Goal: Task Accomplishment & Management: Use online tool/utility

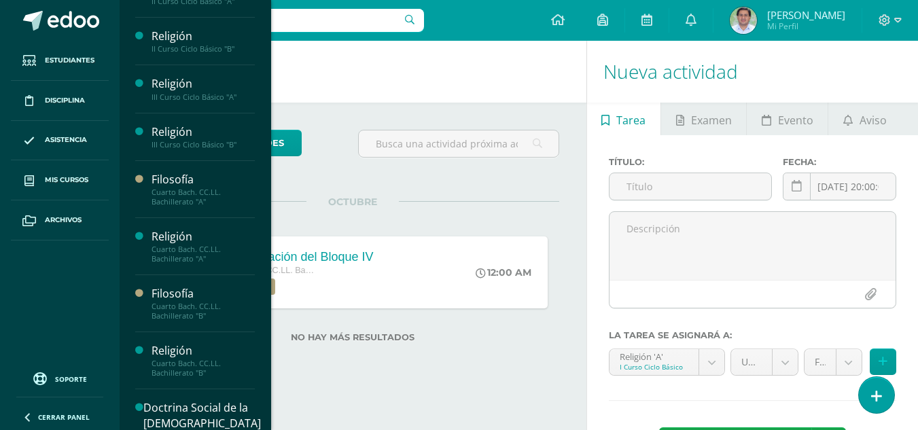
scroll to position [128, 0]
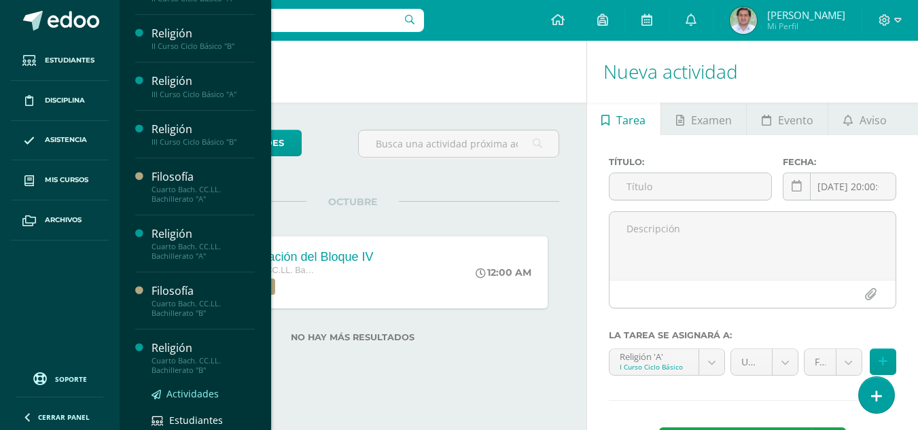
click at [186, 393] on span "Actividades" at bounding box center [192, 393] width 52 height 13
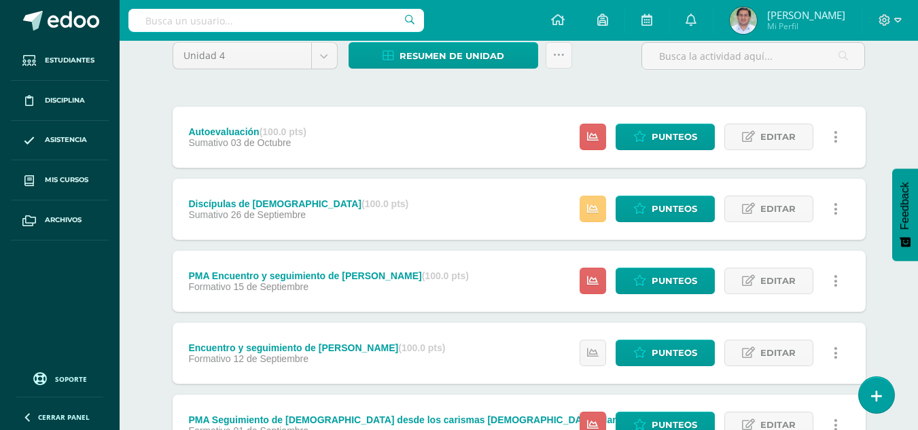
scroll to position [113, 0]
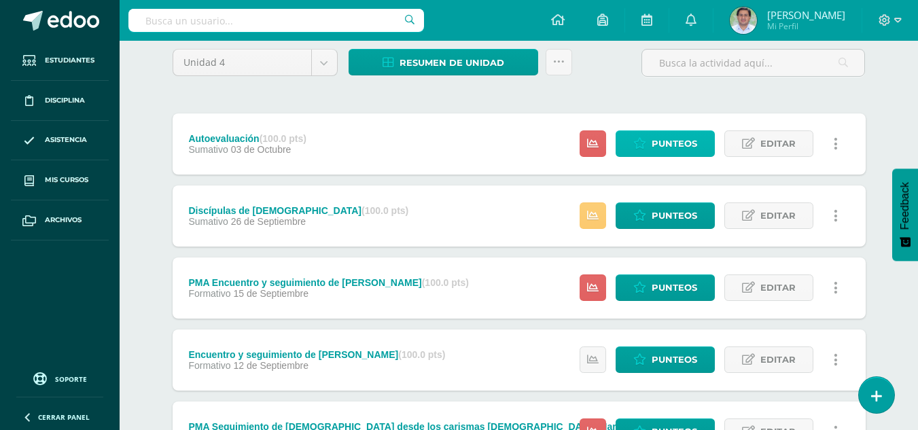
click at [683, 152] on span "Punteos" at bounding box center [675, 143] width 46 height 25
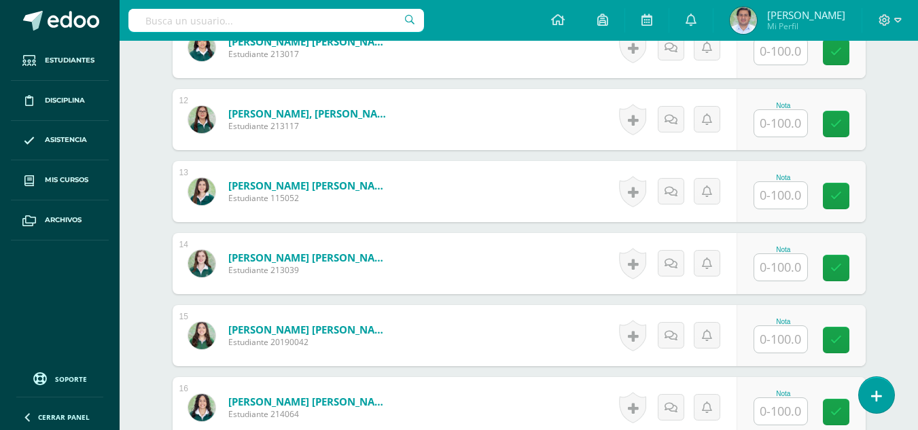
scroll to position [1235, 0]
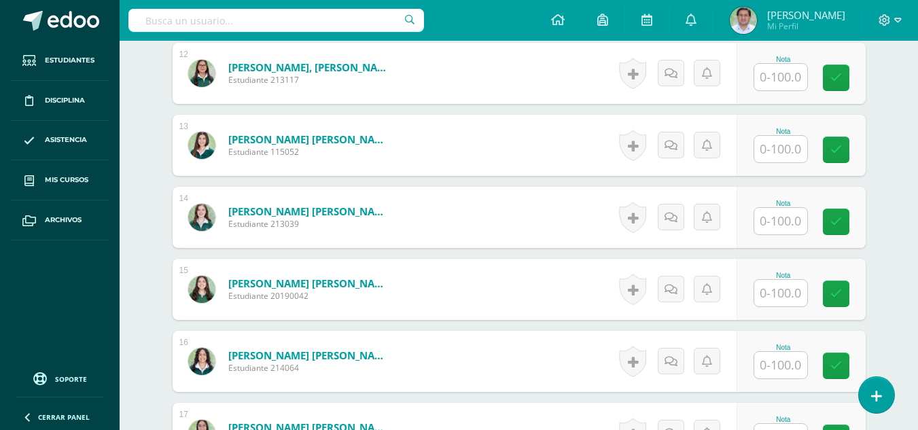
click at [776, 367] on input "text" at bounding box center [780, 365] width 53 height 27
type input "95"
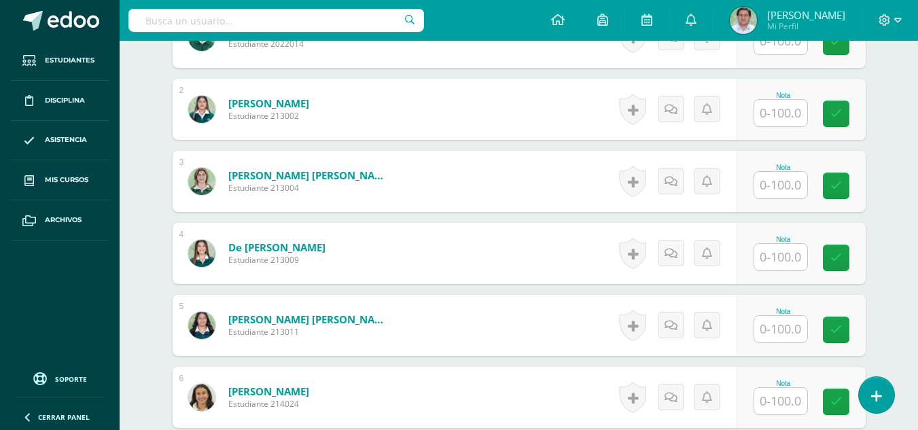
scroll to position [0, 0]
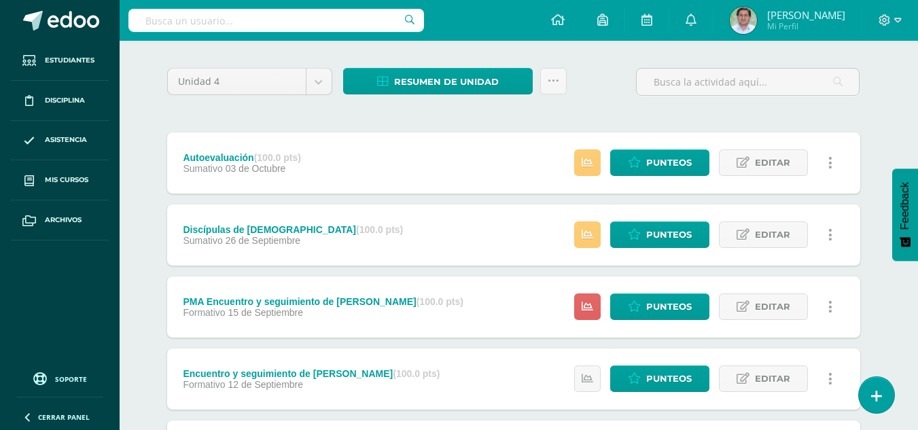
scroll to position [137, 5]
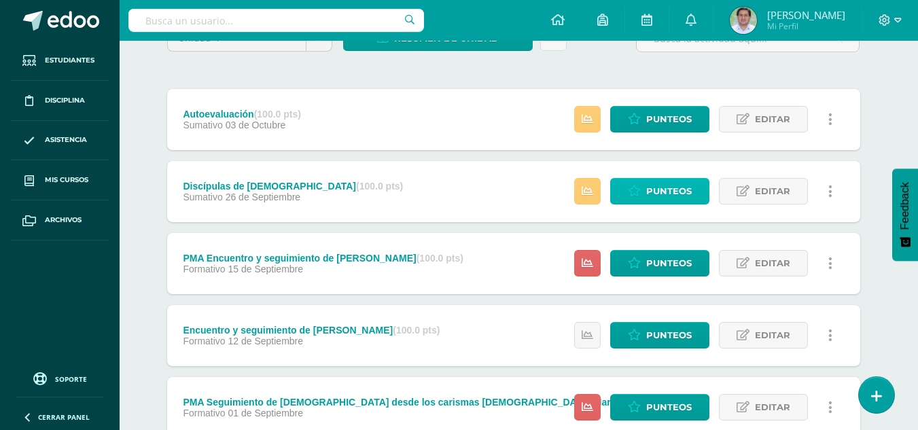
click at [667, 194] on span "Punteos" at bounding box center [669, 191] width 46 height 25
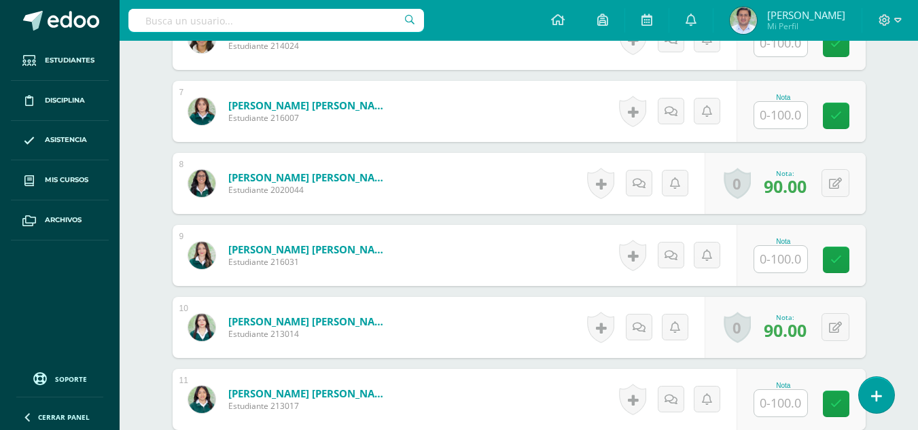
scroll to position [848, 0]
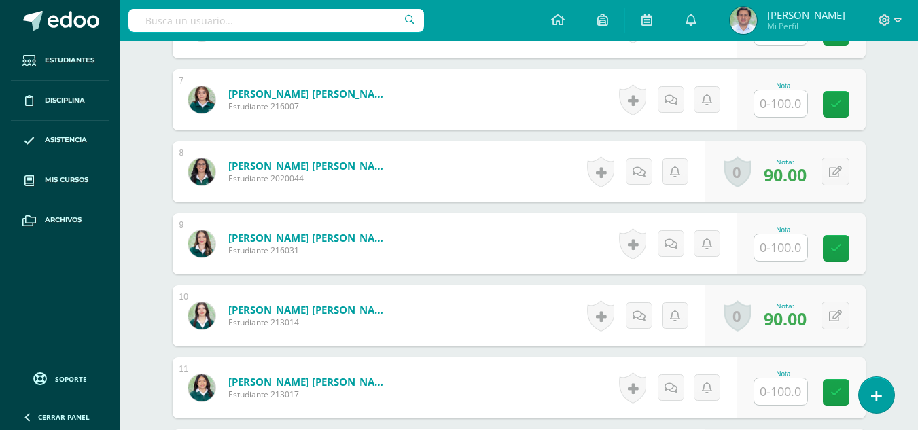
click at [772, 249] on input "text" at bounding box center [780, 247] width 53 height 27
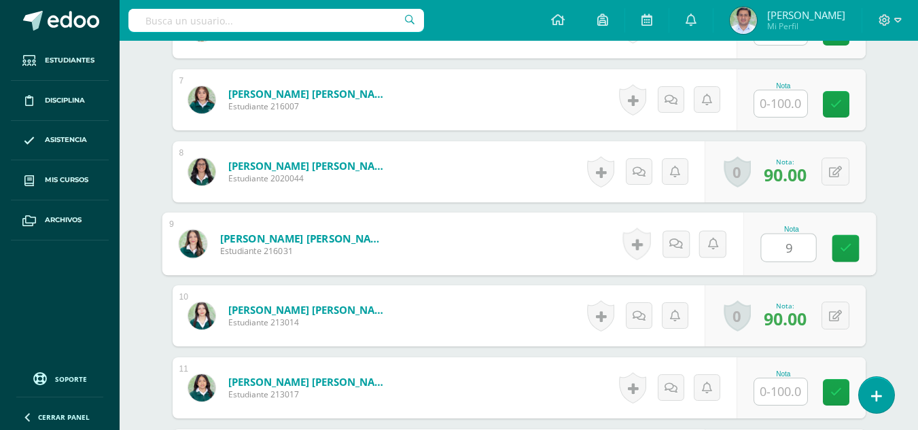
type input "95"
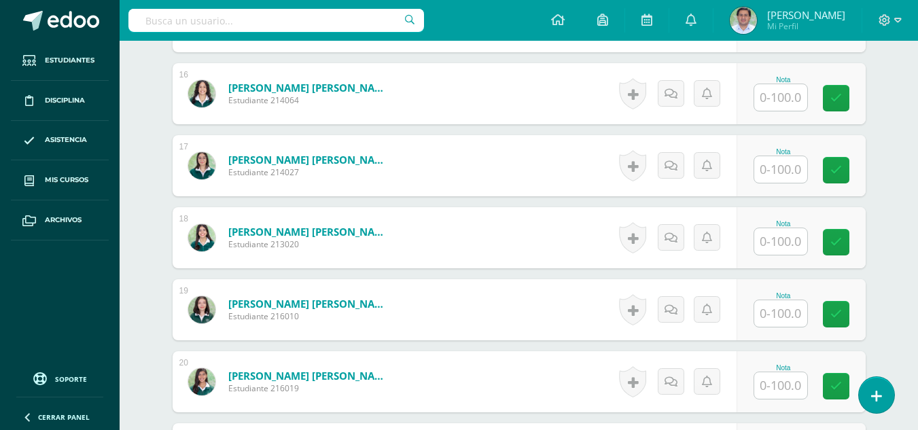
scroll to position [1506, 0]
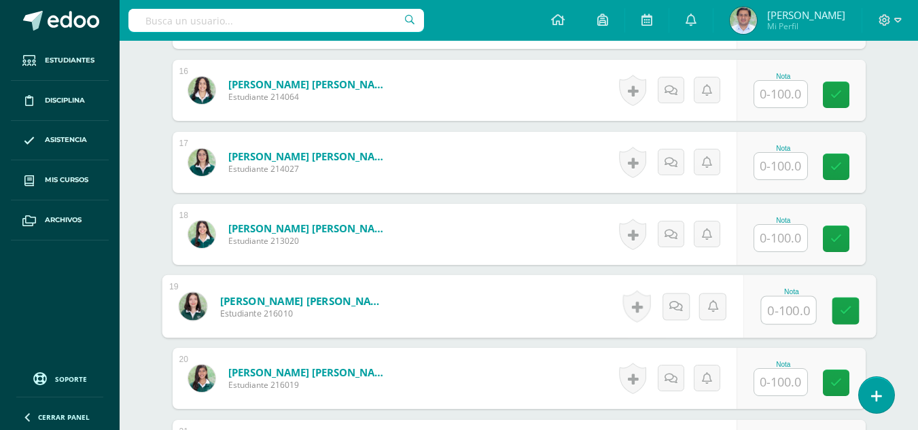
click at [781, 306] on input "text" at bounding box center [788, 310] width 54 height 27
type input "95"
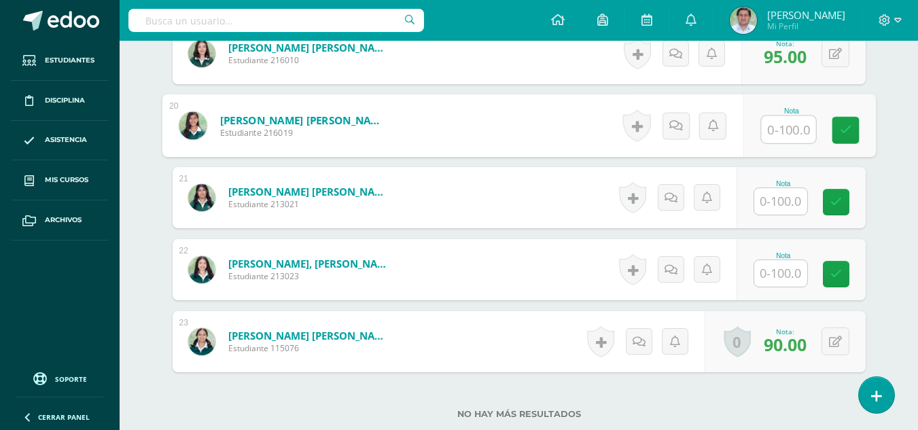
scroll to position [1770, 0]
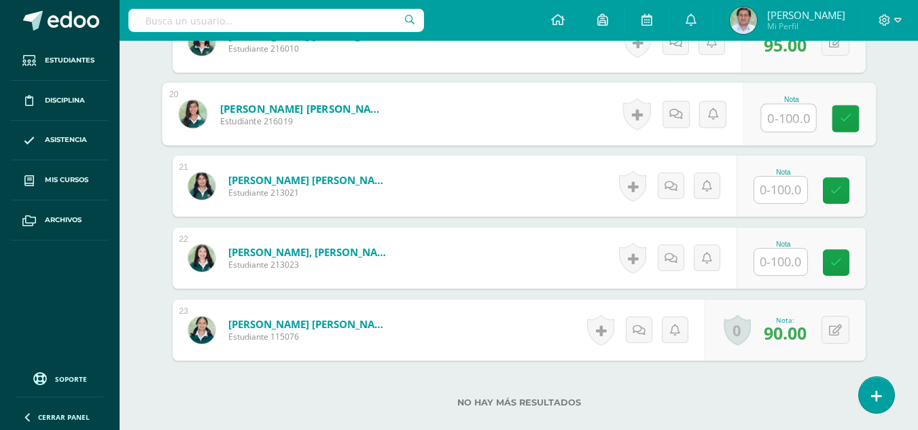
click at [788, 187] on input "text" at bounding box center [780, 190] width 53 height 27
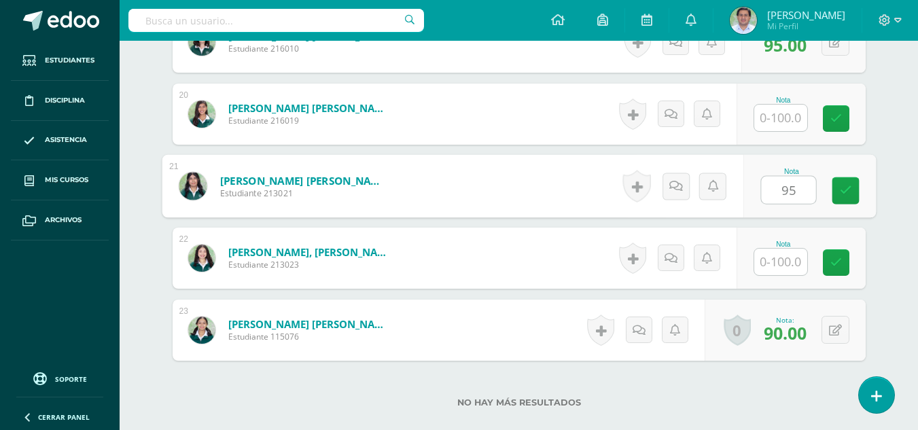
type input "95"
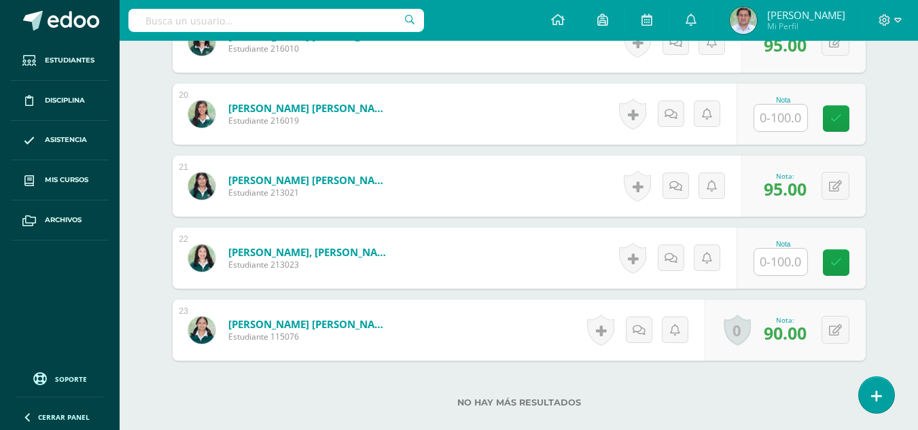
click at [644, 410] on div "No hay más resultados" at bounding box center [519, 392] width 693 height 63
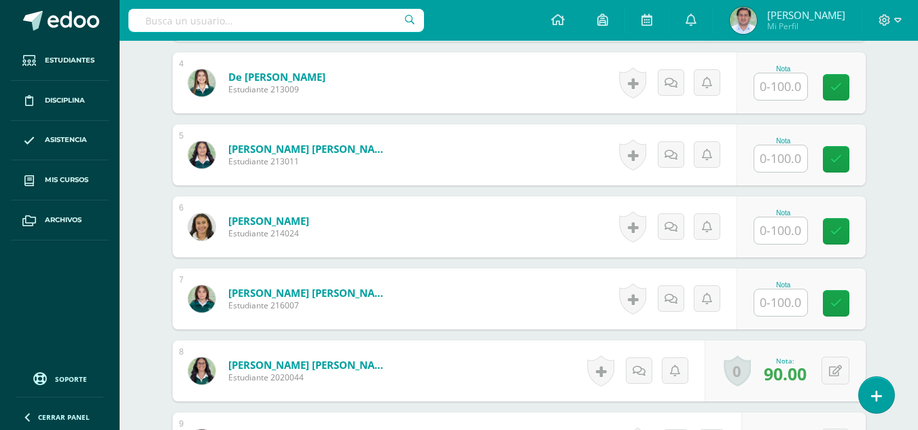
scroll to position [633, 0]
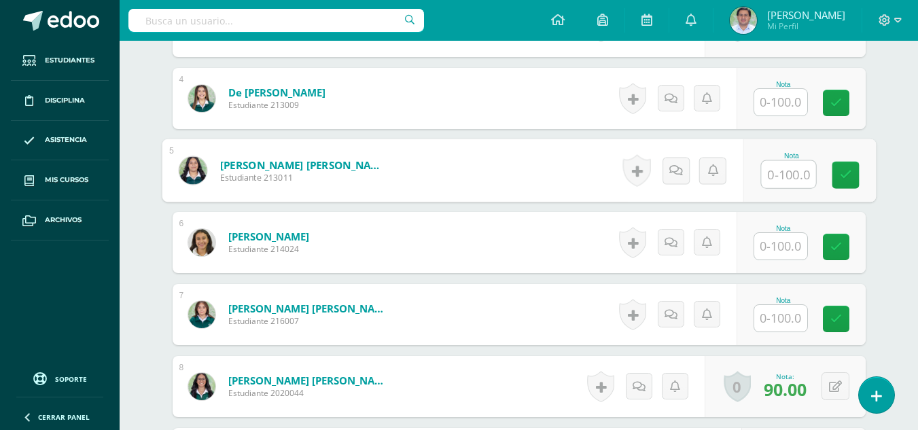
click at [785, 171] on input "text" at bounding box center [788, 174] width 54 height 27
type input "85"
click at [838, 178] on button at bounding box center [844, 170] width 29 height 29
type input "90"
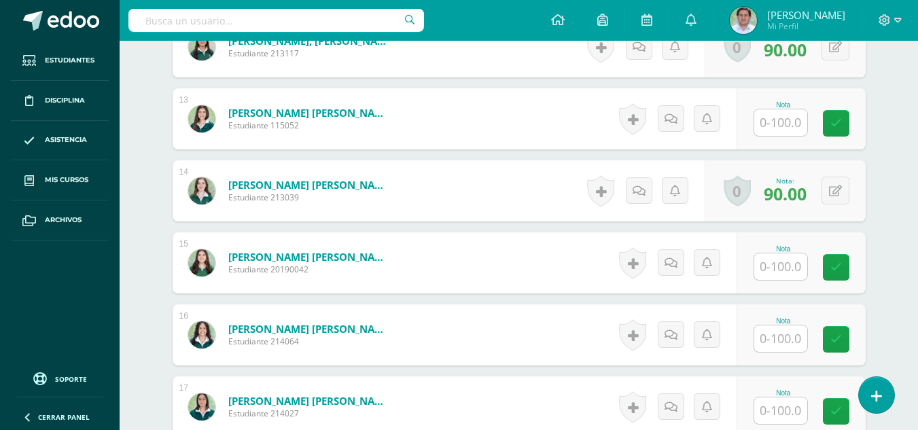
scroll to position [1265, 0]
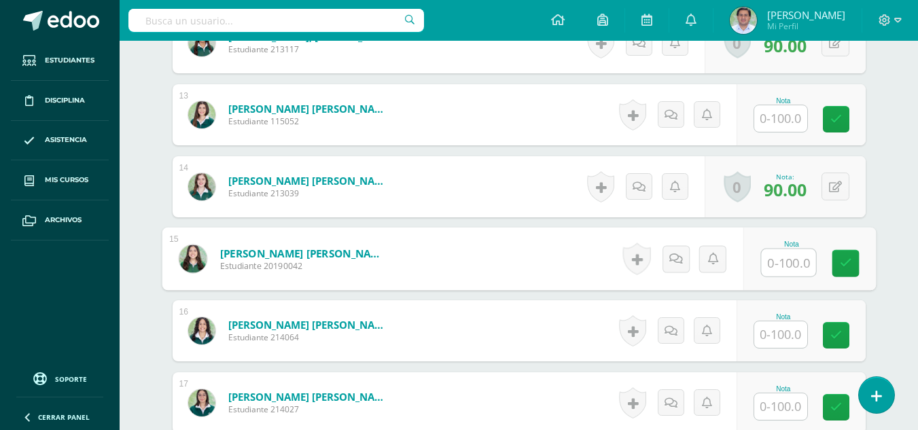
click at [781, 263] on input "text" at bounding box center [788, 262] width 54 height 27
type input "95"
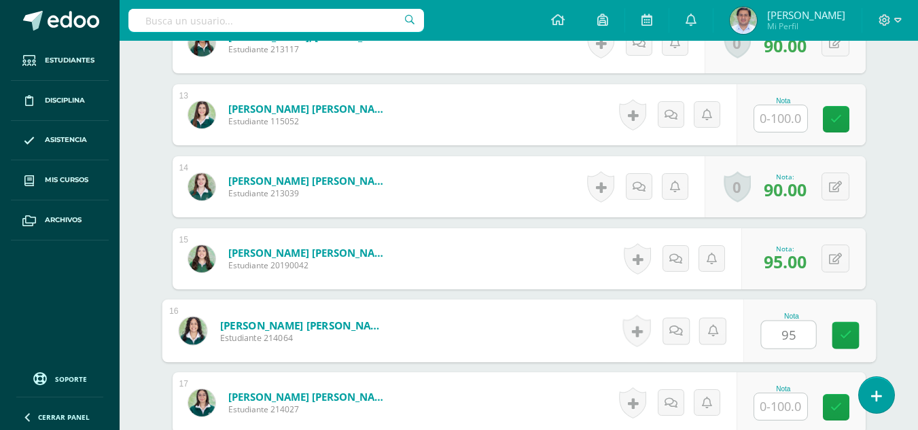
type input "95"
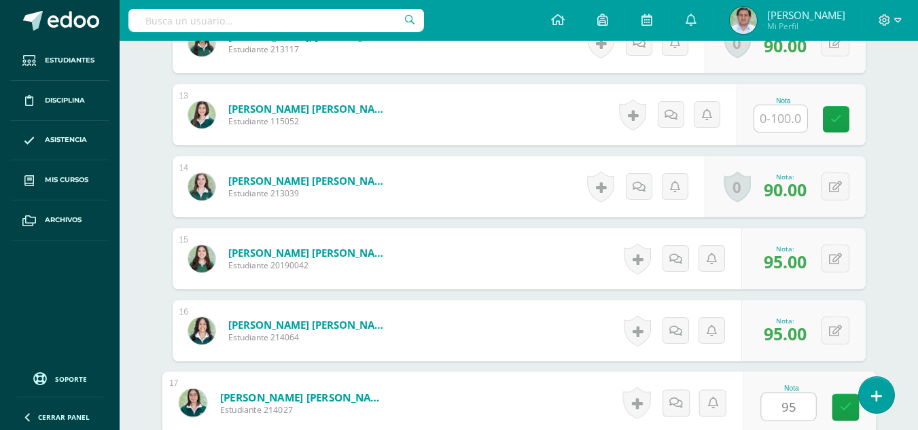
type input "95"
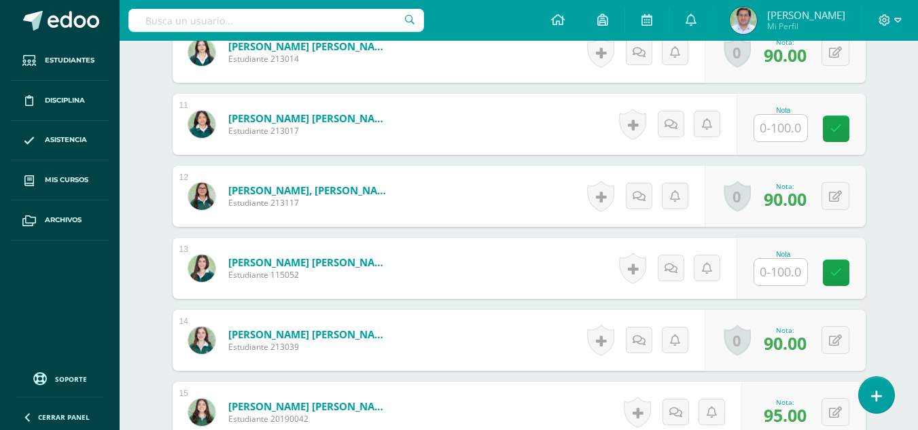
scroll to position [1173, 0]
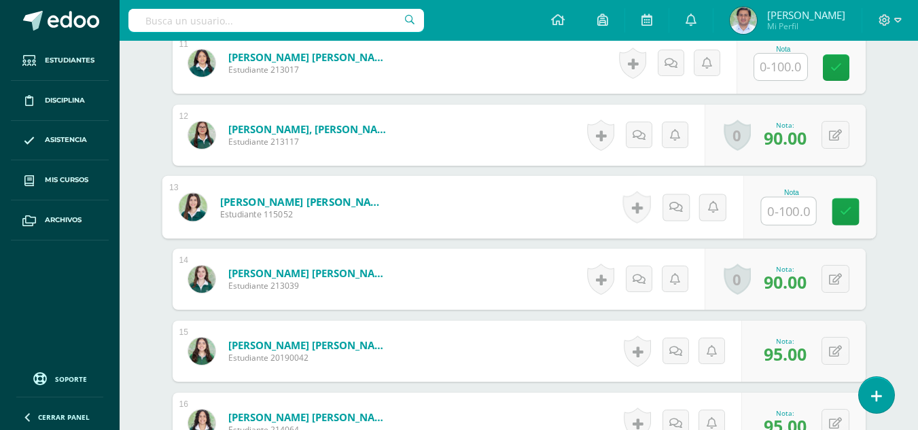
click at [792, 205] on input "text" at bounding box center [788, 211] width 54 height 27
type input "100"
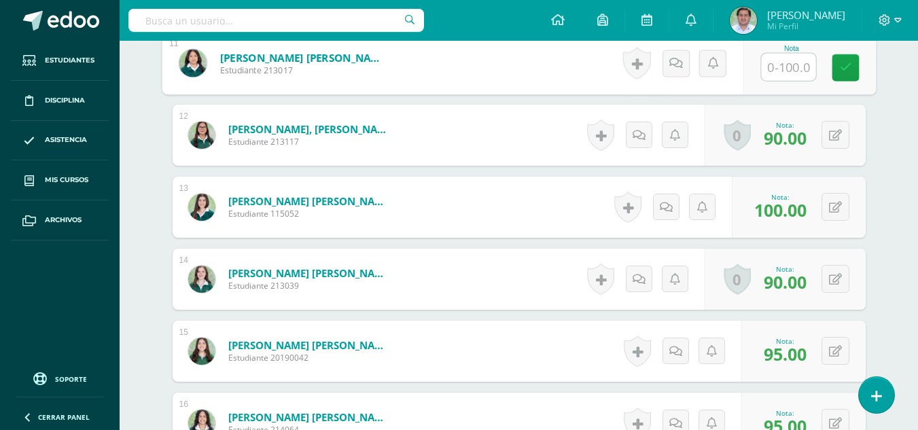
click at [779, 65] on input "text" at bounding box center [788, 67] width 54 height 27
type input "100"
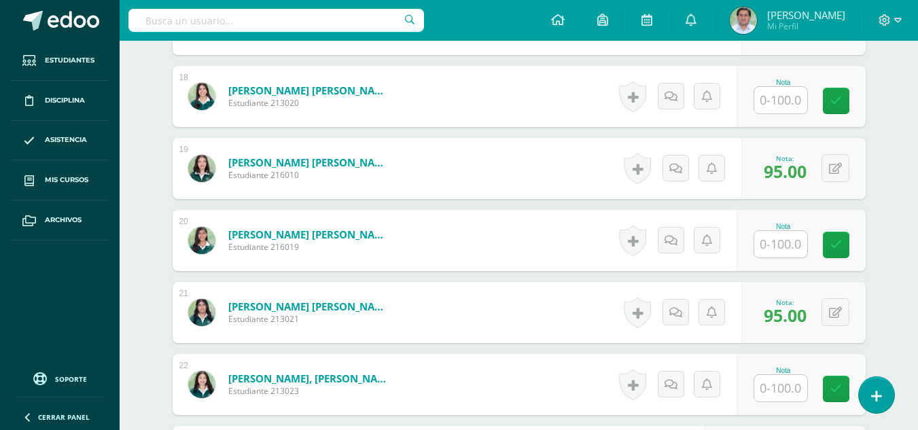
scroll to position [1666, 0]
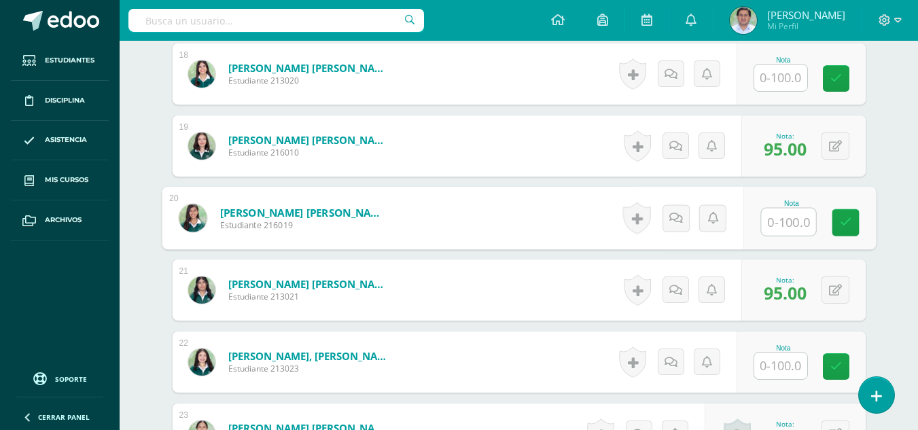
click at [786, 217] on input "text" at bounding box center [788, 222] width 54 height 27
type input "100"
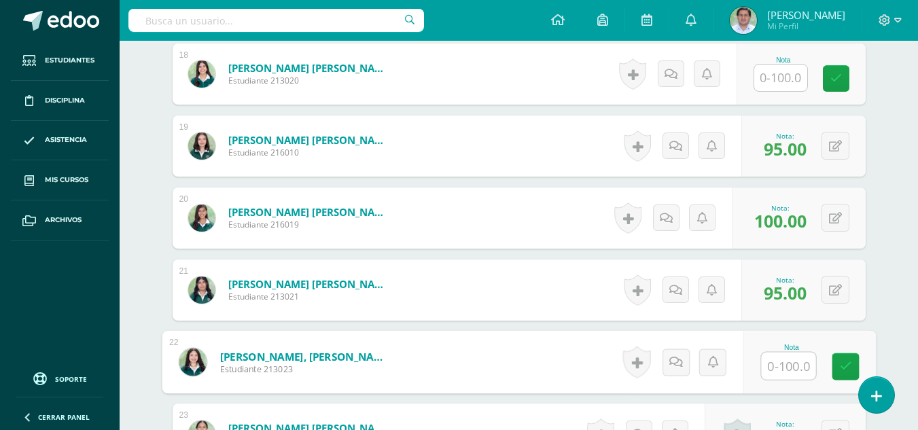
click at [783, 369] on input "text" at bounding box center [788, 366] width 54 height 27
type input "100"
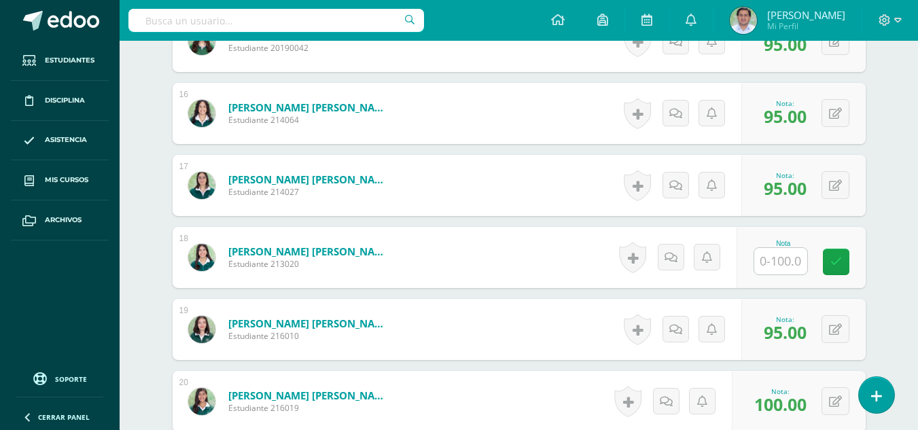
scroll to position [1479, 0]
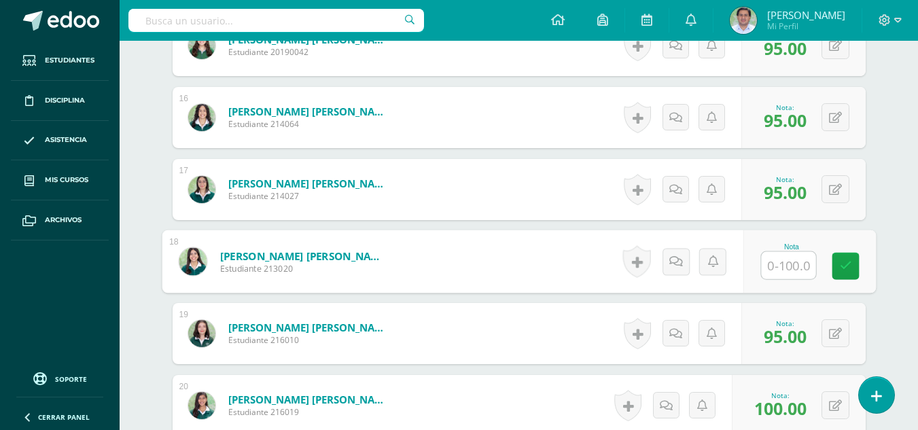
click at [775, 268] on input "text" at bounding box center [788, 265] width 54 height 27
type input "95"
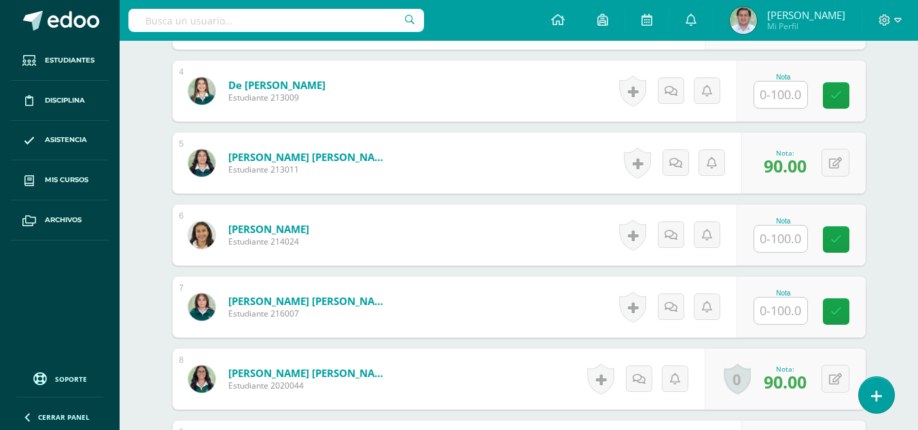
scroll to position [614, 0]
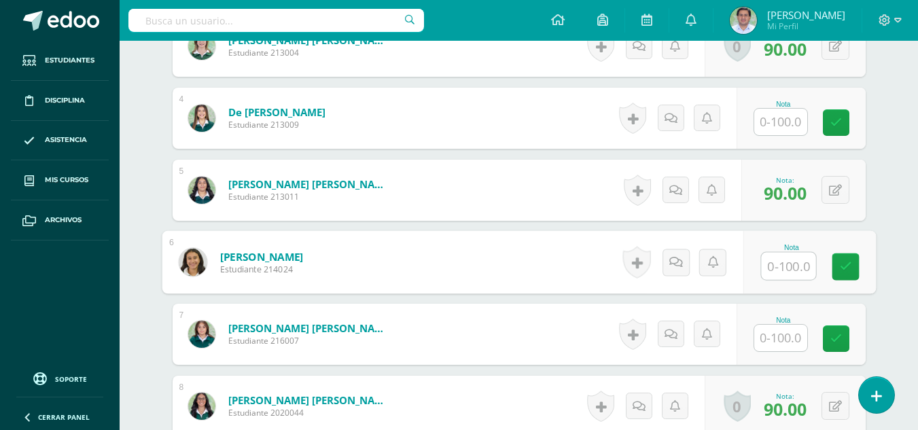
click at [792, 268] on input "text" at bounding box center [788, 266] width 54 height 27
type input "95"
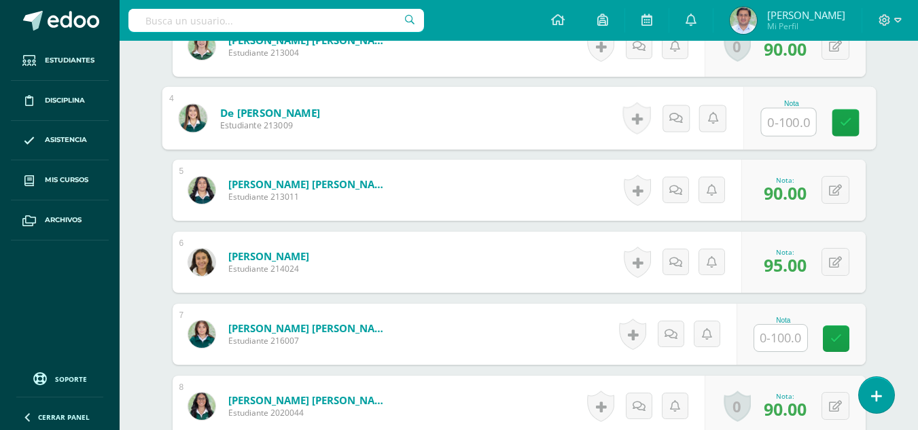
click at [771, 118] on input "text" at bounding box center [788, 122] width 54 height 27
type input "95"
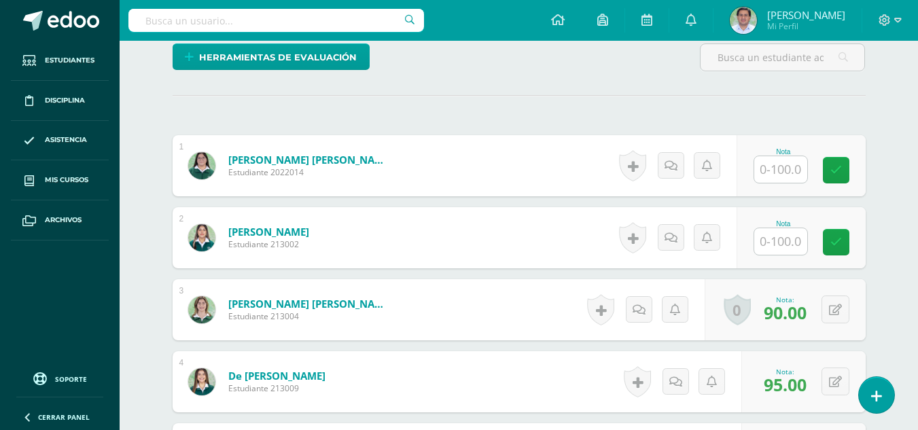
scroll to position [334, 0]
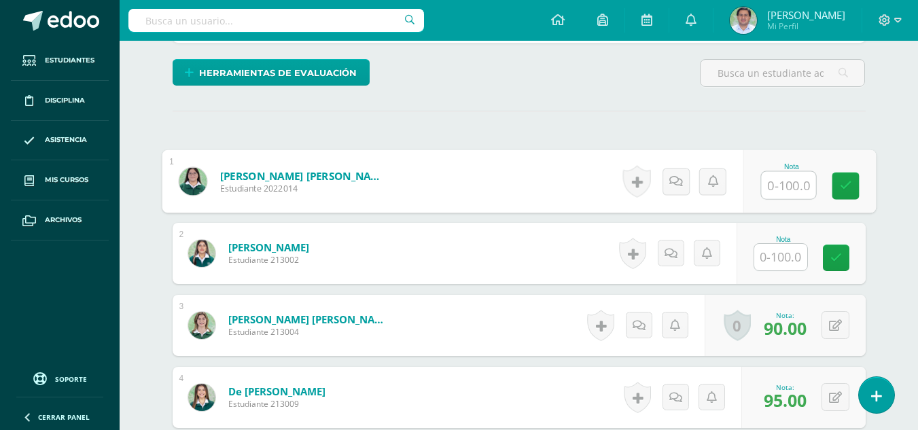
click at [787, 183] on input "text" at bounding box center [788, 185] width 54 height 27
type input "90"
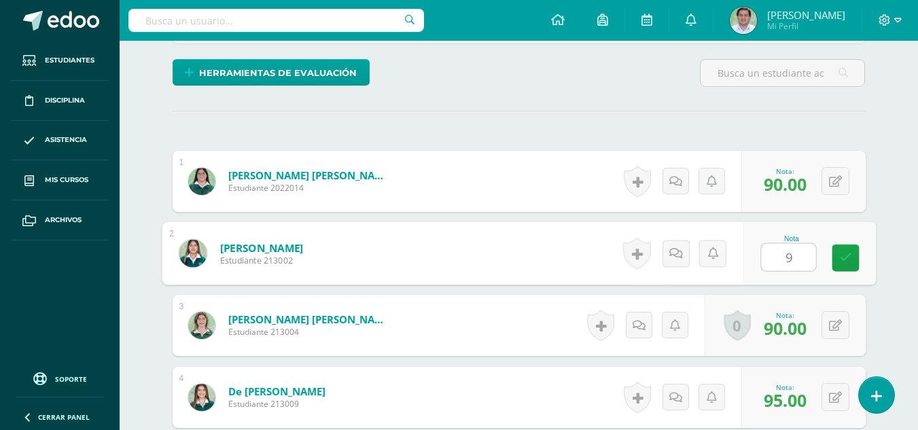
type input "90"
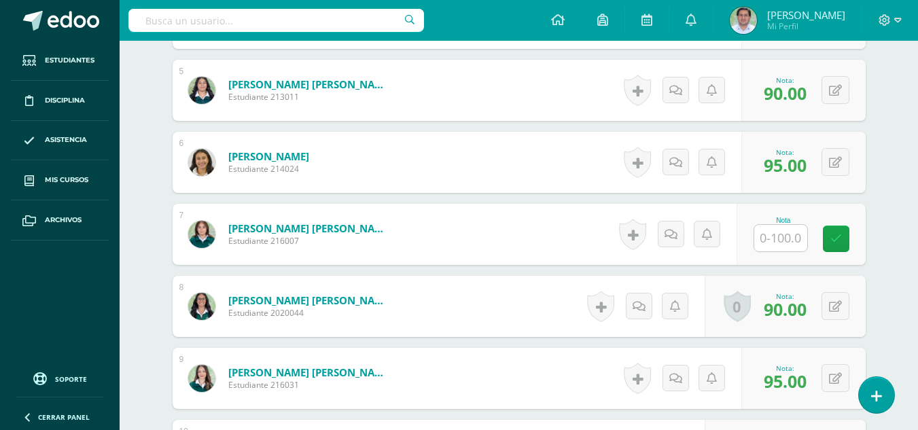
scroll to position [717, 0]
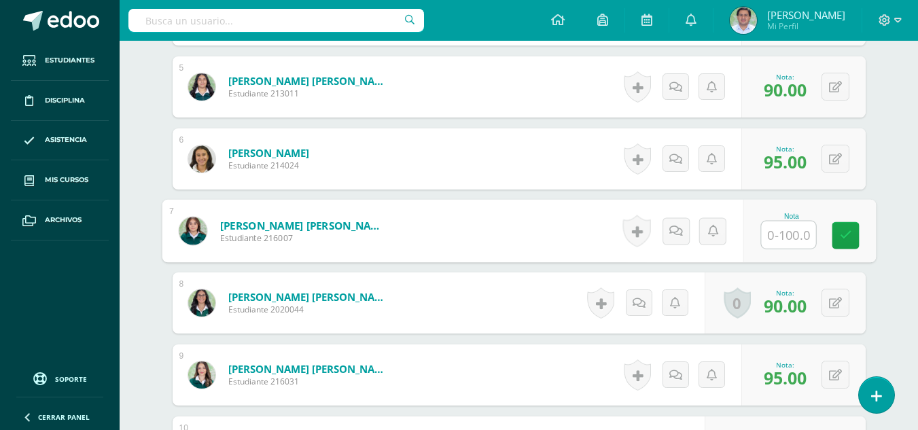
click at [796, 237] on input "text" at bounding box center [788, 235] width 54 height 27
type input "90"
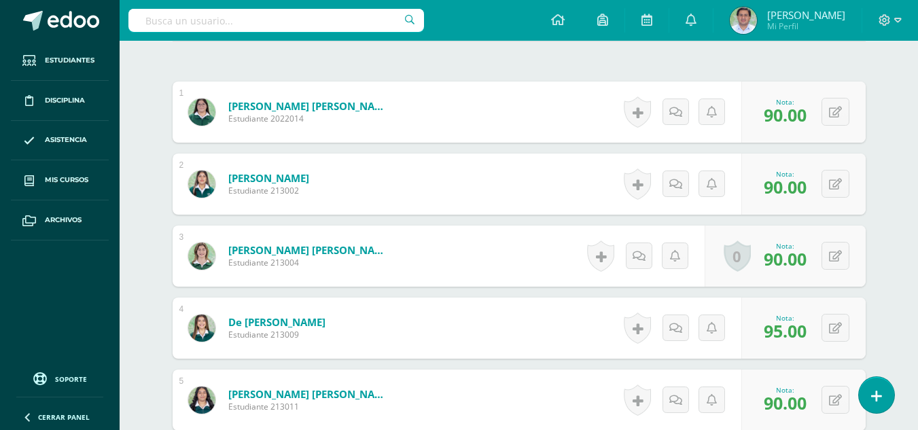
scroll to position [423, 0]
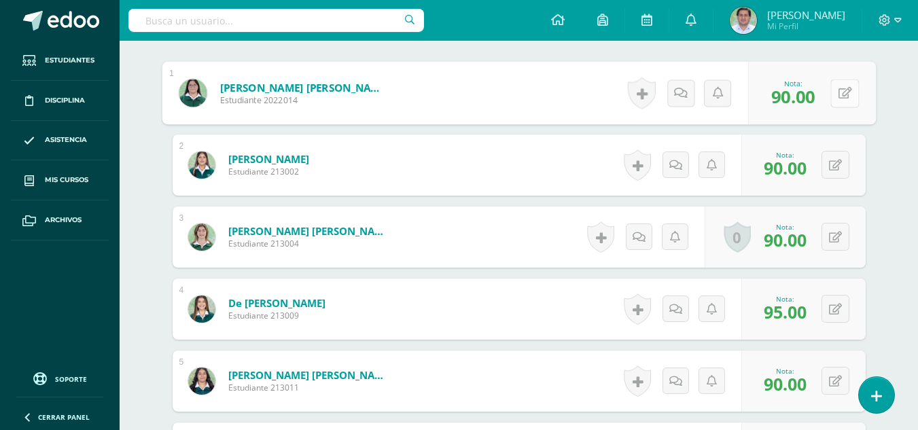
click at [841, 104] on button at bounding box center [844, 93] width 29 height 29
type input "85"
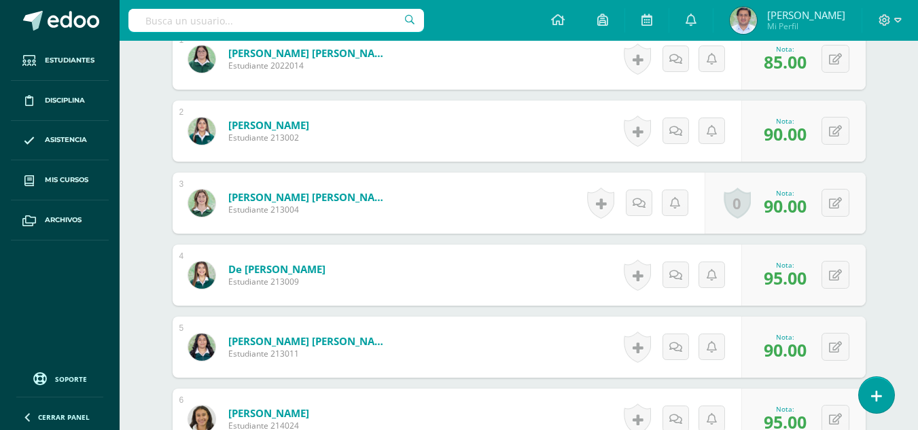
scroll to position [468, 0]
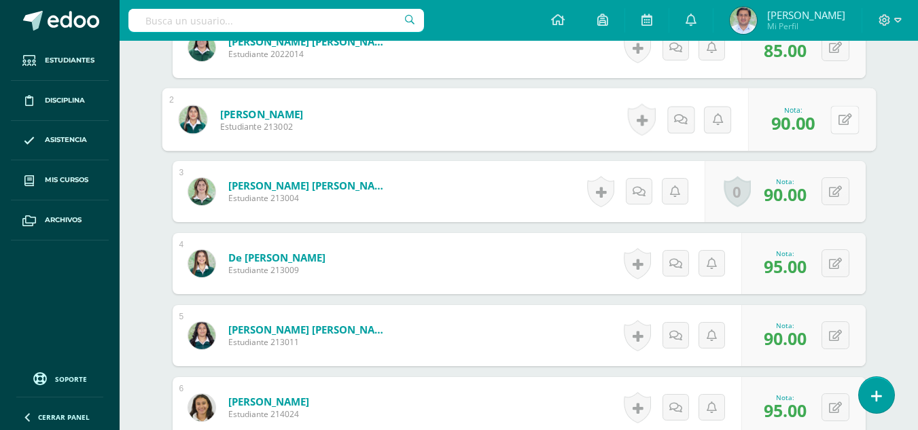
click at [840, 125] on icon at bounding box center [845, 119] width 14 height 12
type input "85"
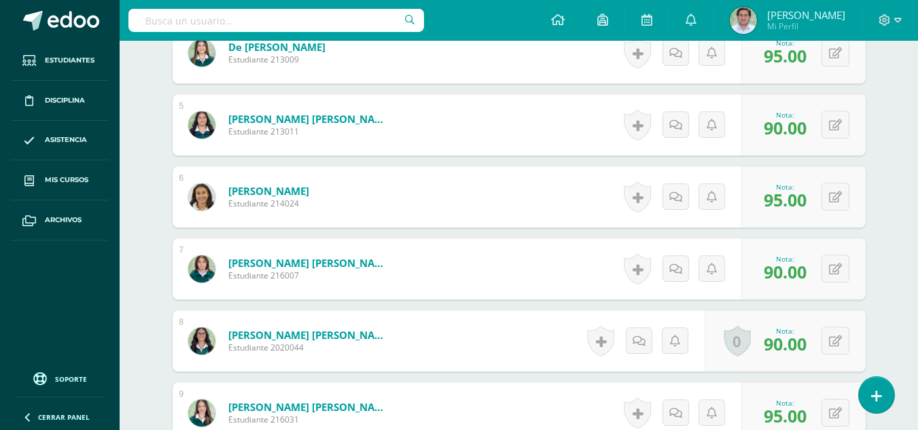
scroll to position [706, 0]
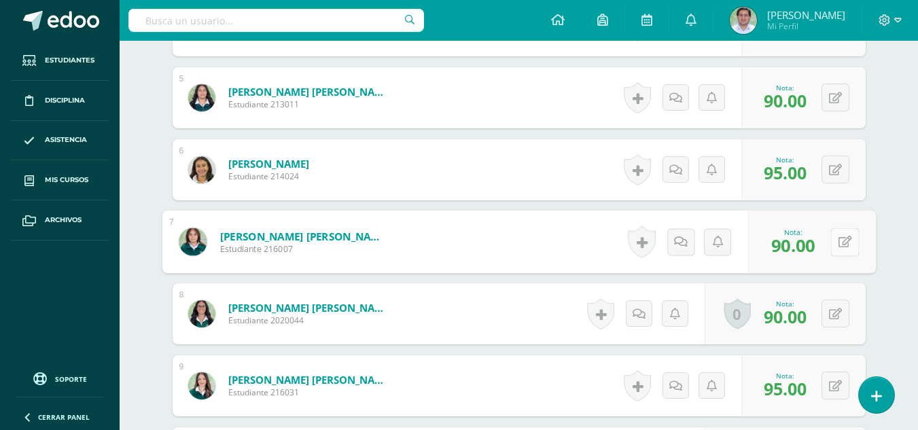
click at [841, 237] on button at bounding box center [844, 242] width 29 height 29
type input "85"
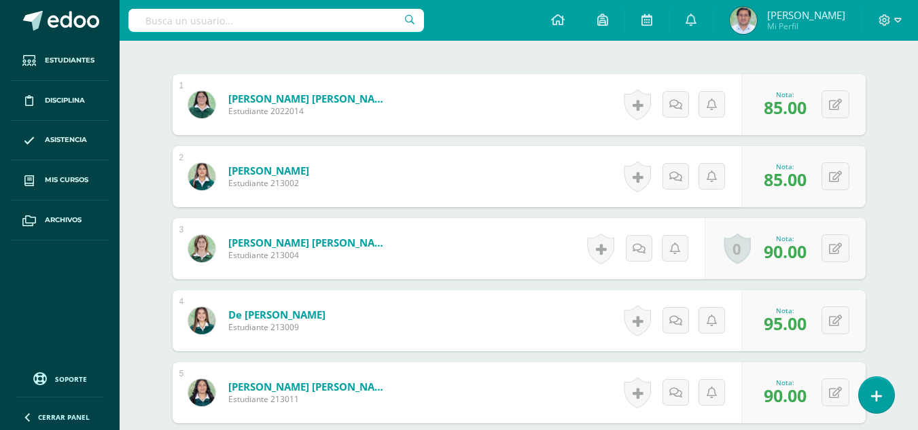
scroll to position [415, 0]
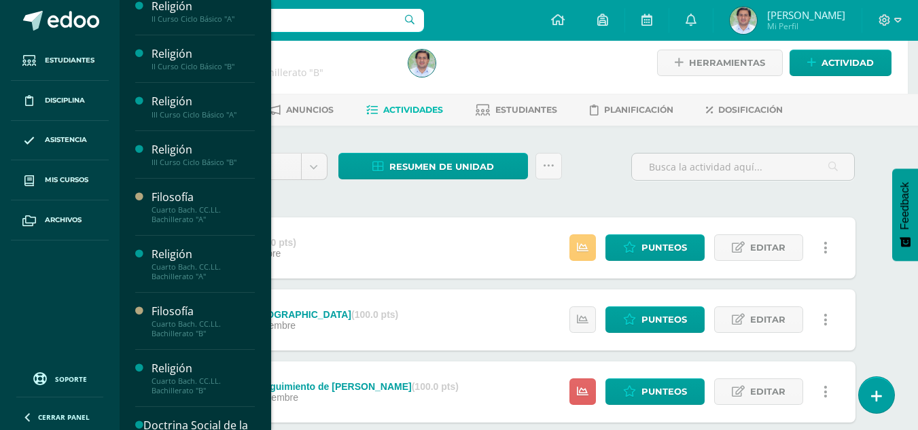
scroll to position [113, 0]
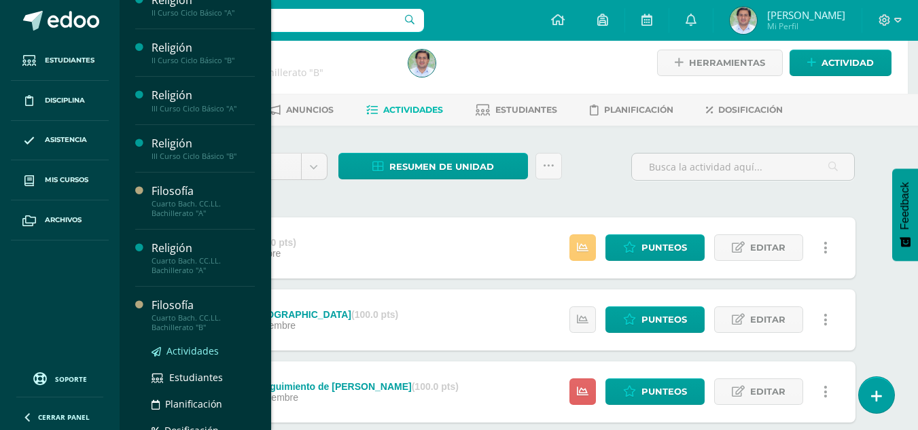
click at [196, 353] on span "Actividades" at bounding box center [192, 351] width 52 height 13
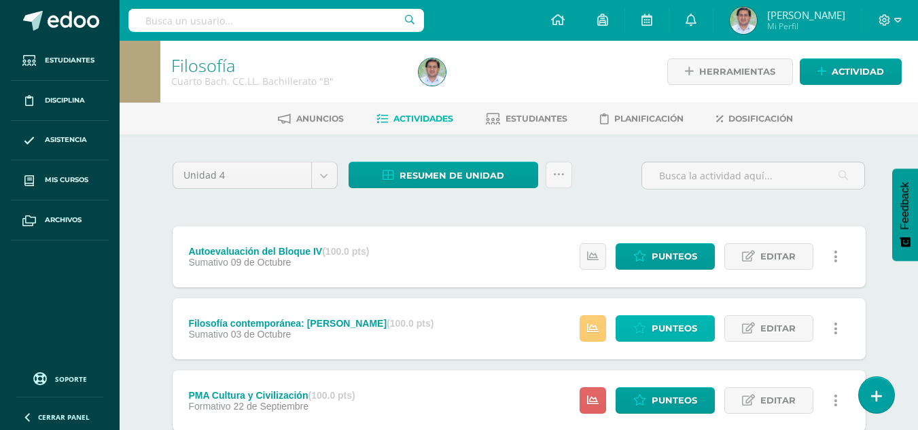
click at [666, 338] on span "Punteos" at bounding box center [675, 328] width 46 height 25
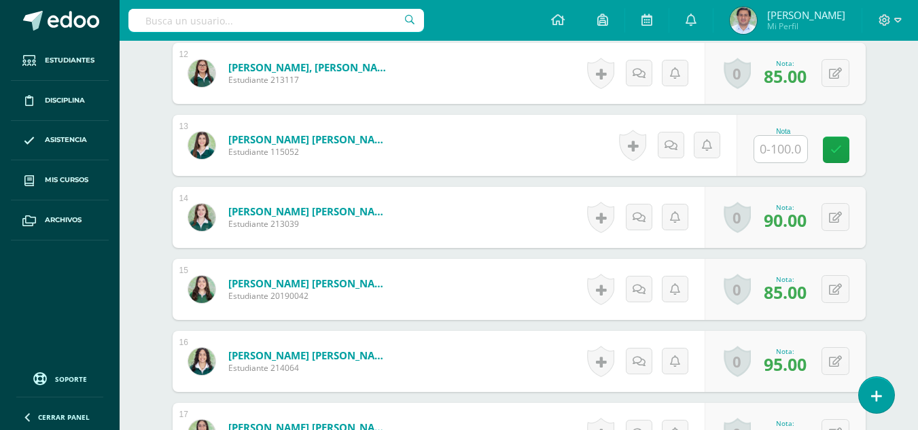
scroll to position [1252, 0]
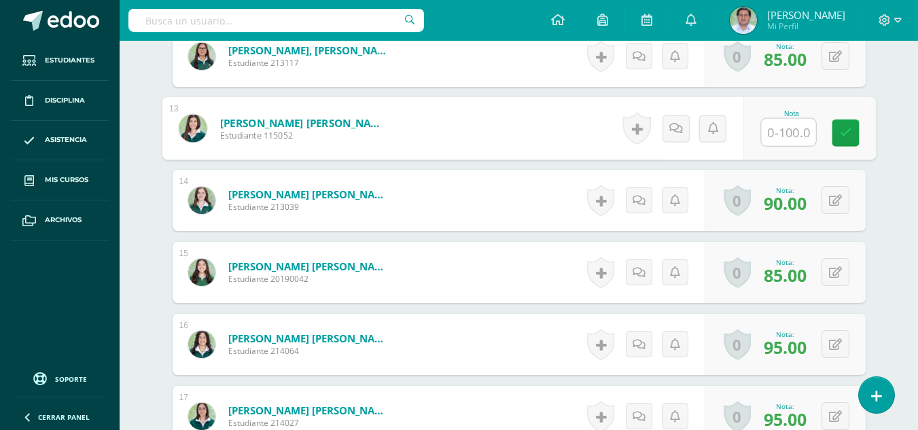
click at [785, 133] on input "text" at bounding box center [788, 132] width 54 height 27
type input "70"
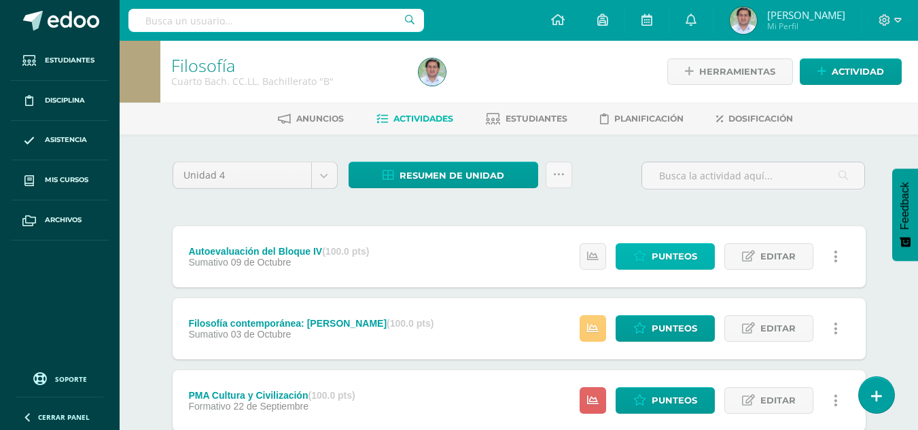
click at [665, 258] on span "Punteos" at bounding box center [675, 256] width 46 height 25
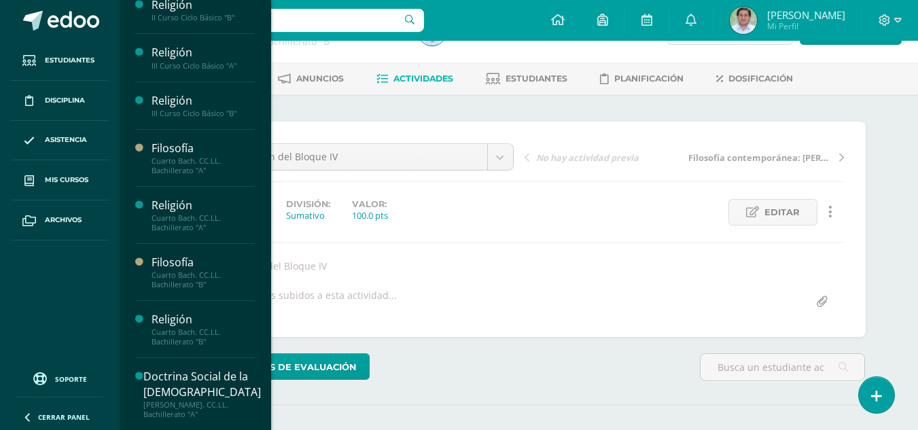
scroll to position [162, 0]
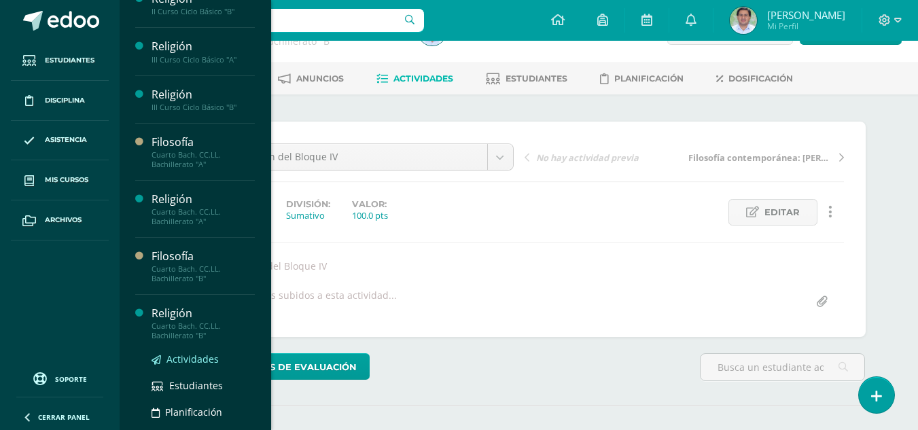
click at [197, 358] on span "Actividades" at bounding box center [192, 359] width 52 height 13
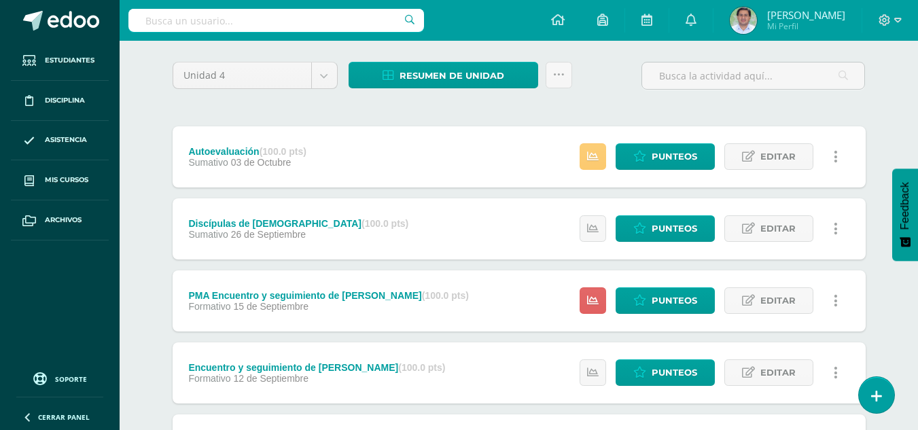
scroll to position [92, 0]
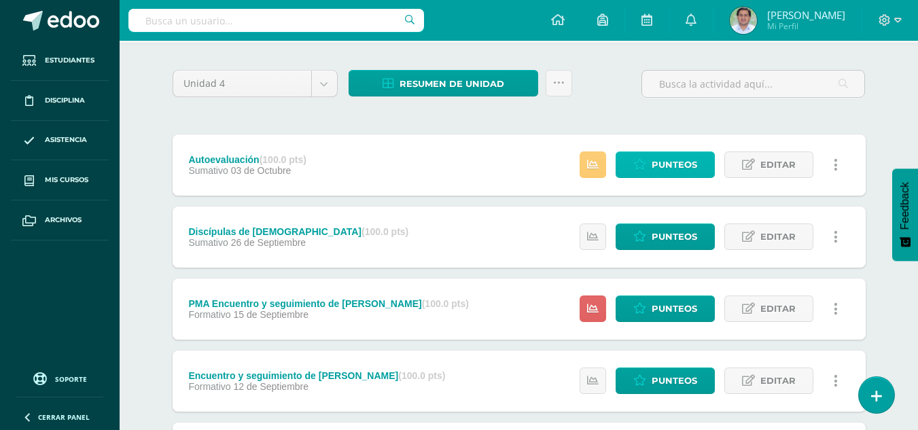
click at [674, 171] on span "Punteos" at bounding box center [675, 164] width 46 height 25
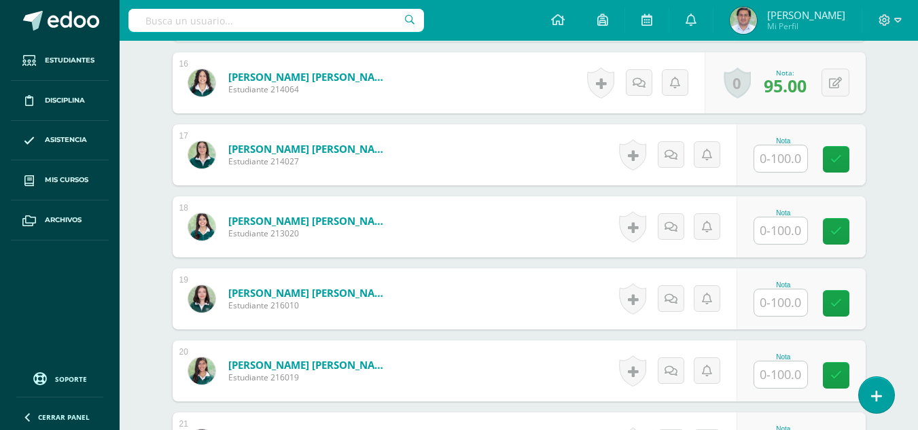
scroll to position [1517, 0]
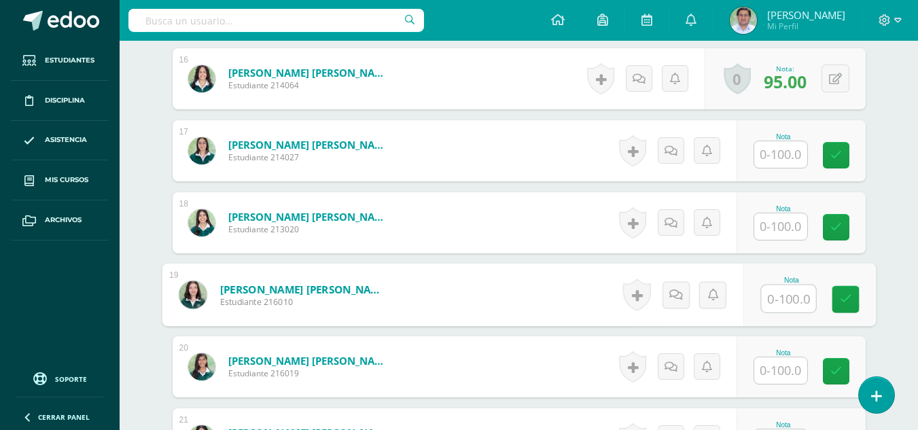
click at [792, 302] on input "text" at bounding box center [788, 298] width 54 height 27
type input "100"
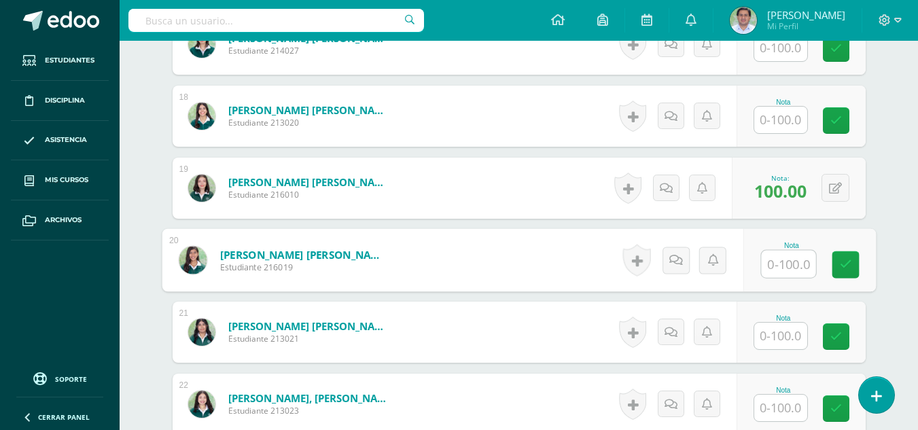
scroll to position [1678, 0]
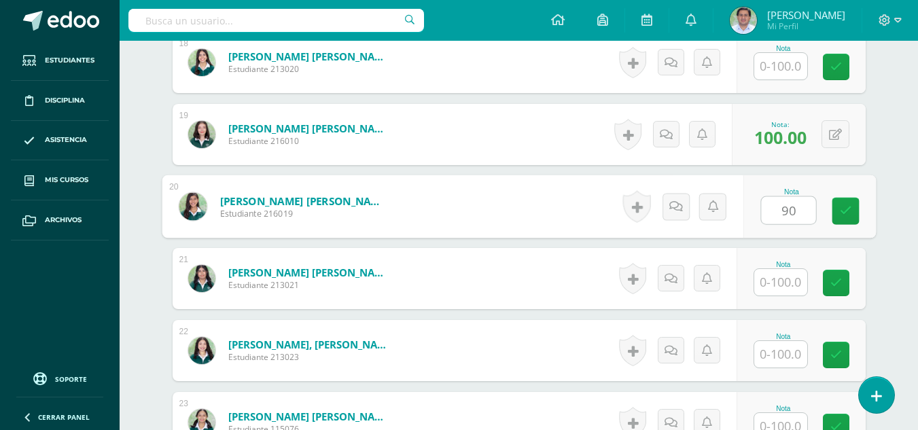
type input "90"
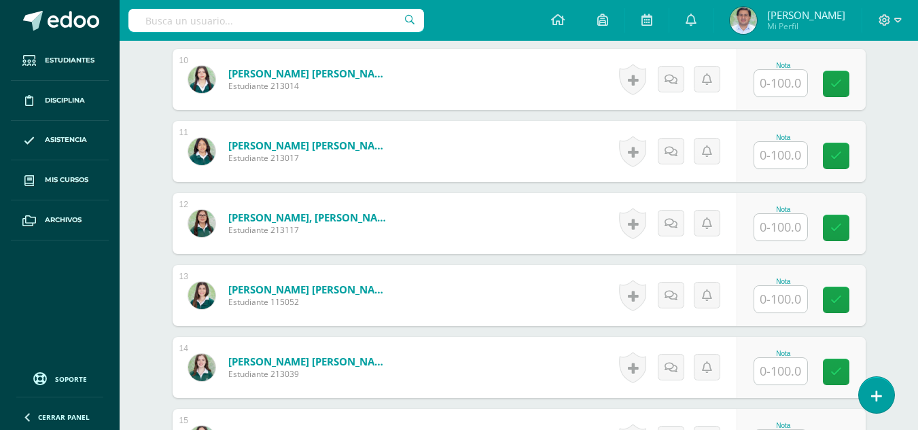
scroll to position [1092, 0]
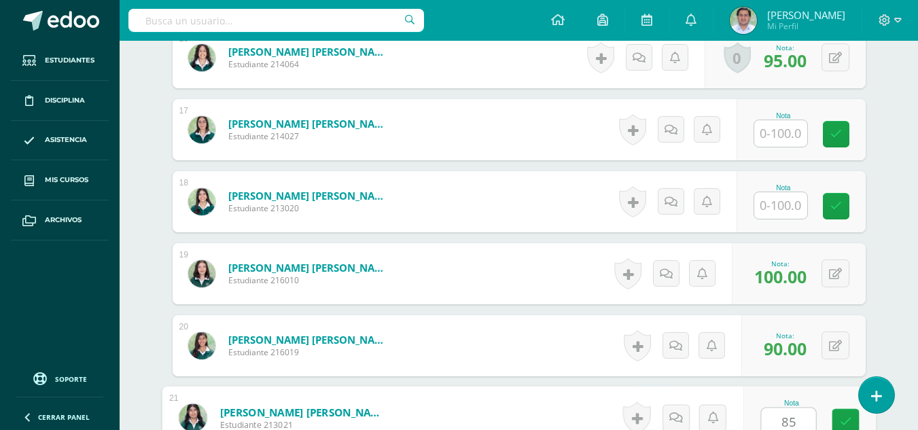
type input "85"
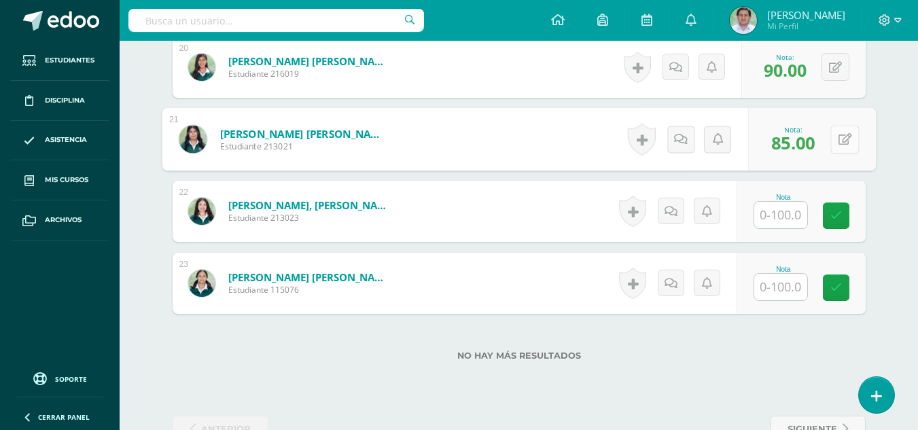
click at [837, 137] on button at bounding box center [844, 139] width 29 height 29
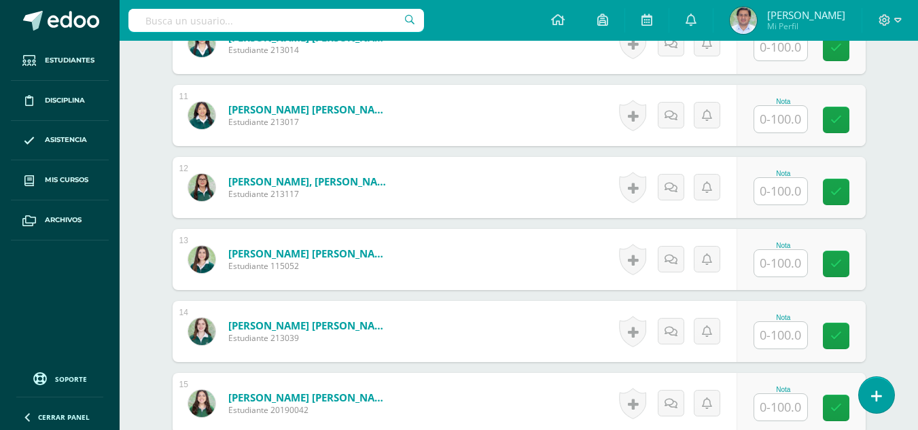
scroll to position [1117, 0]
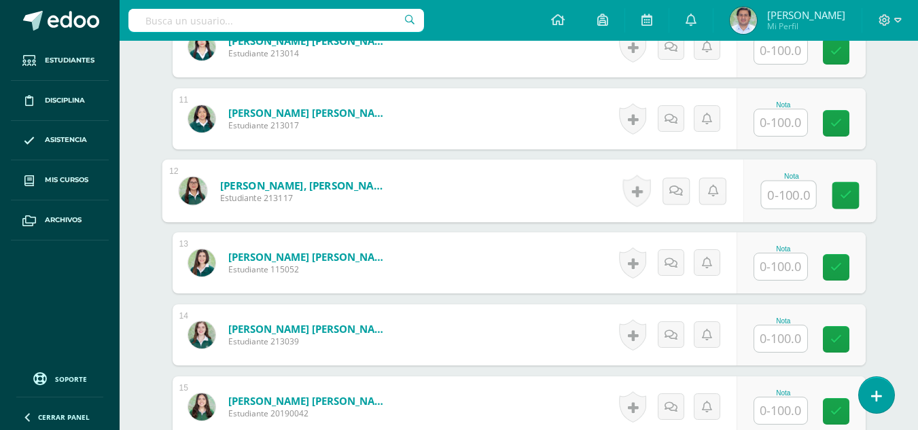
click at [774, 194] on input "text" at bounding box center [788, 194] width 54 height 27
type input "85"
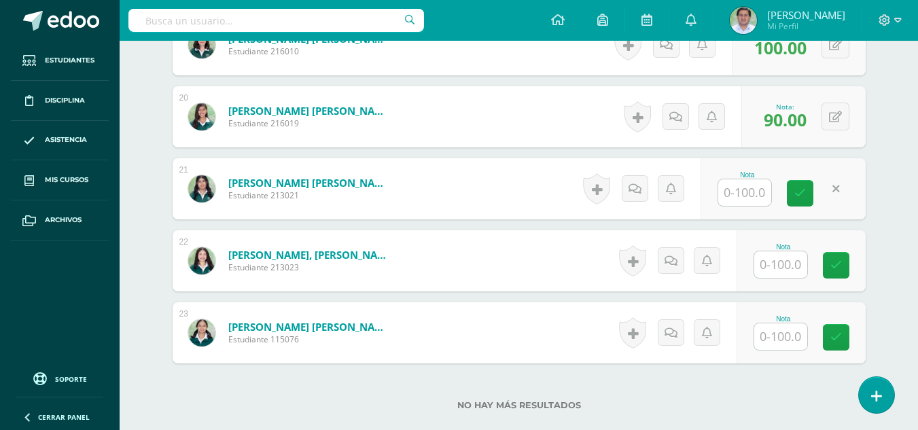
scroll to position [1829, 0]
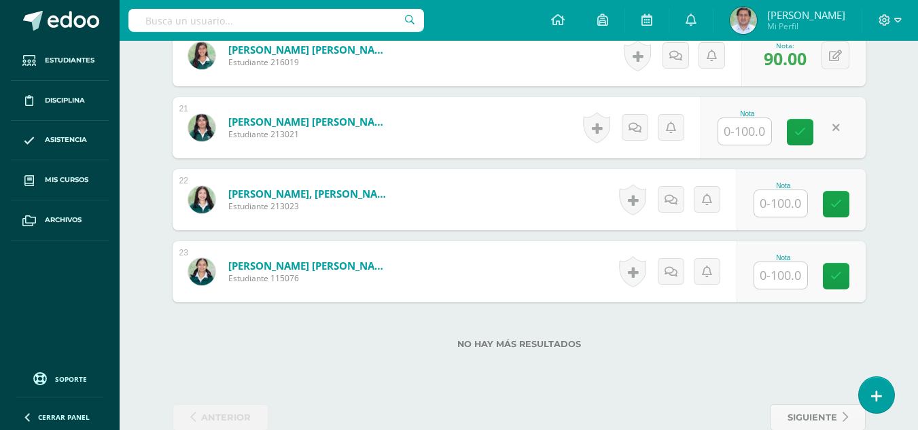
click at [790, 279] on input "text" at bounding box center [780, 275] width 53 height 27
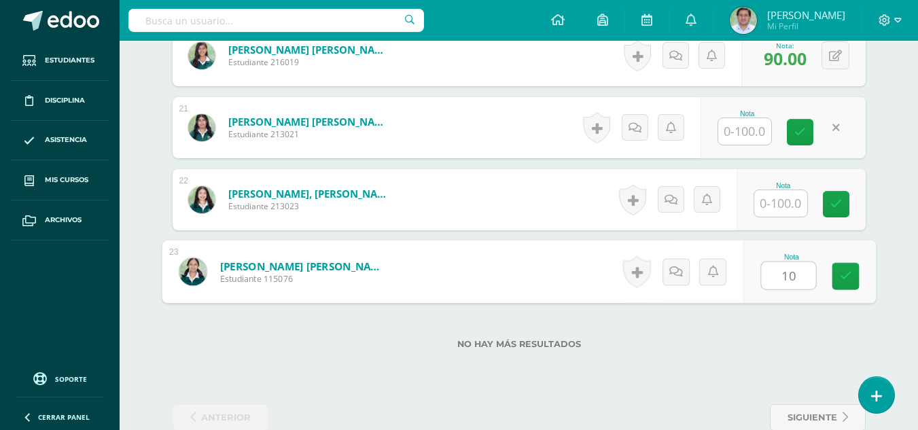
type input "100"
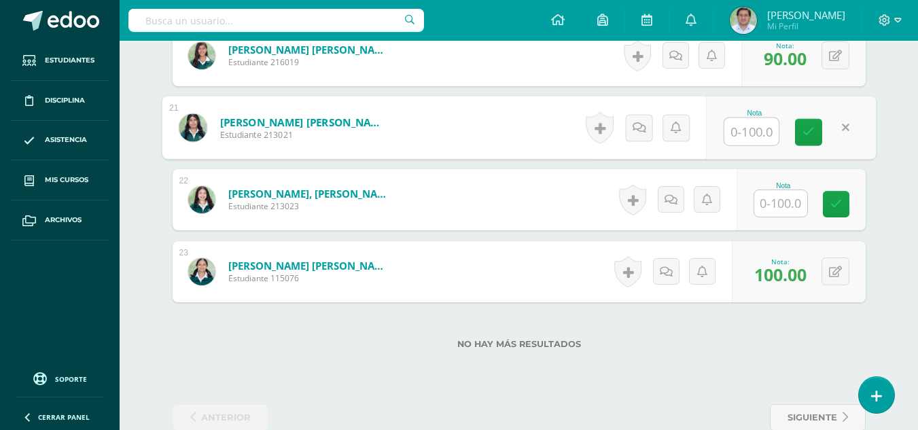
click at [739, 136] on input "text" at bounding box center [751, 131] width 54 height 27
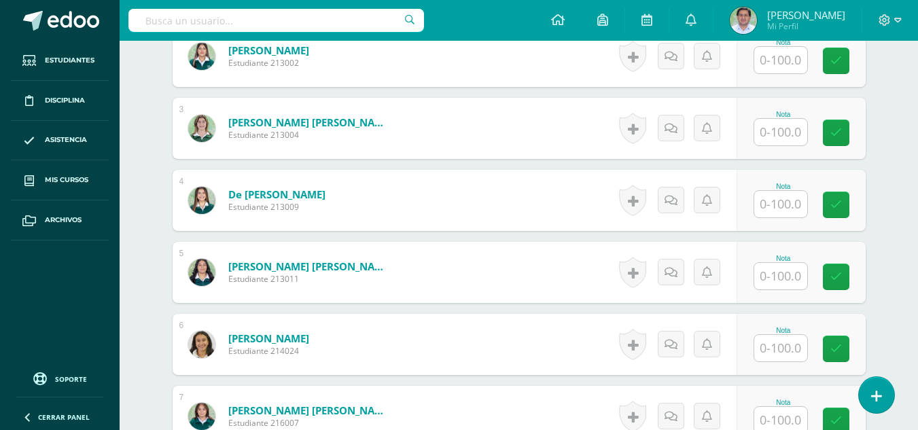
scroll to position [546, 0]
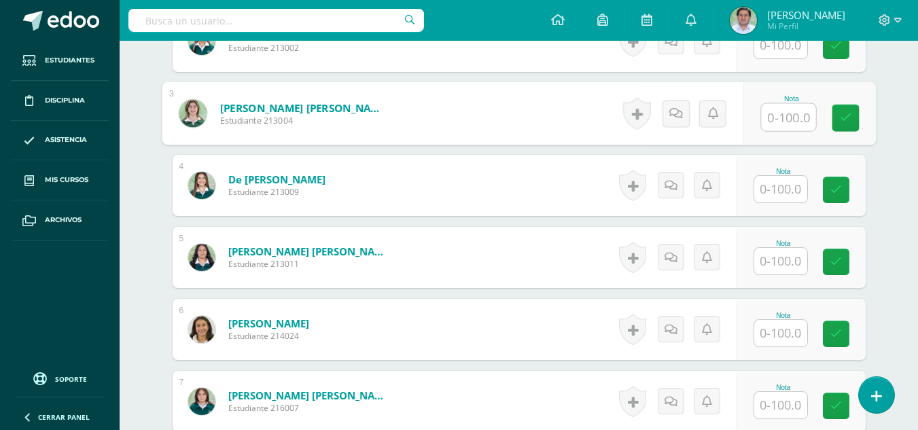
click at [790, 121] on input "text" at bounding box center [788, 117] width 54 height 27
type input "80"
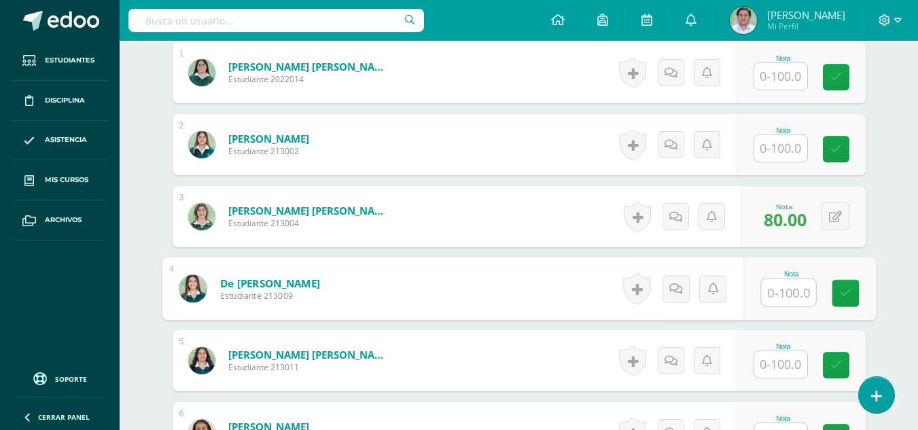
scroll to position [408, 0]
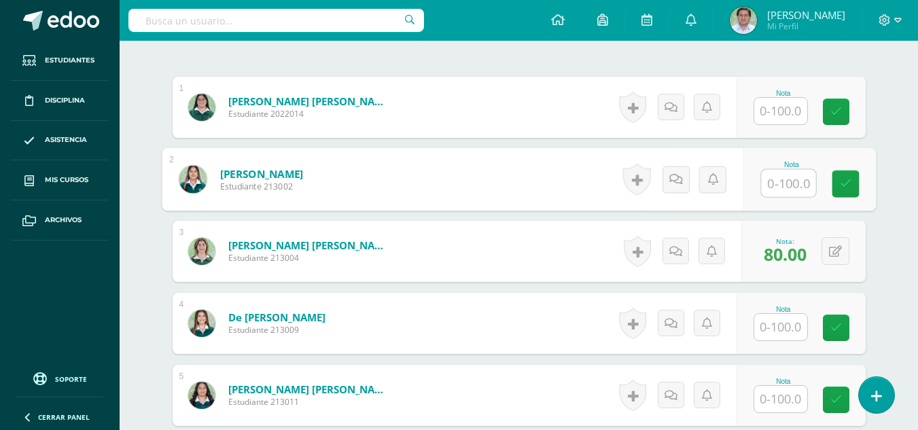
click at [781, 184] on input "text" at bounding box center [788, 183] width 54 height 27
type input "85"
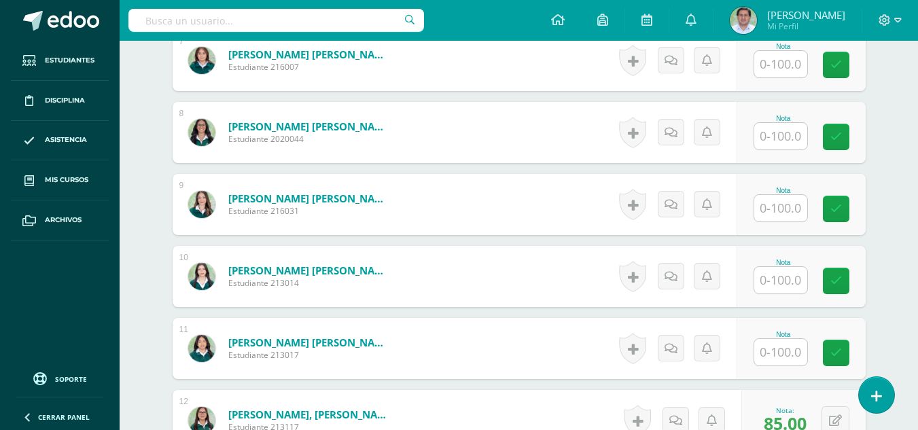
scroll to position [891, 0]
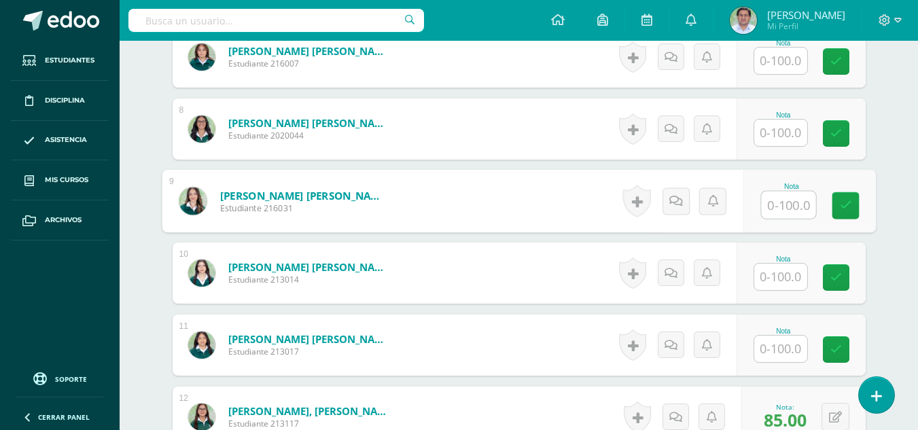
click at [771, 202] on input "text" at bounding box center [788, 205] width 54 height 27
type input "90"
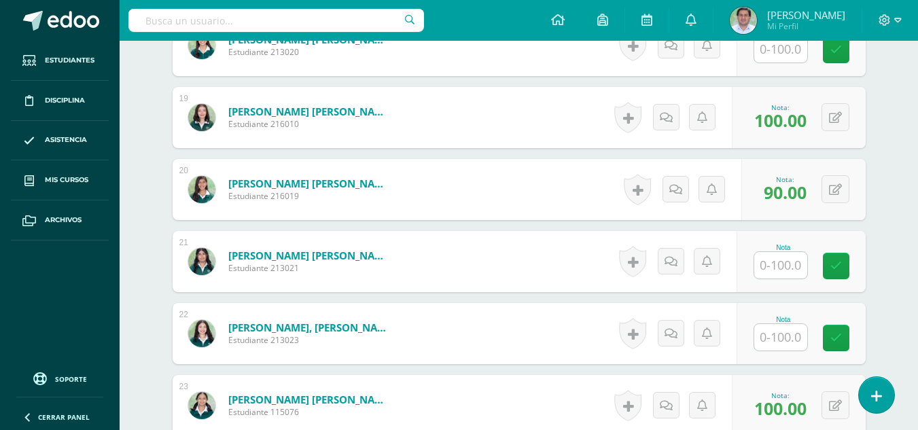
scroll to position [1714, 0]
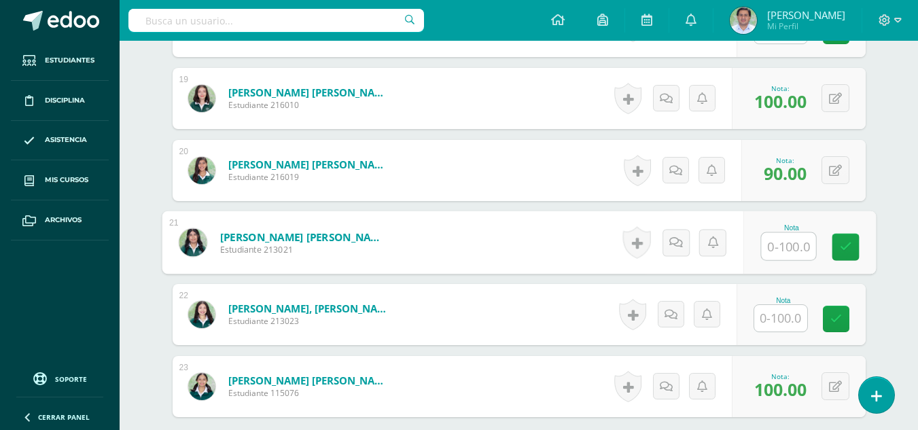
click at [788, 252] on input "text" at bounding box center [788, 246] width 54 height 27
type input "100"
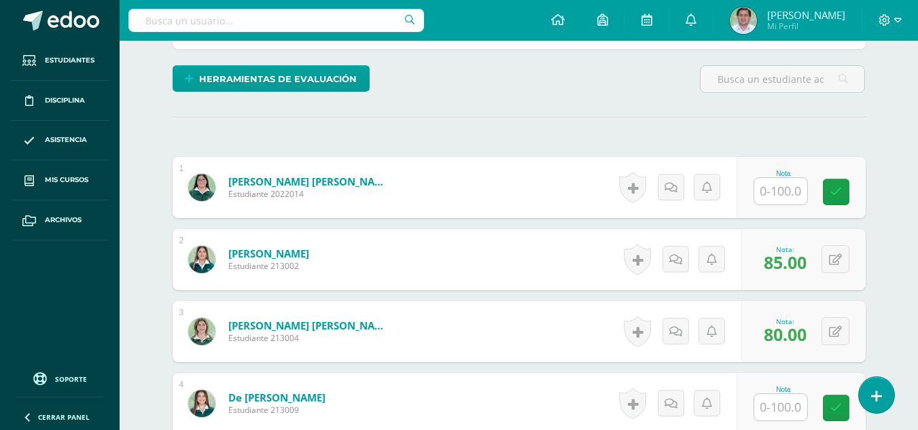
scroll to position [336, 0]
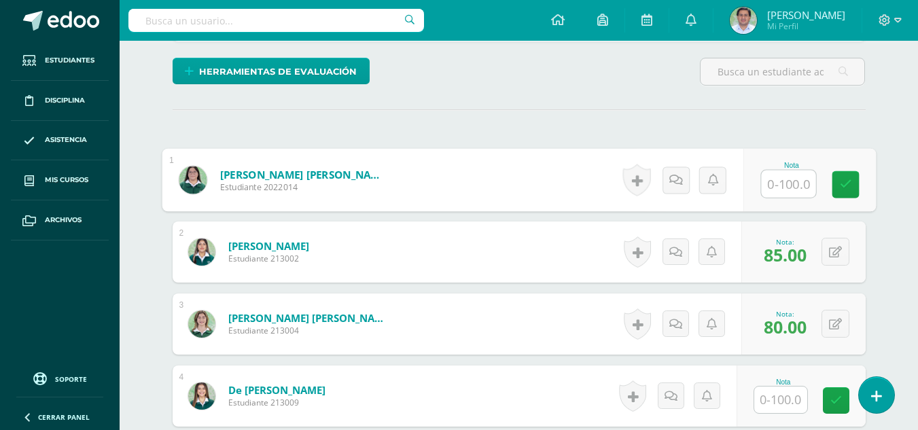
click at [797, 188] on input "text" at bounding box center [788, 184] width 54 height 27
type input "90"
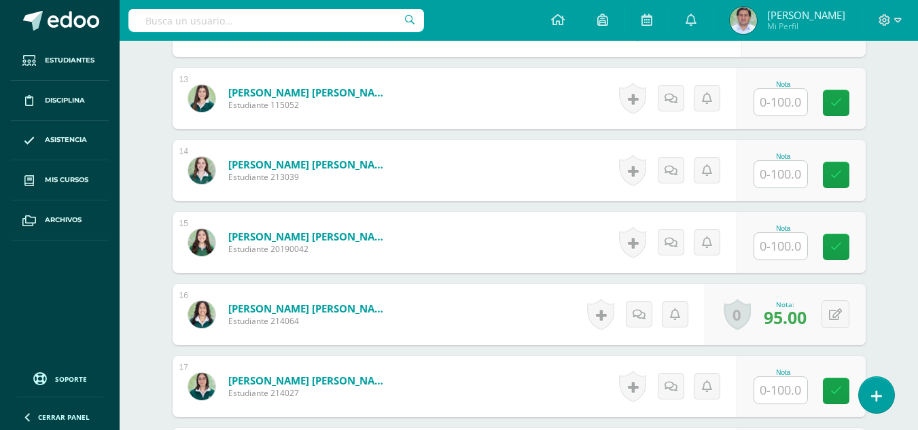
scroll to position [1289, 0]
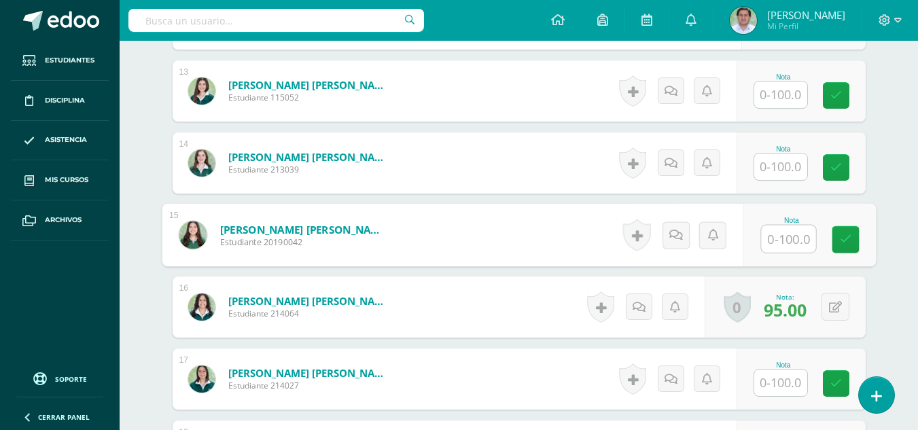
click at [779, 236] on input "text" at bounding box center [788, 239] width 54 height 27
type input "85"
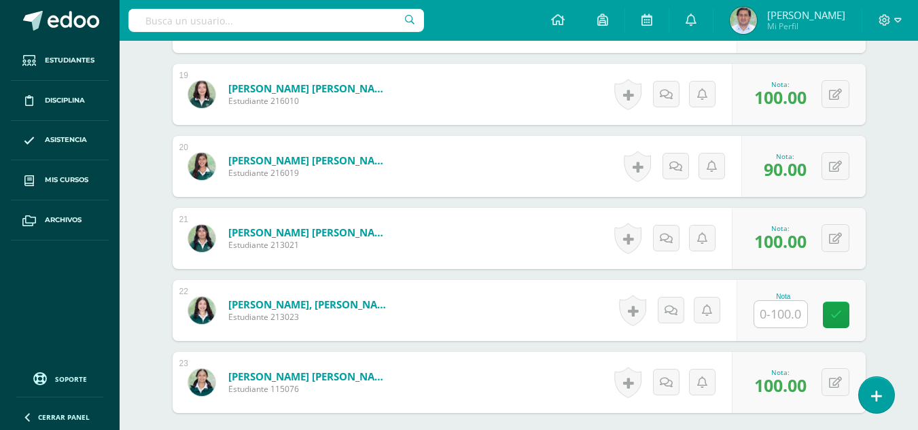
scroll to position [1725, 0]
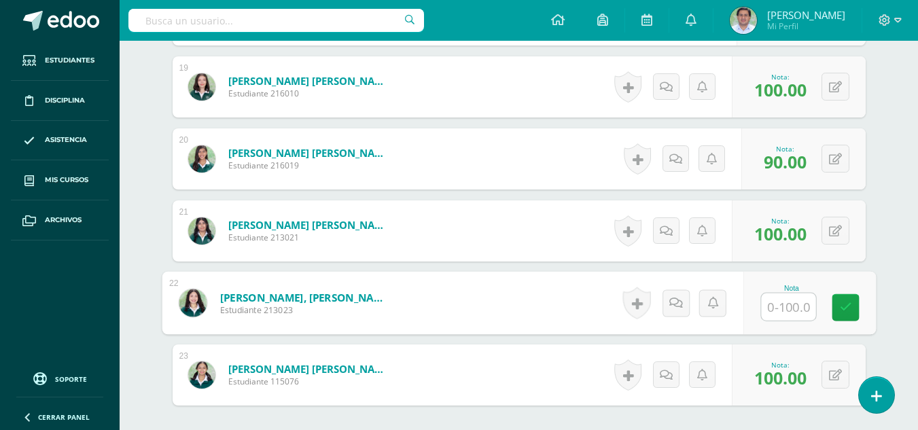
click at [783, 307] on input "text" at bounding box center [788, 307] width 54 height 27
type input "85"
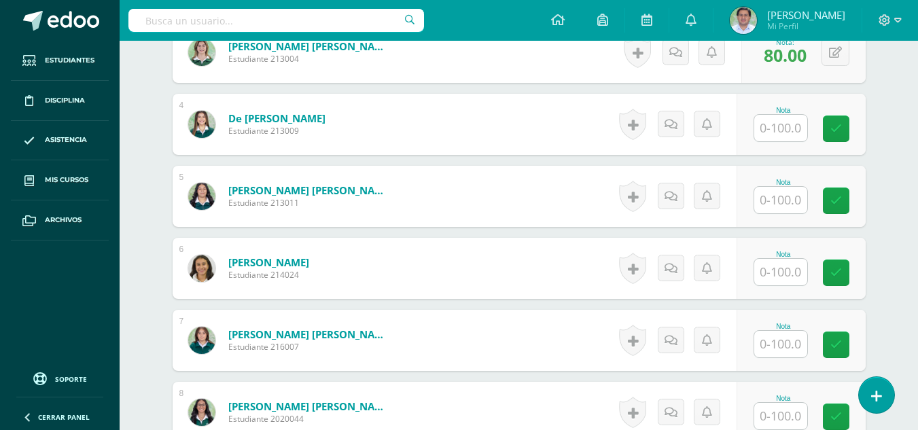
scroll to position [650, 0]
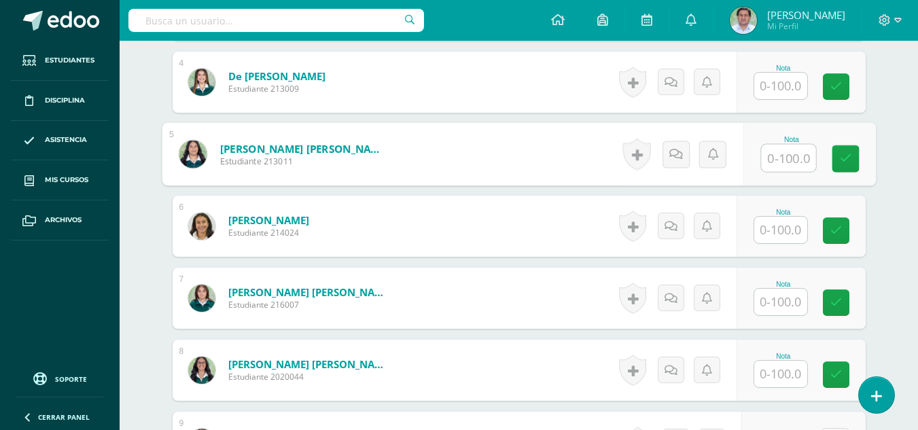
click at [789, 158] on input "text" at bounding box center [788, 158] width 54 height 27
type input "95"
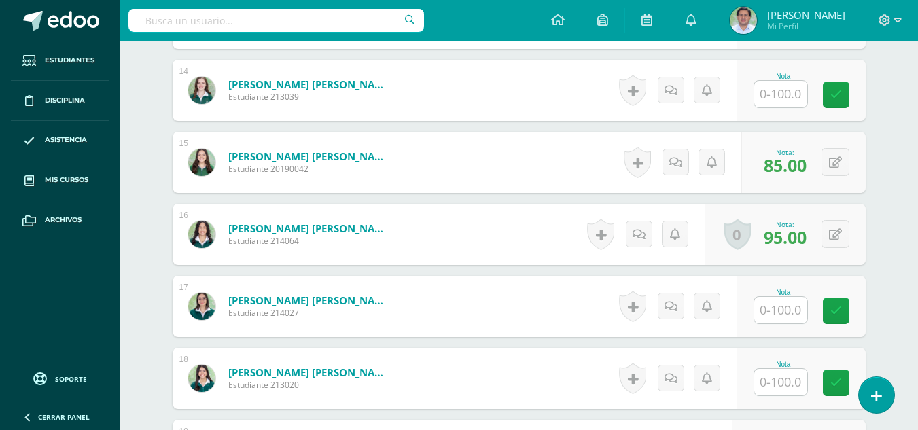
scroll to position [1427, 0]
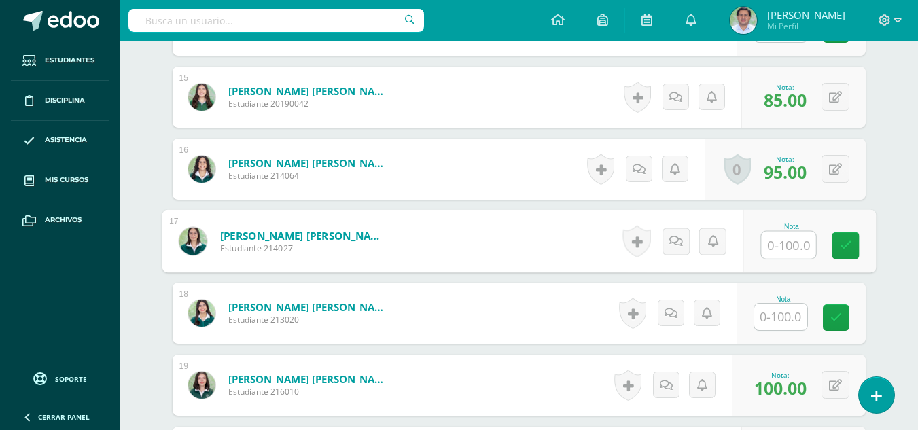
click at [785, 244] on input "text" at bounding box center [788, 245] width 54 height 27
type input "100"
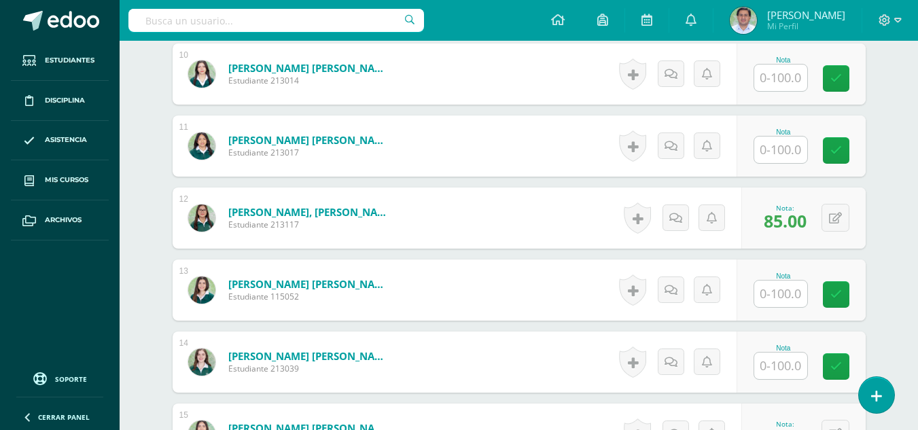
scroll to position [1113, 0]
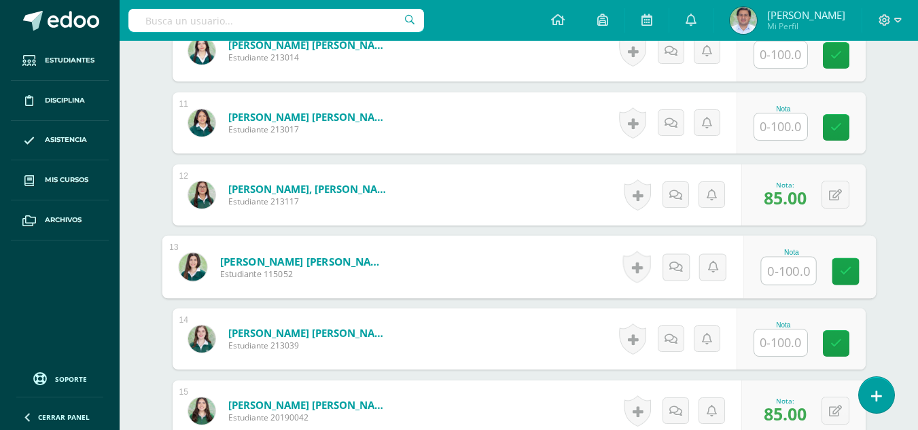
click at [797, 268] on input "text" at bounding box center [788, 271] width 54 height 27
type input "75"
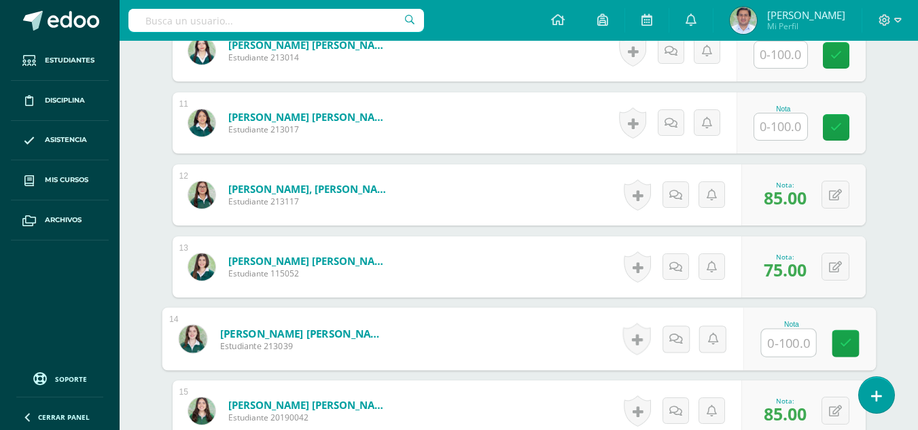
scroll to position [1017, 0]
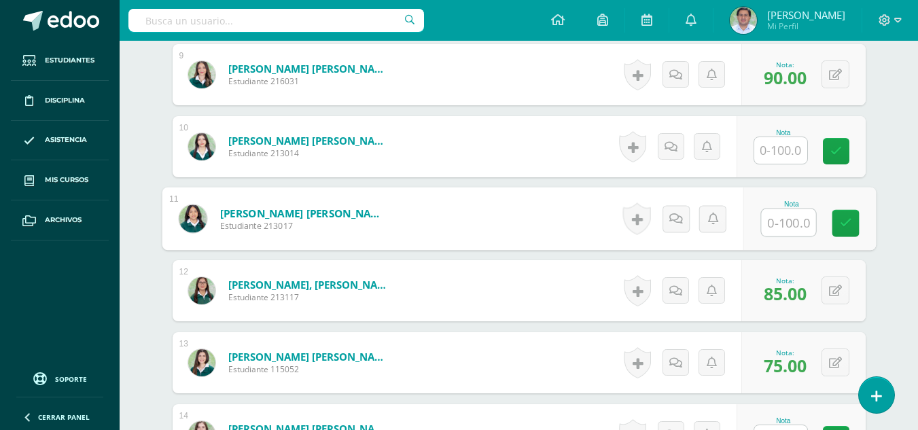
click at [781, 222] on input "text" at bounding box center [788, 222] width 54 height 27
type input "100"
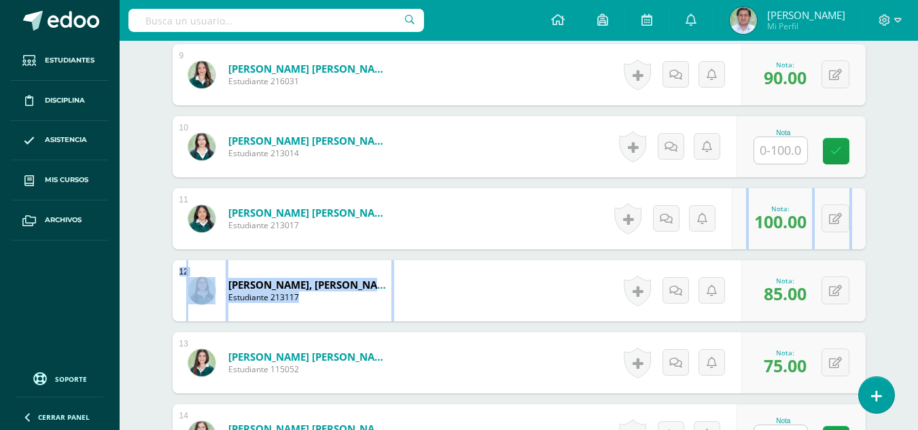
drag, startPoint x: 917, startPoint y: 213, endPoint x: 919, endPoint y: 299, distance: 85.6
click at [917, 299] on html "La nota fue eliminada con éxito Estudiantes Disciplina Asistencia Mis cursos Ar…" at bounding box center [459, 126] width 918 height 2287
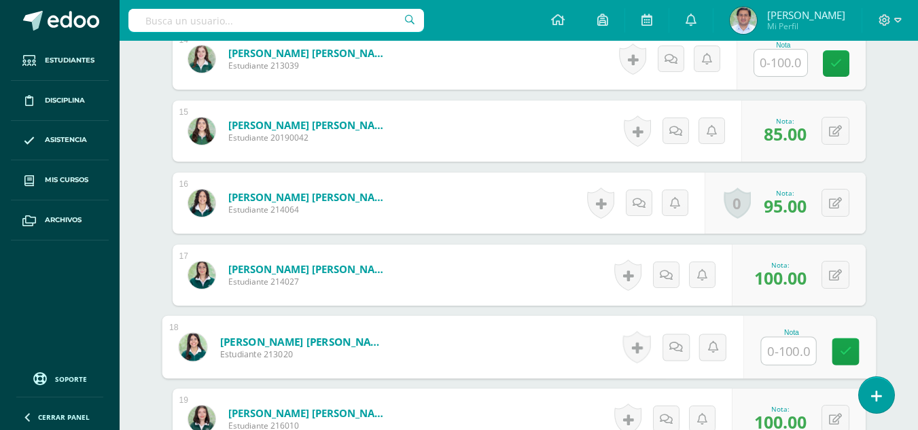
click at [791, 357] on input "text" at bounding box center [788, 351] width 54 height 27
type input "95"
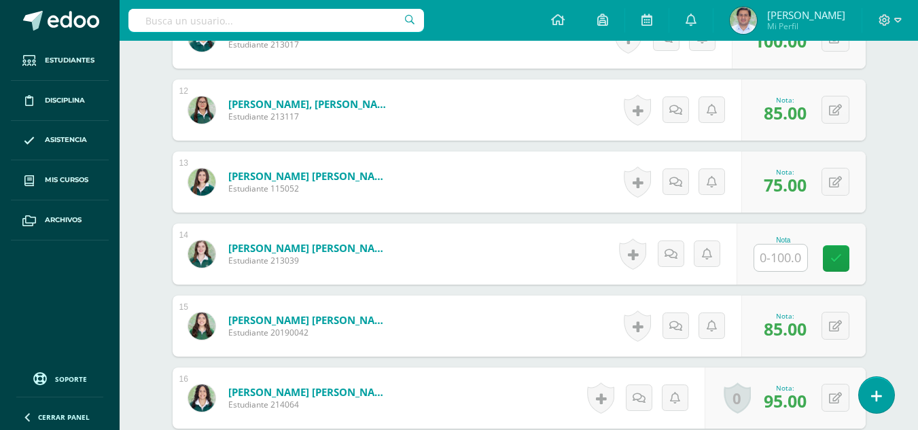
scroll to position [1194, 0]
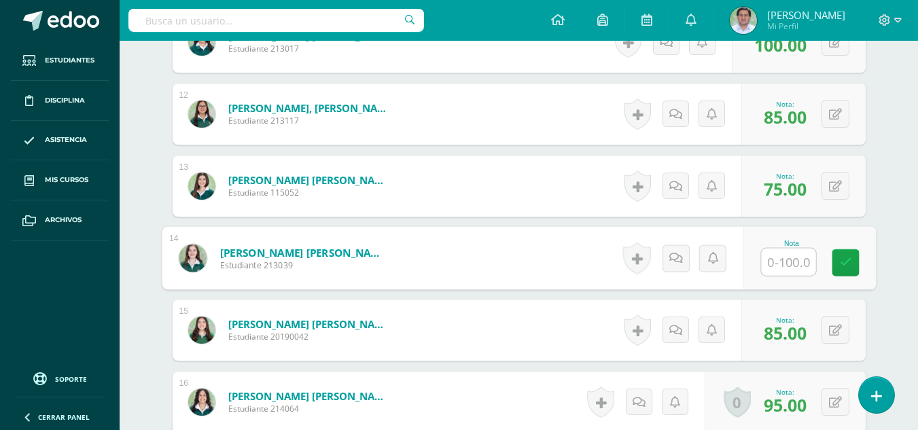
click at [784, 253] on input "text" at bounding box center [788, 262] width 54 height 27
type input "90"
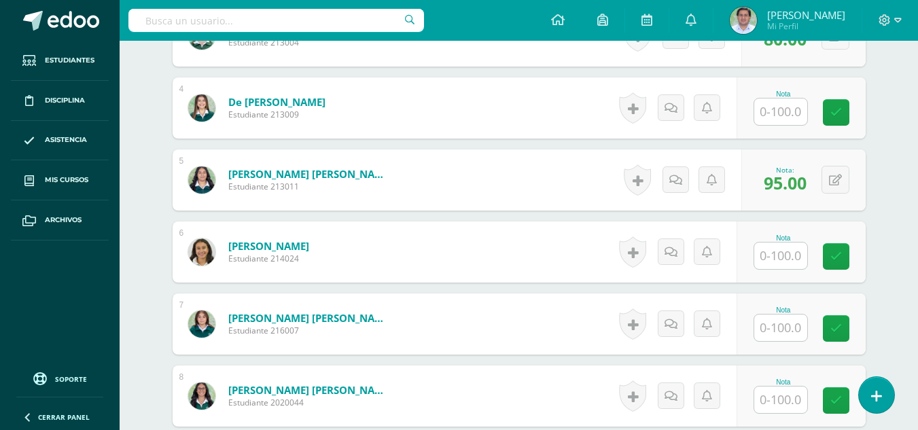
scroll to position [663, 0]
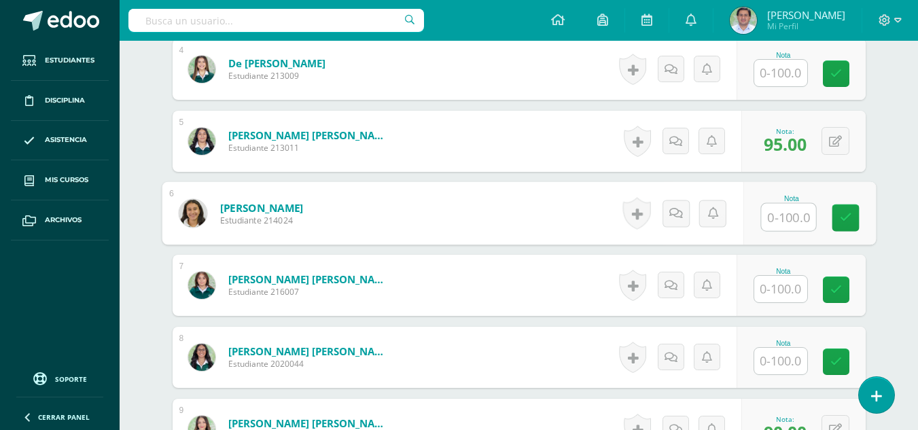
click at [787, 214] on input "text" at bounding box center [788, 217] width 54 height 27
type input "75"
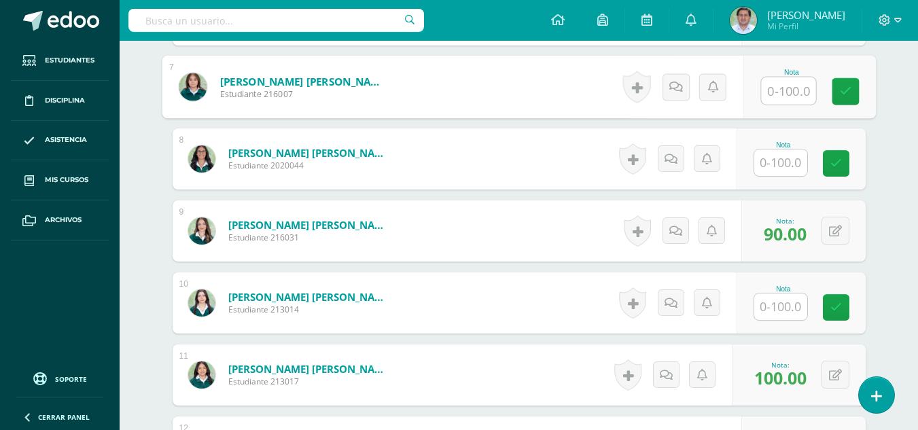
scroll to position [884, 0]
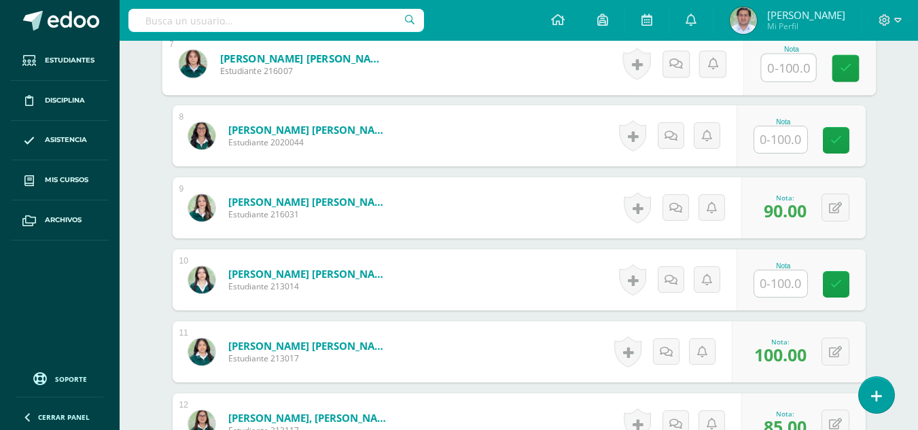
click at [782, 140] on input "text" at bounding box center [780, 139] width 53 height 27
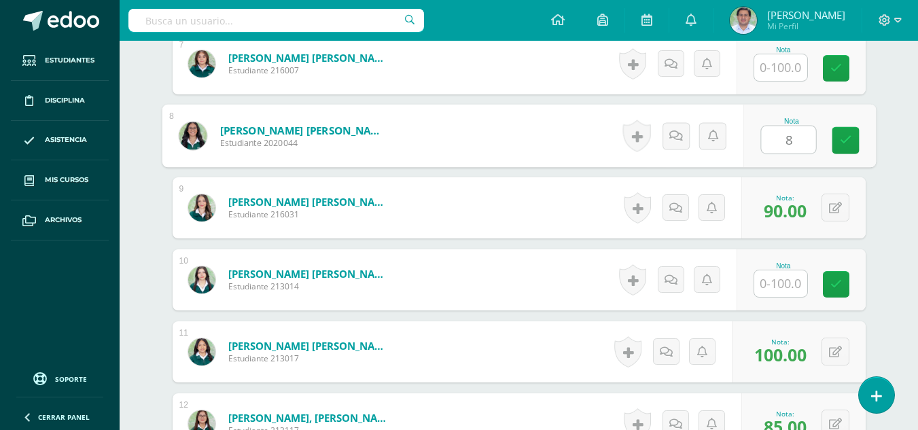
type input "80"
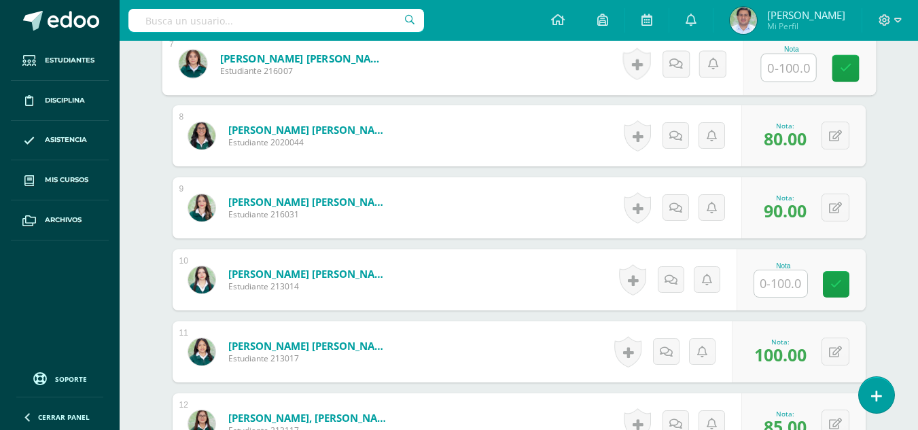
click at [769, 70] on input "text" at bounding box center [788, 67] width 54 height 27
type input "80"
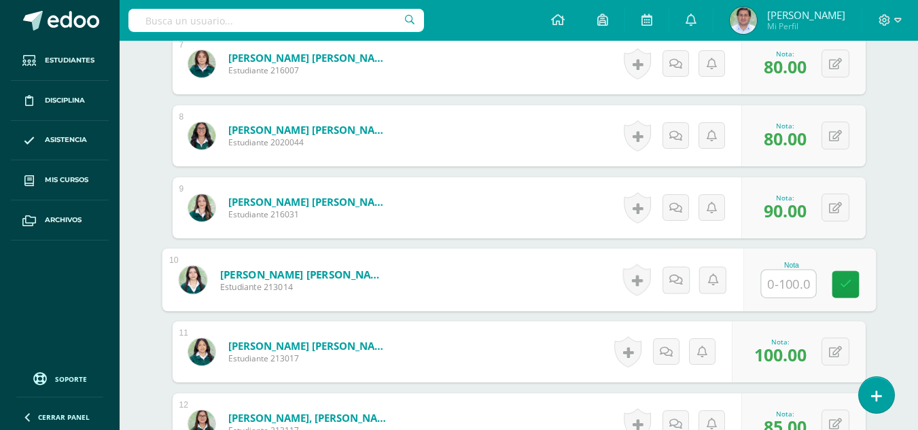
click at [803, 291] on input "text" at bounding box center [788, 283] width 54 height 27
type input "80"
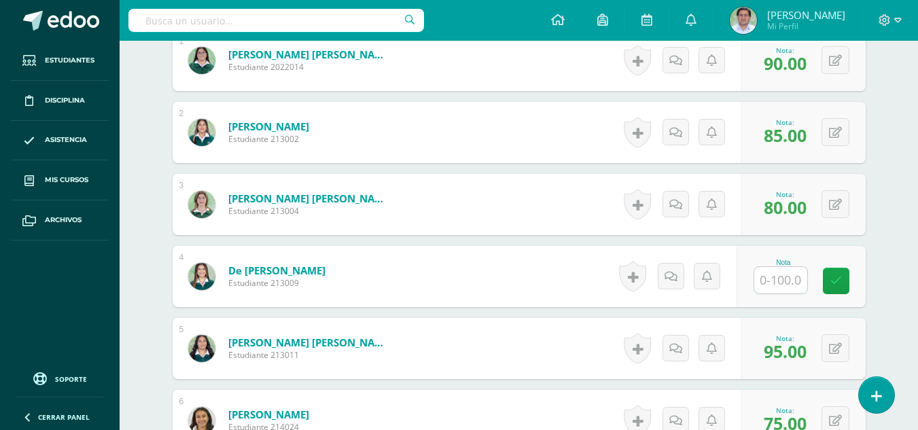
scroll to position [452, 0]
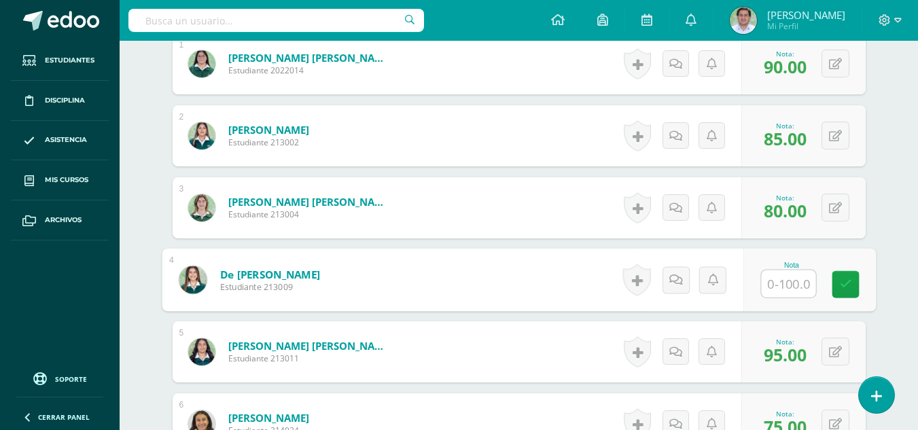
click at [790, 281] on input "text" at bounding box center [788, 283] width 54 height 27
type input "80"
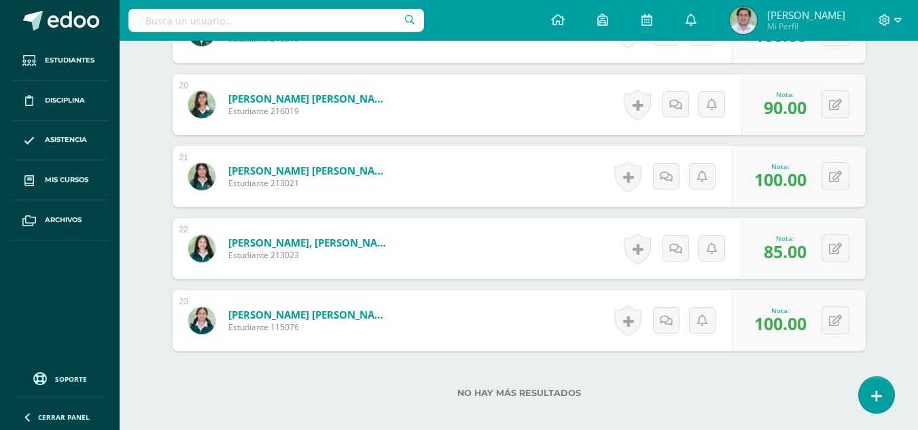
scroll to position [1856, 0]
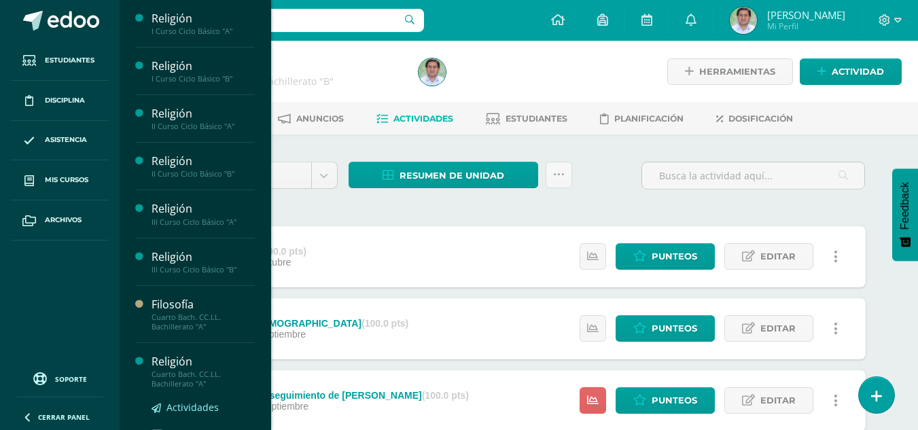
click at [193, 408] on span "Actividades" at bounding box center [192, 407] width 52 height 13
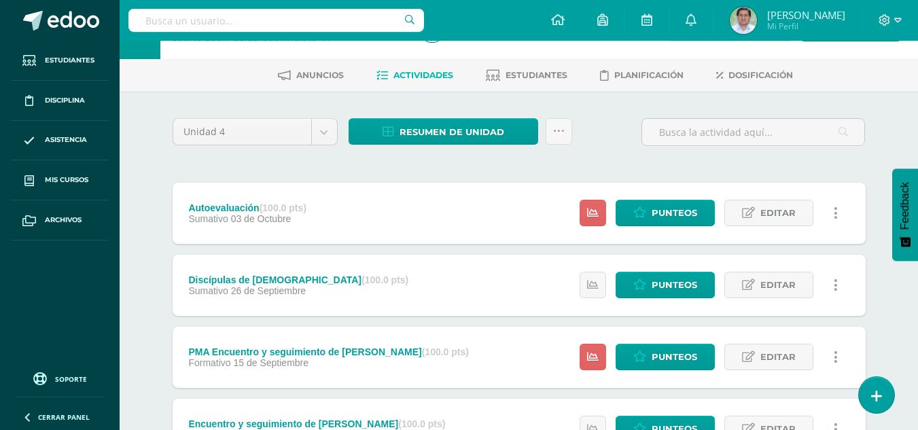
scroll to position [32, 0]
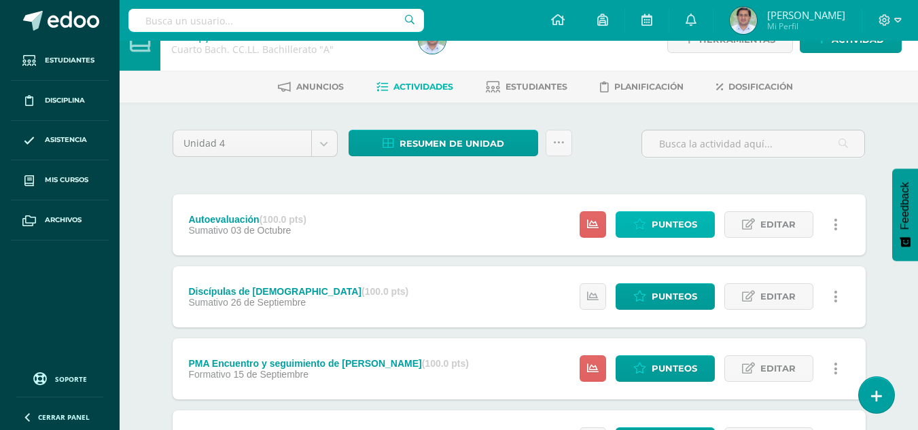
click at [658, 227] on span "Punteos" at bounding box center [675, 224] width 46 height 25
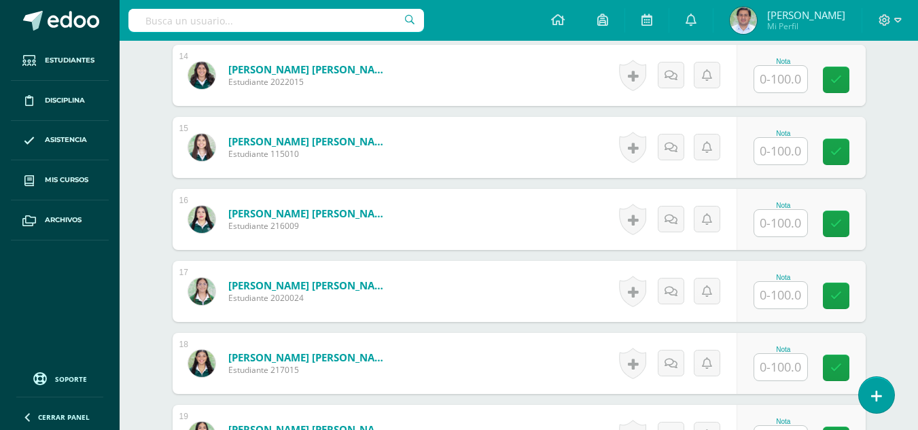
scroll to position [1381, 0]
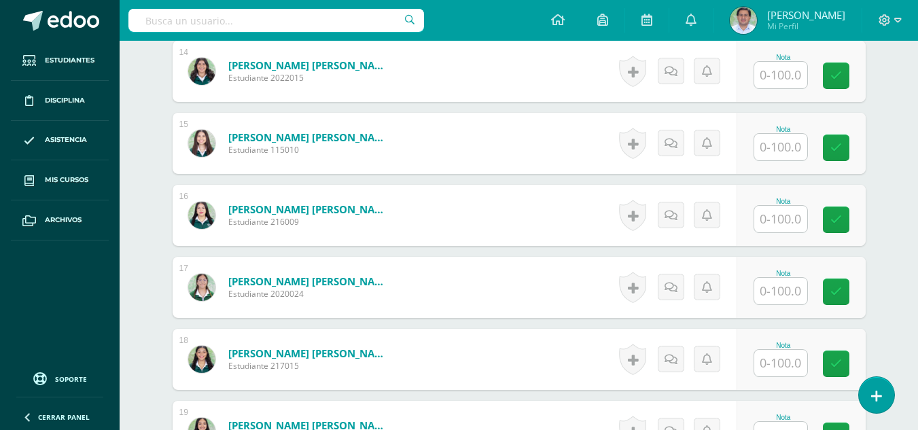
click at [778, 370] on input "text" at bounding box center [780, 363] width 53 height 27
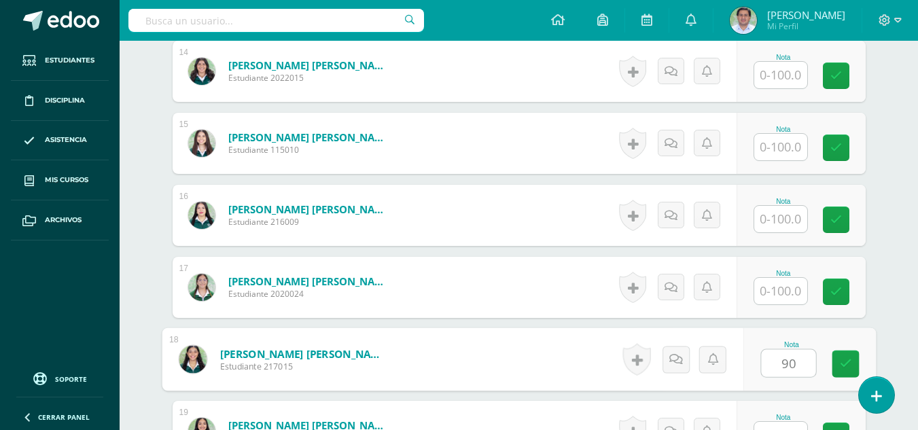
type input "90"
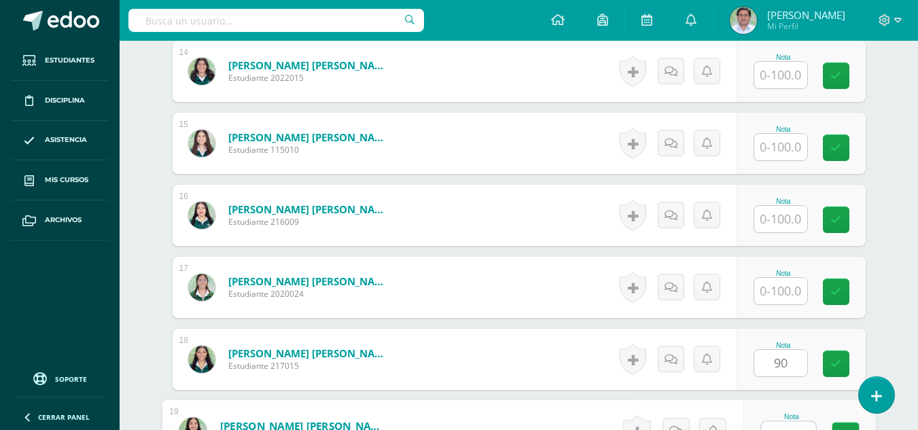
scroll to position [1399, 0]
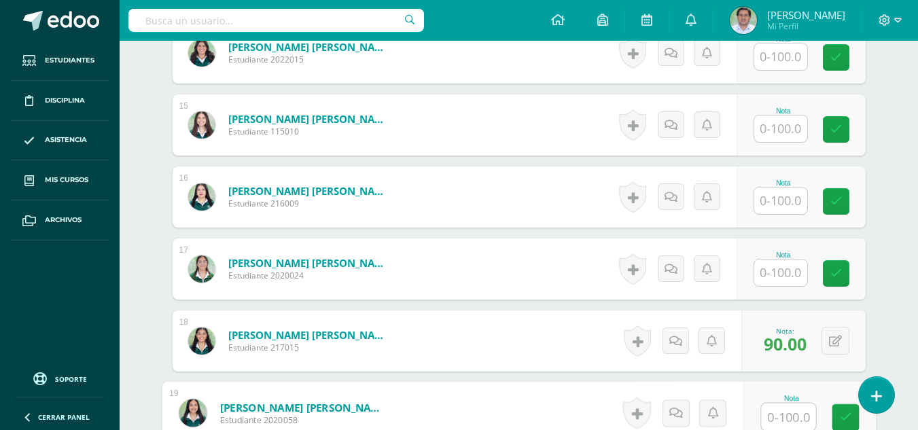
click at [791, 195] on input "text" at bounding box center [780, 201] width 53 height 27
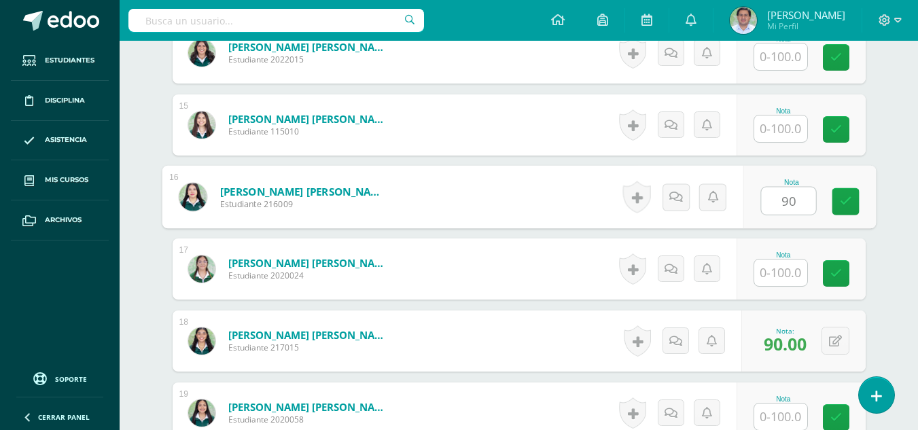
type input "90"
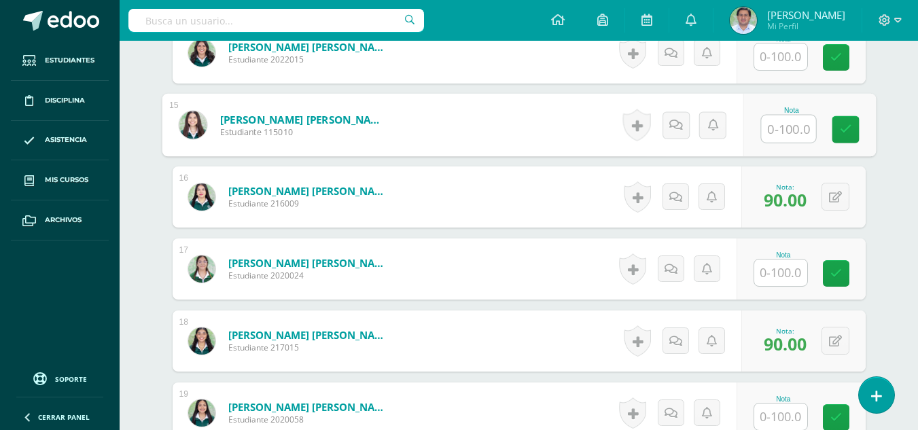
click at [783, 132] on input "text" at bounding box center [788, 129] width 54 height 27
type input "90"
click at [845, 125] on button at bounding box center [844, 125] width 29 height 29
type input "95"
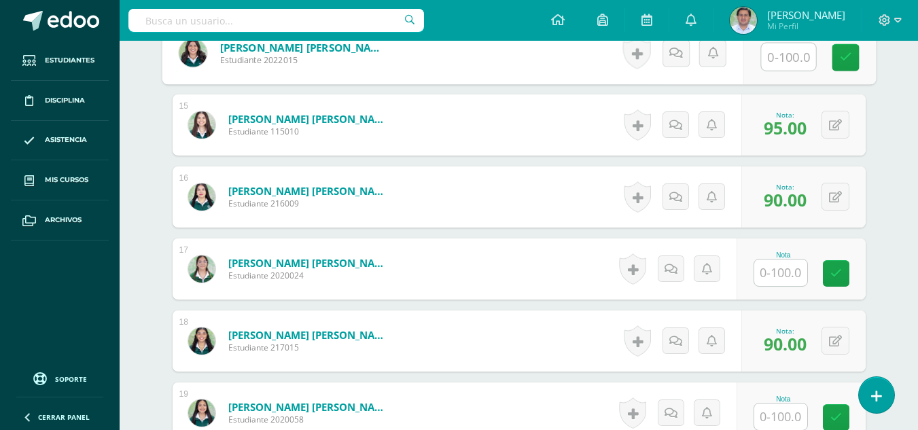
click at [788, 60] on input "text" at bounding box center [788, 56] width 54 height 27
type input "90"
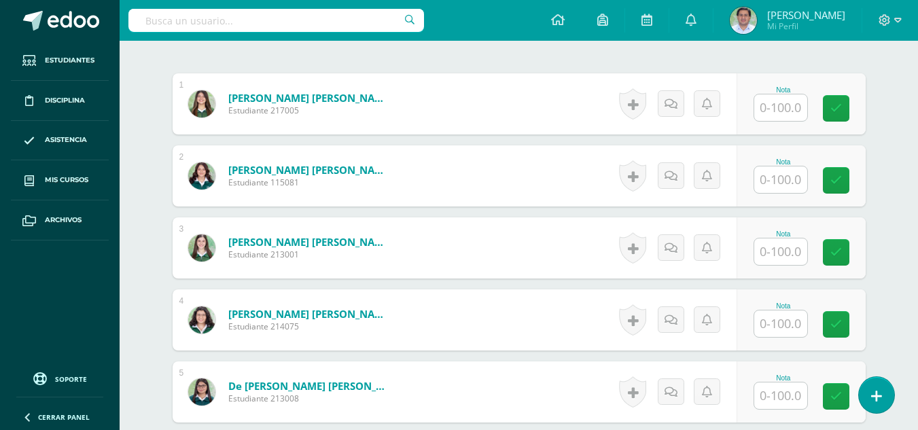
scroll to position [438, 0]
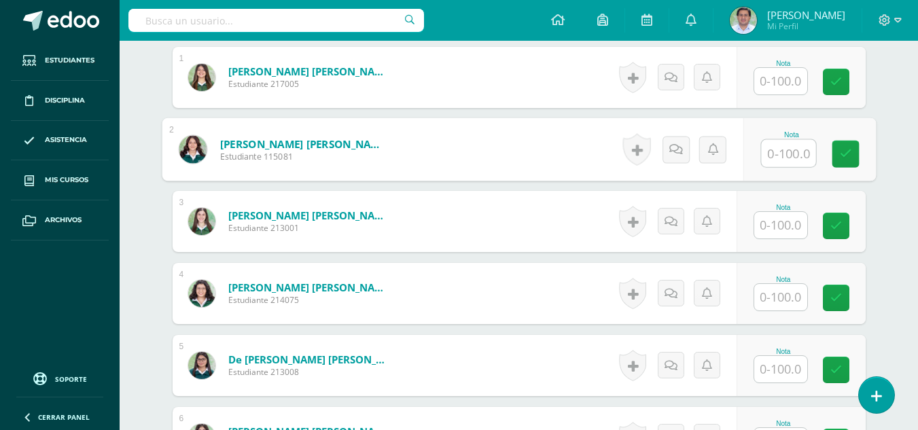
click at [780, 165] on input "text" at bounding box center [788, 153] width 54 height 27
type input "100"
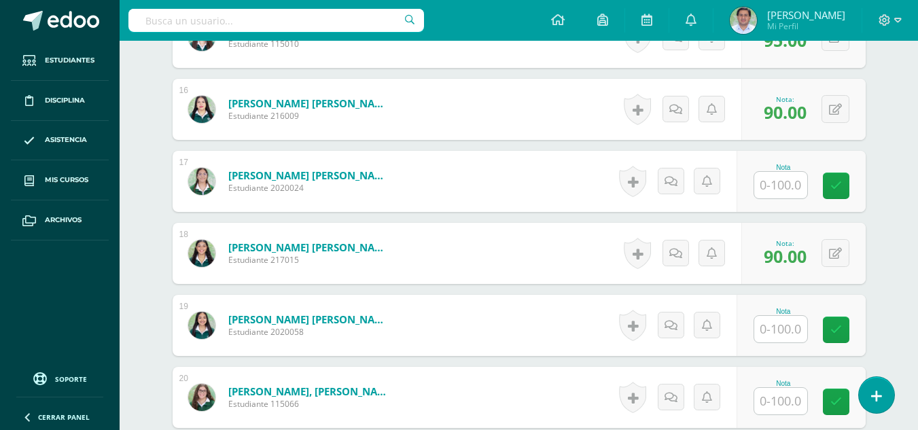
scroll to position [1518, 0]
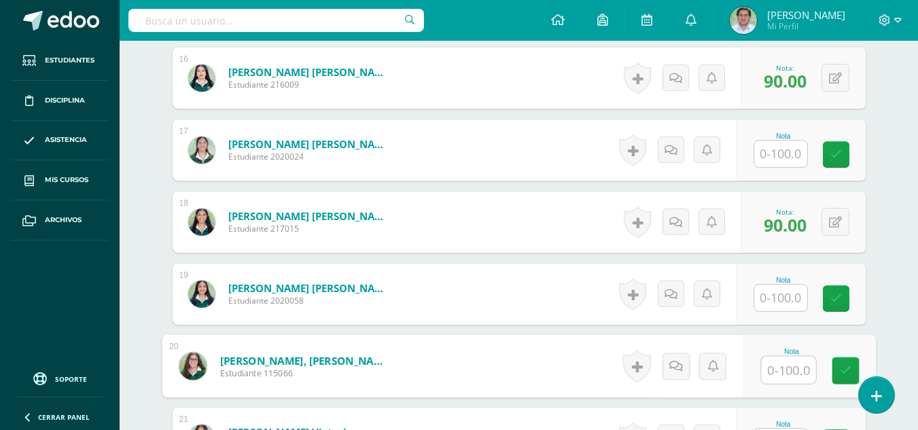
click at [786, 359] on input "text" at bounding box center [788, 370] width 54 height 27
type input "90"
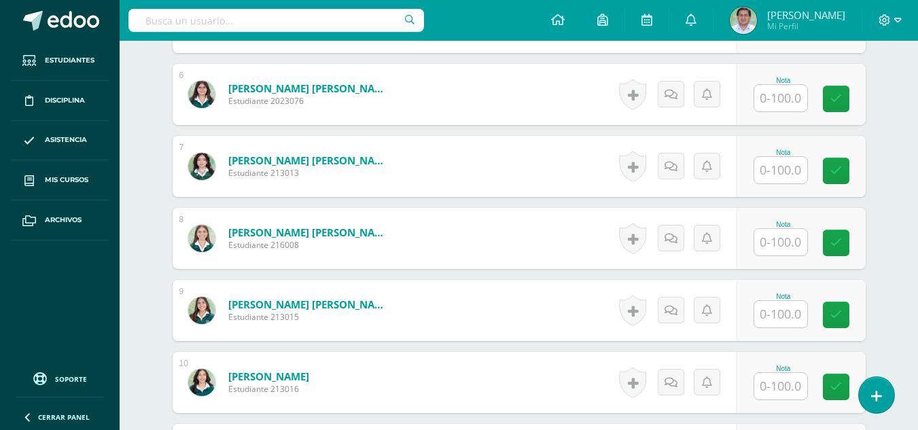
scroll to position [770, 0]
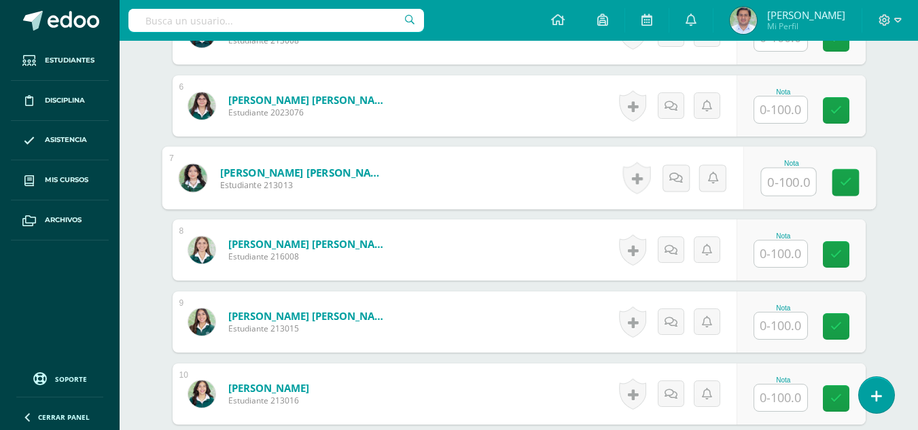
click at [786, 180] on input "text" at bounding box center [788, 182] width 54 height 27
type input "80"
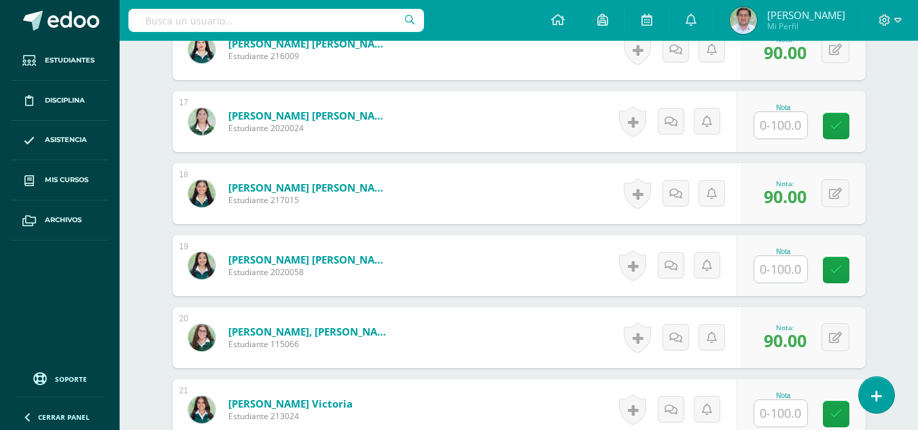
scroll to position [1570, 0]
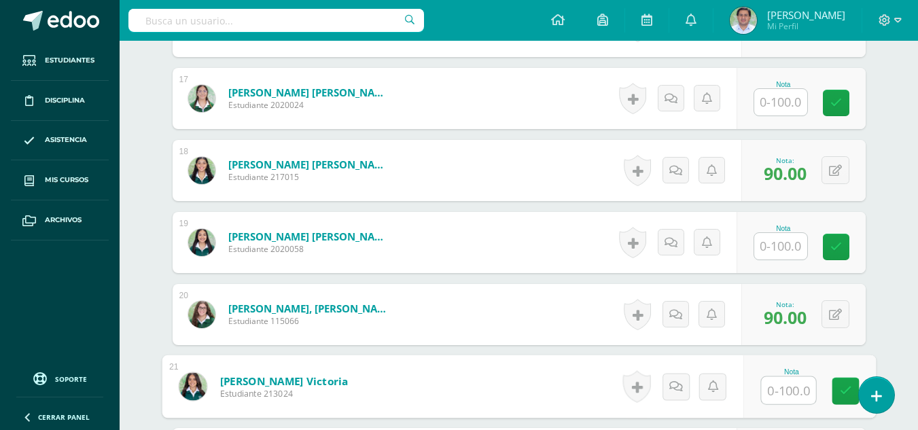
click at [775, 390] on input "text" at bounding box center [788, 390] width 54 height 27
type input "100"
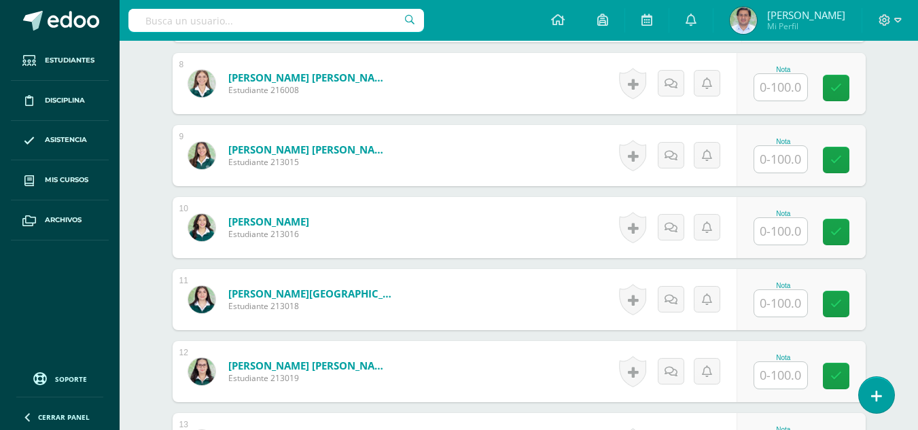
scroll to position [883, 0]
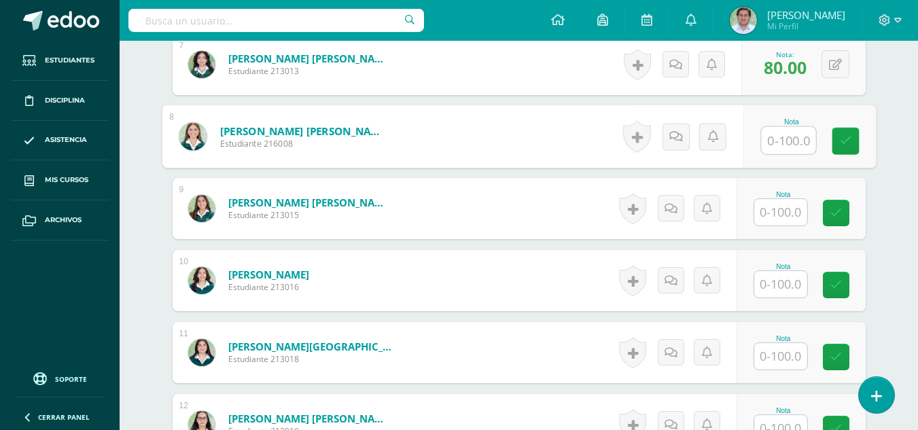
click at [783, 139] on input "text" at bounding box center [788, 140] width 54 height 27
type input "80"
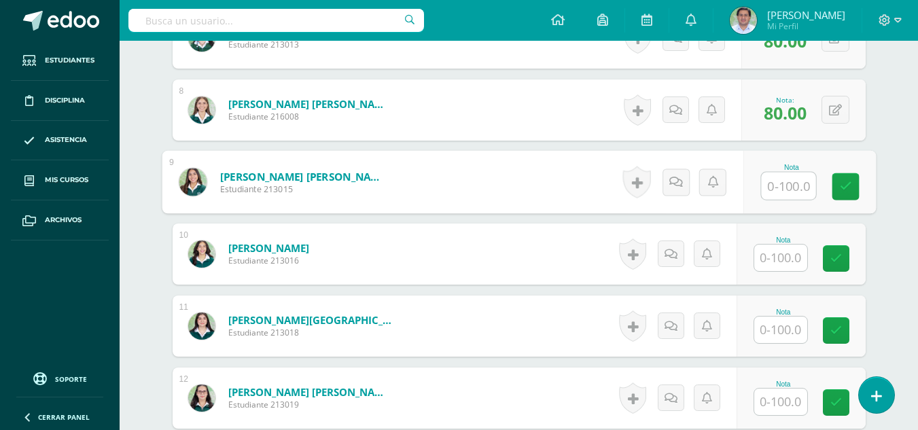
scroll to position [933, 0]
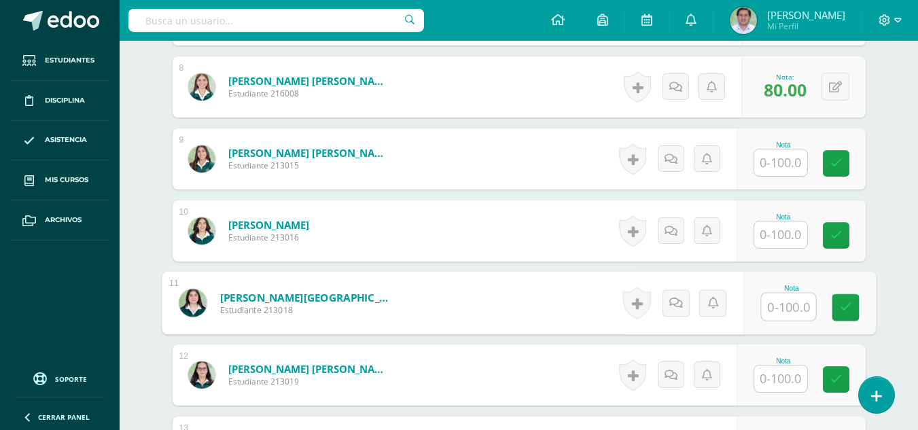
click at [782, 304] on input "text" at bounding box center [788, 307] width 54 height 27
type input "85"
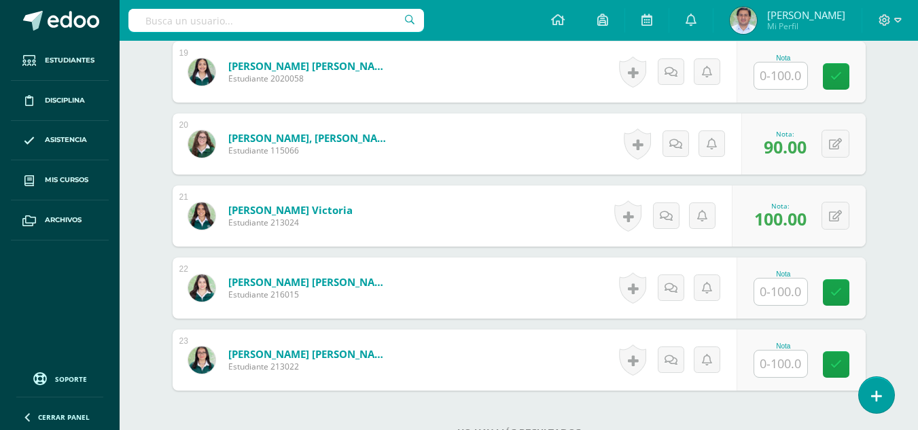
scroll to position [1744, 0]
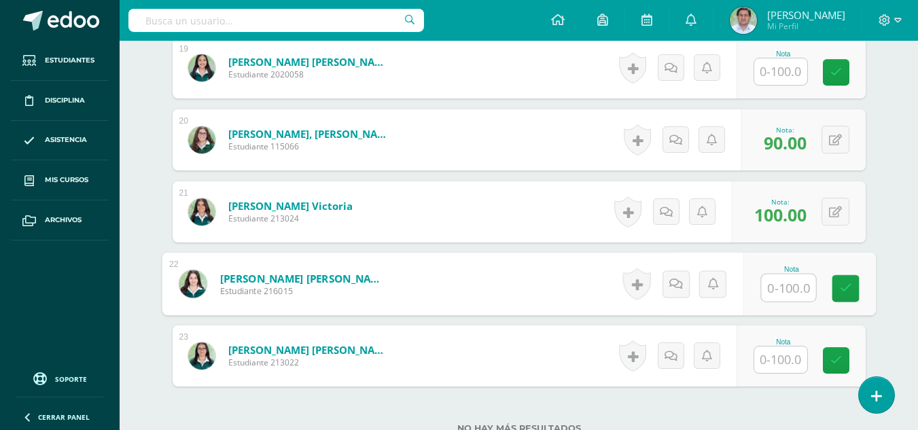
click at [789, 293] on input "text" at bounding box center [788, 288] width 54 height 27
type input "100"
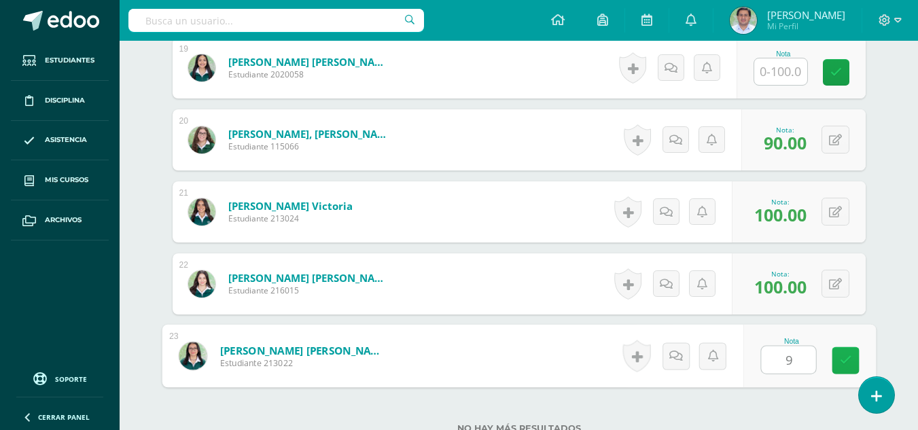
type input "95"
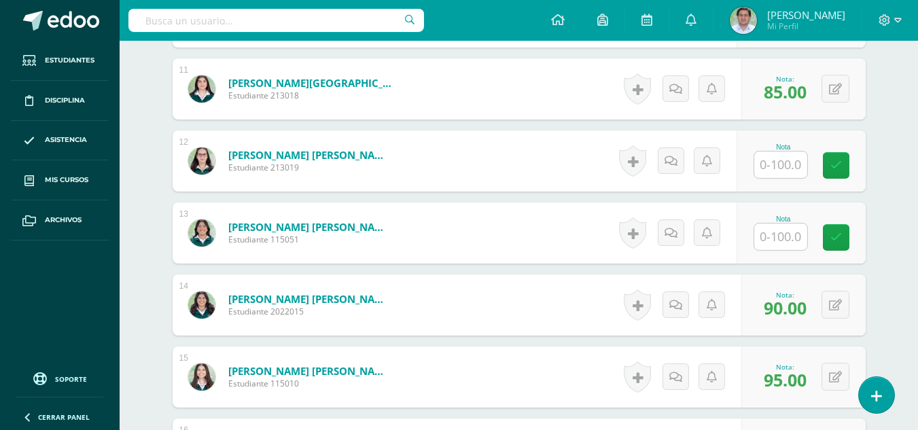
scroll to position [1140, 0]
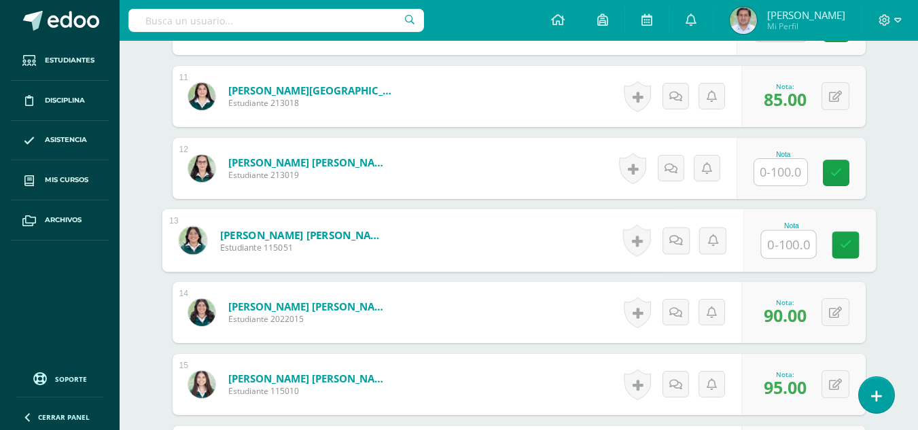
click at [783, 248] on input "text" at bounding box center [788, 244] width 54 height 27
type input "90"
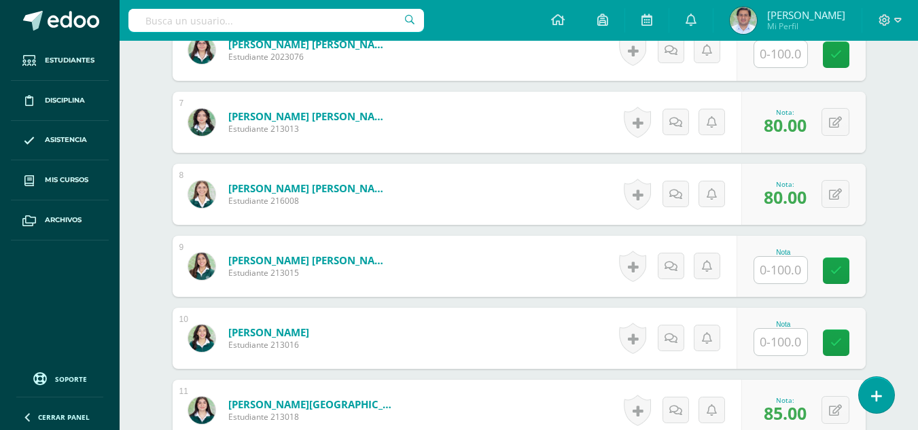
scroll to position [849, 0]
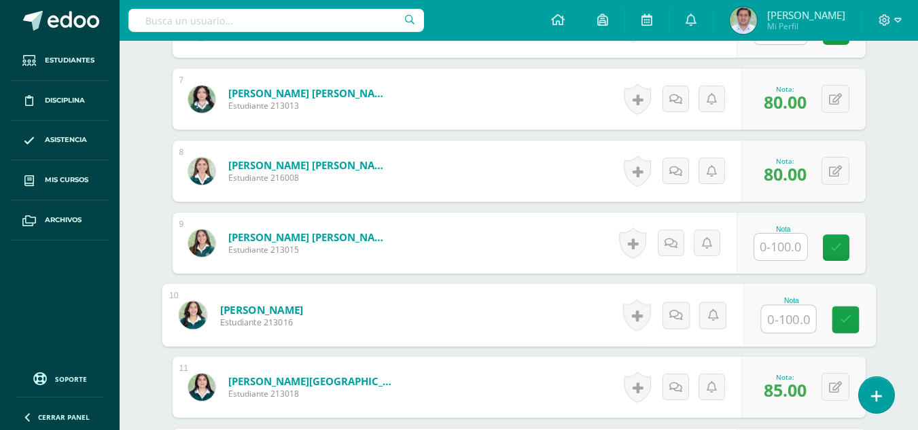
click at [792, 317] on input "text" at bounding box center [788, 319] width 54 height 27
type input "90"
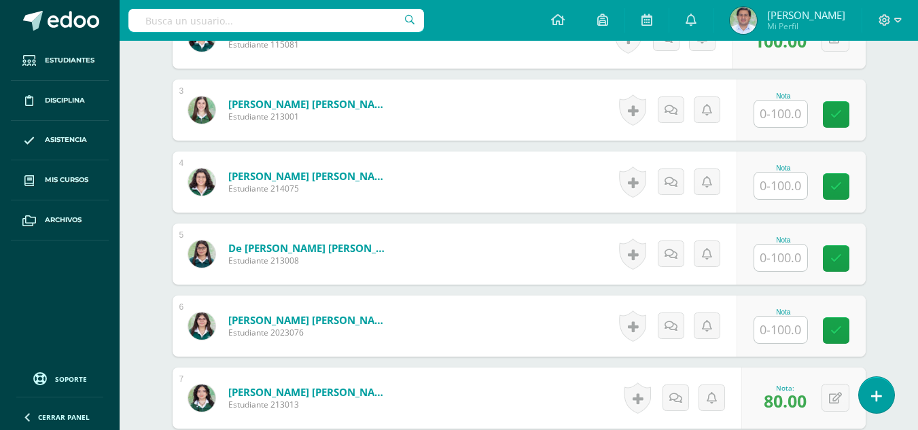
scroll to position [535, 0]
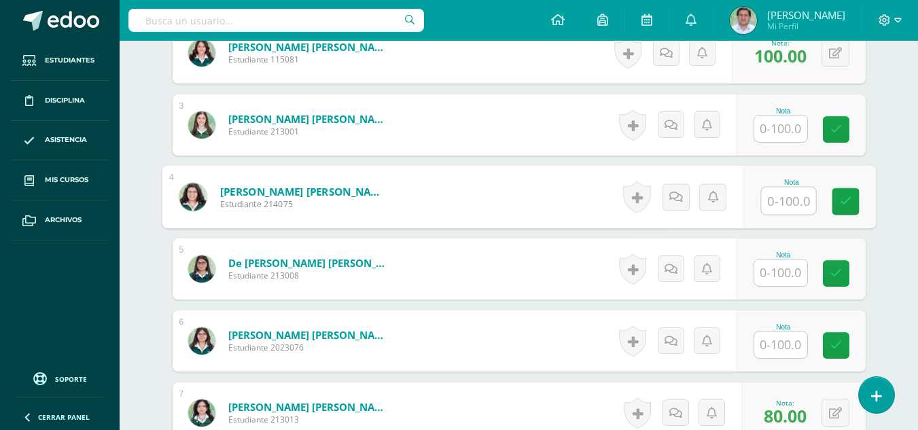
click at [790, 211] on input "text" at bounding box center [788, 201] width 54 height 27
type input "100"
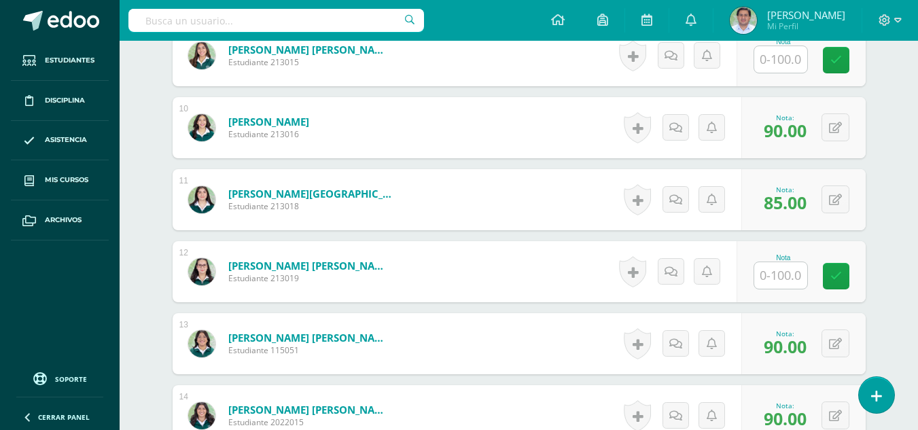
scroll to position [1059, 0]
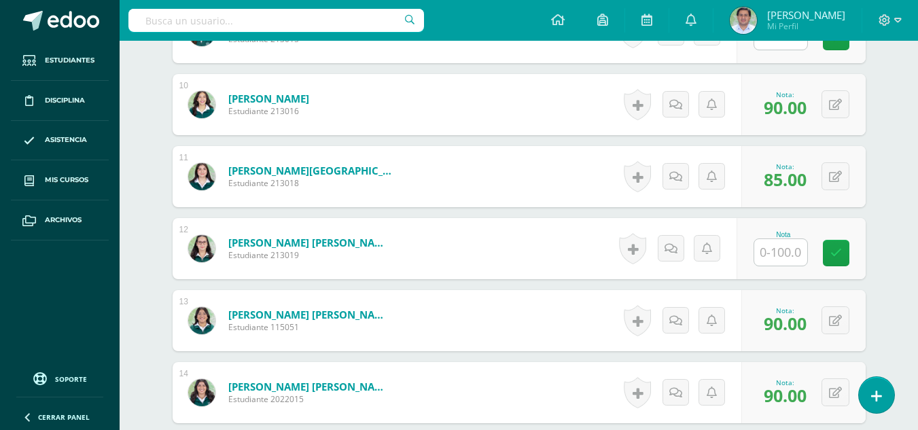
click at [775, 258] on input "text" at bounding box center [780, 252] width 53 height 27
type input "90"
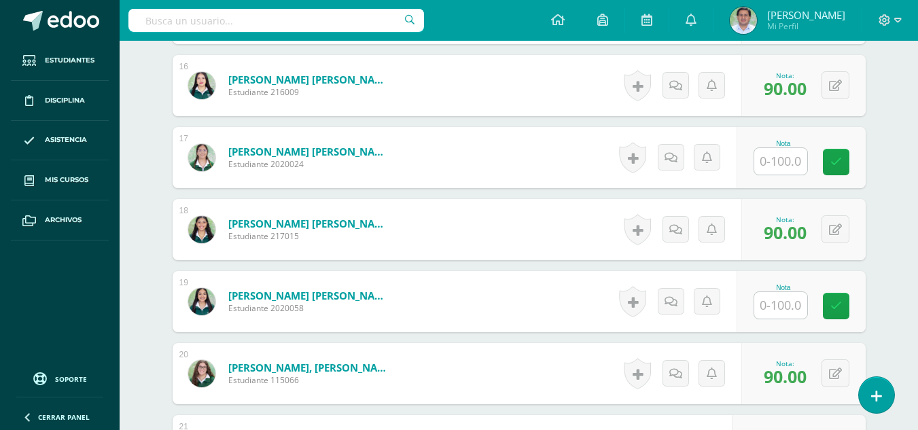
scroll to position [1526, 0]
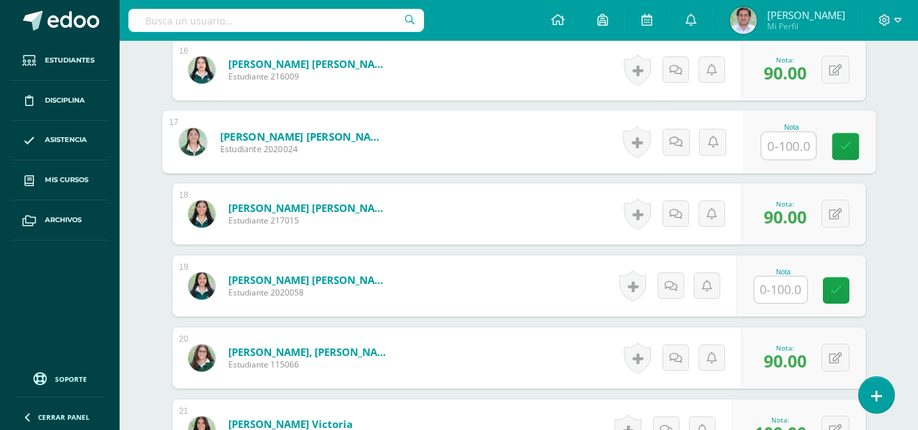
click at [785, 141] on input "text" at bounding box center [788, 146] width 54 height 27
type input "90"
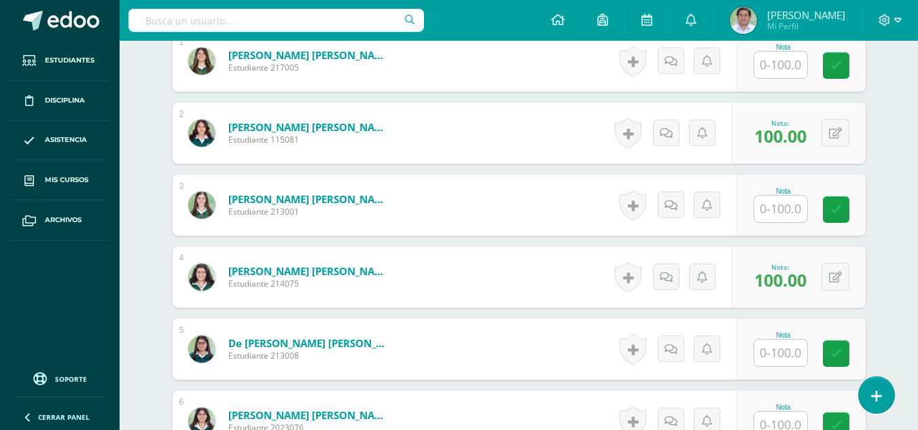
scroll to position [485, 0]
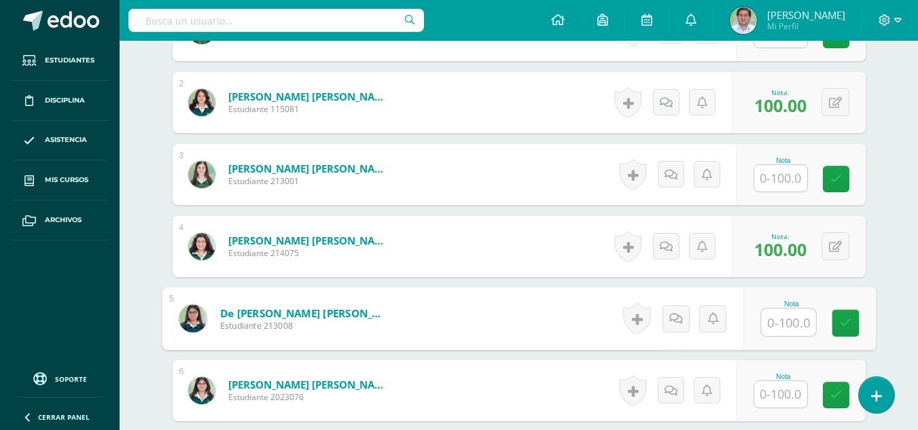
click at [786, 325] on input "text" at bounding box center [788, 322] width 54 height 27
type input "90"
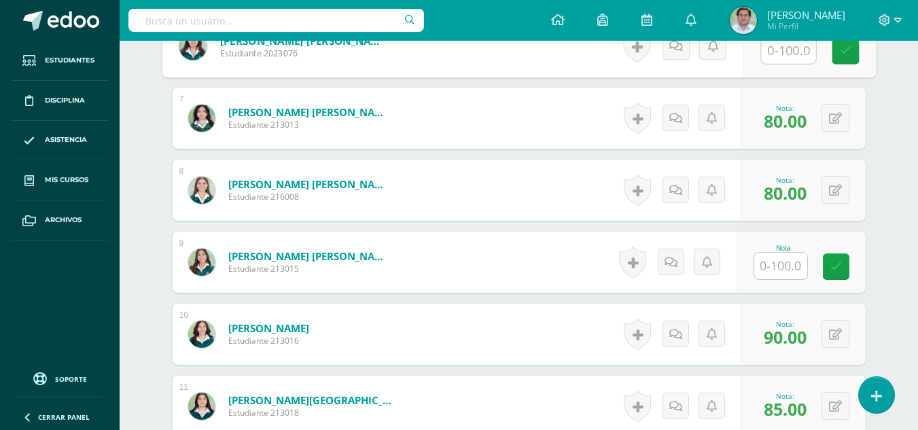
scroll to position [841, 0]
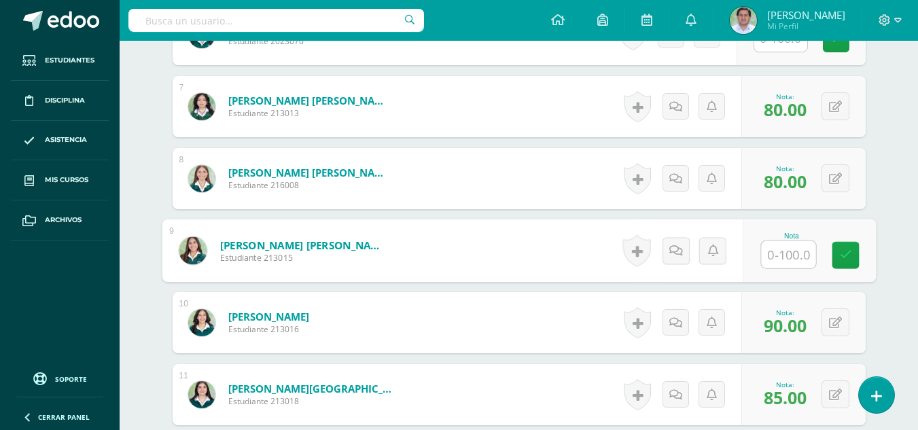
click at [773, 259] on input "text" at bounding box center [788, 254] width 54 height 27
type input "90"
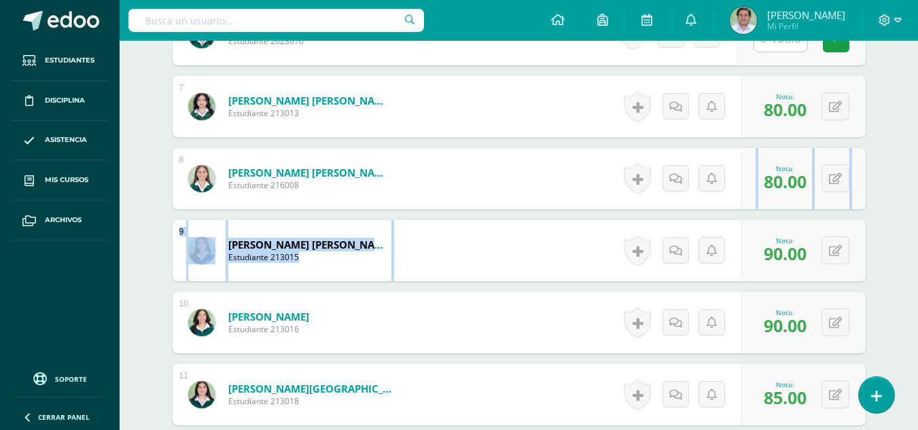
drag, startPoint x: 916, startPoint y: 181, endPoint x: 922, endPoint y: 212, distance: 31.9
click at [917, 212] on html "Estudiantes Disciplina Asistencia Mis cursos Archivos Soporte Ayuda Reportar un…" at bounding box center [459, 302] width 918 height 2287
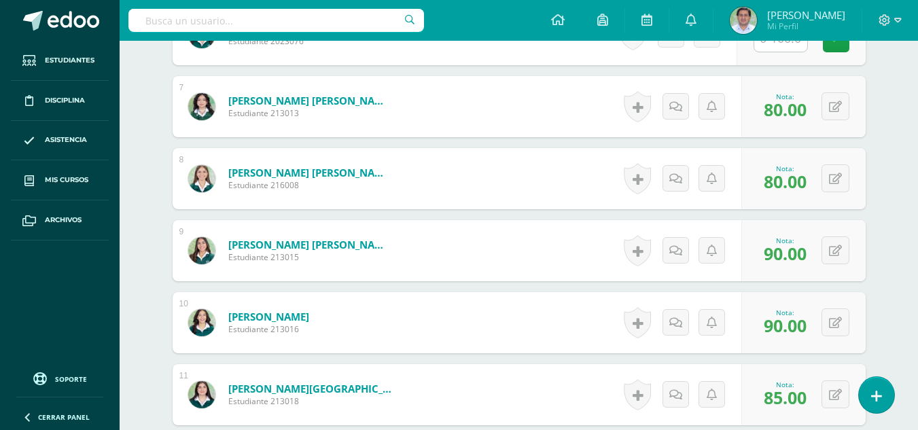
drag, startPoint x: 911, startPoint y: 211, endPoint x: 923, endPoint y: 217, distance: 13.4
click at [917, 217] on html "Estudiantes Disciplina Asistencia Mis cursos Archivos Soporte Ayuda Reportar un…" at bounding box center [459, 302] width 918 height 2287
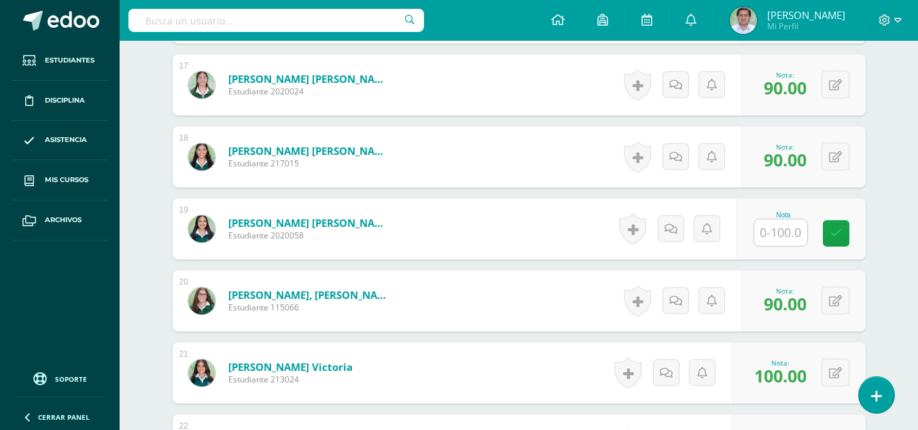
scroll to position [1587, 0]
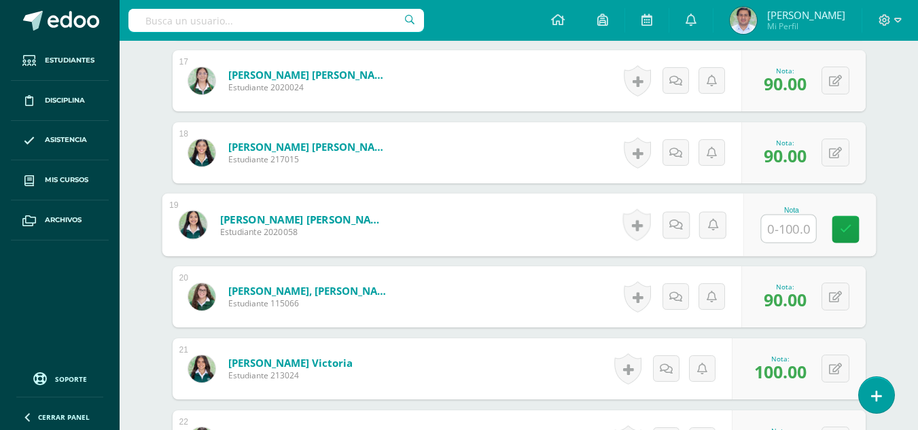
click at [778, 228] on input "text" at bounding box center [788, 228] width 54 height 27
type input "90"
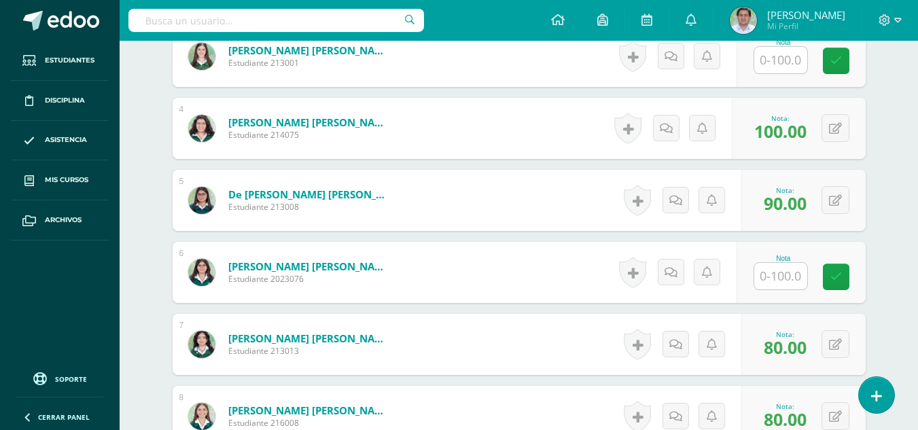
scroll to position [600, 0]
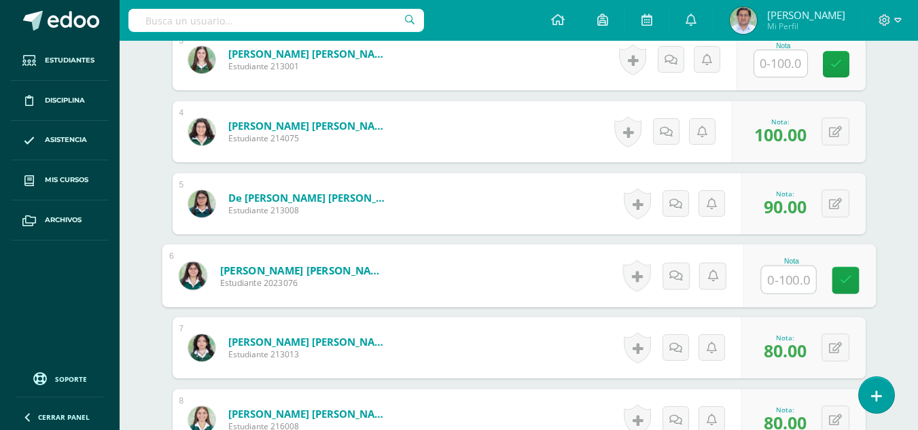
click at [771, 283] on input "text" at bounding box center [788, 279] width 54 height 27
type input "90"
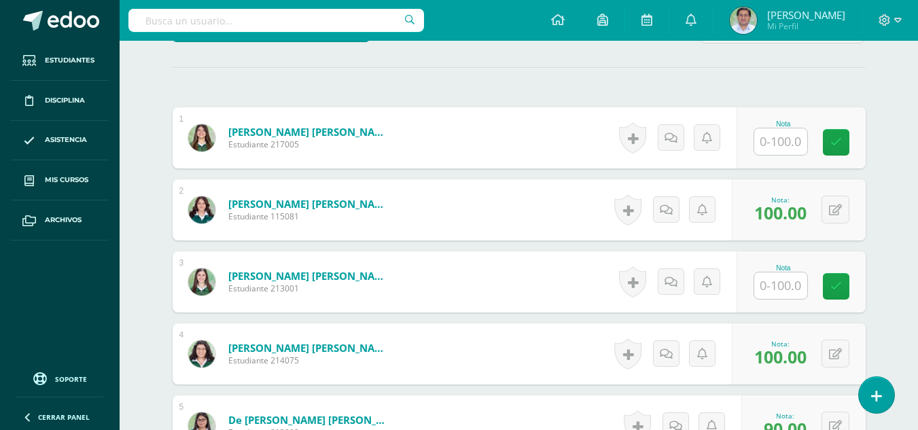
scroll to position [393, 0]
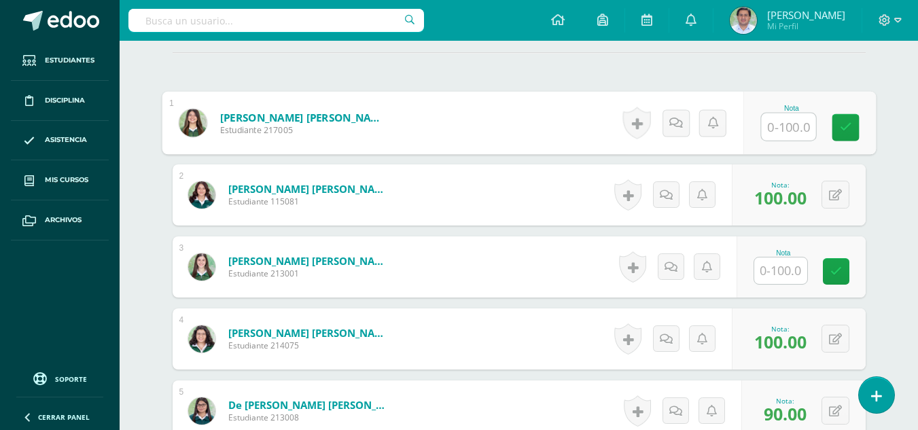
click at [769, 120] on input "text" at bounding box center [788, 126] width 54 height 27
type input "100"
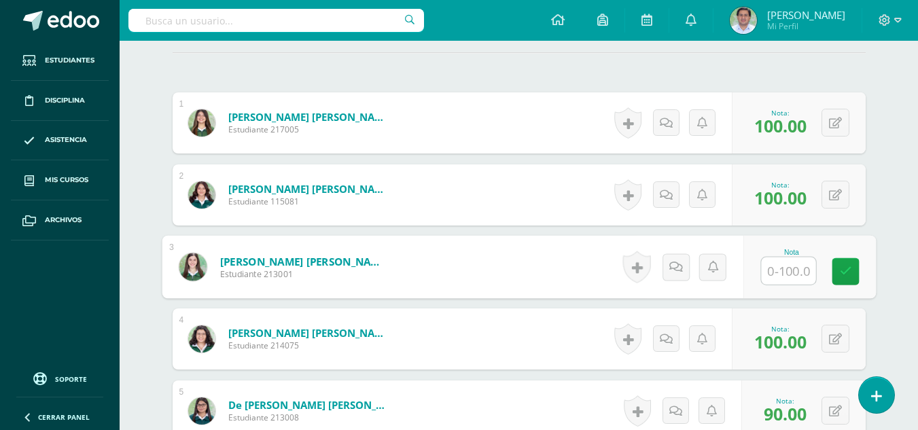
click at [786, 267] on input "text" at bounding box center [788, 271] width 54 height 27
type input "100"
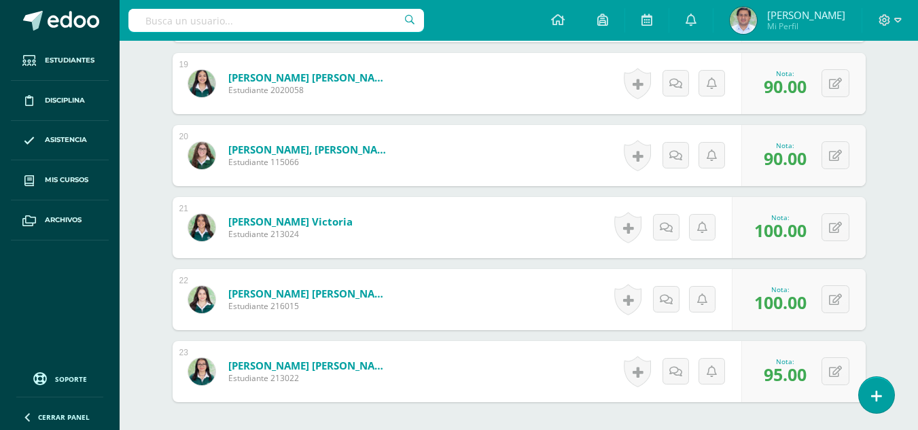
scroll to position [1856, 0]
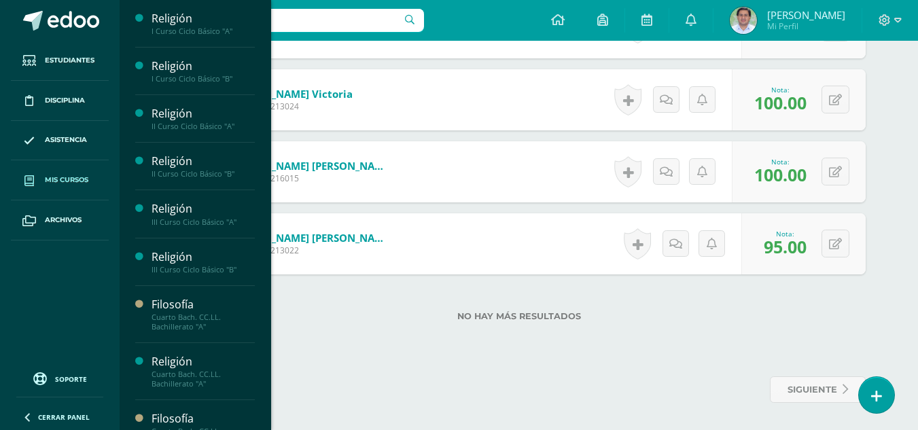
click at [58, 175] on span "Mis cursos" at bounding box center [66, 180] width 43 height 11
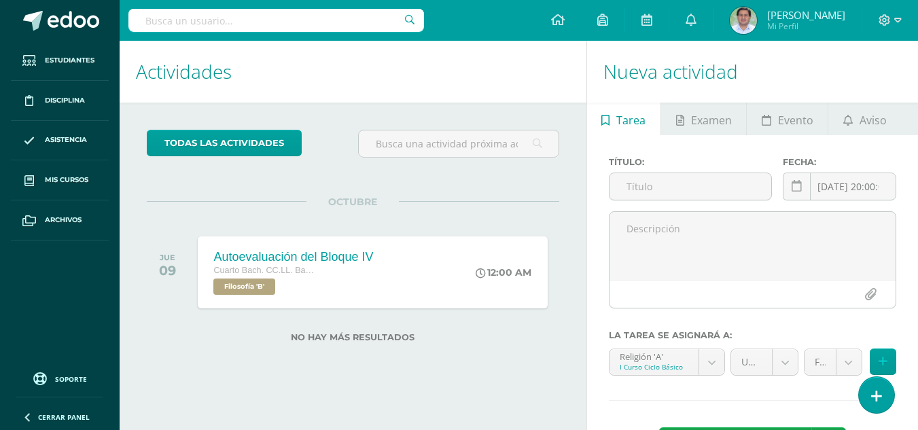
scroll to position [56, 0]
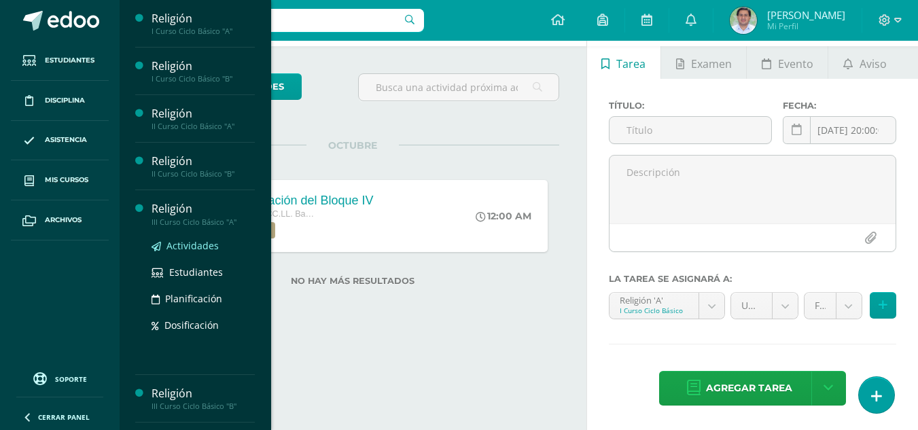
click at [193, 242] on span "Actividades" at bounding box center [192, 245] width 52 height 13
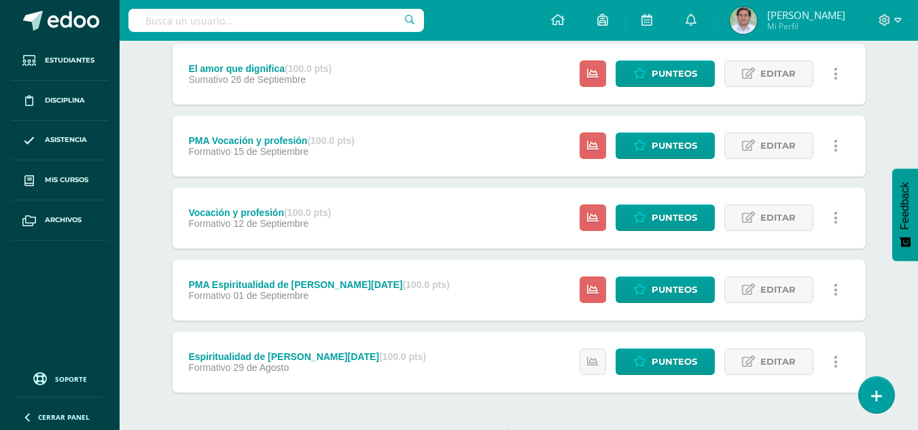
scroll to position [308, 0]
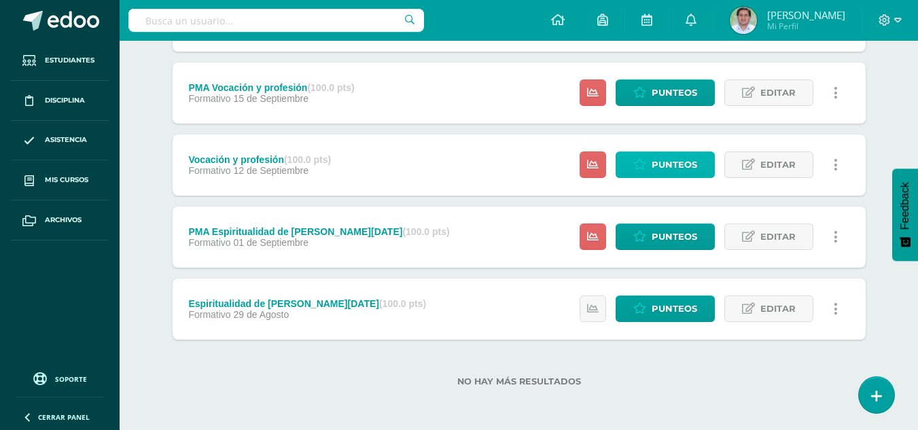
click at [660, 159] on span "Punteos" at bounding box center [675, 164] width 46 height 25
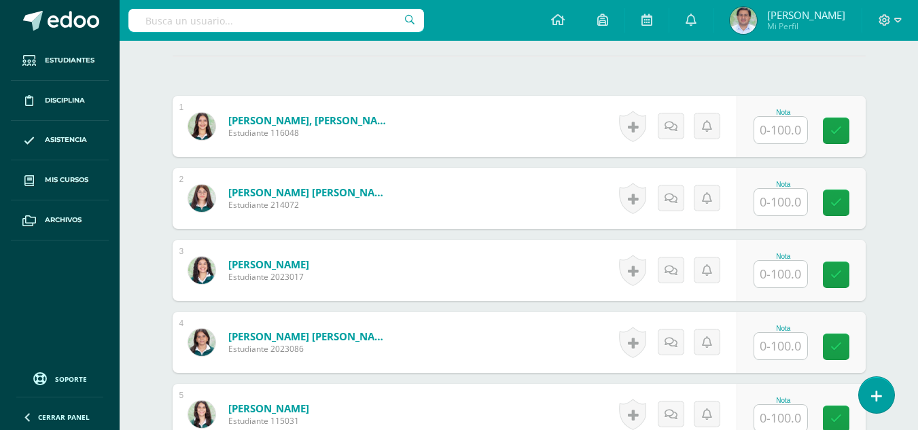
scroll to position [1640, 0]
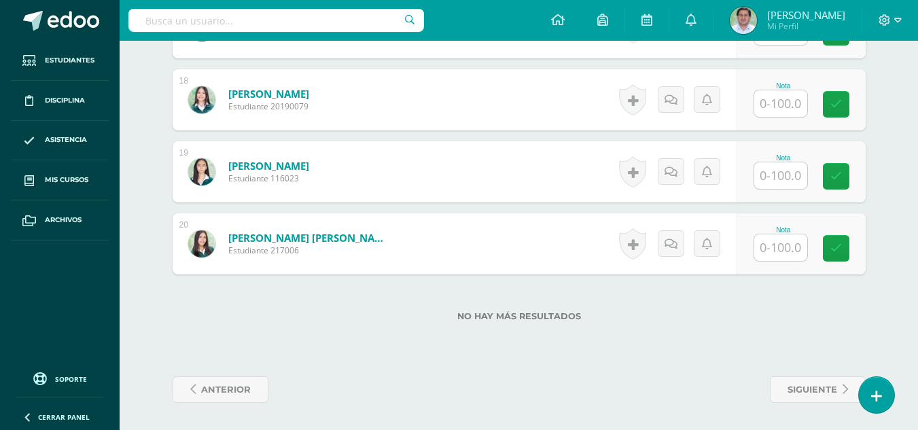
click at [769, 175] on input "text" at bounding box center [780, 175] width 53 height 27
type input "100"
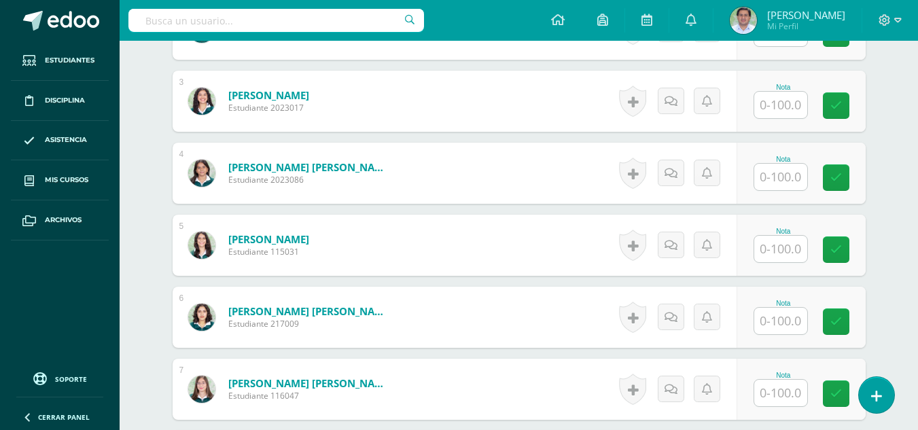
scroll to position [538, 0]
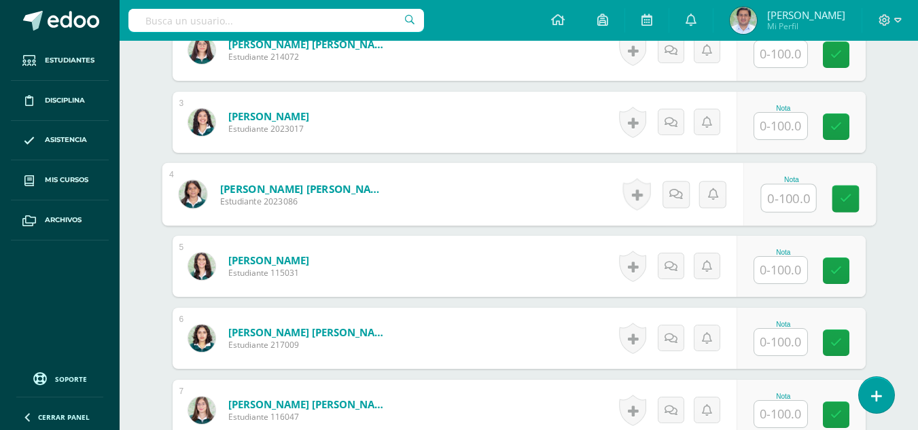
click at [785, 206] on input "text" at bounding box center [788, 198] width 54 height 27
type input "100"
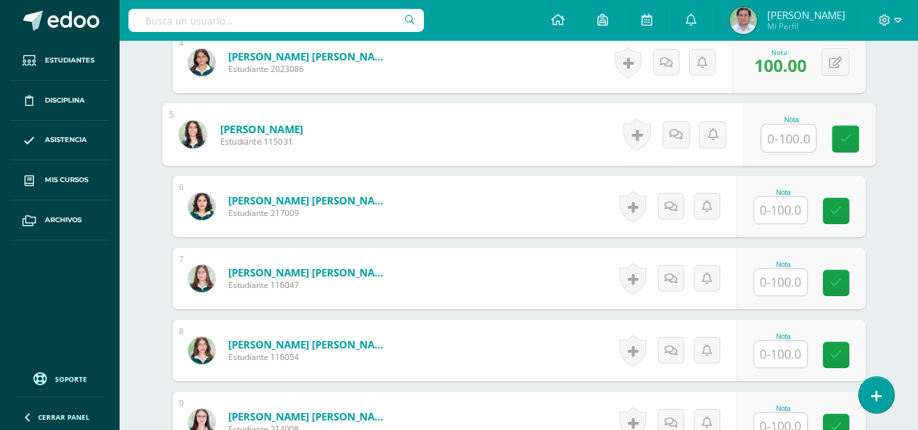
scroll to position [673, 0]
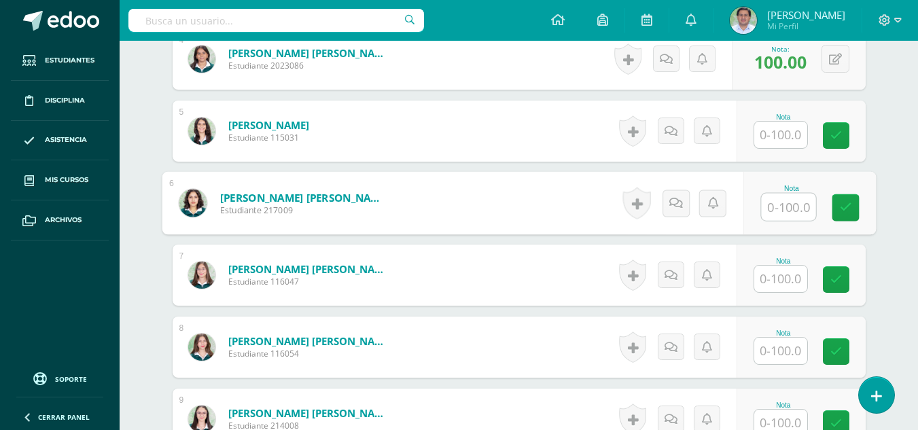
click at [774, 208] on input "text" at bounding box center [788, 207] width 54 height 27
type input "95"
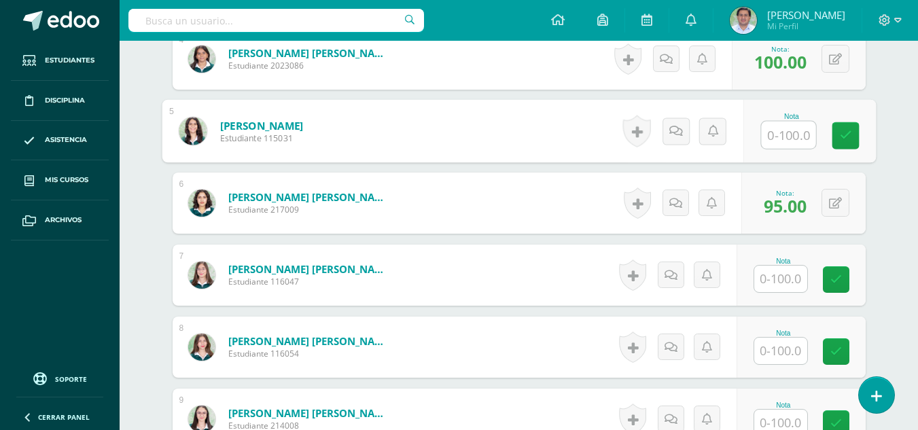
click at [794, 133] on input "text" at bounding box center [788, 135] width 54 height 27
type input "95"
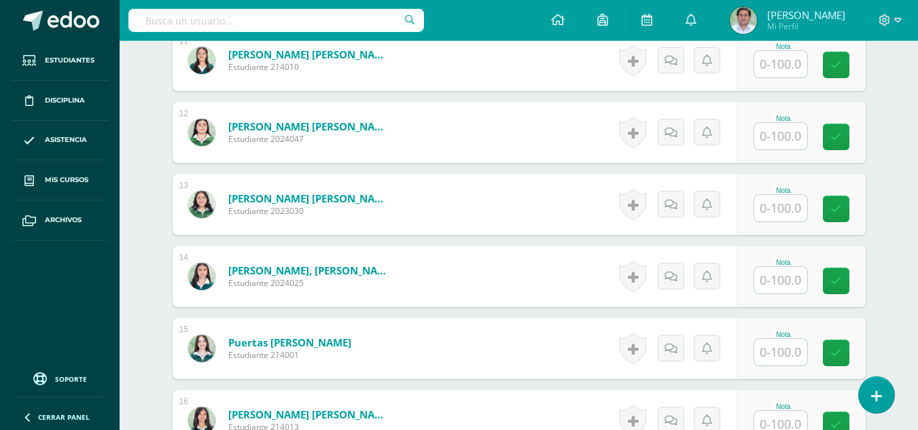
scroll to position [1217, 0]
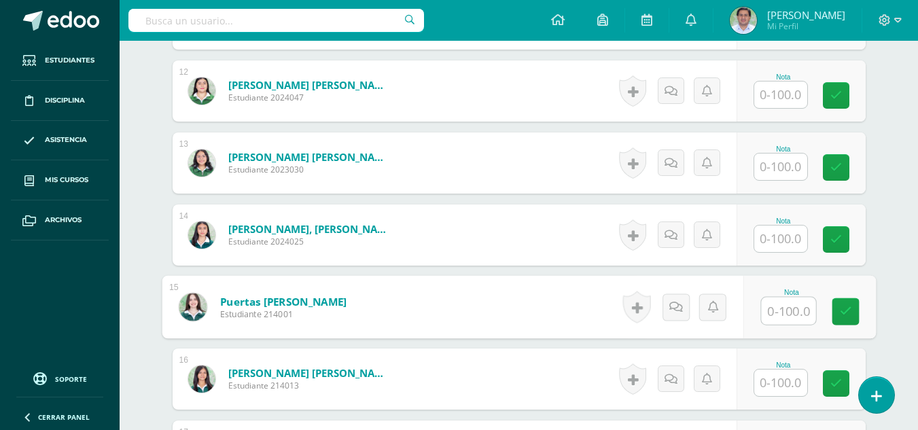
click at [786, 304] on input "text" at bounding box center [788, 311] width 54 height 27
type input "100"
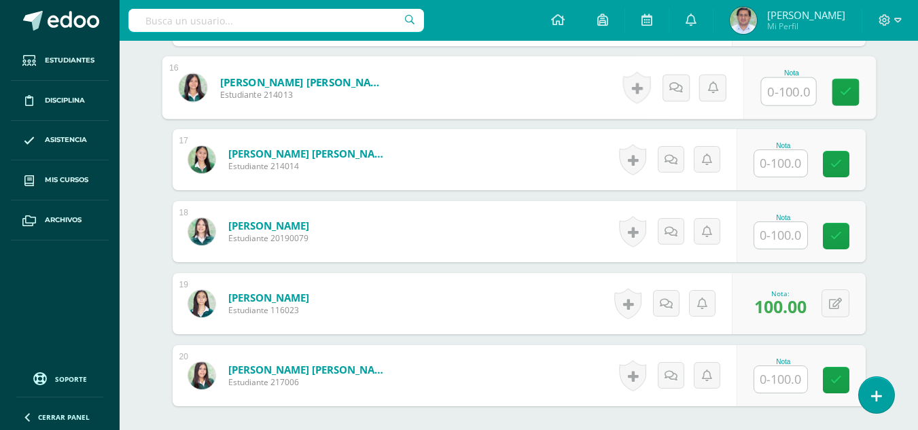
scroll to position [1505, 0]
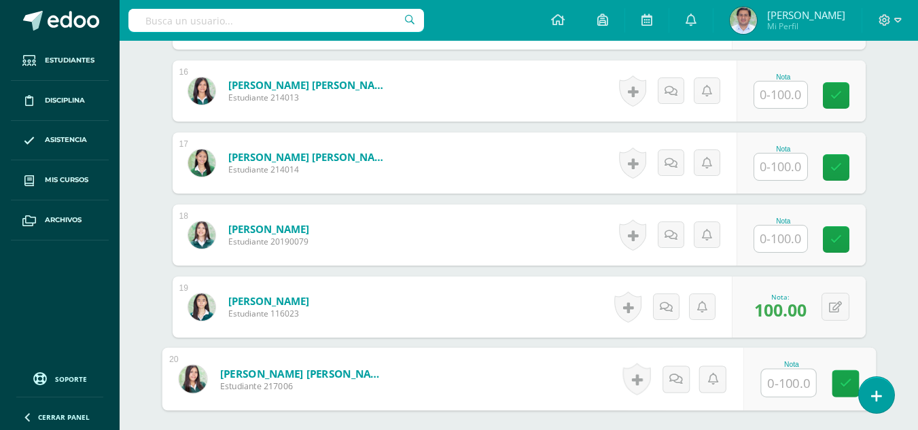
click at [794, 376] on input "text" at bounding box center [788, 383] width 54 height 27
type input "80"
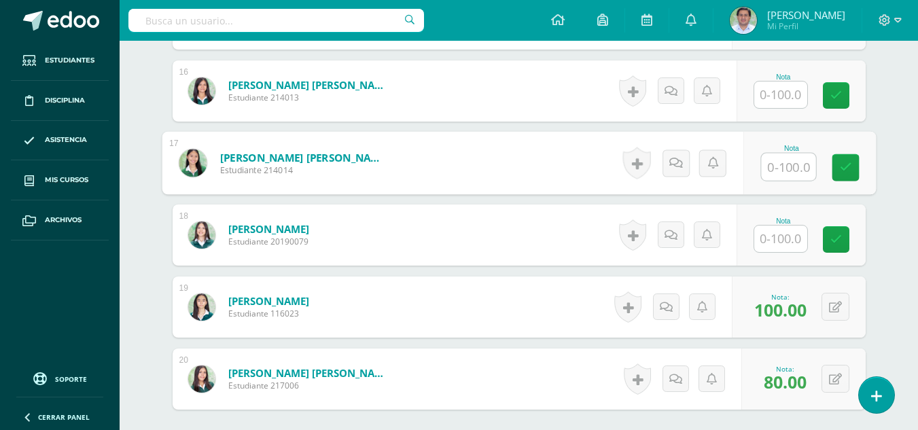
click at [784, 165] on input "text" at bounding box center [788, 167] width 54 height 27
type input "95"
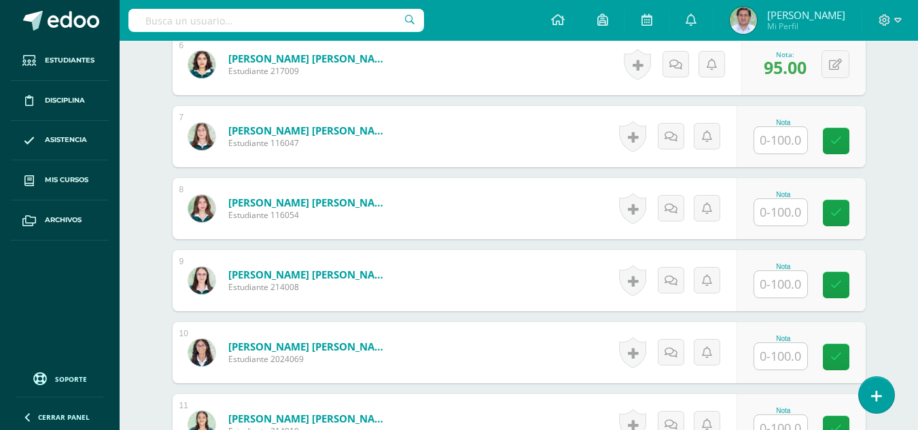
scroll to position [777, 0]
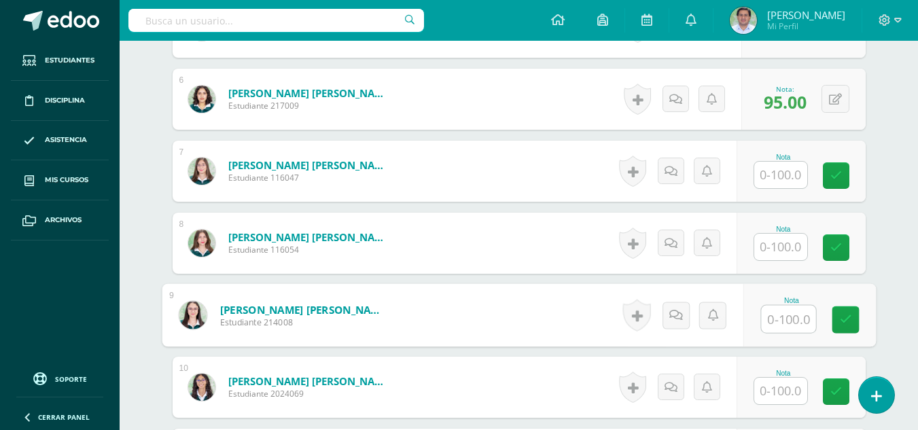
click at [786, 313] on input "text" at bounding box center [788, 319] width 54 height 27
type input "95"
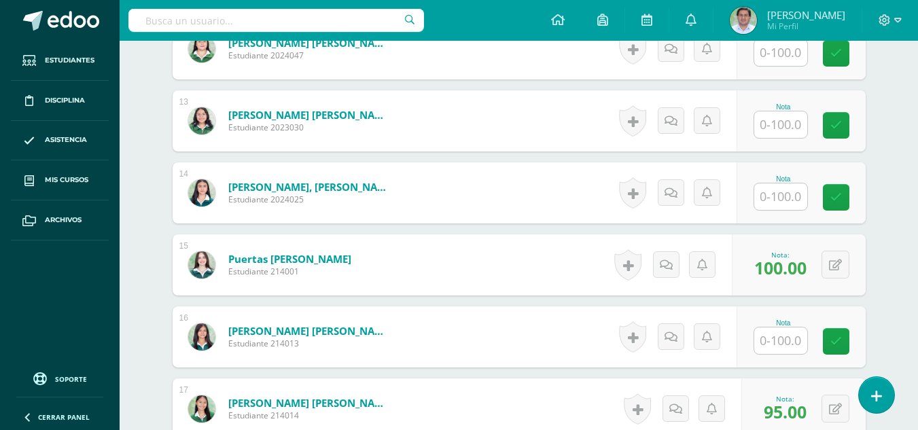
scroll to position [1256, 0]
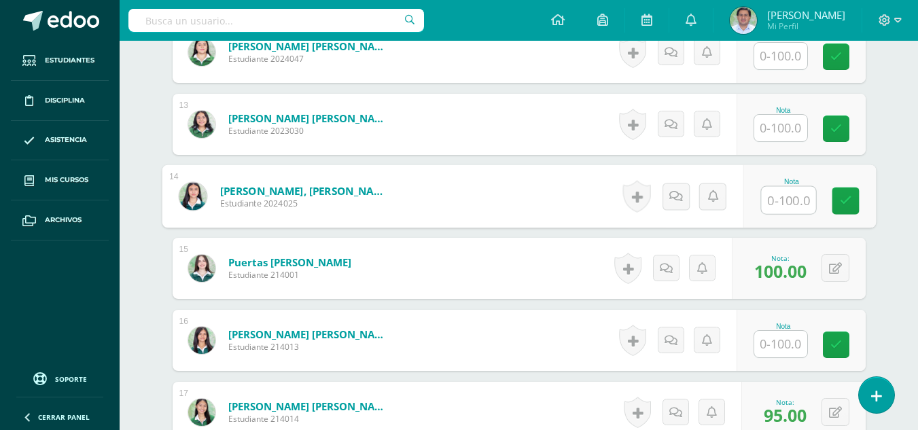
click at [790, 209] on input "text" at bounding box center [788, 200] width 54 height 27
type input "90"
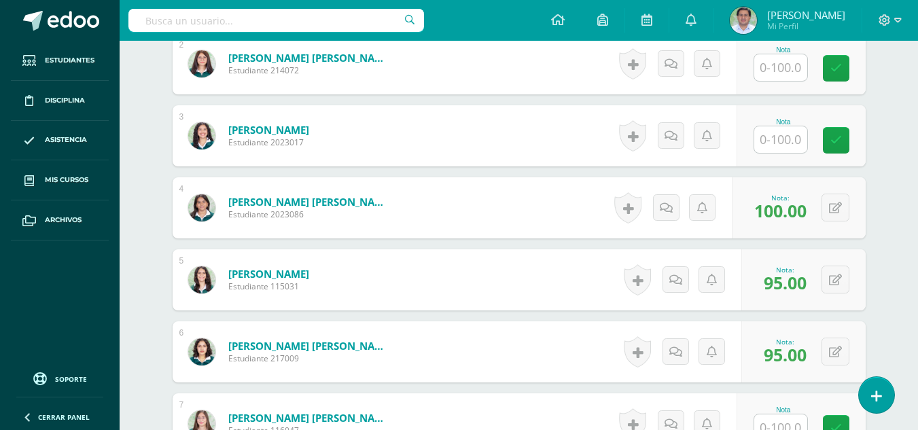
scroll to position [499, 0]
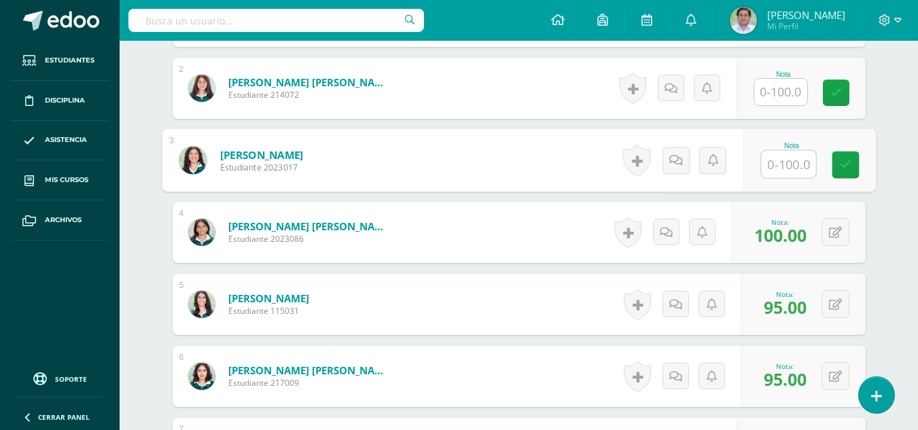
click at [788, 163] on input "text" at bounding box center [788, 164] width 54 height 27
type input "100"
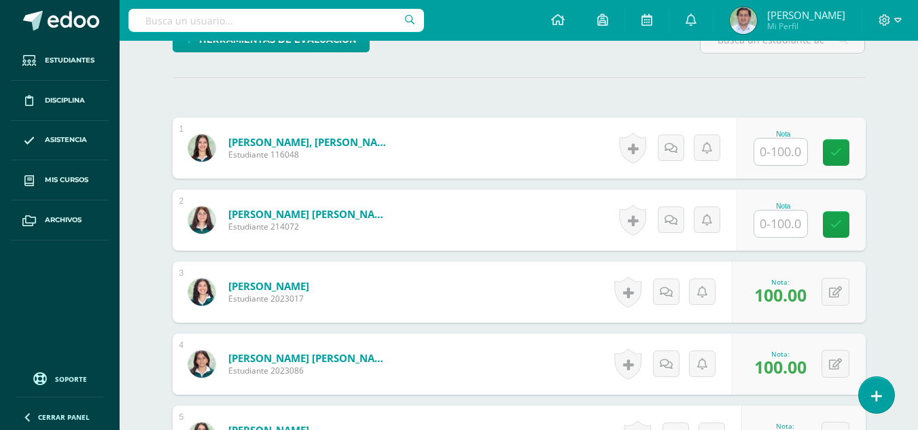
scroll to position [378, 0]
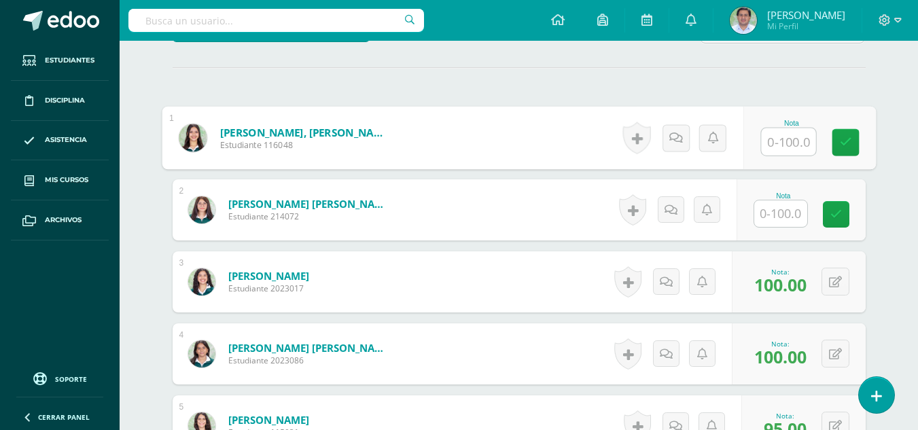
click at [775, 141] on input "text" at bounding box center [788, 141] width 54 height 27
type input "95"
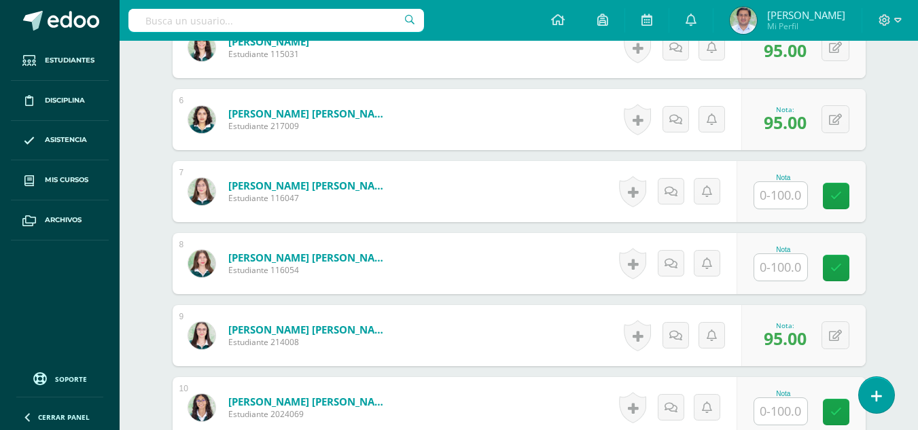
scroll to position [783, 0]
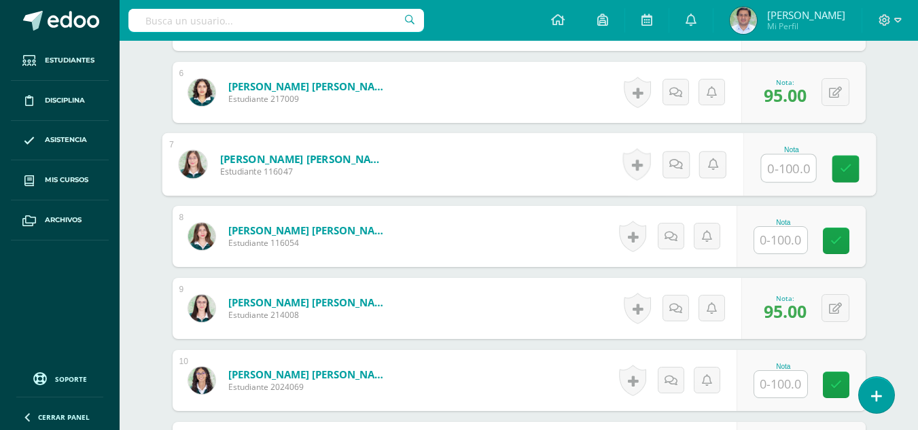
click at [779, 177] on input "text" at bounding box center [788, 168] width 54 height 27
type input "90"
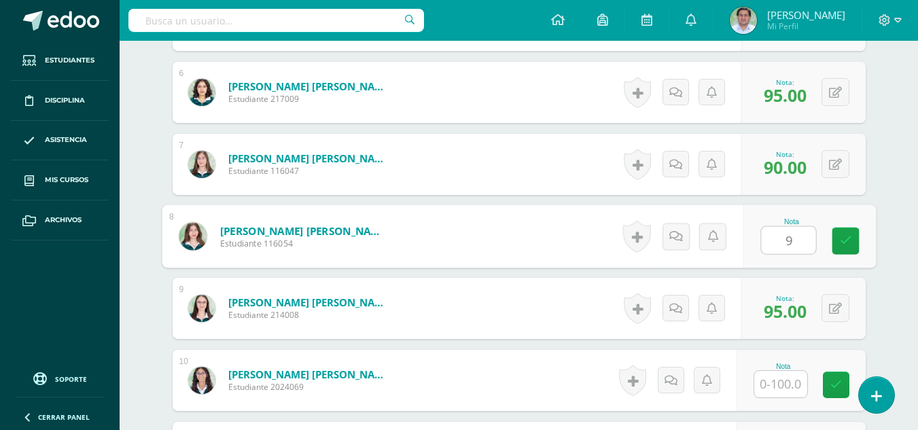
type input "95"
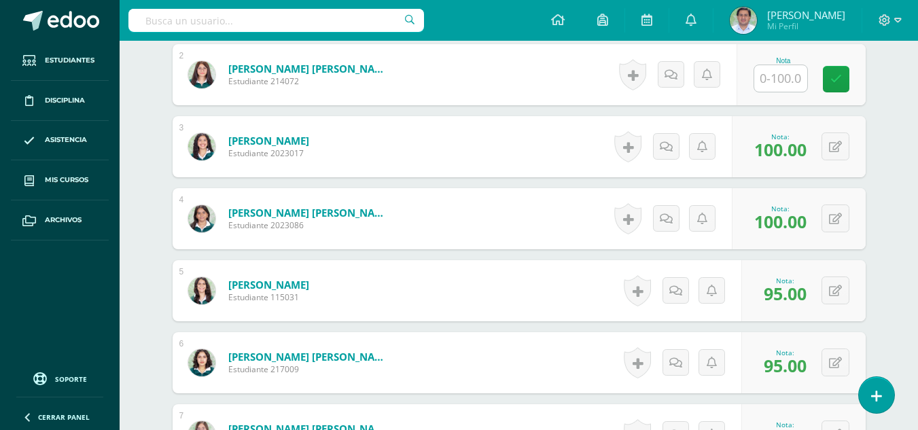
scroll to position [534, 0]
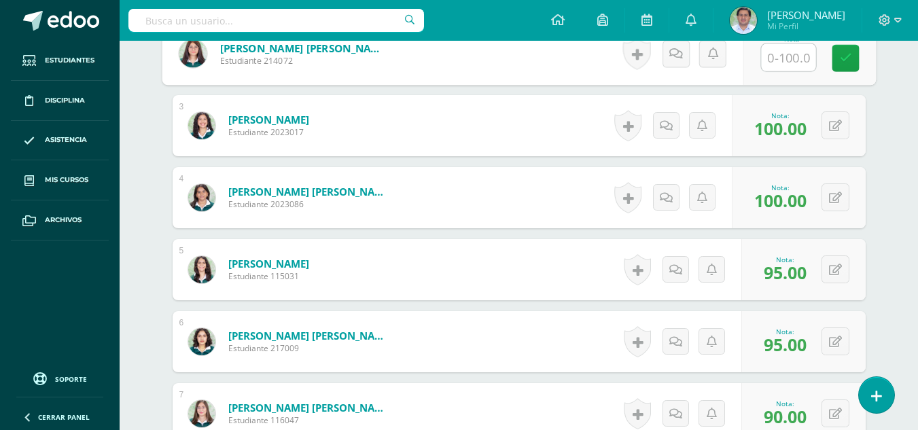
click at [793, 65] on input "text" at bounding box center [788, 57] width 54 height 27
type input "100"
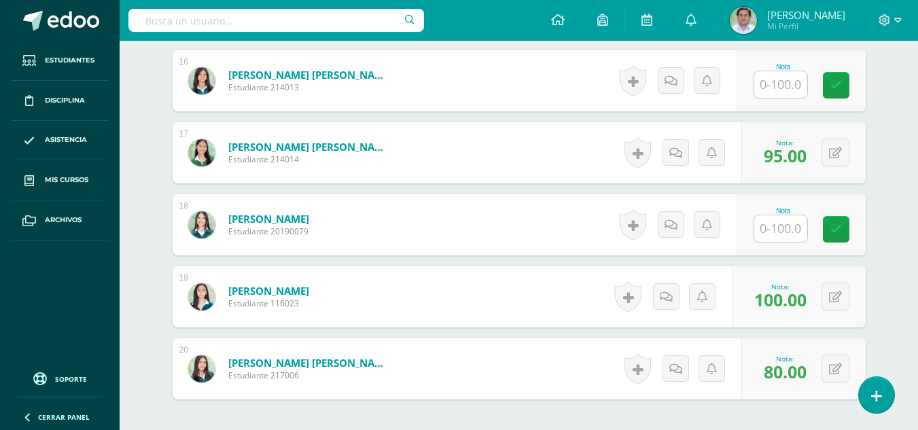
scroll to position [1536, 0]
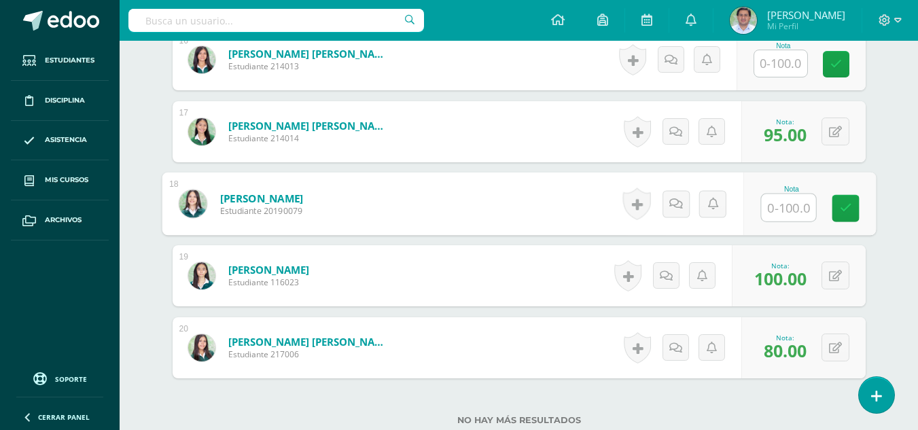
click at [777, 200] on input "text" at bounding box center [788, 207] width 54 height 27
type input "90"
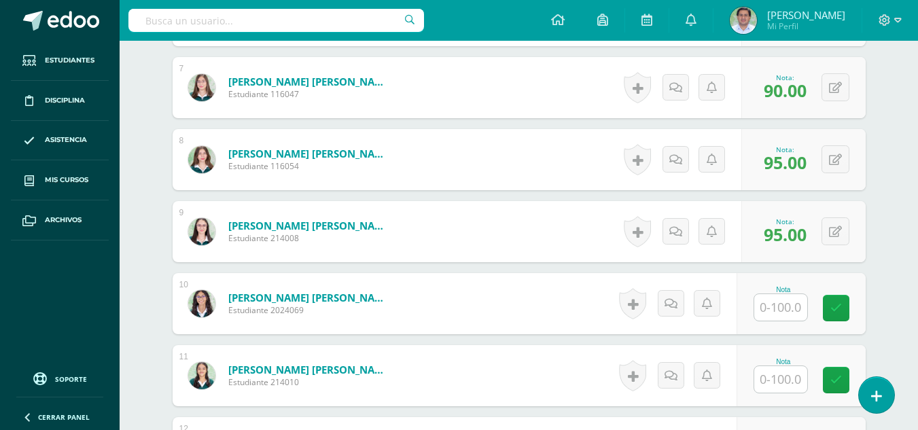
scroll to position [999, 0]
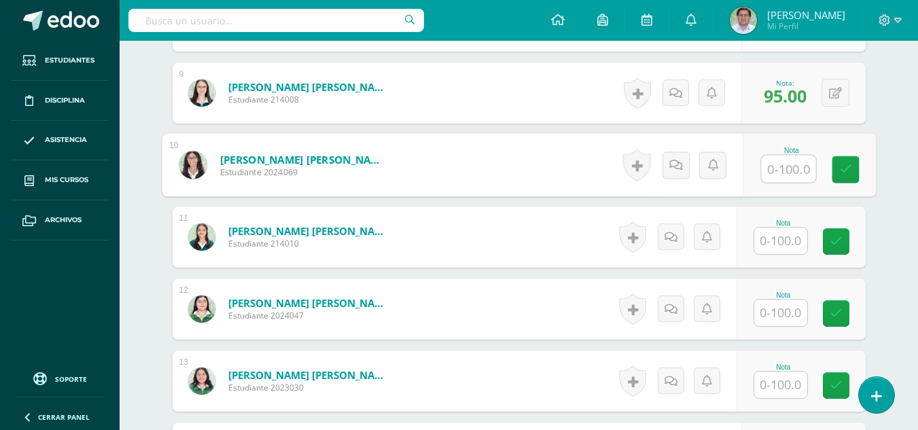
click at [777, 171] on input "text" at bounding box center [788, 169] width 54 height 27
type input "95"
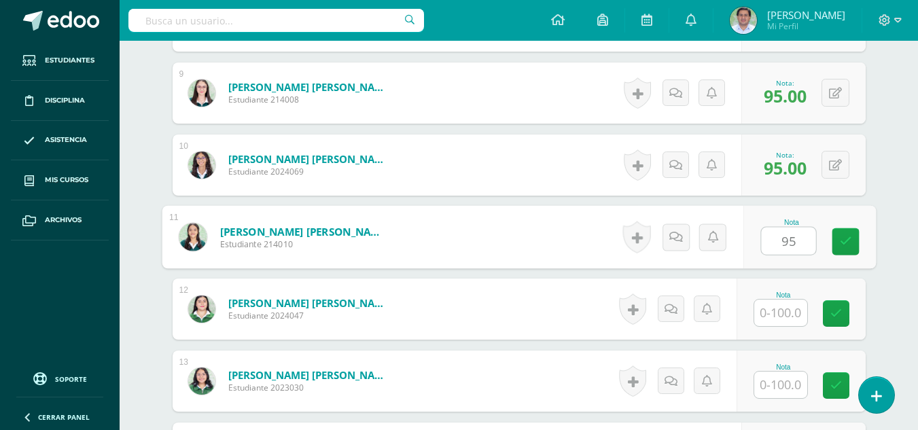
type input "95"
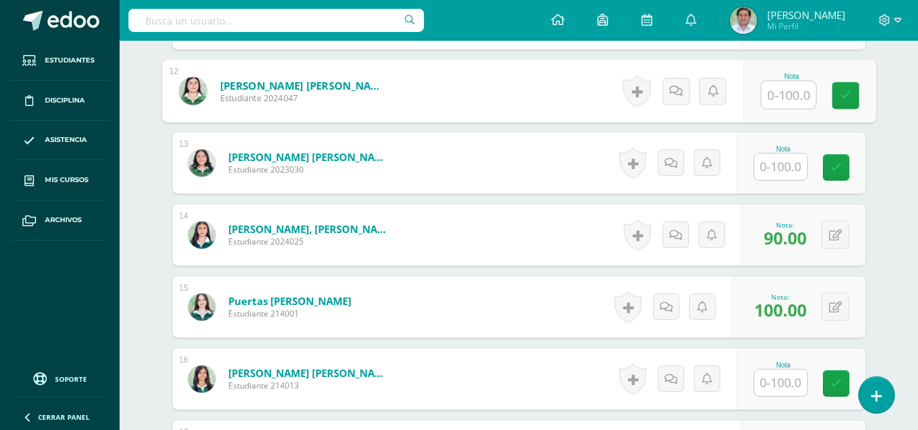
scroll to position [1214, 0]
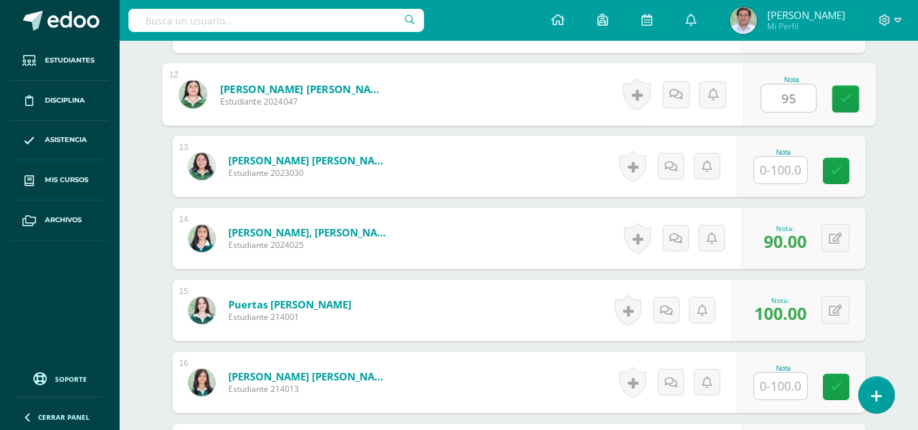
type input "95"
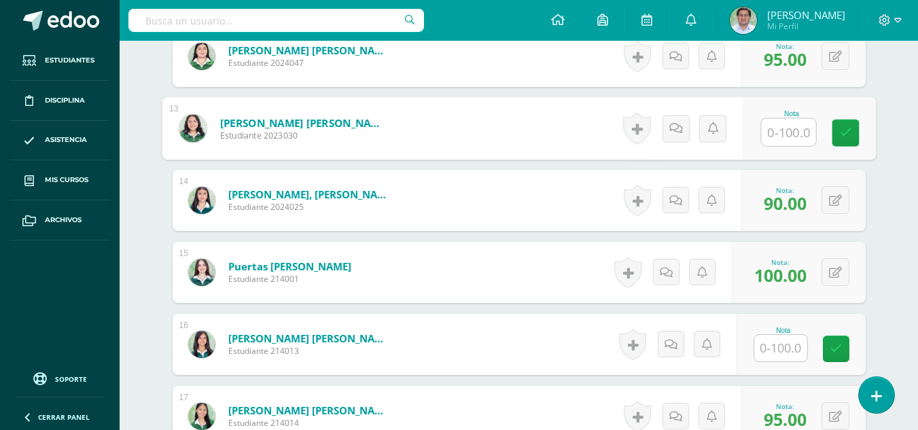
scroll to position [1276, 0]
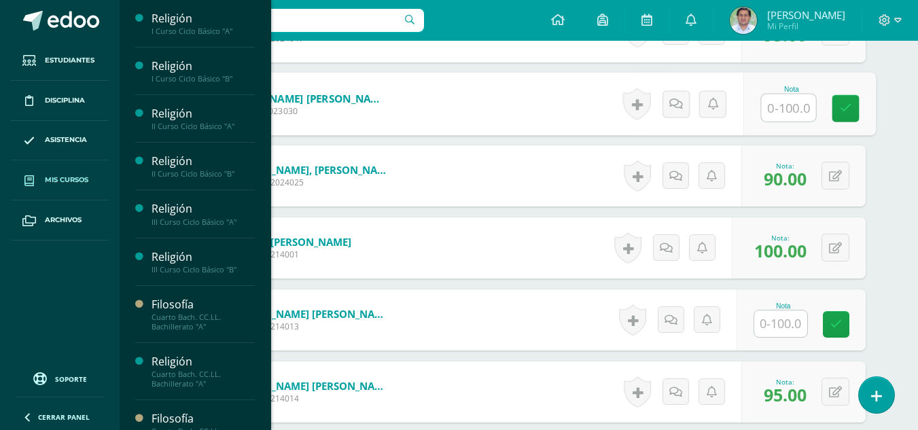
click at [64, 186] on link "Mis cursos" at bounding box center [60, 180] width 98 height 40
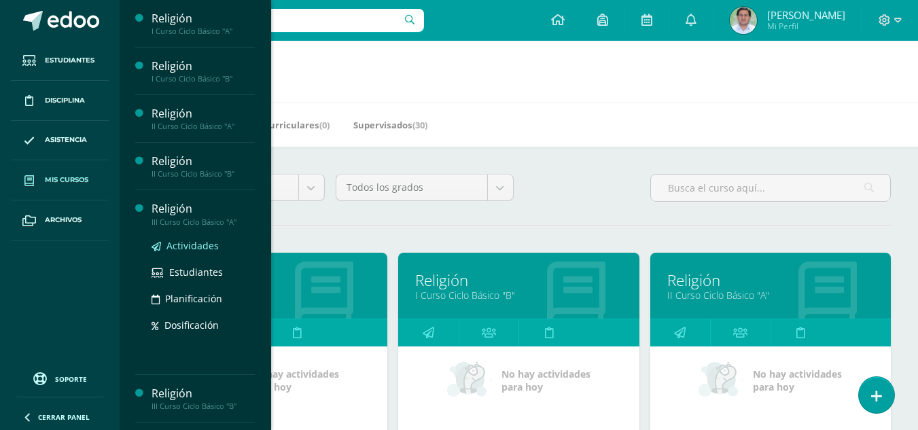
click at [205, 247] on span "Actividades" at bounding box center [192, 245] width 52 height 13
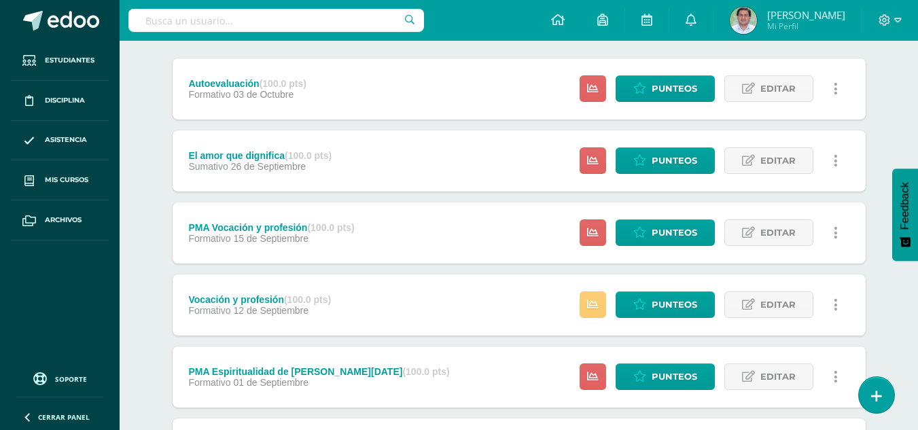
scroll to position [162, 0]
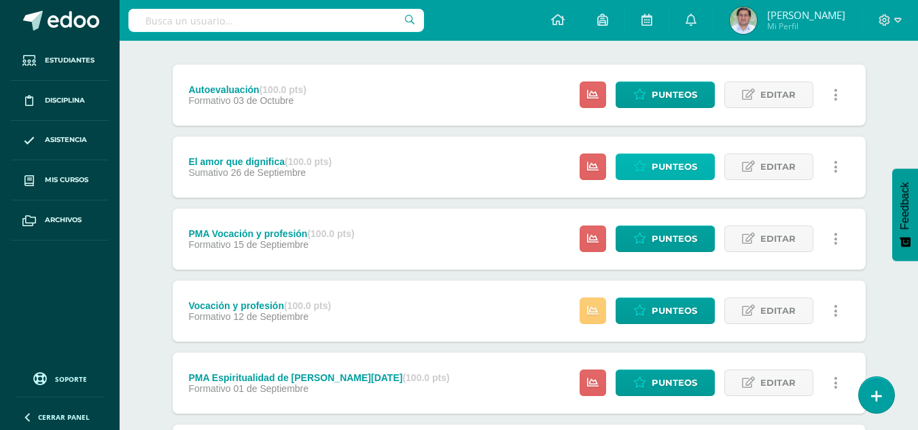
click at [671, 162] on span "Punteos" at bounding box center [675, 166] width 46 height 25
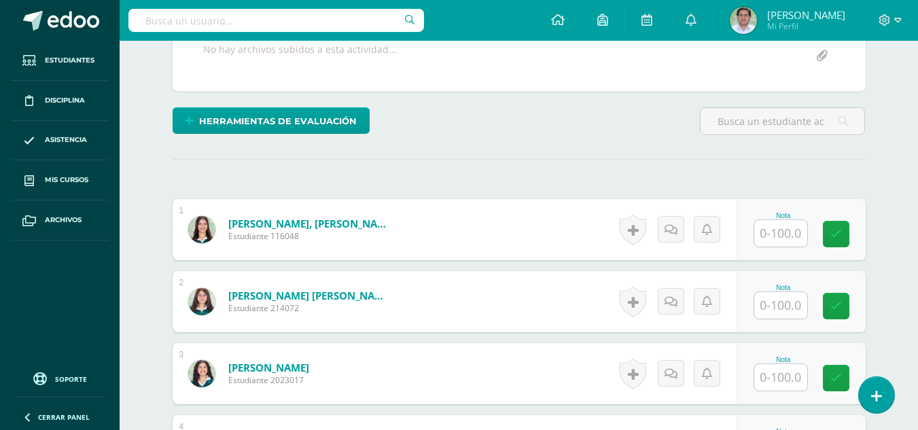
scroll to position [342, 0]
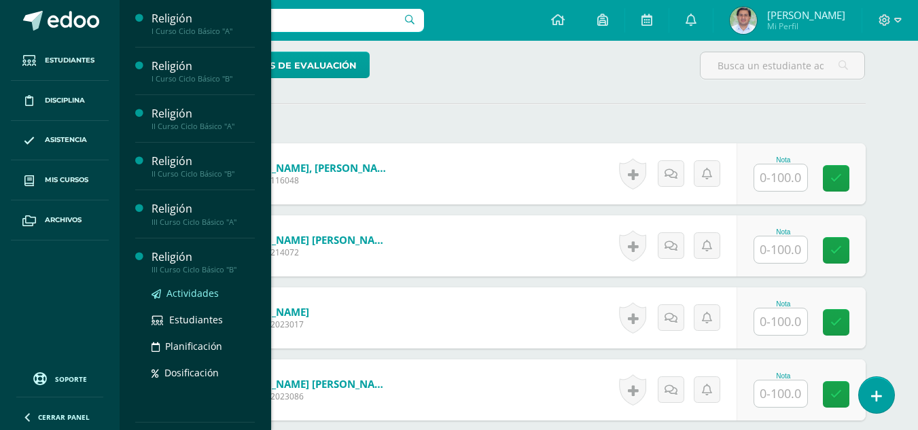
click at [189, 292] on span "Actividades" at bounding box center [192, 293] width 52 height 13
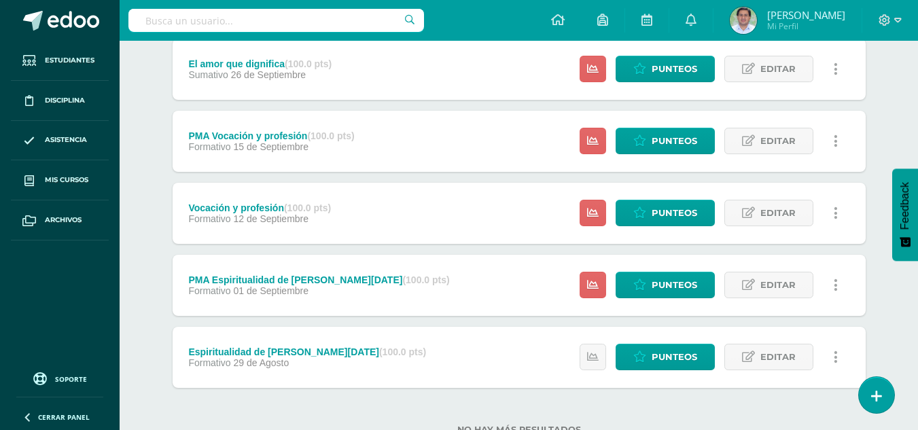
scroll to position [264, 0]
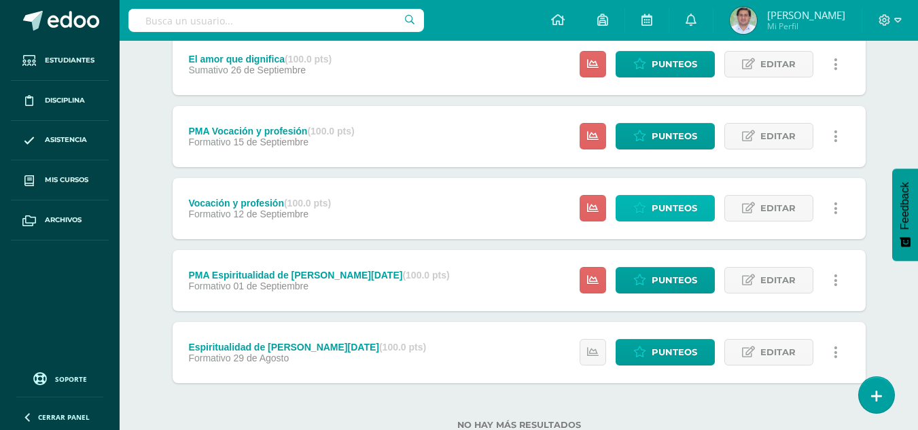
click at [663, 202] on span "Punteos" at bounding box center [675, 208] width 46 height 25
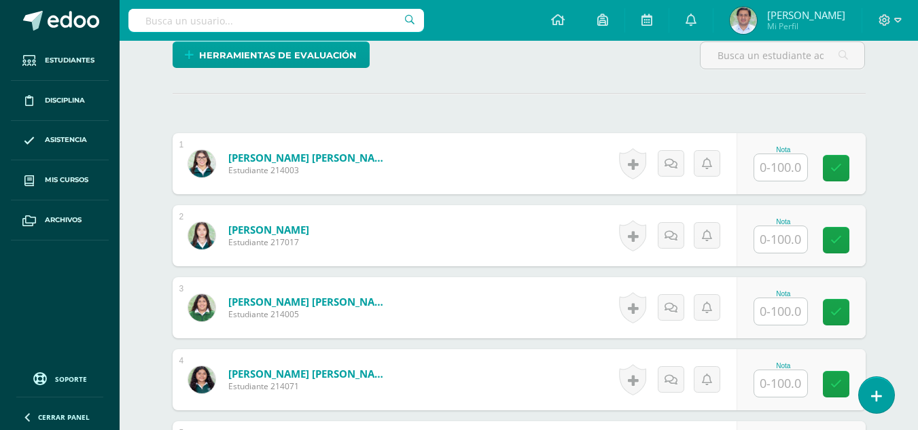
scroll to position [359, 0]
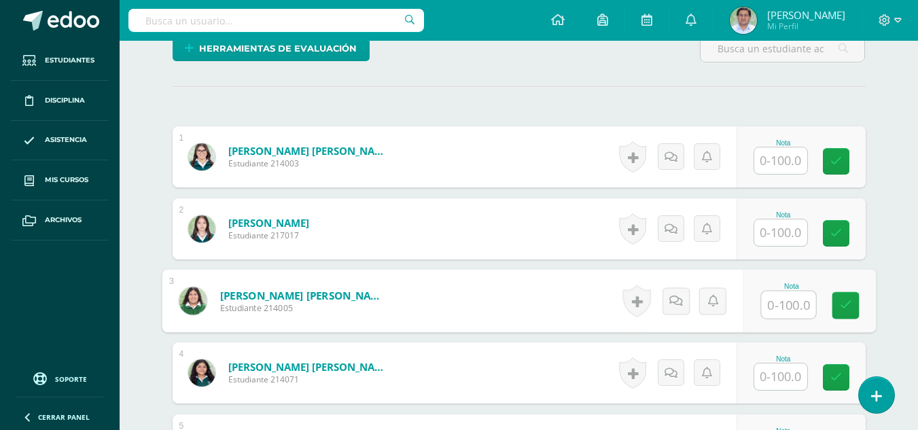
click at [770, 302] on input "text" at bounding box center [788, 305] width 54 height 27
type input "100"
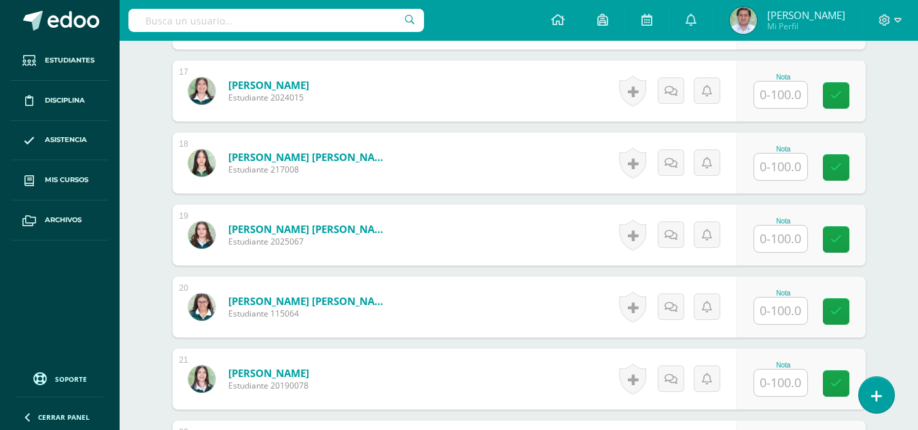
scroll to position [1603, 0]
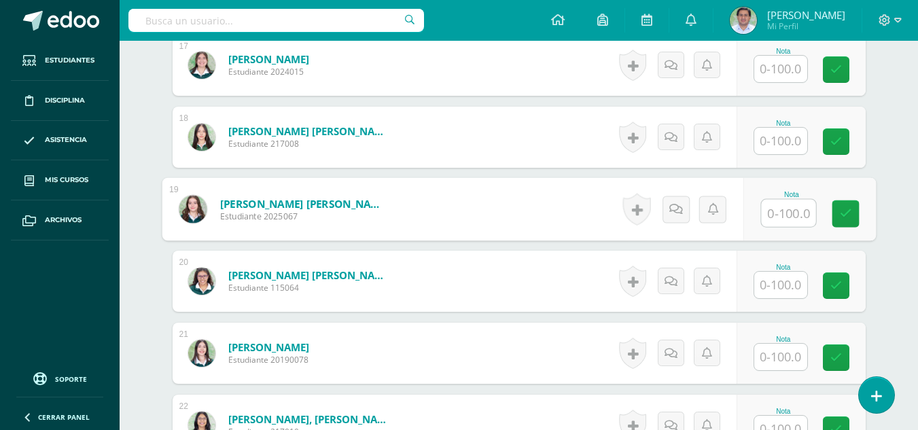
click at [781, 211] on input "text" at bounding box center [788, 213] width 54 height 27
type input "100"
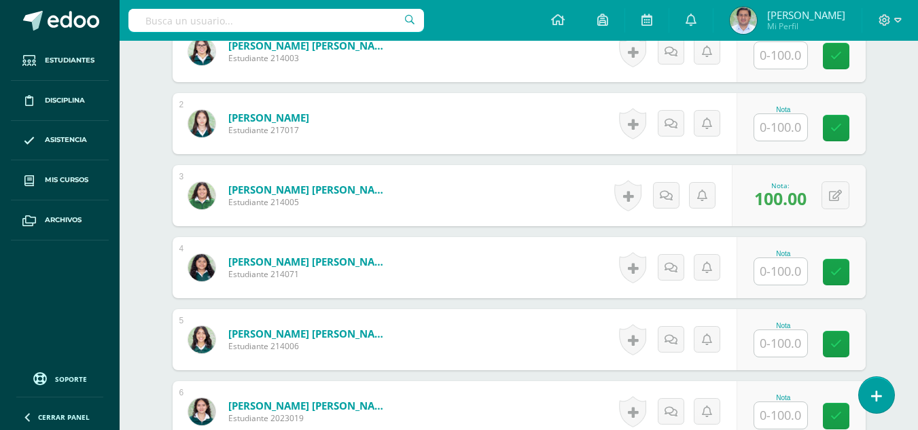
scroll to position [472, 0]
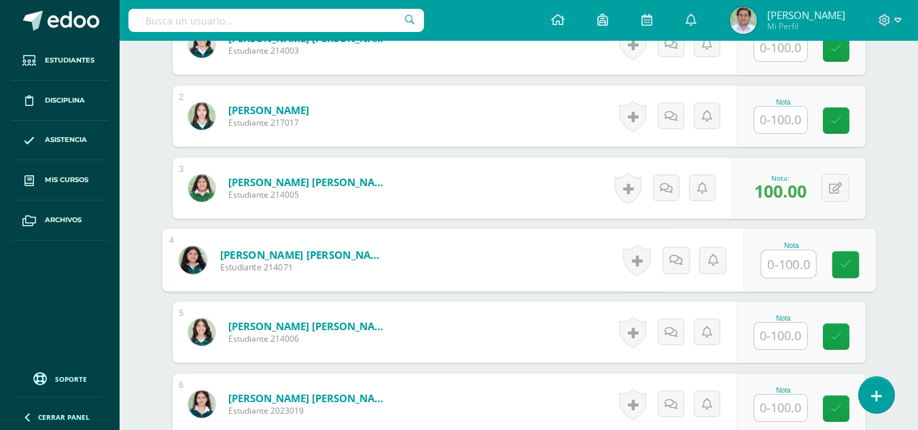
click at [786, 276] on input "text" at bounding box center [788, 264] width 54 height 27
type input "80"
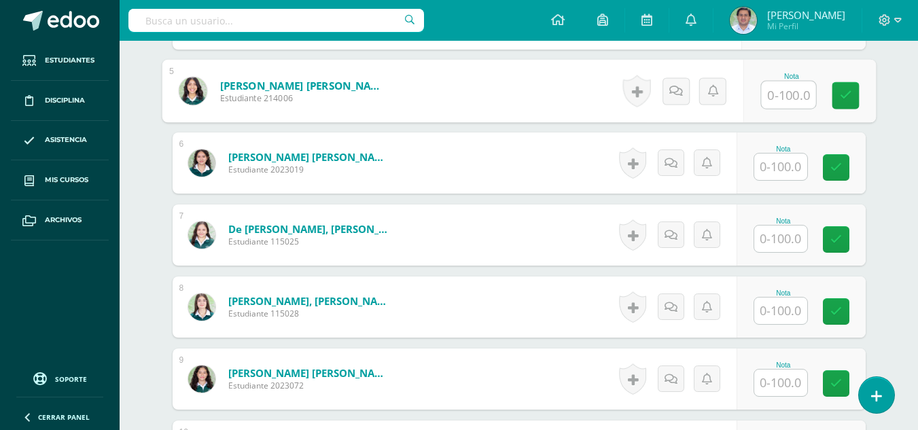
scroll to position [735, 0]
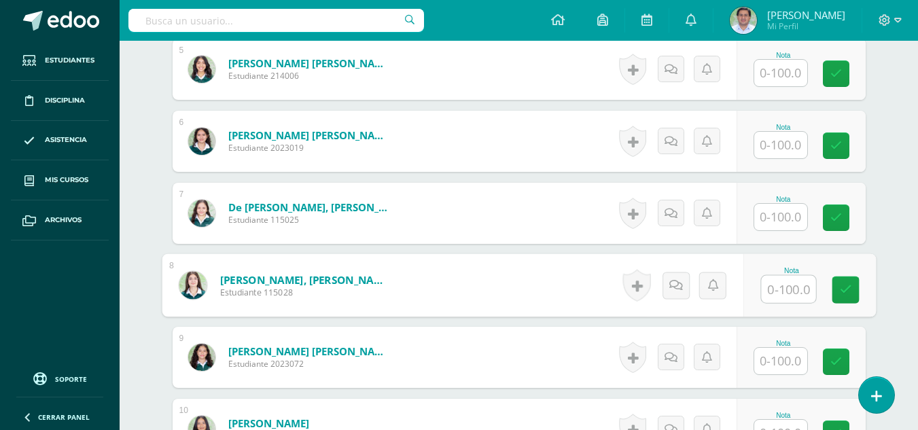
click at [786, 281] on input "text" at bounding box center [788, 289] width 54 height 27
type input "80"
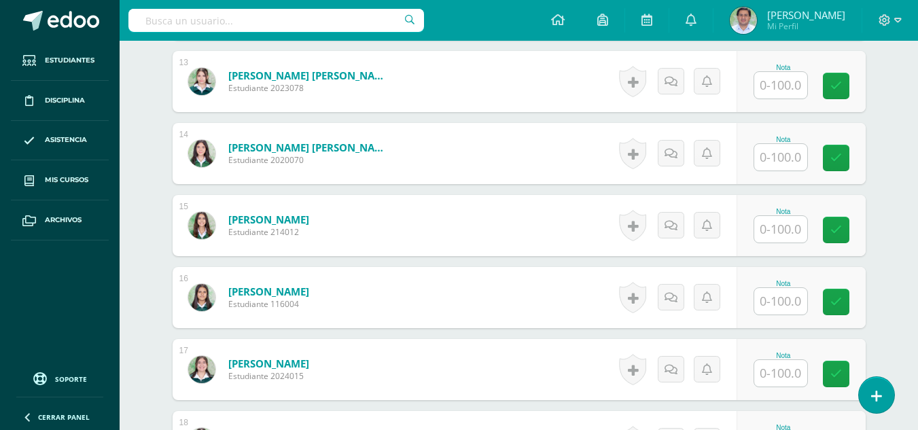
scroll to position [1303, 0]
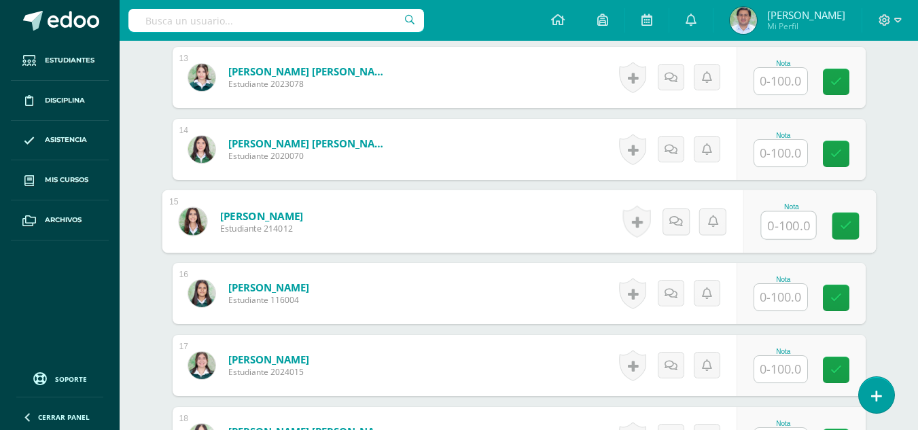
click at [781, 222] on input "text" at bounding box center [788, 225] width 54 height 27
type input "80"
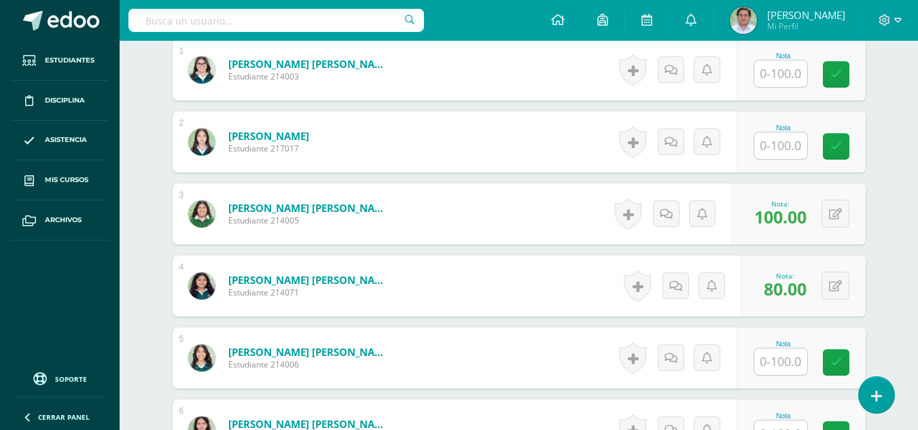
scroll to position [431, 0]
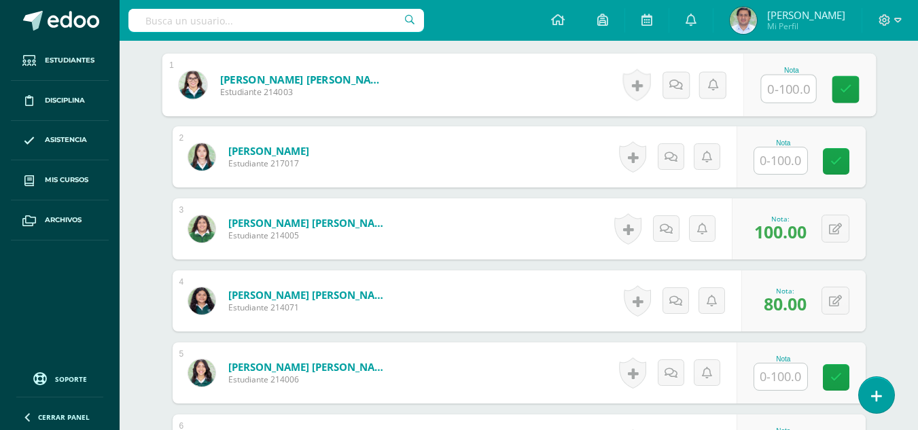
click at [774, 98] on input "text" at bounding box center [788, 88] width 54 height 27
type input "95"
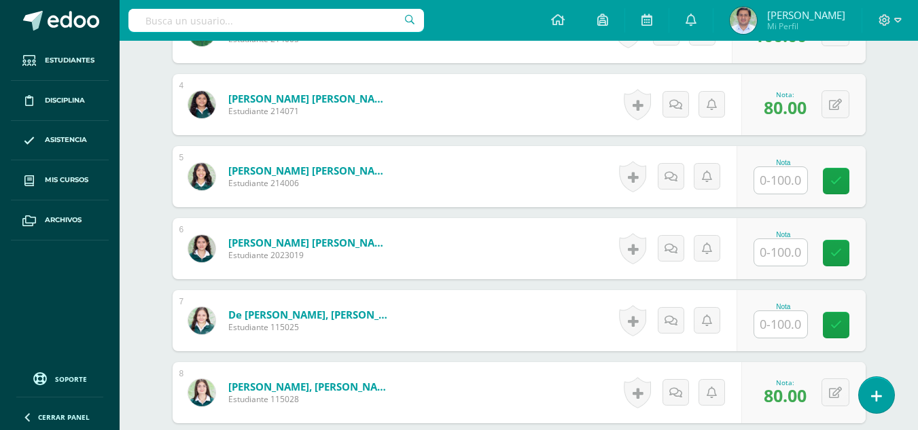
scroll to position [668, 0]
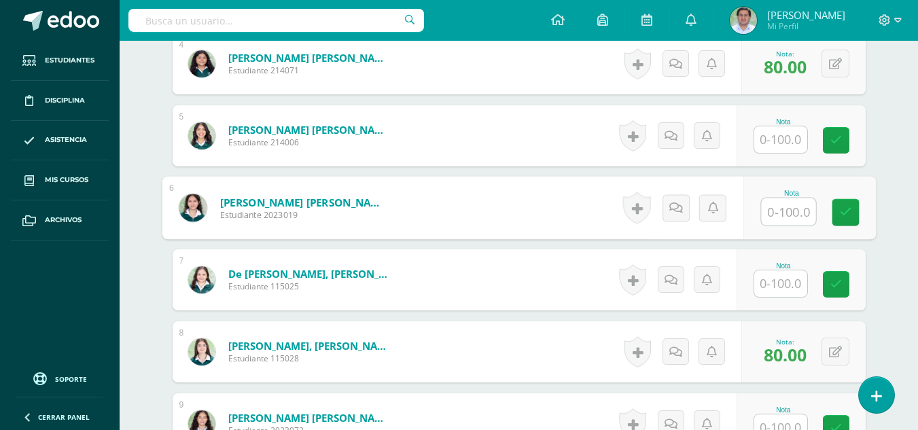
click at [779, 205] on input "text" at bounding box center [788, 211] width 54 height 27
type input "95"
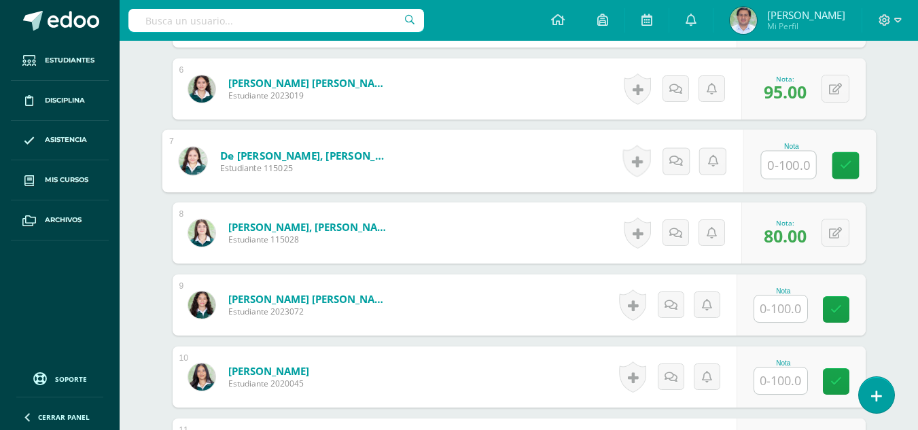
scroll to position [802, 0]
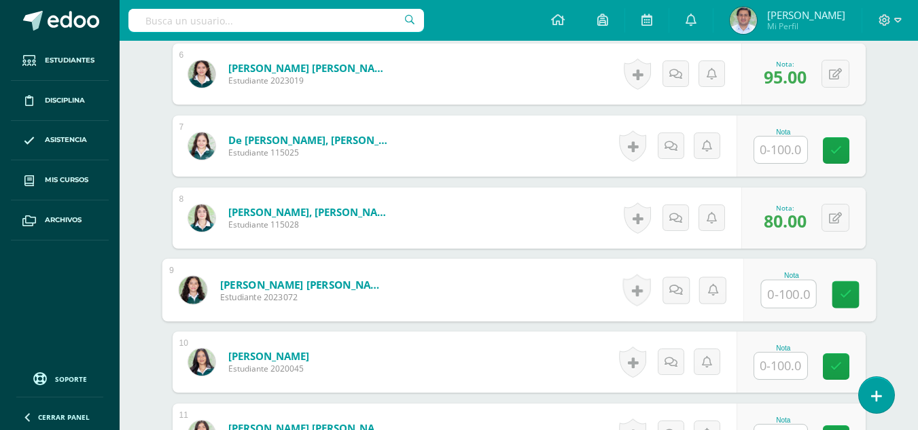
click at [784, 293] on input "text" at bounding box center [788, 294] width 54 height 27
type input "95"
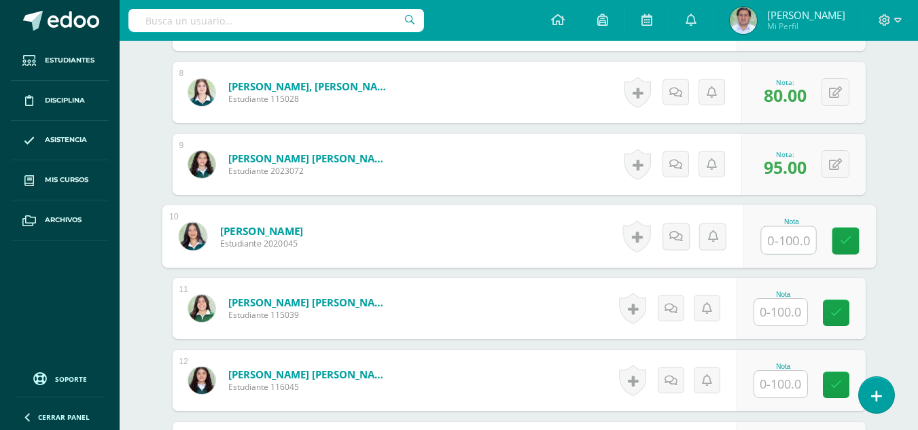
scroll to position [935, 0]
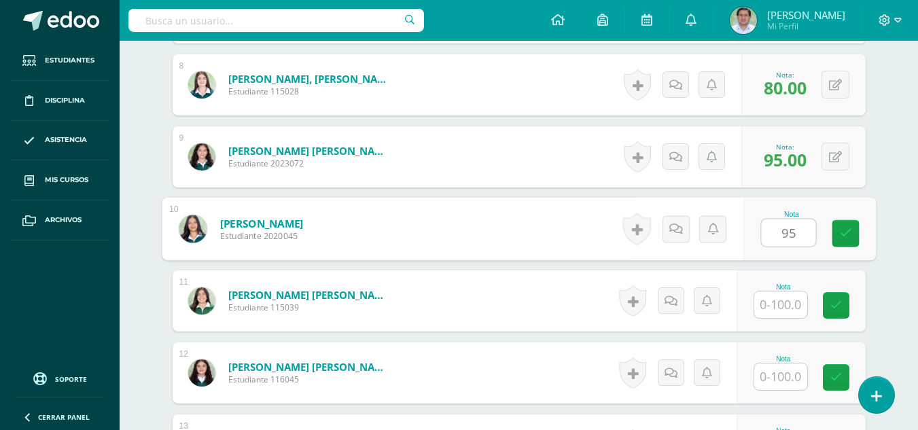
type input "95"
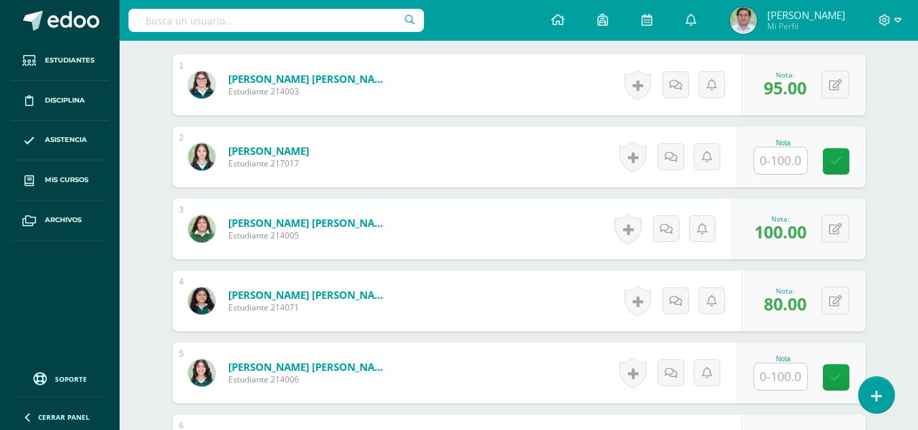
scroll to position [446, 0]
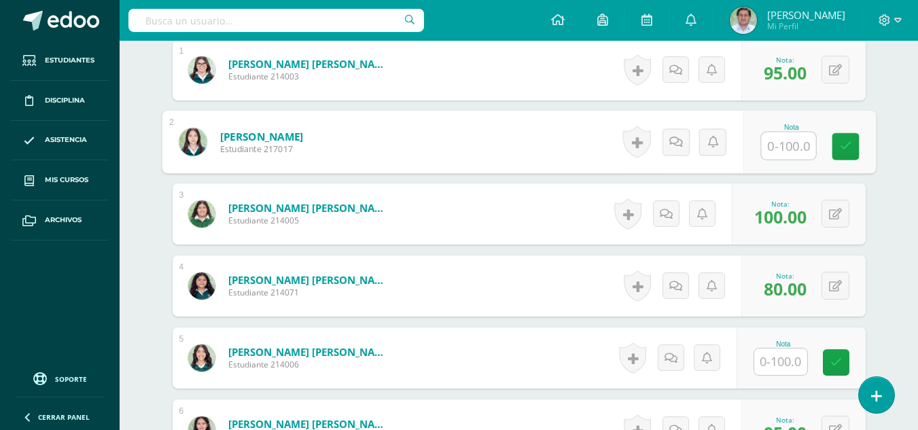
click at [783, 147] on input "text" at bounding box center [788, 146] width 54 height 27
type input "85"
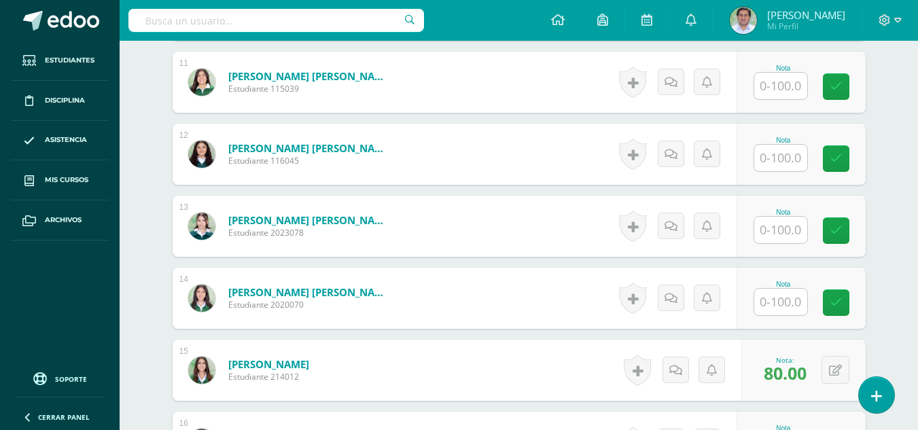
scroll to position [1158, 0]
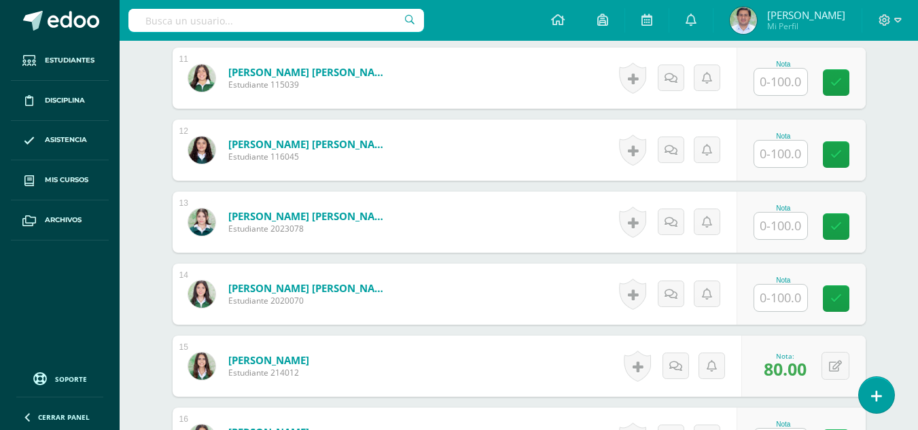
click at [780, 224] on input "text" at bounding box center [780, 226] width 53 height 27
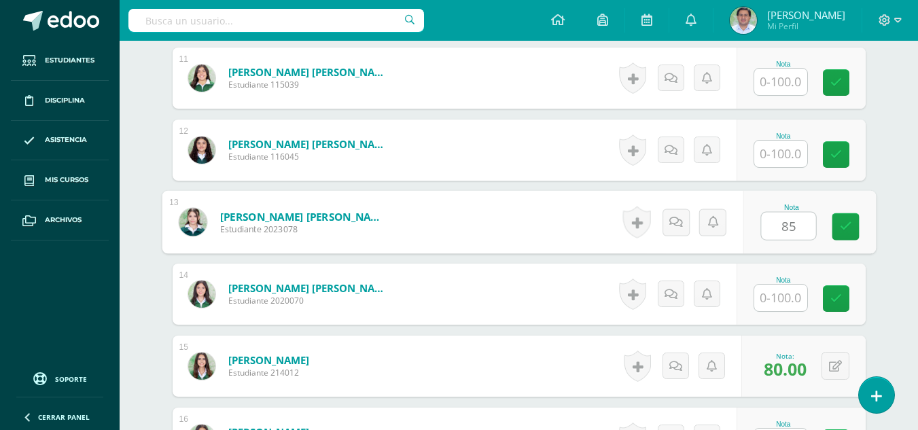
type input "85"
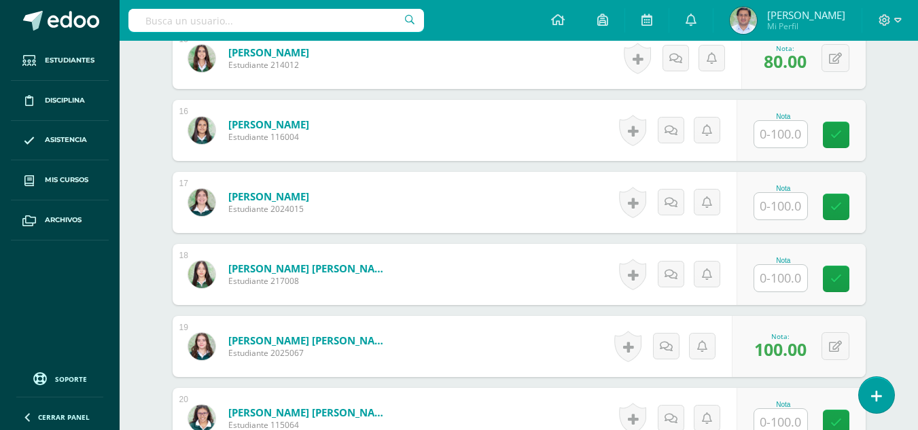
scroll to position [1469, 0]
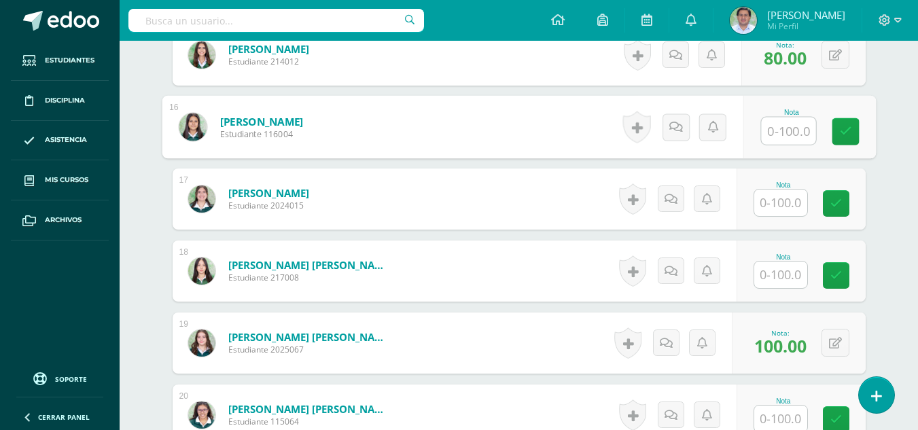
click at [792, 135] on input "text" at bounding box center [788, 131] width 54 height 27
type input "85"
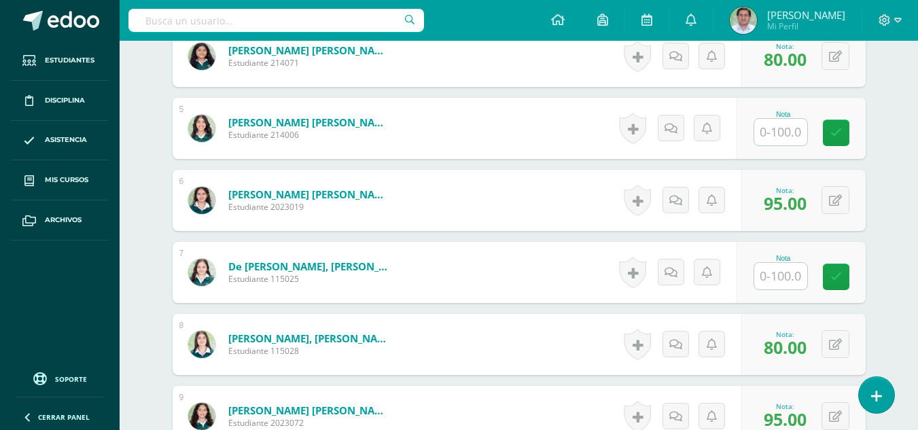
scroll to position [694, 0]
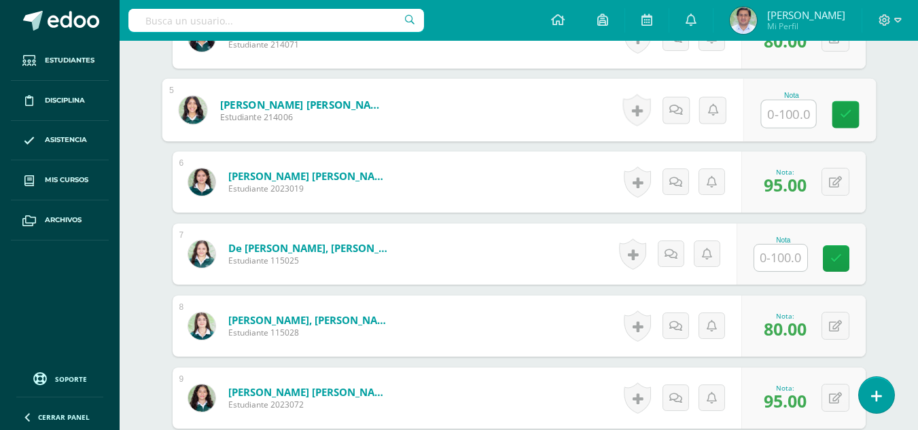
click at [775, 118] on input "text" at bounding box center [788, 114] width 54 height 27
type input "100"
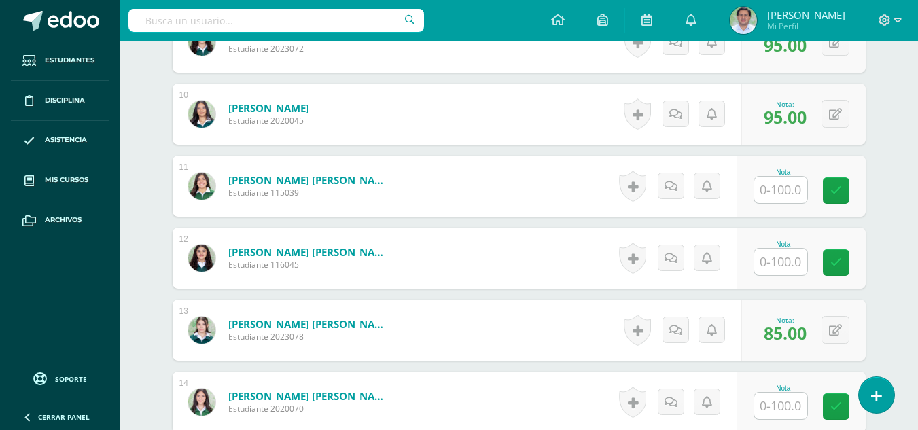
scroll to position [1061, 0]
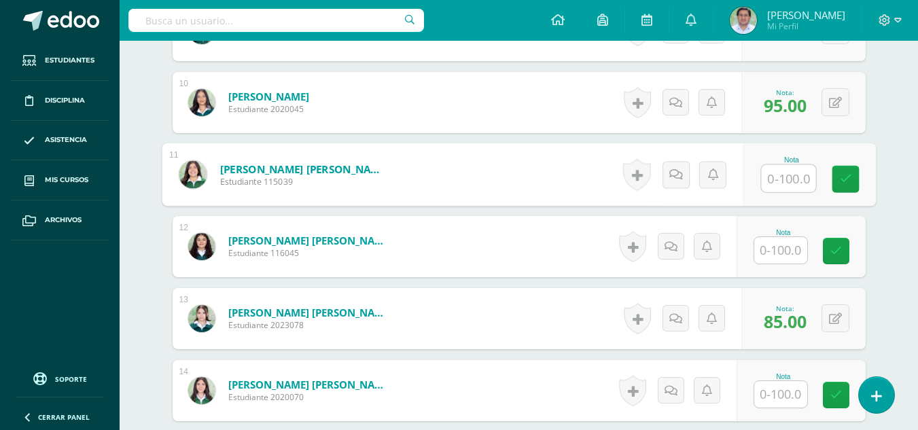
click at [781, 174] on input "text" at bounding box center [788, 178] width 54 height 27
type input "100"
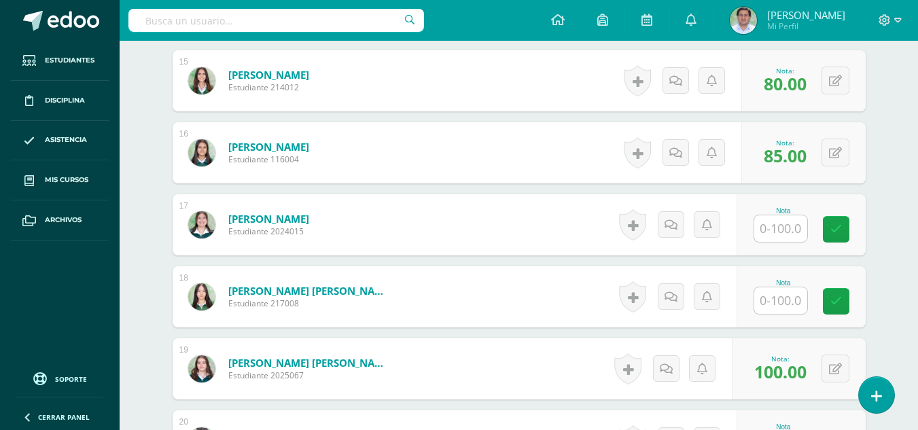
scroll to position [1462, 0]
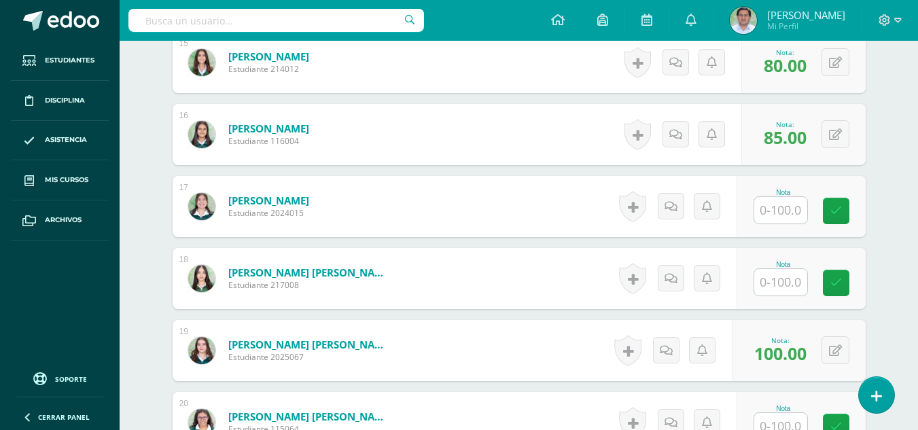
click at [781, 272] on input "text" at bounding box center [780, 282] width 53 height 27
type input "100"
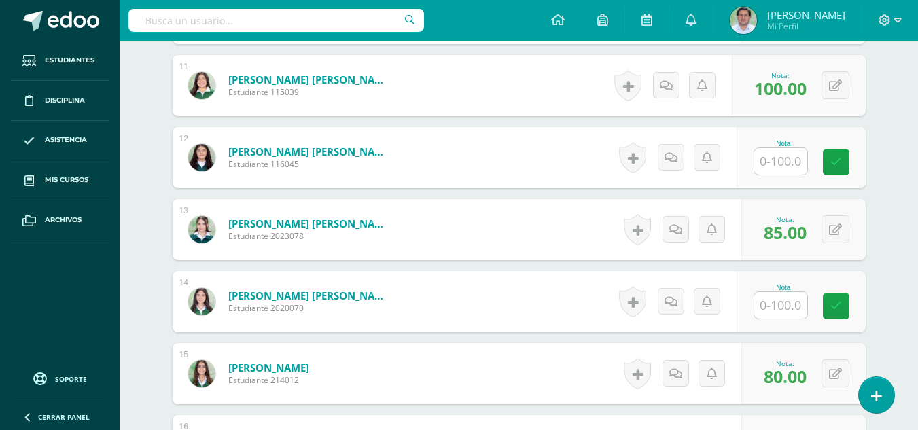
scroll to position [1146, 0]
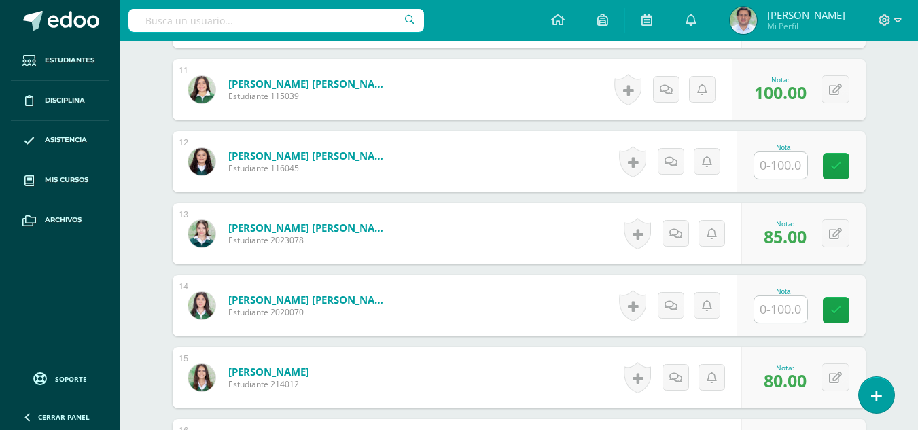
click at [783, 164] on input "text" at bounding box center [780, 165] width 53 height 27
type input "95"
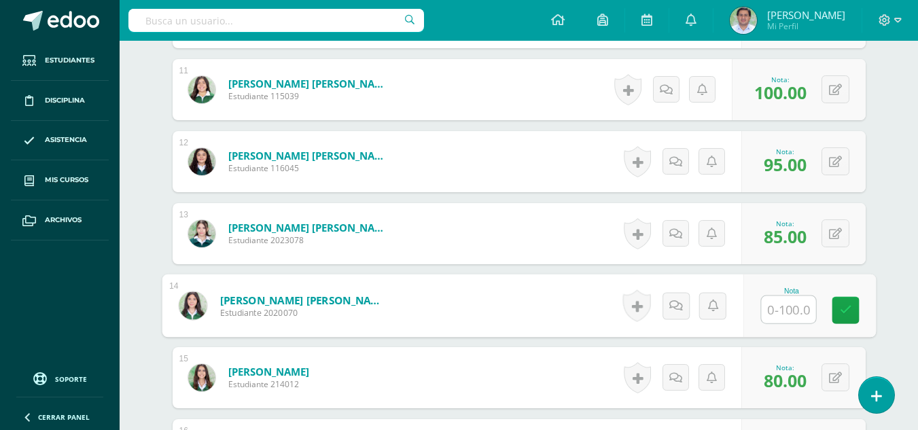
click at [796, 312] on input "text" at bounding box center [788, 309] width 54 height 27
type input "85"
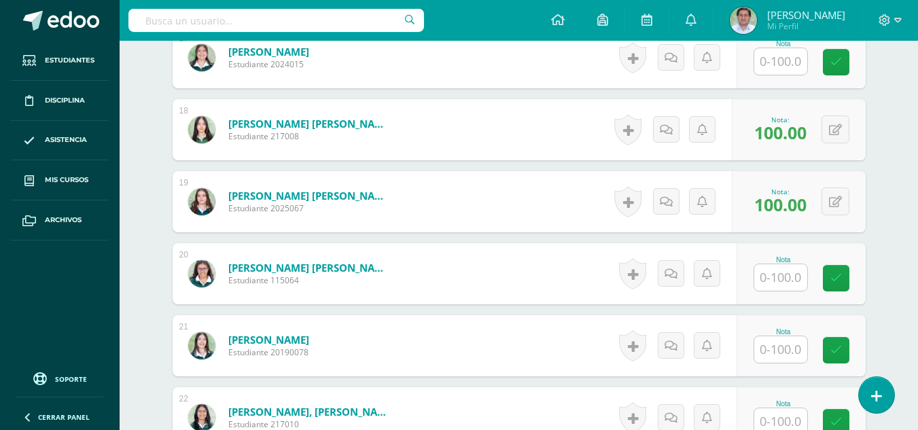
scroll to position [1514, 0]
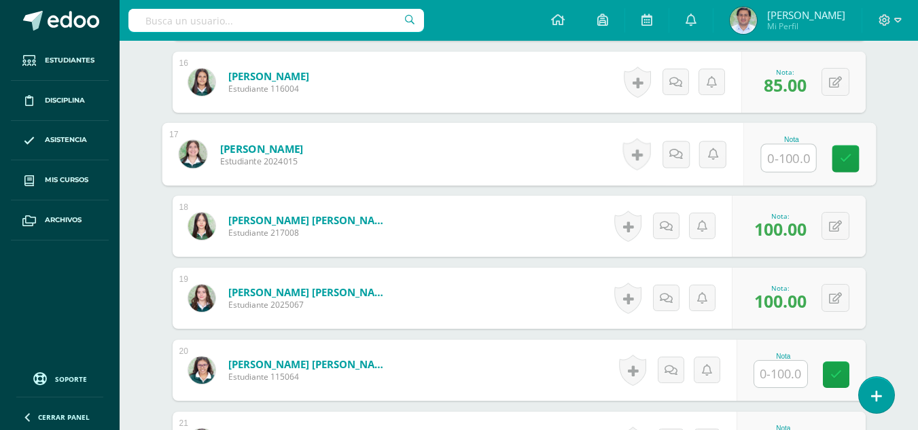
click at [784, 157] on input "text" at bounding box center [788, 158] width 54 height 27
type input "85"
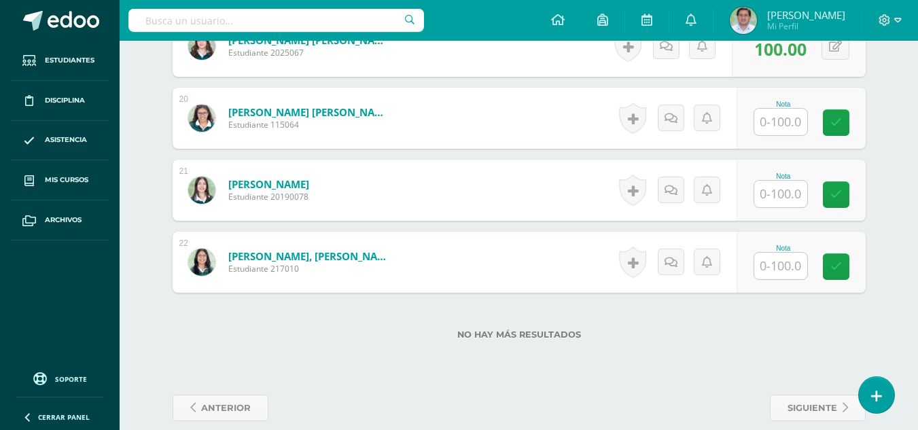
scroll to position [1774, 0]
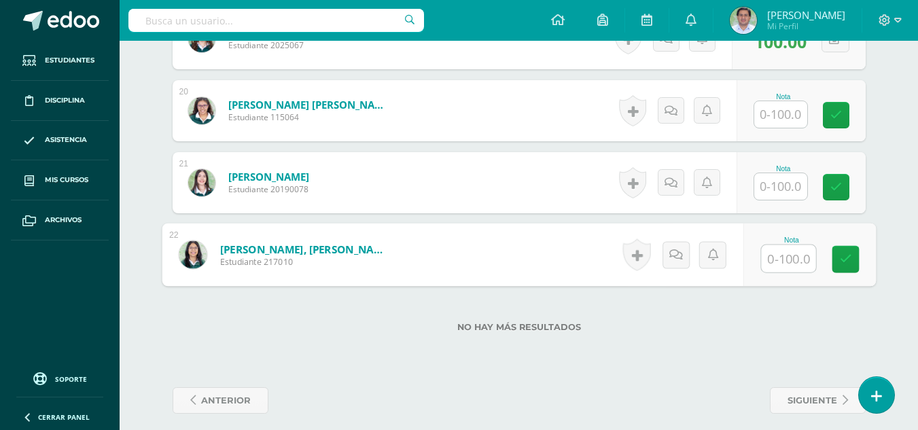
click at [786, 251] on input "text" at bounding box center [788, 258] width 54 height 27
type input "85"
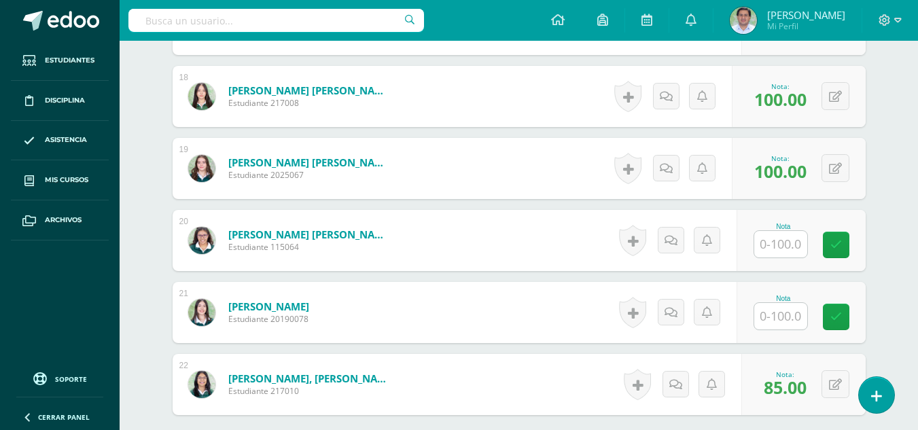
scroll to position [1636, 0]
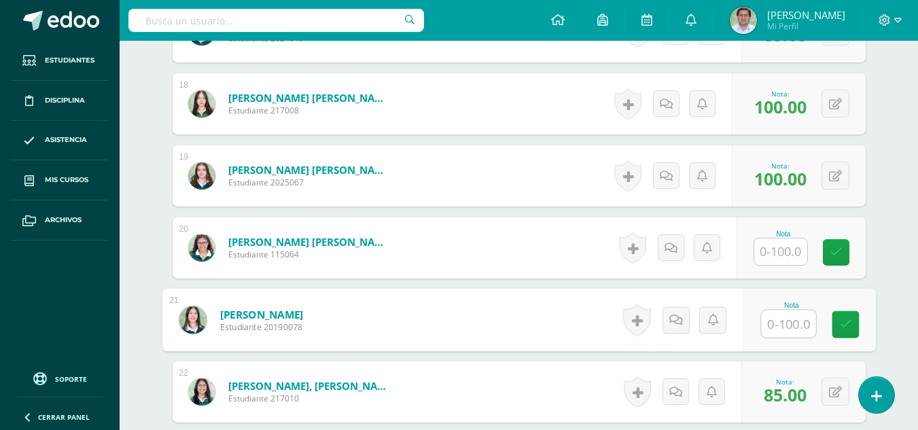
click at [777, 326] on input "text" at bounding box center [788, 324] width 54 height 27
type input "80"
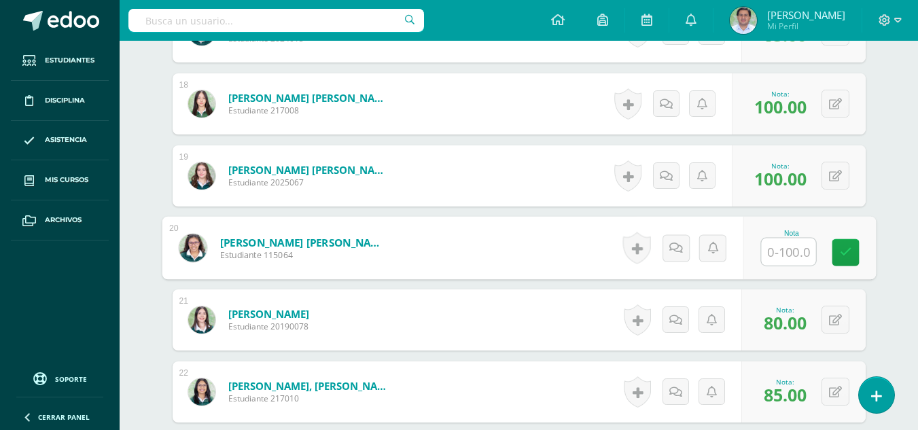
click at [783, 252] on input "text" at bounding box center [788, 252] width 54 height 27
type input "80"
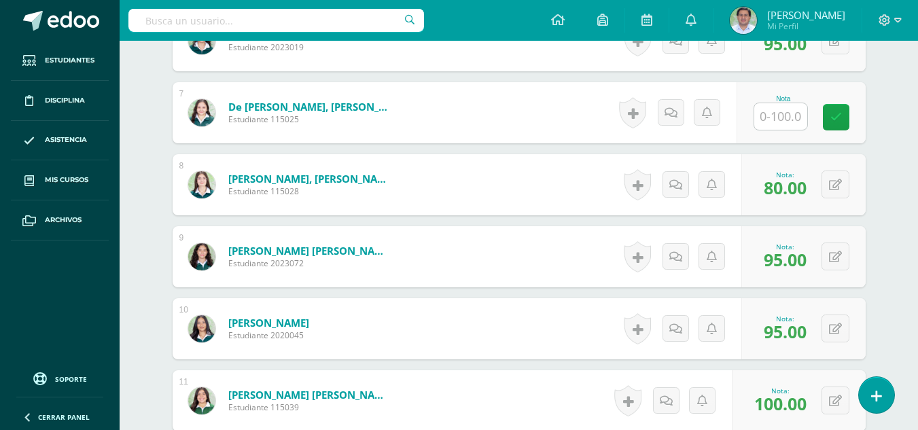
scroll to position [783, 0]
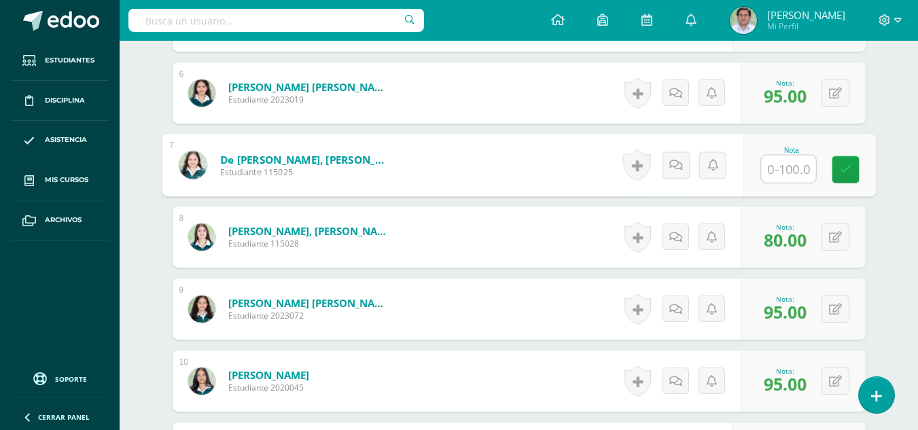
click at [784, 169] on input "text" at bounding box center [788, 169] width 54 height 27
type input "80"
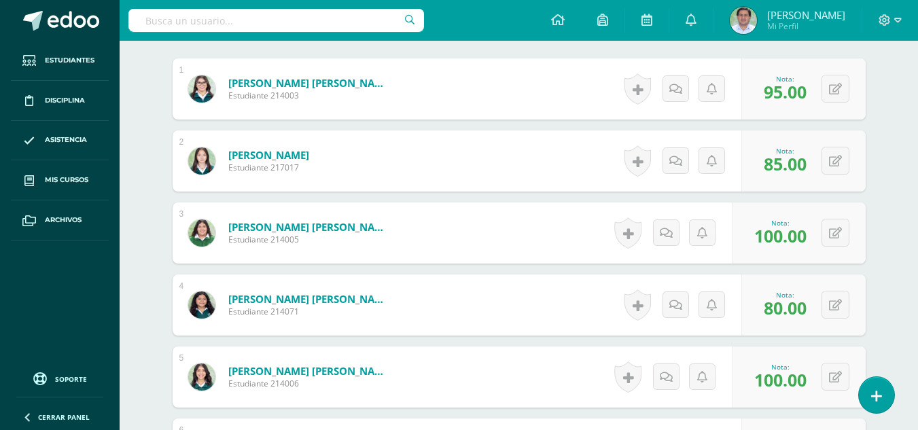
scroll to position [431, 0]
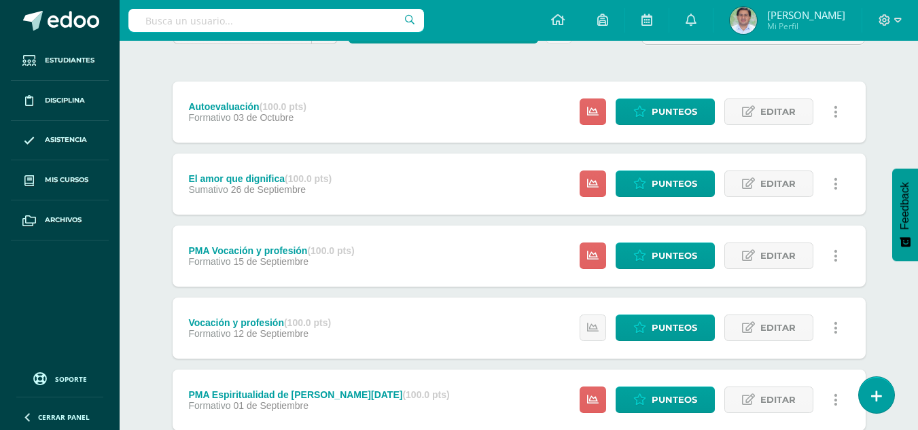
scroll to position [121, 0]
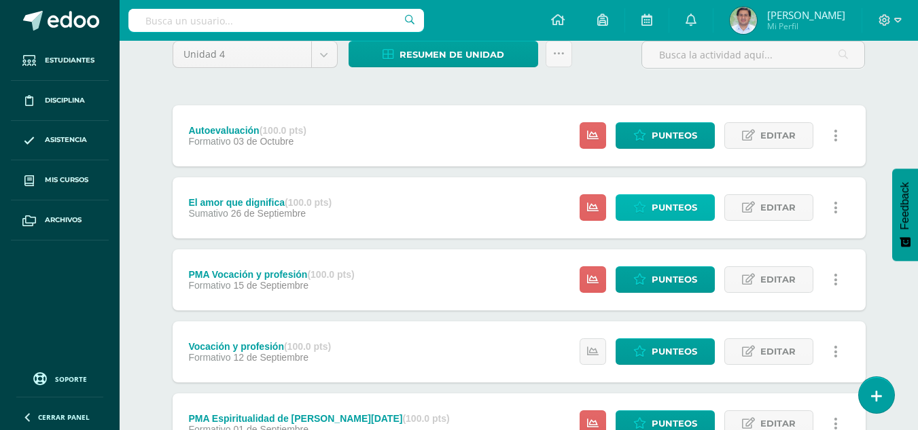
click at [656, 209] on span "Punteos" at bounding box center [675, 207] width 46 height 25
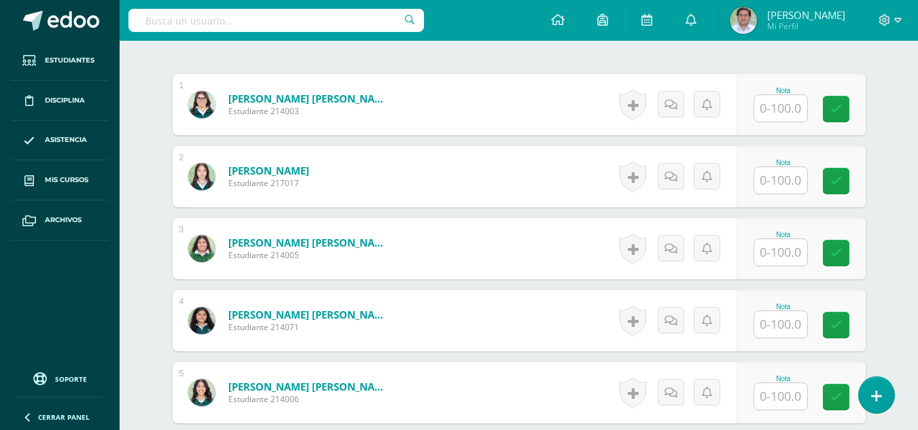
scroll to position [415, 0]
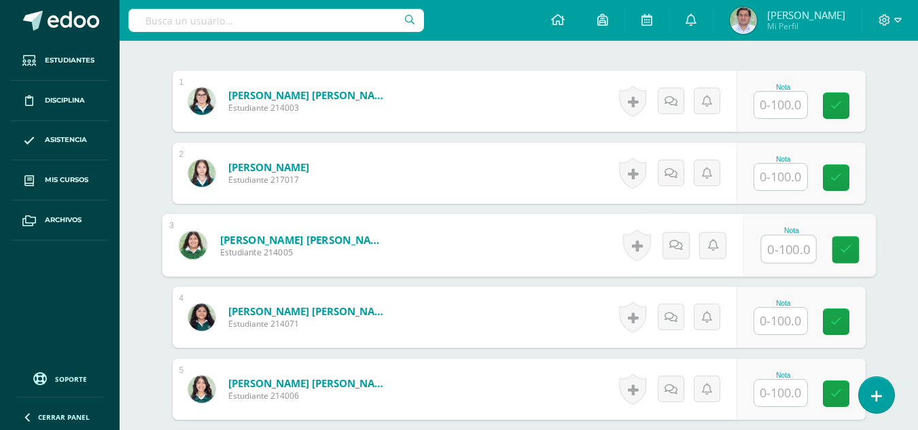
click at [769, 245] on input "text" at bounding box center [788, 249] width 54 height 27
type input "90"
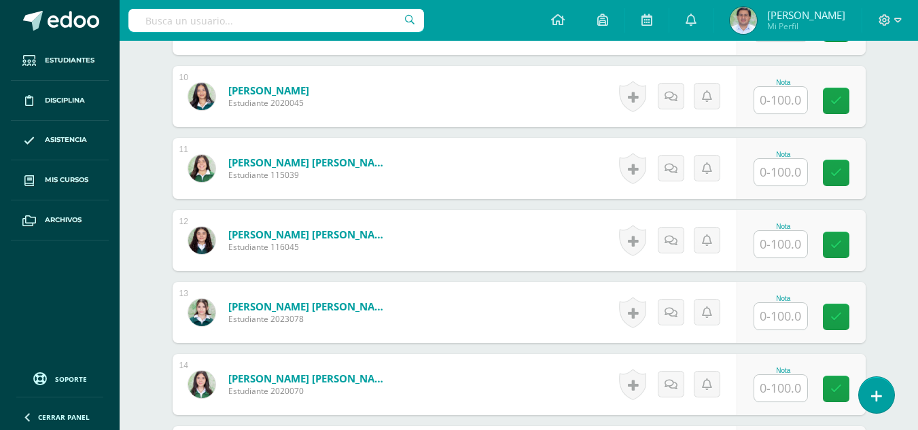
scroll to position [1078, 0]
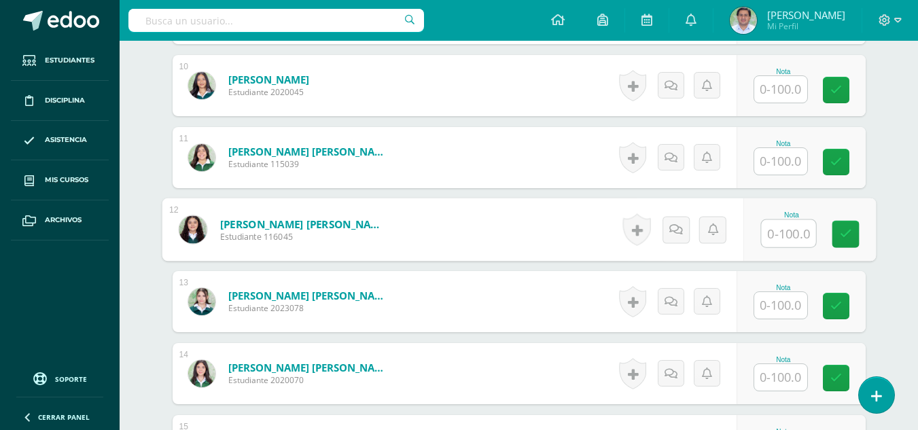
click at [779, 236] on input "text" at bounding box center [788, 233] width 54 height 27
type input "90"
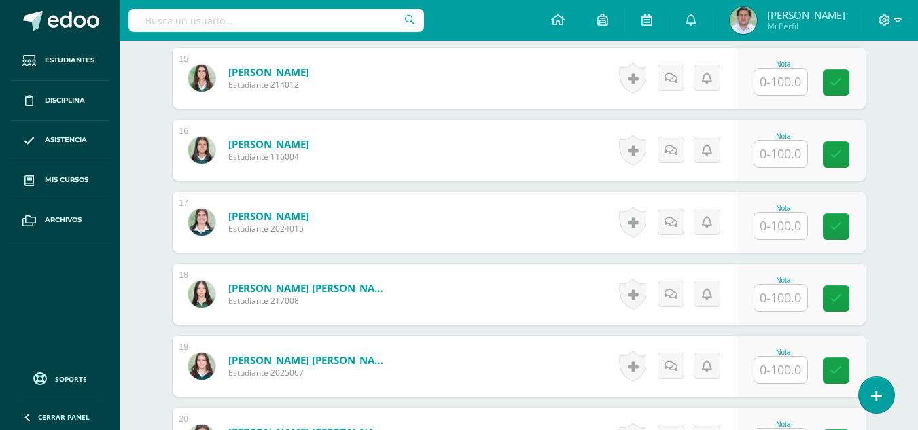
scroll to position [1472, 0]
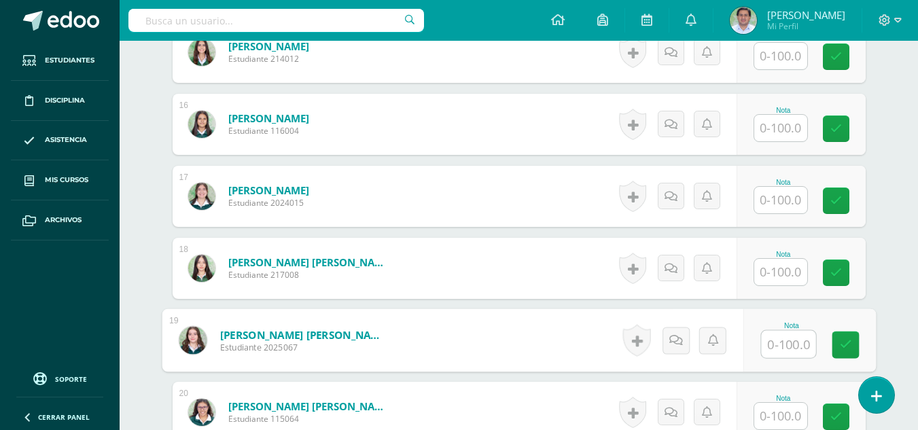
click at [790, 349] on input "text" at bounding box center [788, 344] width 54 height 27
type input "90"
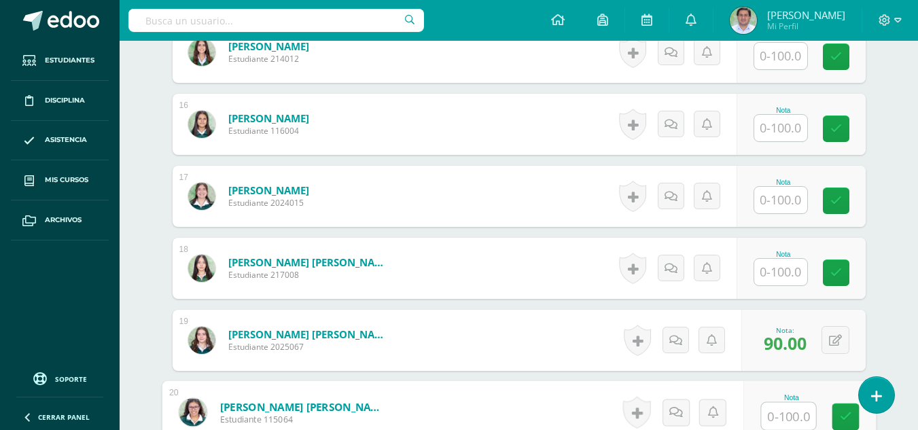
click at [782, 63] on input "text" at bounding box center [780, 56] width 53 height 27
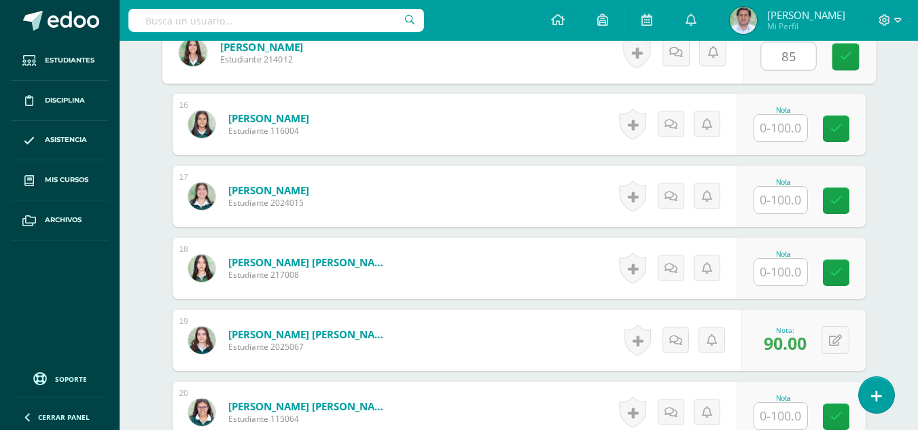
type input "85"
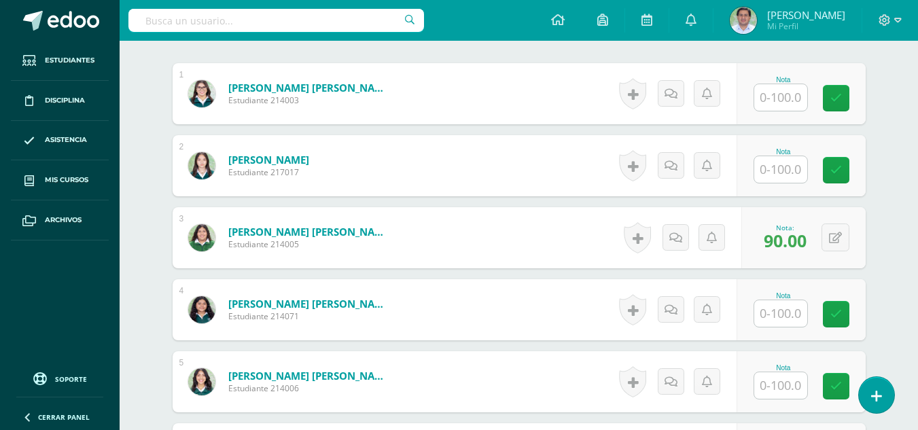
scroll to position [433, 0]
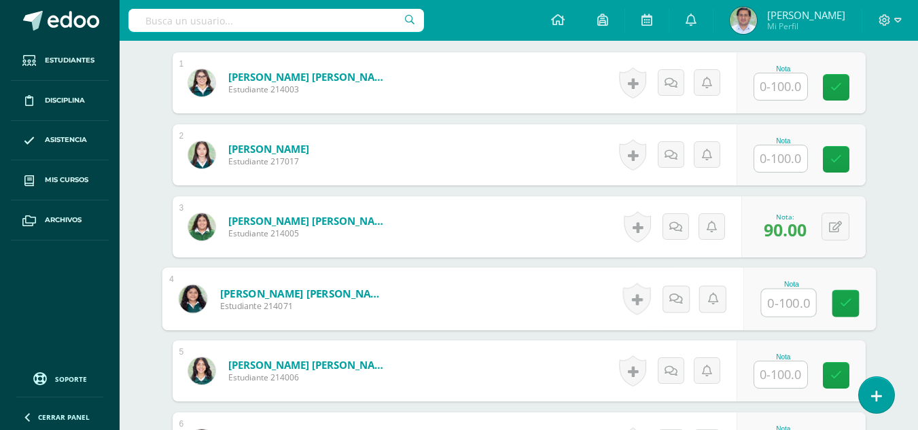
click at [773, 306] on input "text" at bounding box center [788, 302] width 54 height 27
type input "85"
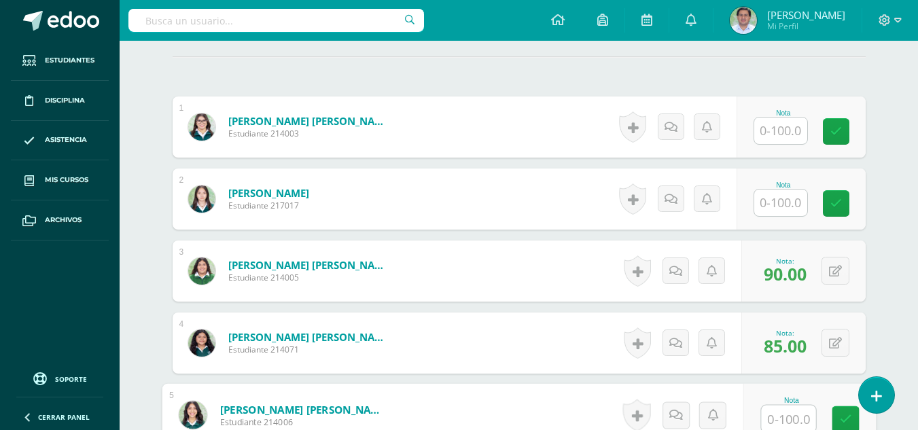
scroll to position [396, 0]
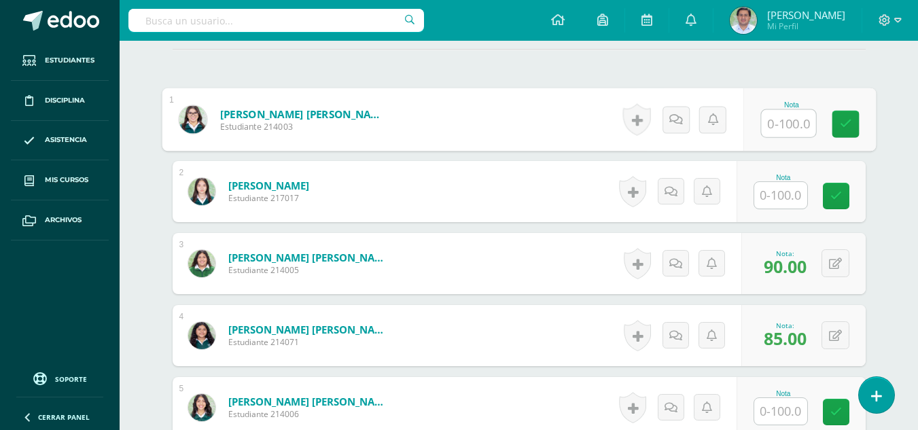
click at [790, 120] on input "text" at bounding box center [788, 123] width 54 height 27
type input "100"
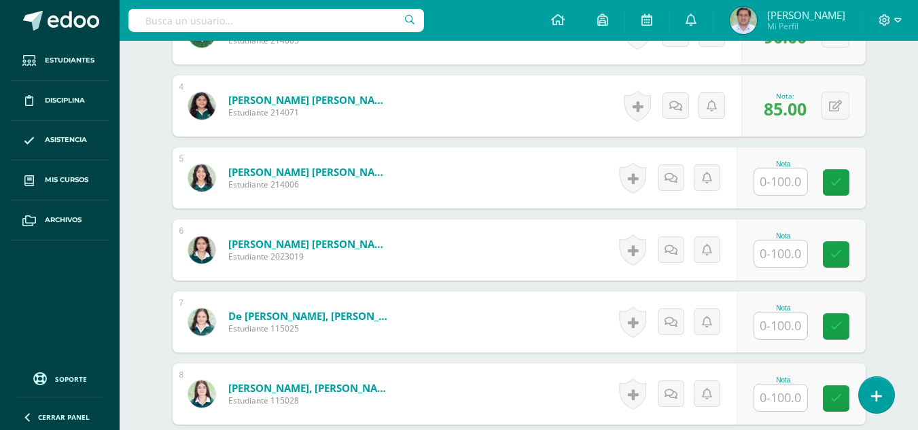
scroll to position [656, 0]
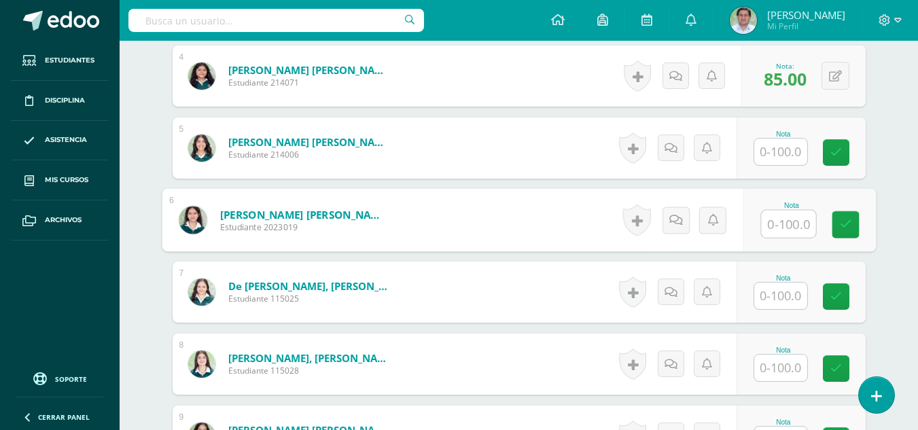
click at [794, 217] on input "text" at bounding box center [788, 224] width 54 height 27
type input "100"
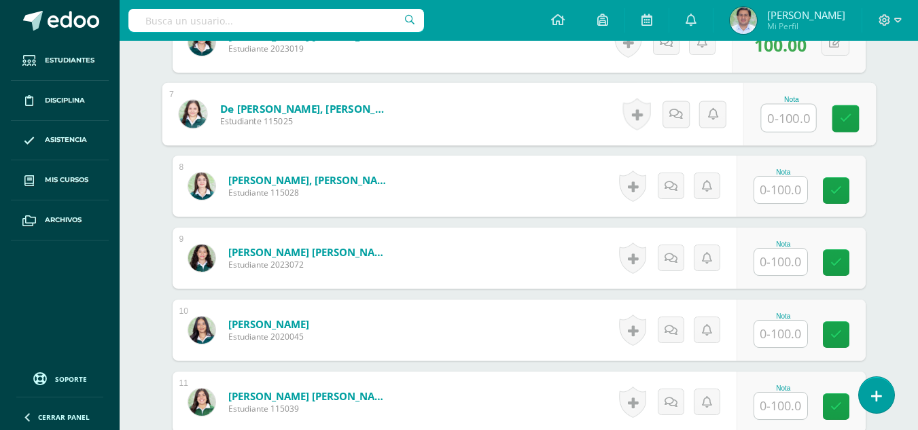
scroll to position [856, 0]
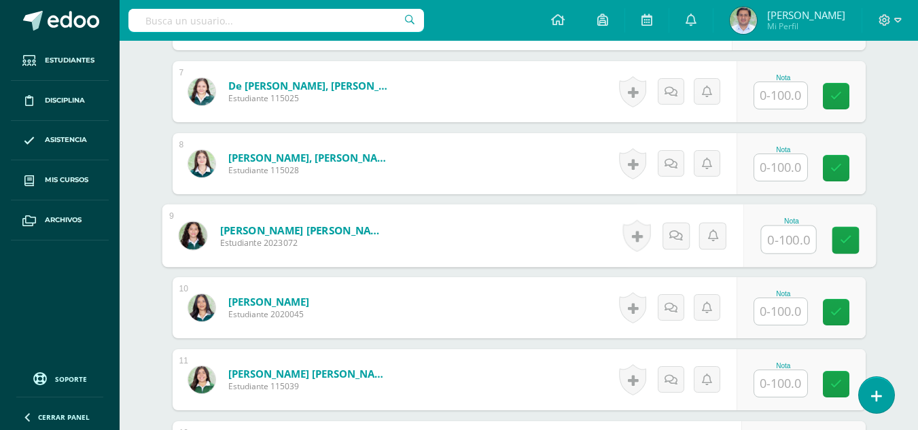
click at [783, 237] on input "text" at bounding box center [788, 239] width 54 height 27
type input "100"
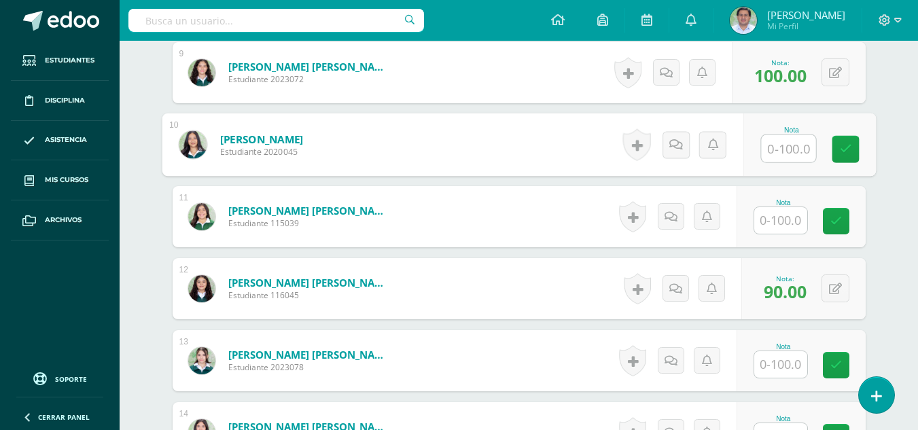
scroll to position [1030, 0]
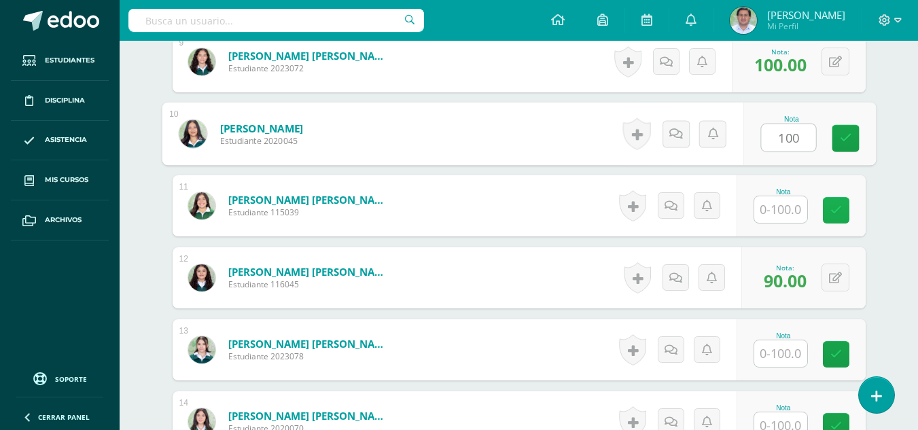
type input "100"
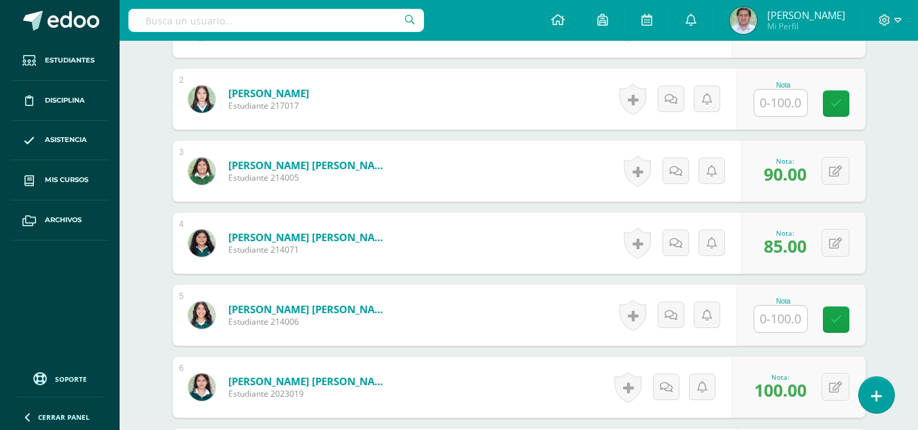
scroll to position [493, 0]
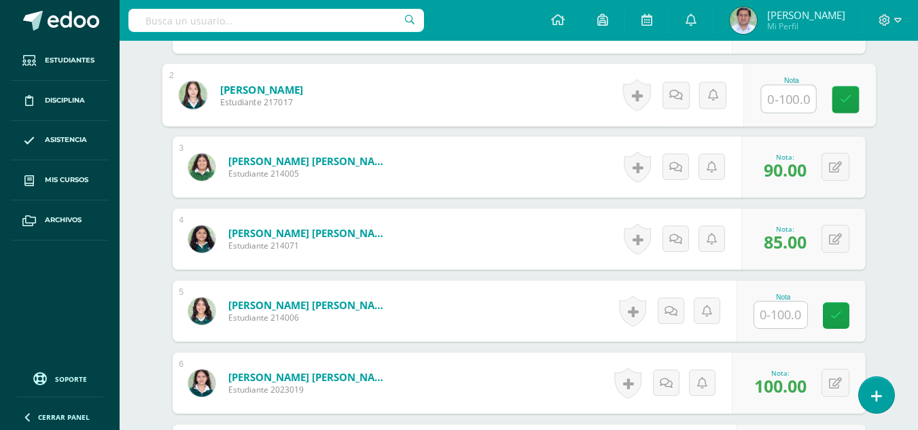
click at [787, 94] on input "text" at bounding box center [788, 99] width 54 height 27
type input "85"
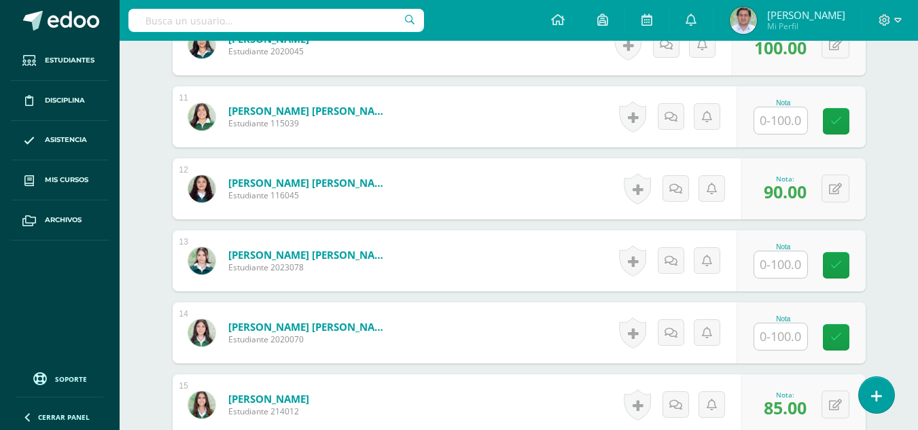
scroll to position [1161, 0]
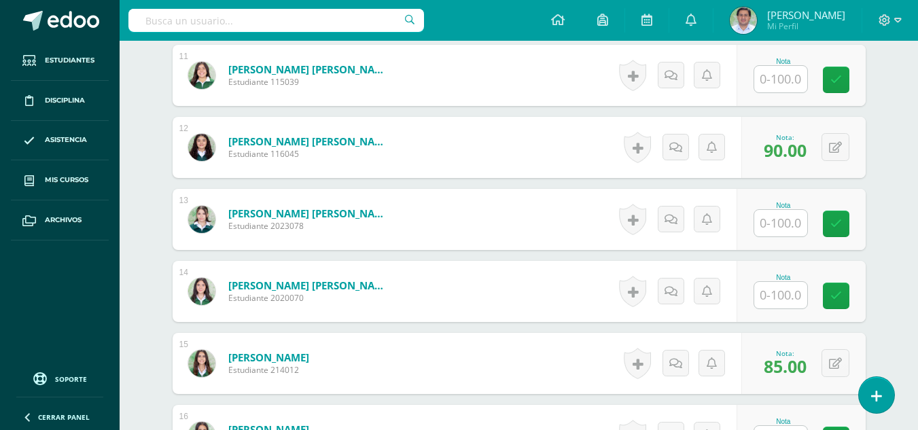
click at [786, 217] on input "text" at bounding box center [780, 223] width 53 height 27
type input "85"
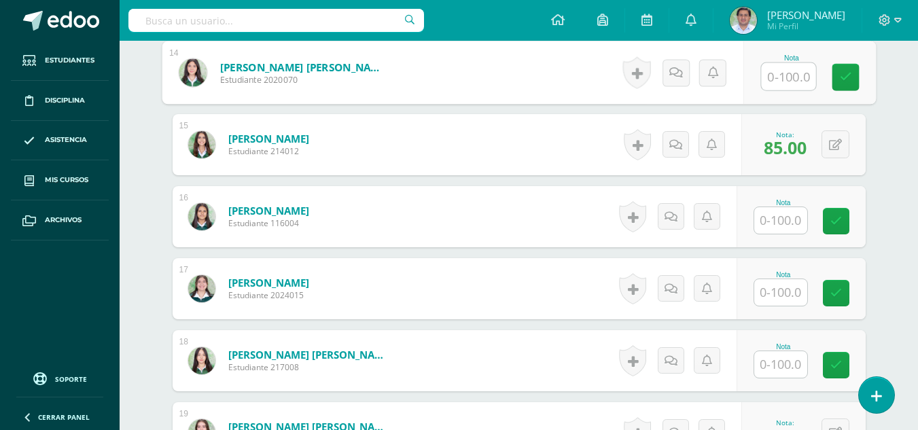
scroll to position [1405, 0]
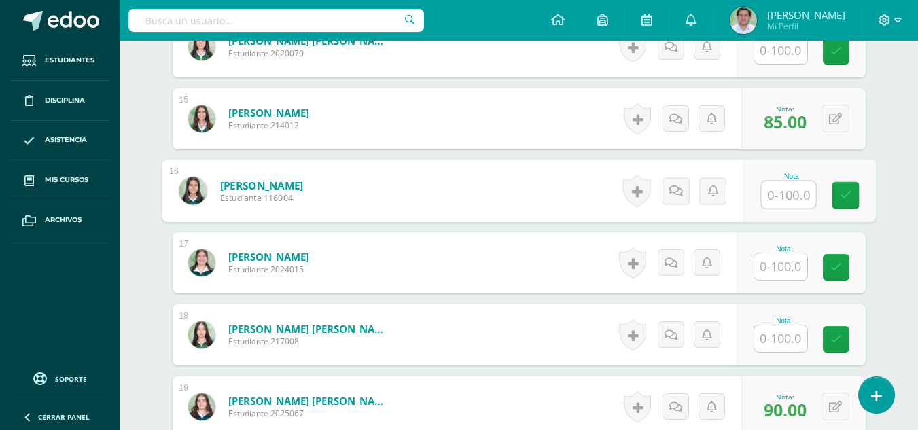
click at [788, 187] on input "text" at bounding box center [788, 194] width 54 height 27
type input "85"
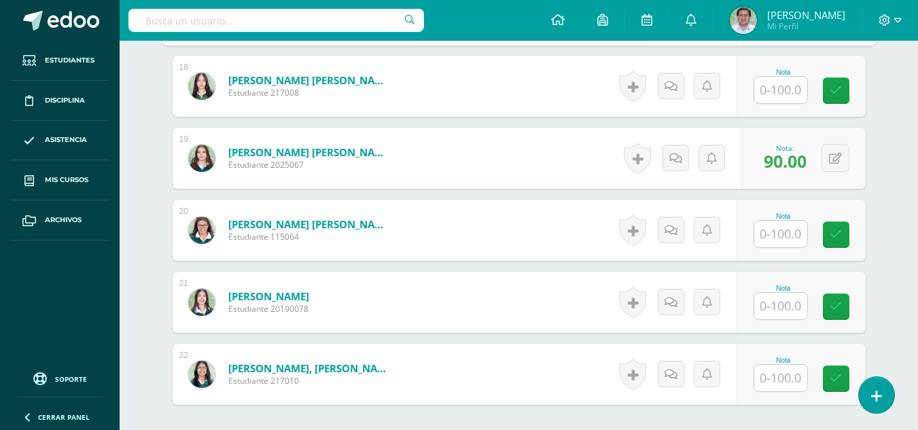
scroll to position [1665, 0]
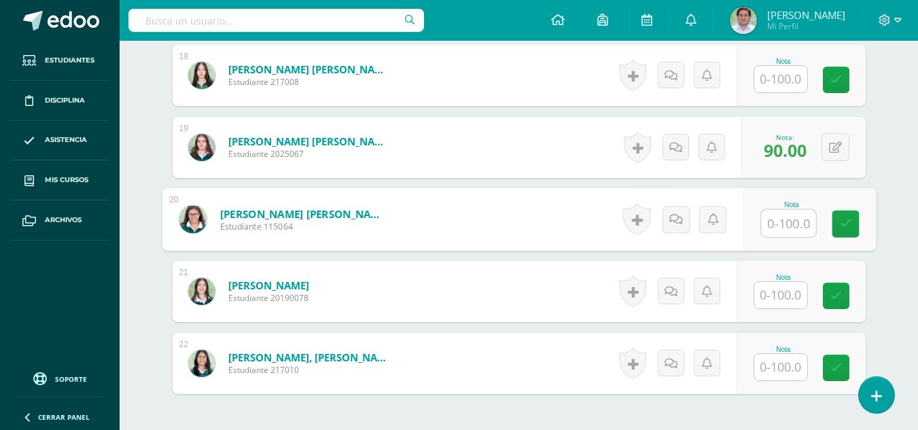
click at [783, 228] on input "text" at bounding box center [788, 223] width 54 height 27
type input "85"
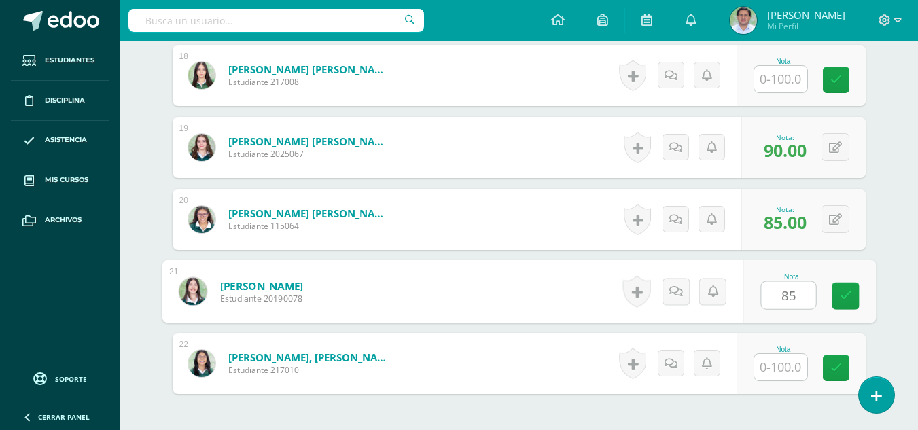
type input "85"
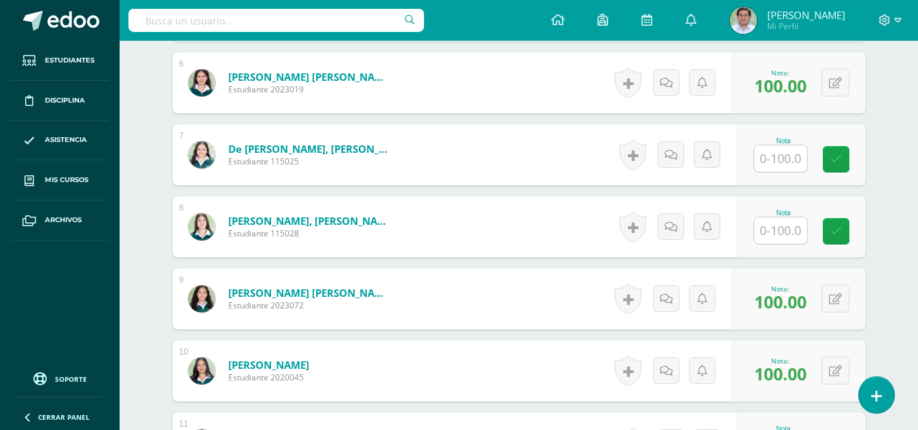
scroll to position [778, 0]
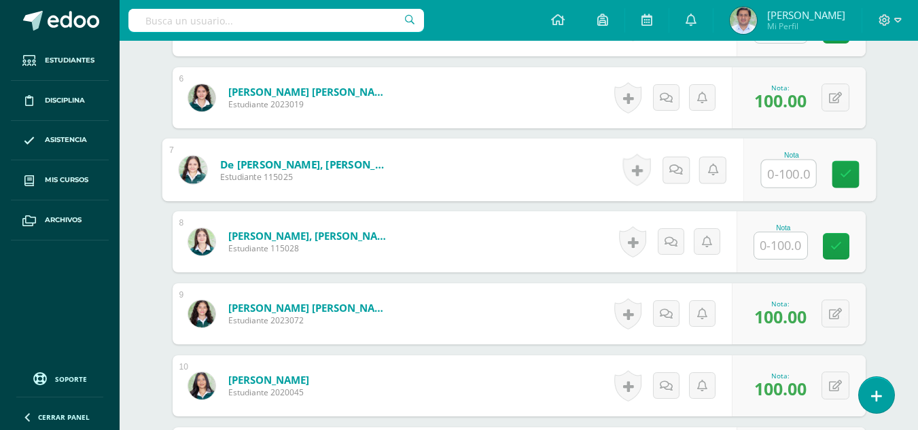
click at [778, 168] on input "text" at bounding box center [788, 173] width 54 height 27
type input "85"
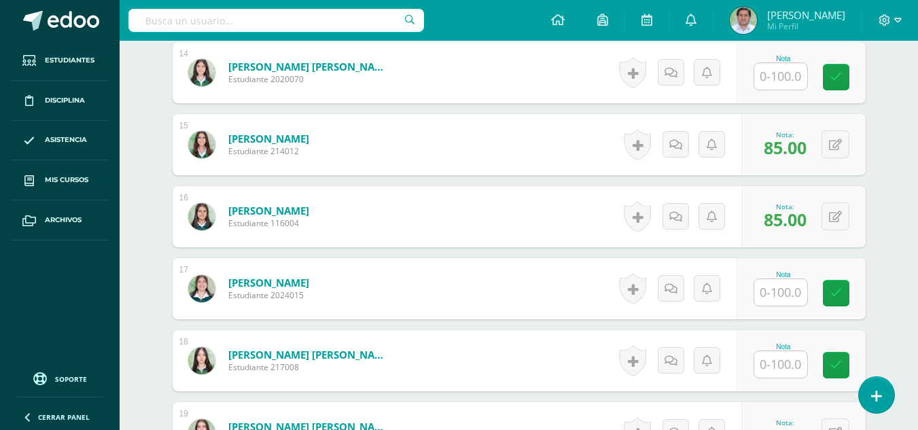
scroll to position [1383, 0]
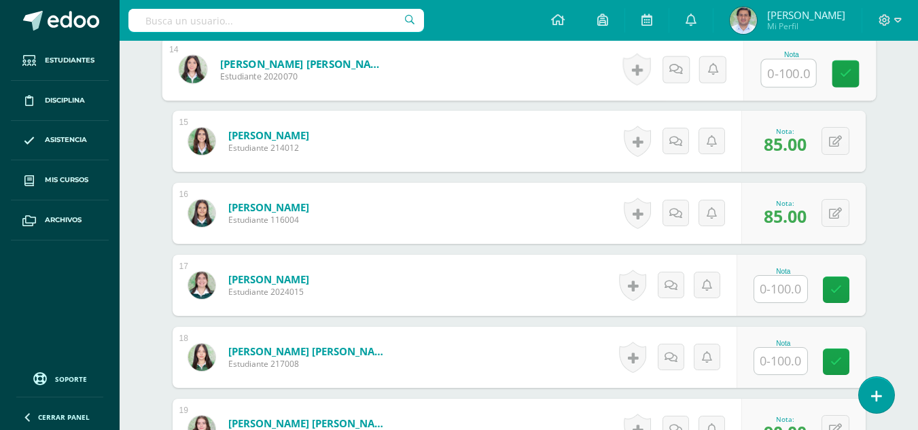
click at [786, 75] on input "text" at bounding box center [788, 73] width 54 height 27
type input "90"
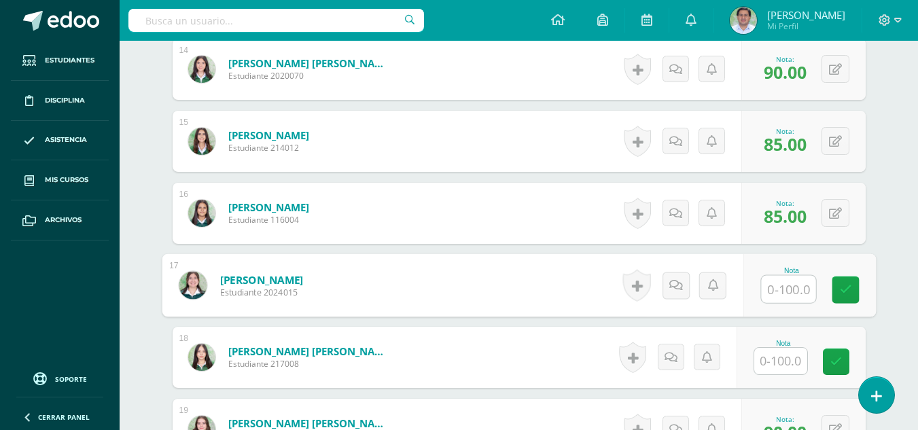
click at [778, 292] on input "text" at bounding box center [788, 289] width 54 height 27
type input "90"
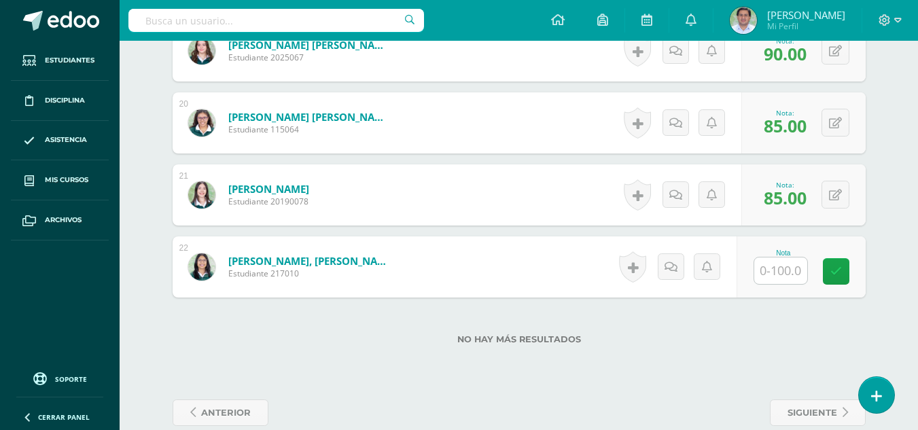
scroll to position [1772, 0]
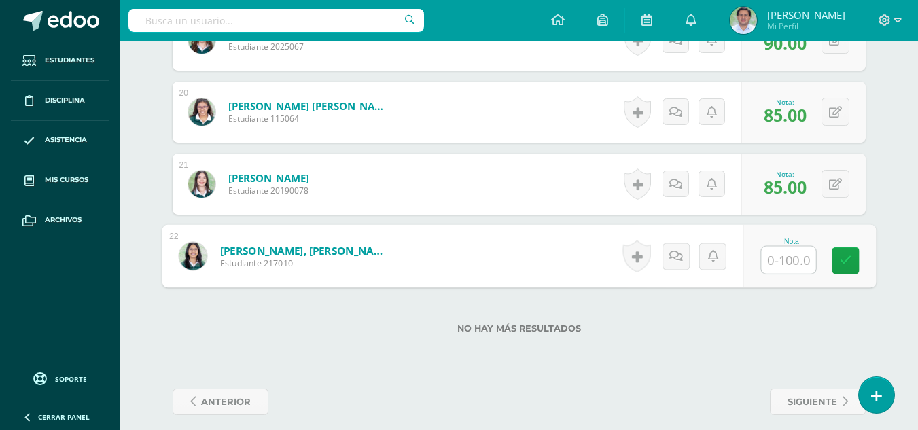
click at [779, 263] on input "text" at bounding box center [788, 260] width 54 height 27
type input "90"
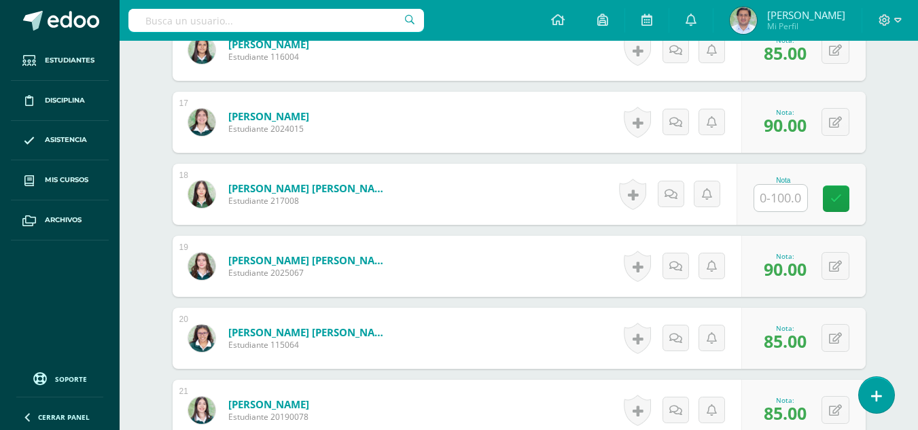
scroll to position [1487, 0]
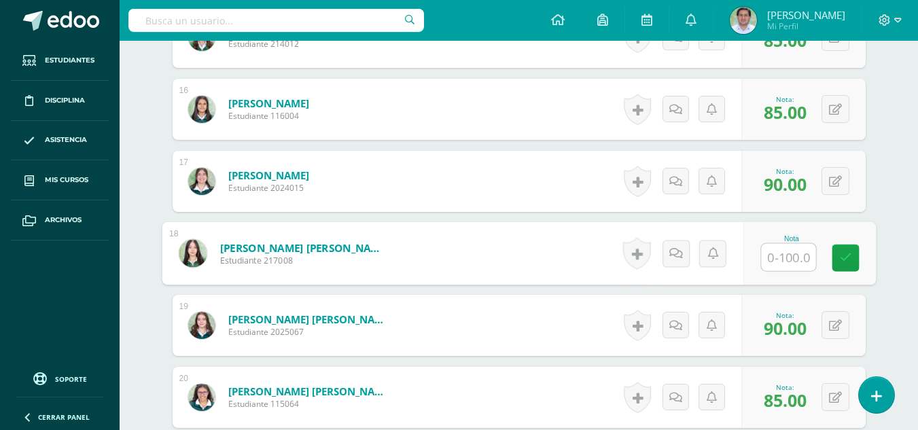
click at [790, 249] on input "text" at bounding box center [788, 257] width 54 height 27
type input "100"
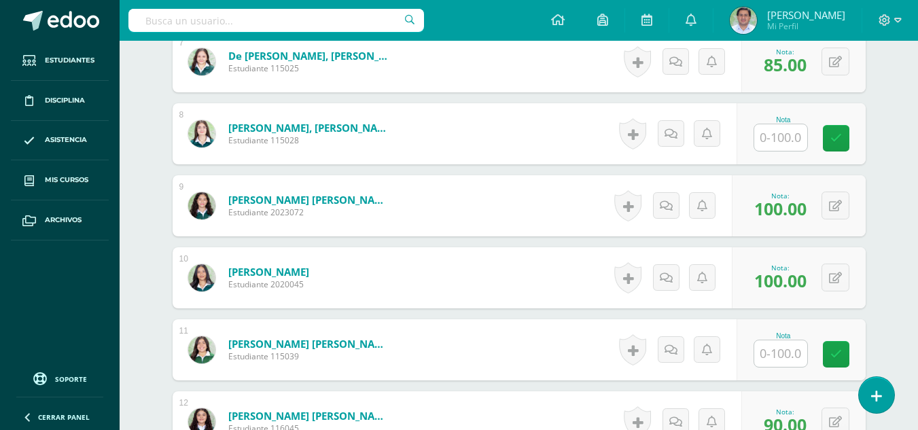
scroll to position [867, 0]
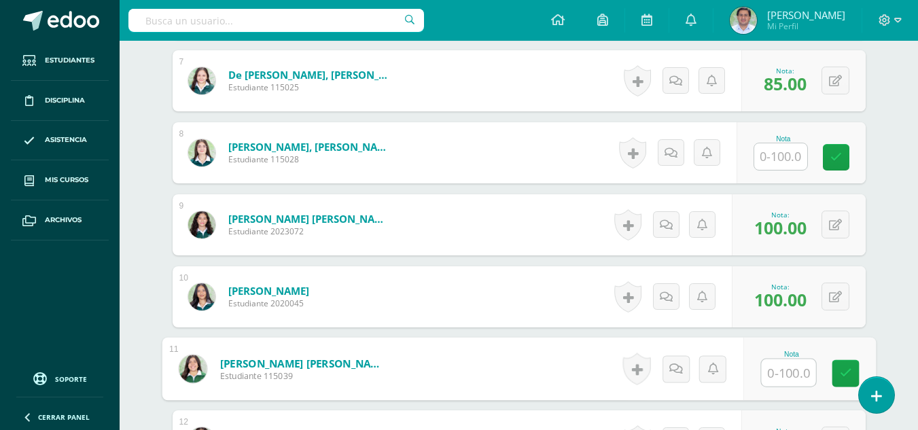
click at [796, 369] on input "text" at bounding box center [788, 372] width 54 height 27
type input "100"
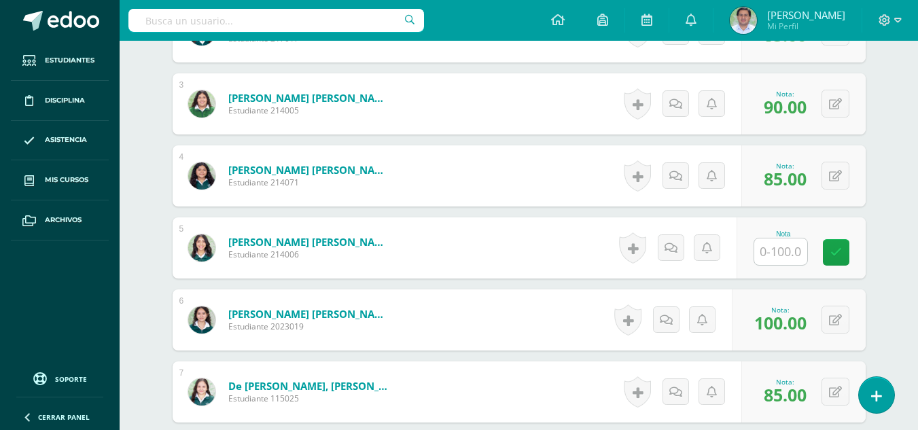
scroll to position [541, 0]
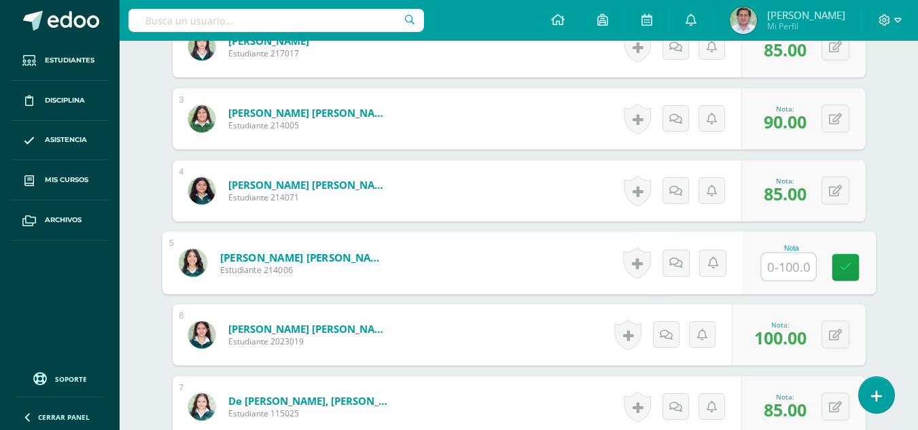
click at [783, 263] on input "text" at bounding box center [788, 266] width 54 height 27
type input "100"
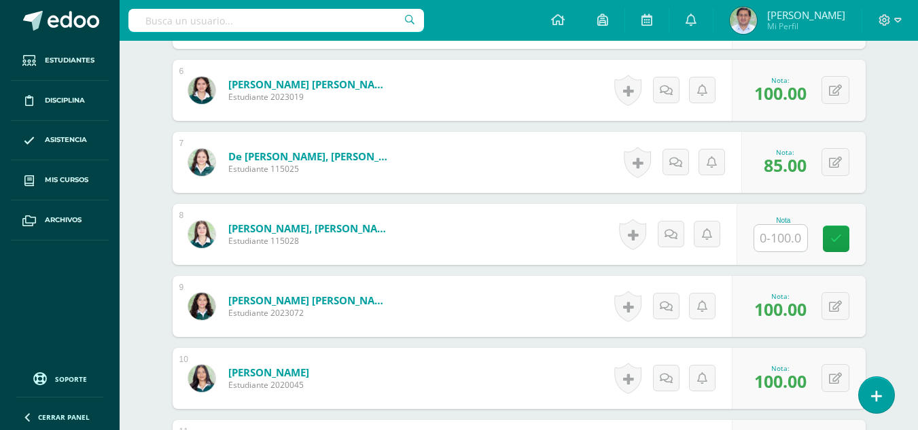
scroll to position [819, 0]
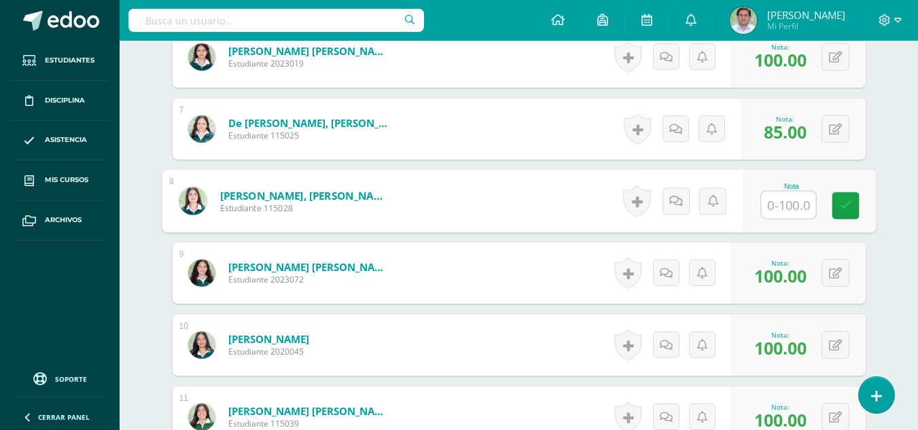
click at [780, 201] on input "text" at bounding box center [788, 205] width 54 height 27
type input "85"
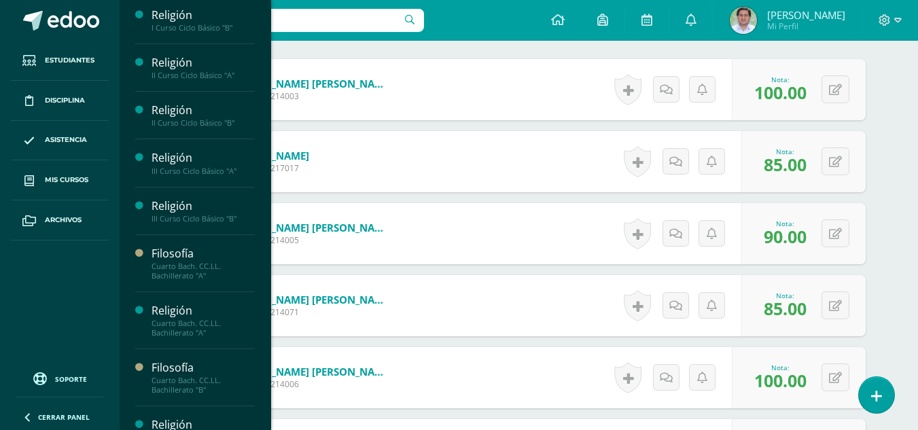
scroll to position [54, 0]
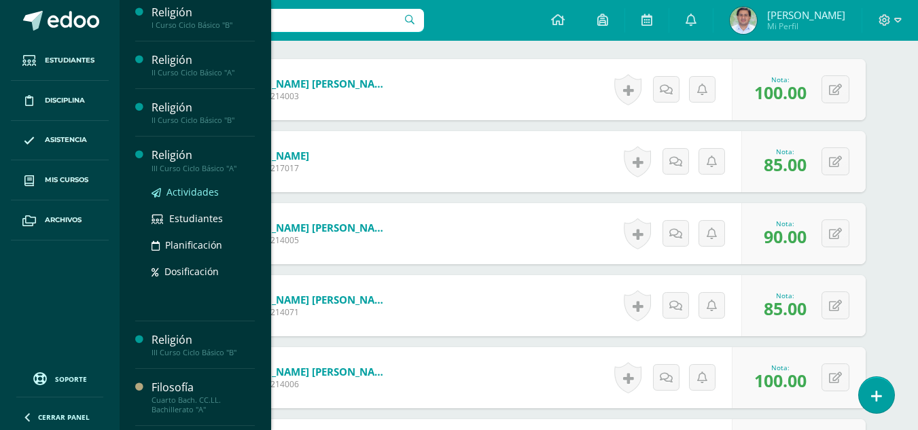
click at [181, 191] on span "Actividades" at bounding box center [192, 192] width 52 height 13
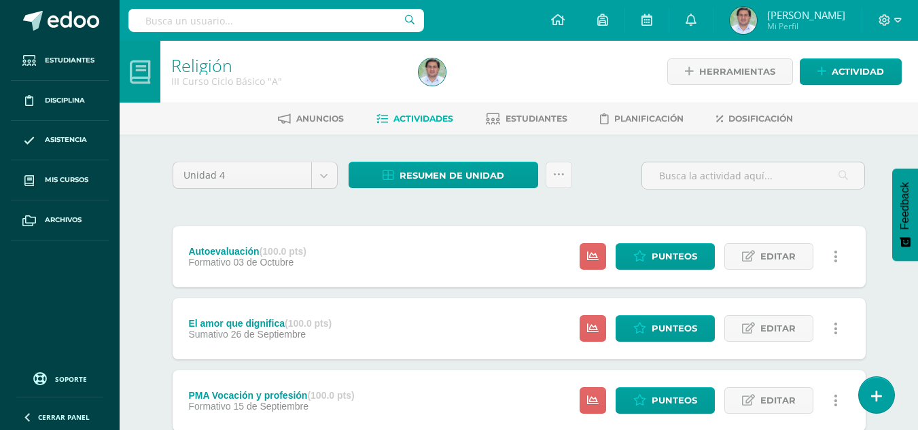
drag, startPoint x: 917, startPoint y: 76, endPoint x: 927, endPoint y: 131, distance: 56.0
click at [918, 131] on html "Estudiantes Disciplina Asistencia Mis cursos Archivos Soporte Ayuda Reportar un…" at bounding box center [459, 369] width 918 height 738
click at [902, 141] on div "Religión III Curso Ciclo Básico "A" Herramientas Detalle de asistencias Activid…" at bounding box center [519, 389] width 798 height 697
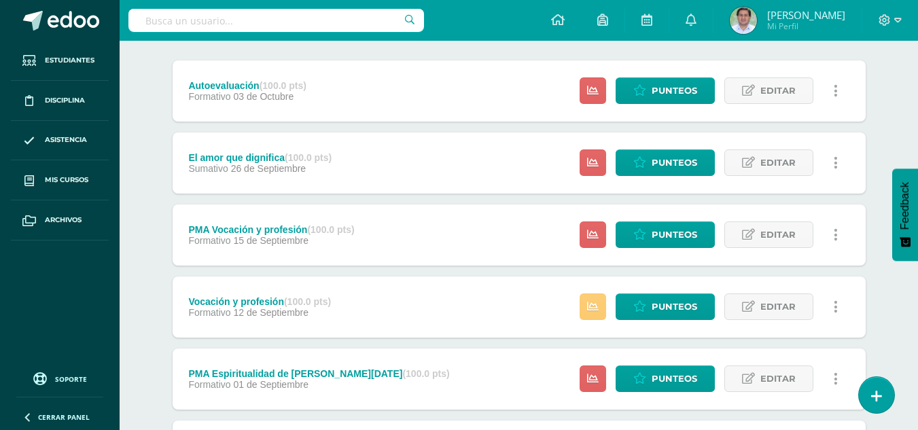
scroll to position [164, 0]
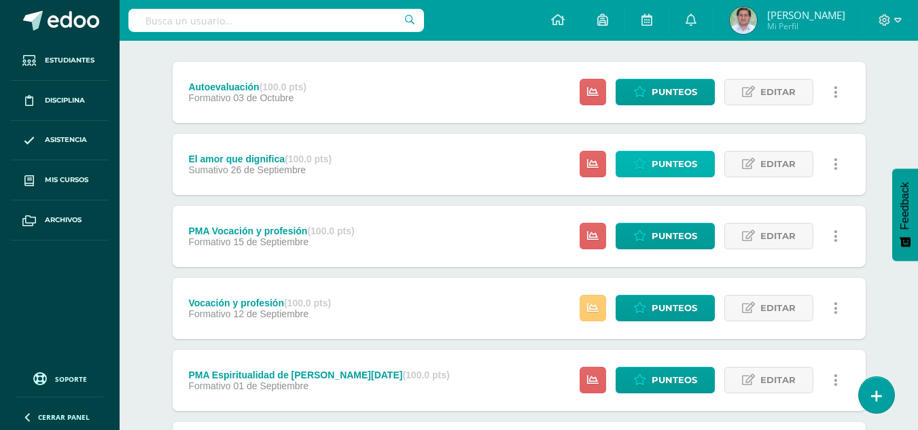
click at [667, 166] on span "Punteos" at bounding box center [675, 164] width 46 height 25
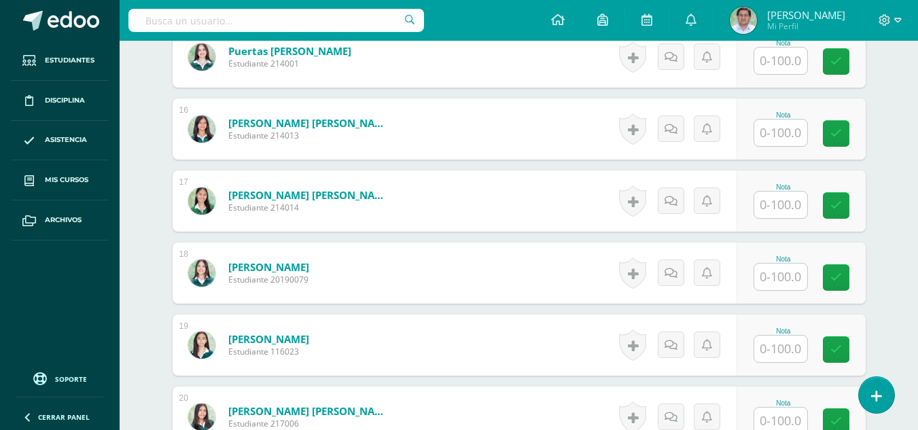
scroll to position [1530, 0]
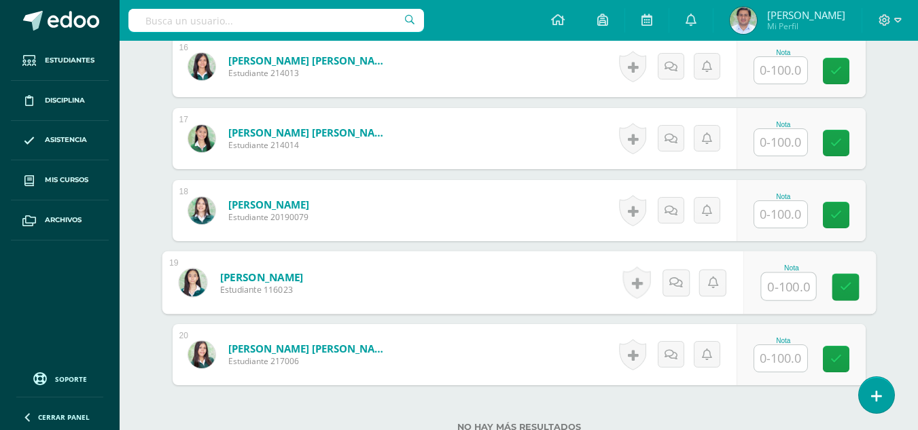
click at [790, 280] on input "text" at bounding box center [788, 286] width 54 height 27
type input "90"
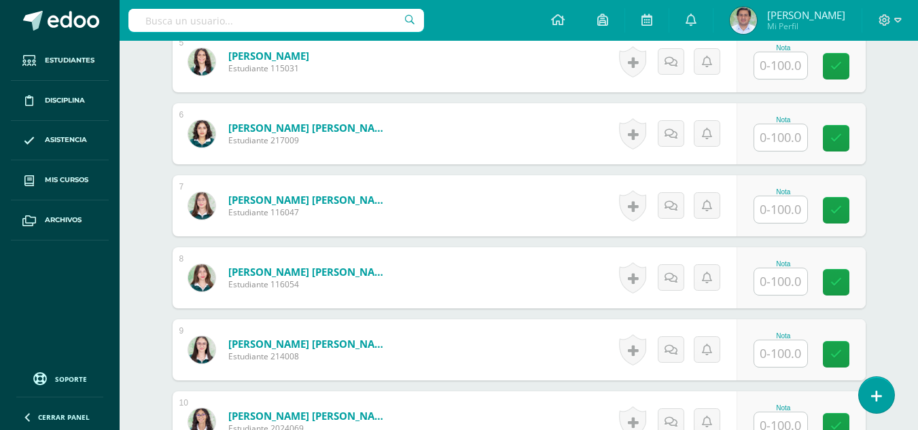
scroll to position [624, 0]
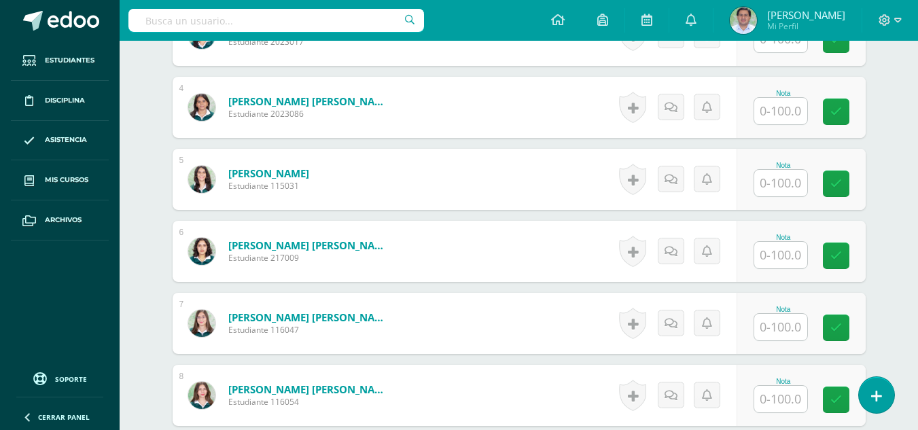
click at [781, 98] on input "text" at bounding box center [780, 111] width 53 height 27
type input "95"
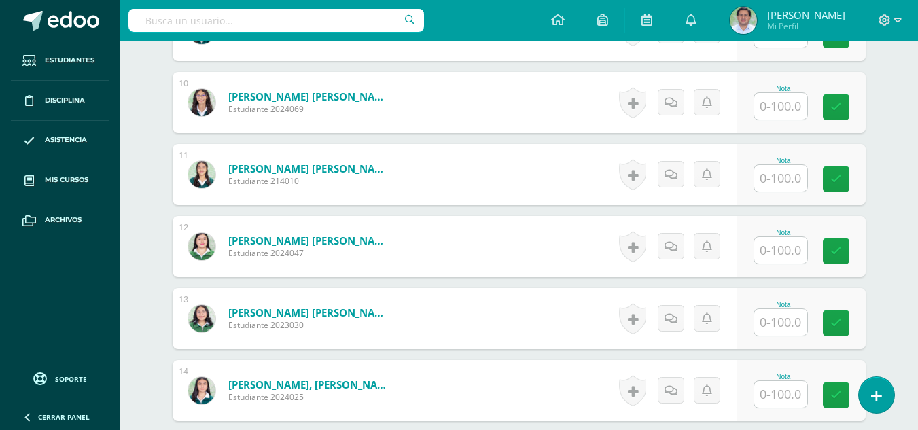
scroll to position [1075, 0]
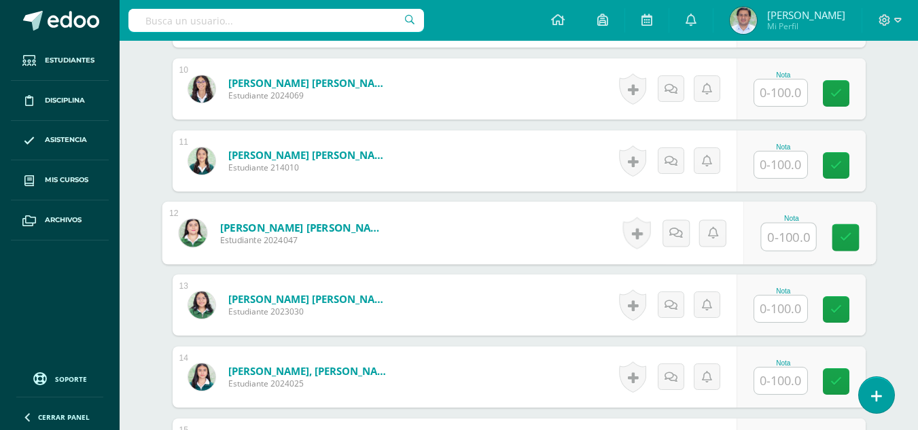
click at [783, 231] on input "text" at bounding box center [788, 237] width 54 height 27
type input "95"
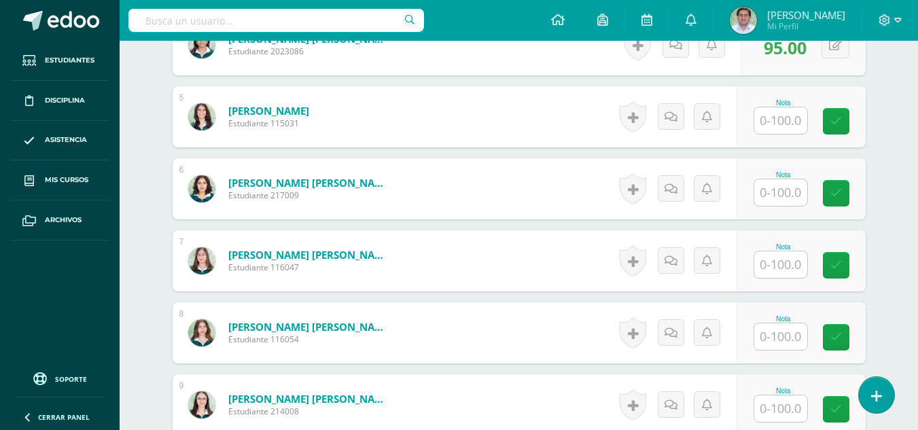
scroll to position [656, 0]
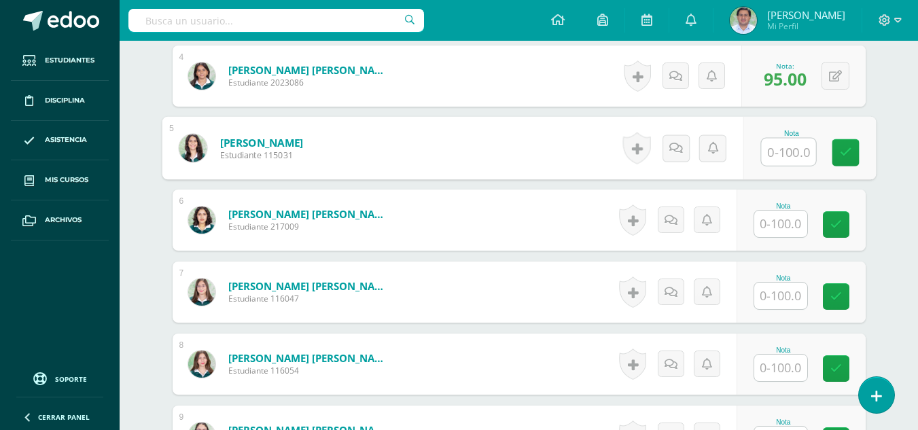
click at [786, 148] on input "text" at bounding box center [788, 152] width 54 height 27
type input "95"
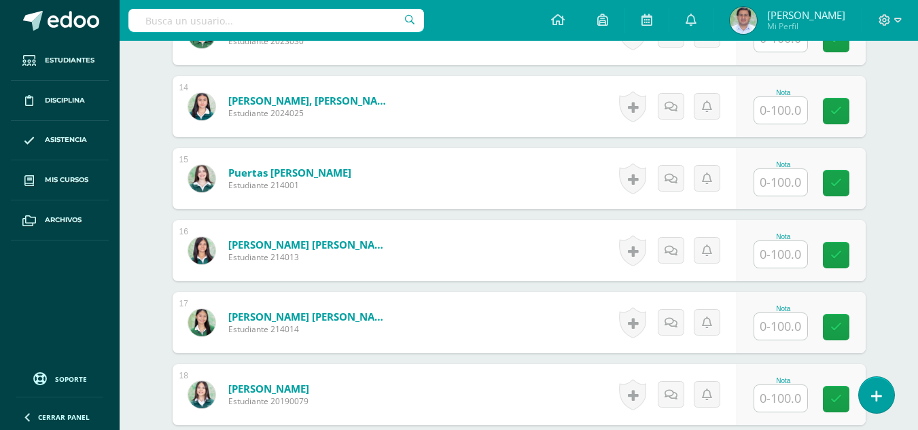
scroll to position [1370, 0]
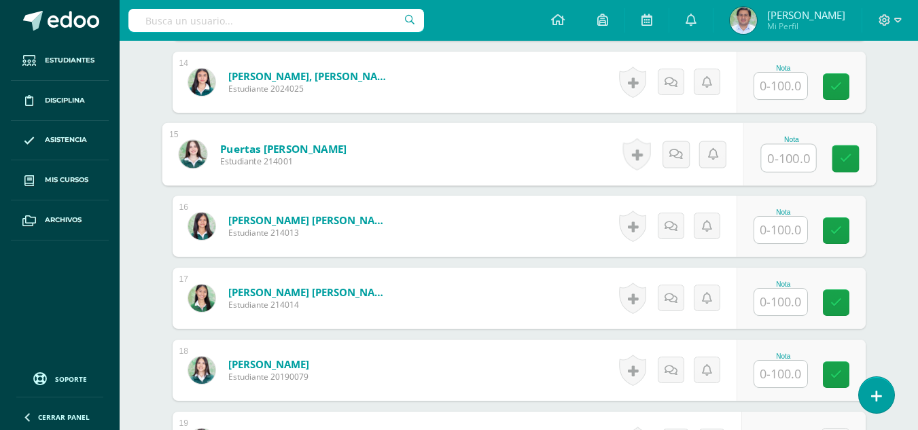
click at [791, 154] on input "text" at bounding box center [788, 158] width 54 height 27
type input "90"
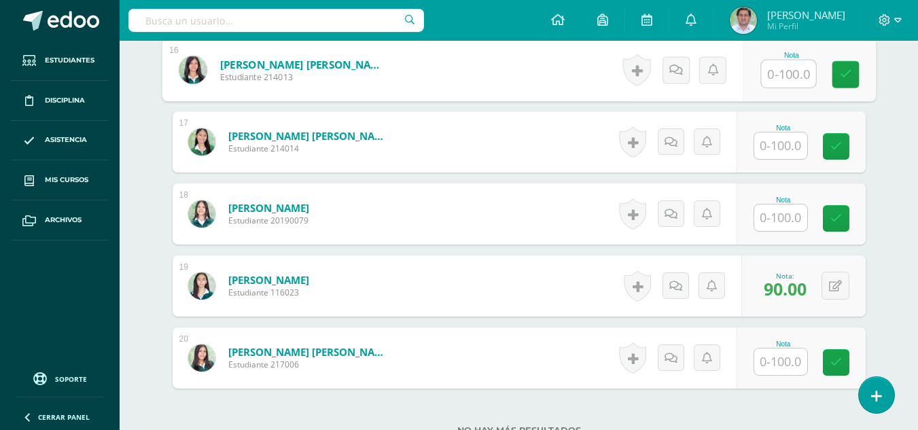
scroll to position [1581, 0]
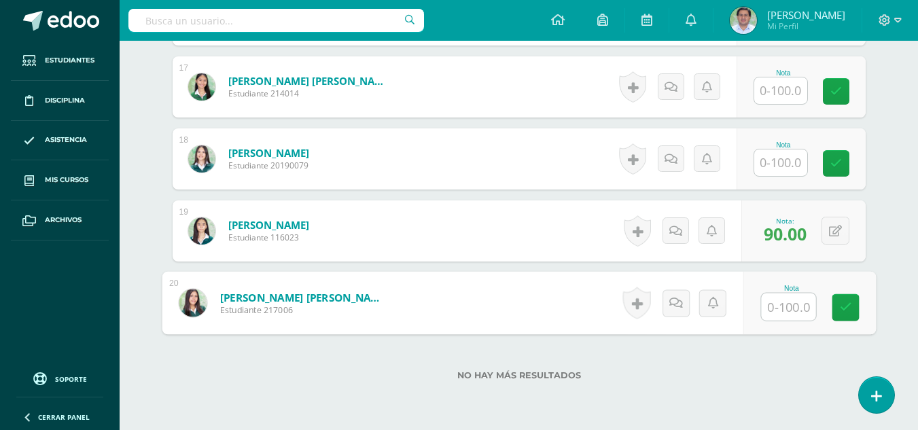
click at [780, 306] on input "text" at bounding box center [788, 307] width 54 height 27
type input "100"
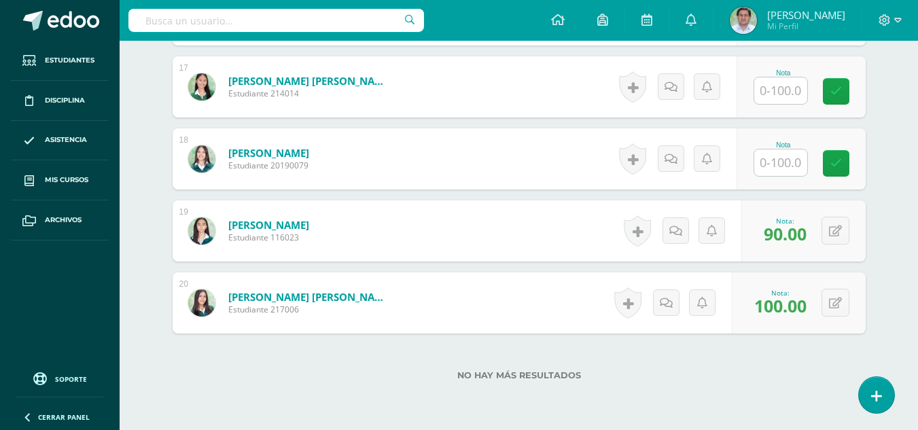
click at [774, 92] on input "text" at bounding box center [780, 90] width 53 height 27
type input "90"
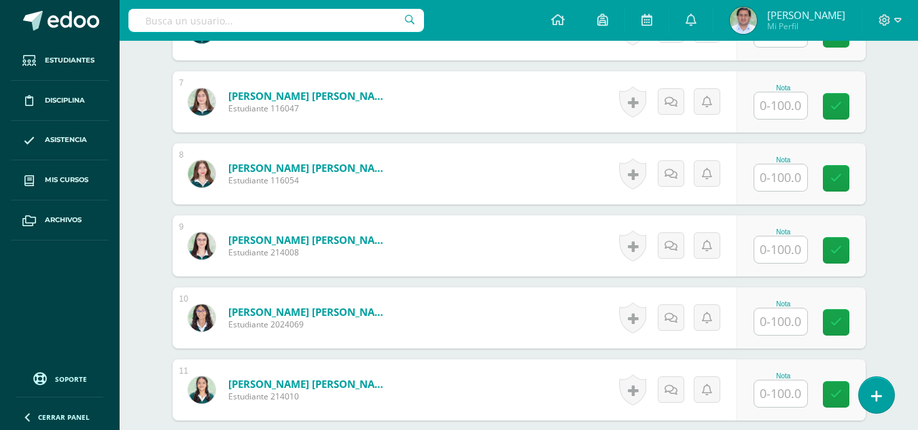
scroll to position [849, 0]
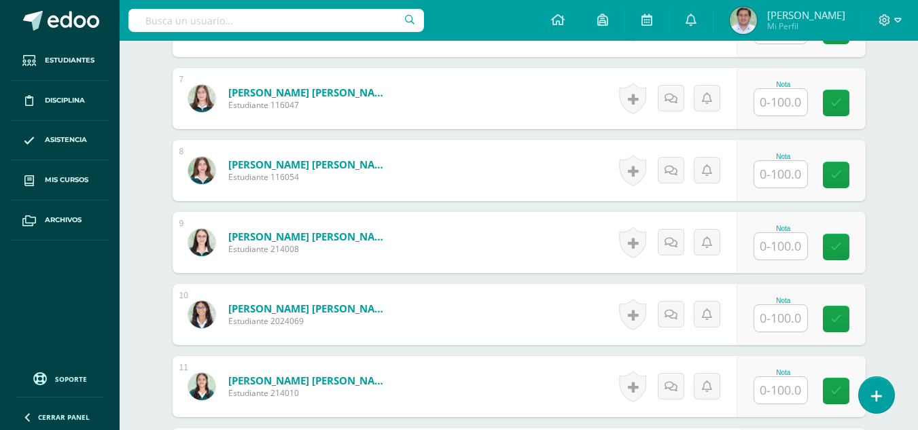
click at [787, 245] on input "text" at bounding box center [780, 246] width 53 height 27
type input "90"
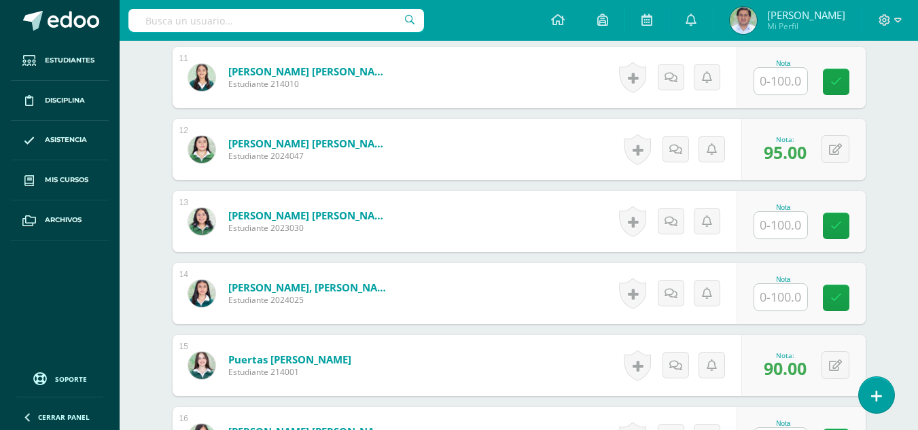
scroll to position [1169, 0]
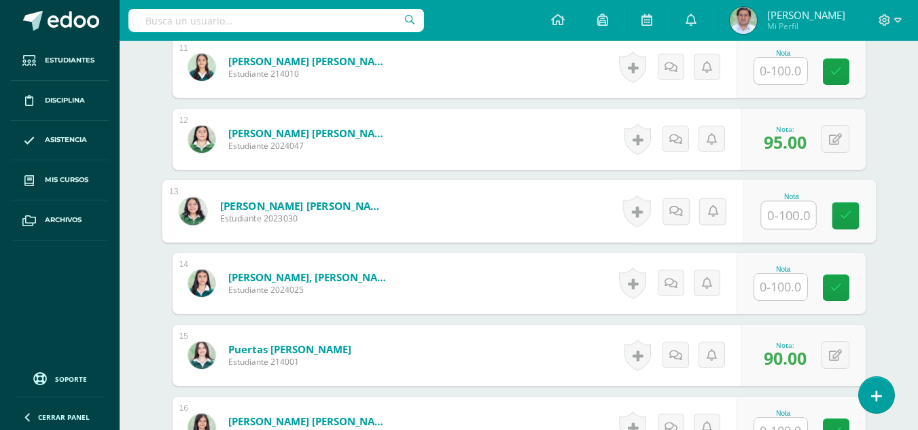
click at [777, 222] on input "text" at bounding box center [788, 215] width 54 height 27
type input "100"
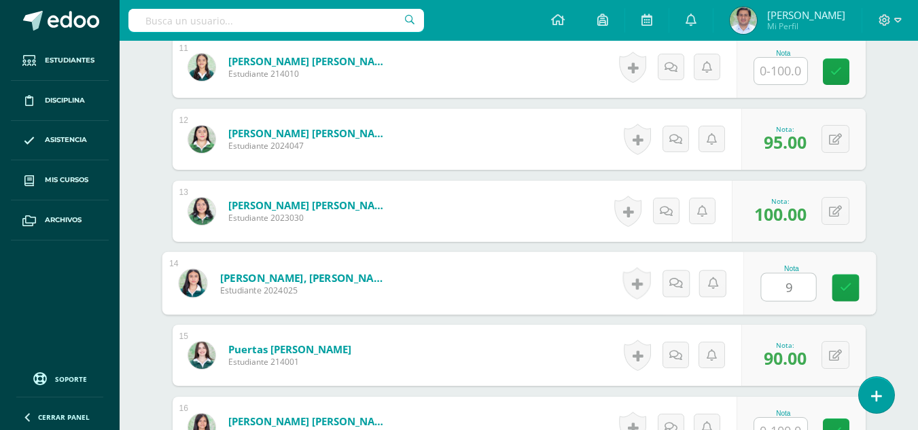
type input "90"
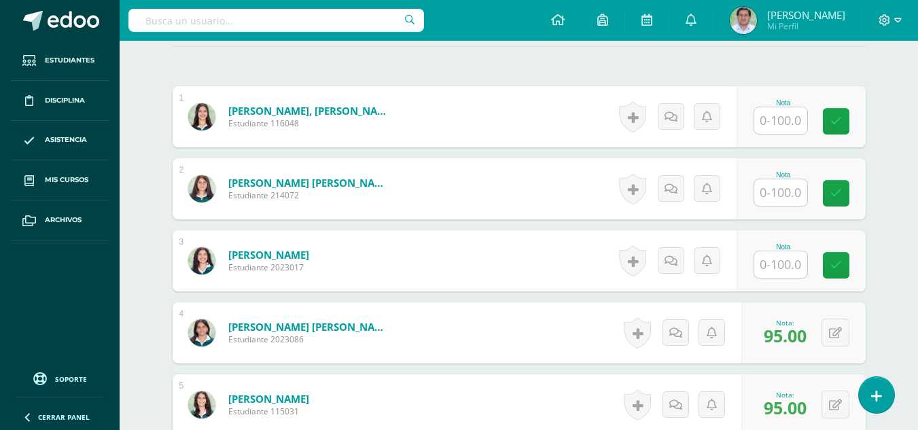
scroll to position [381, 0]
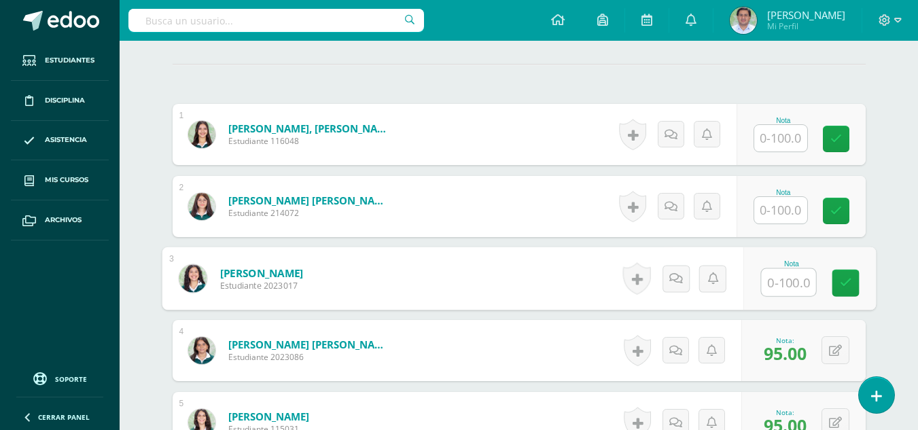
click at [779, 289] on input "text" at bounding box center [788, 282] width 54 height 27
type input "90"
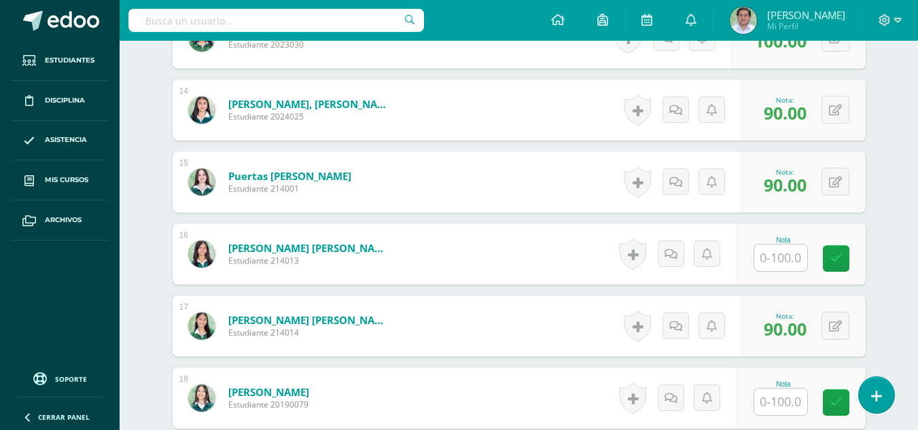
scroll to position [1367, 0]
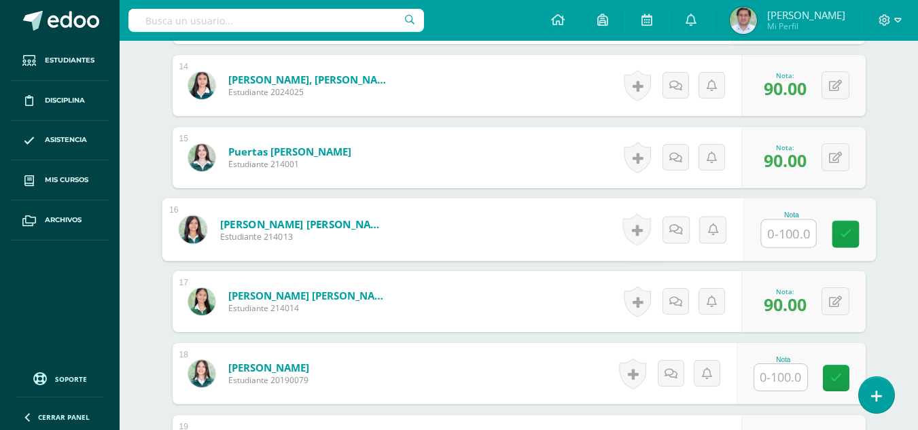
click at [781, 220] on input "text" at bounding box center [788, 233] width 54 height 27
type input "90"
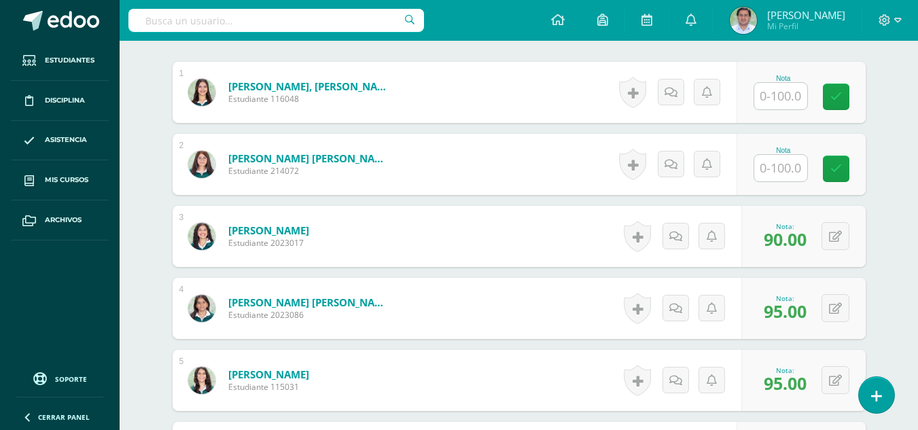
scroll to position [437, 0]
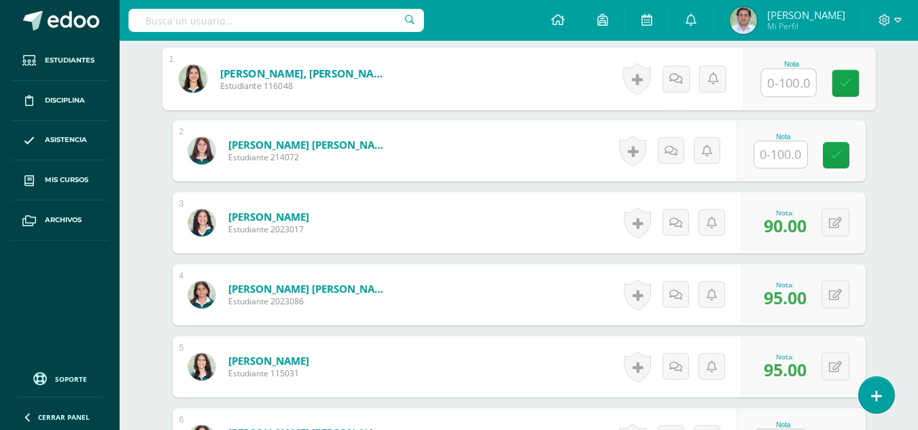
click at [773, 84] on input "text" at bounding box center [788, 82] width 54 height 27
type input "90"
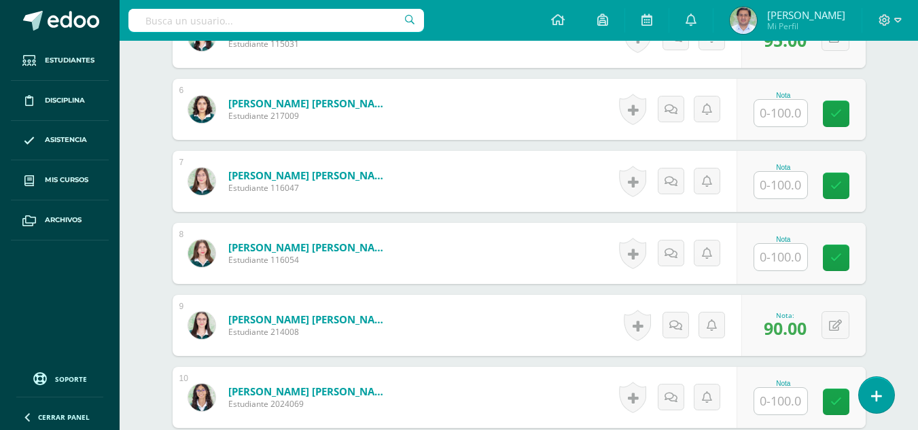
scroll to position [798, 0]
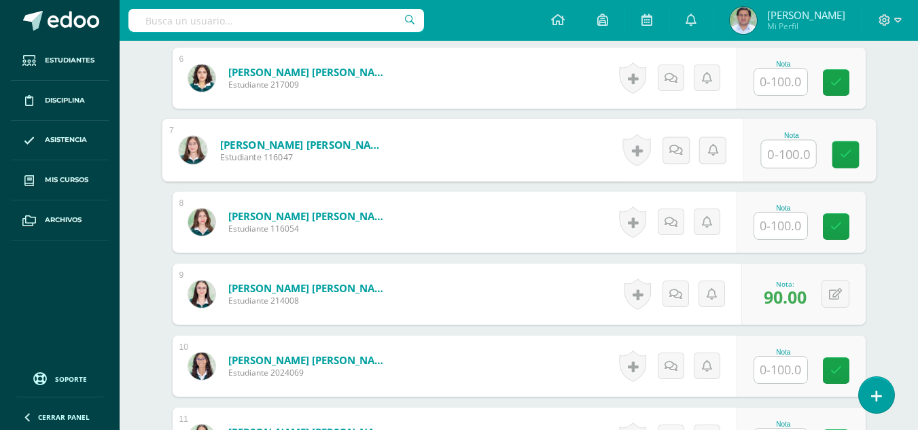
click at [796, 152] on input "text" at bounding box center [788, 154] width 54 height 27
type input "90"
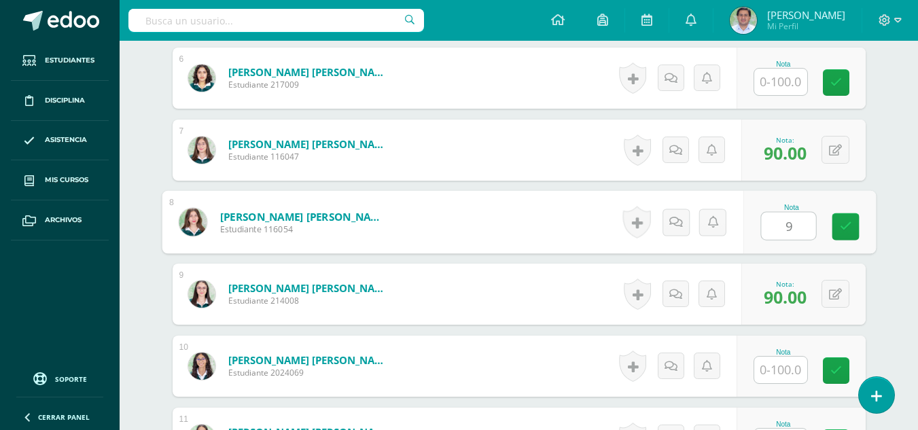
type input "95"
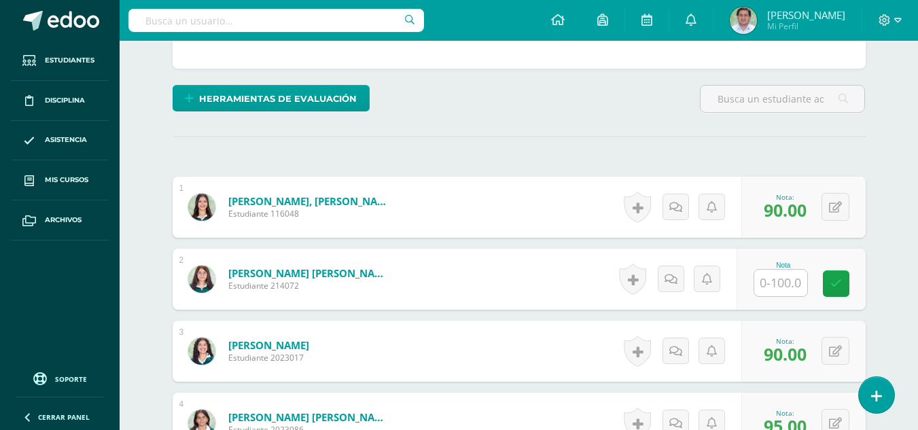
scroll to position [440, 0]
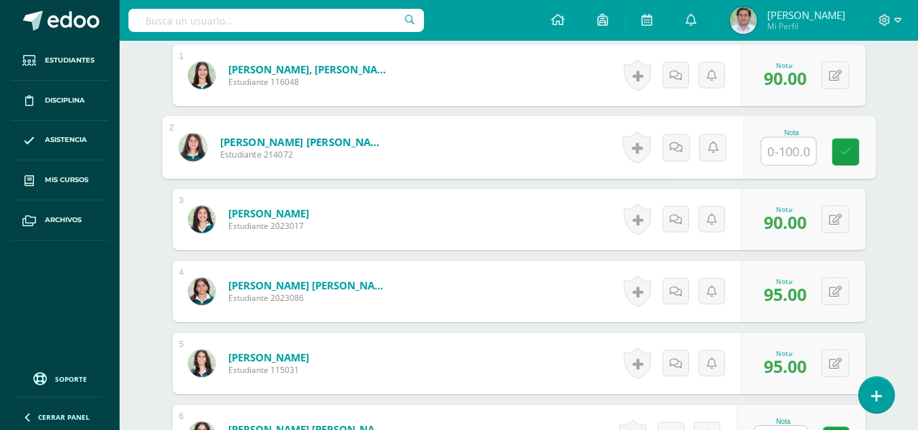
click at [775, 145] on input "text" at bounding box center [788, 151] width 54 height 27
type input "85"
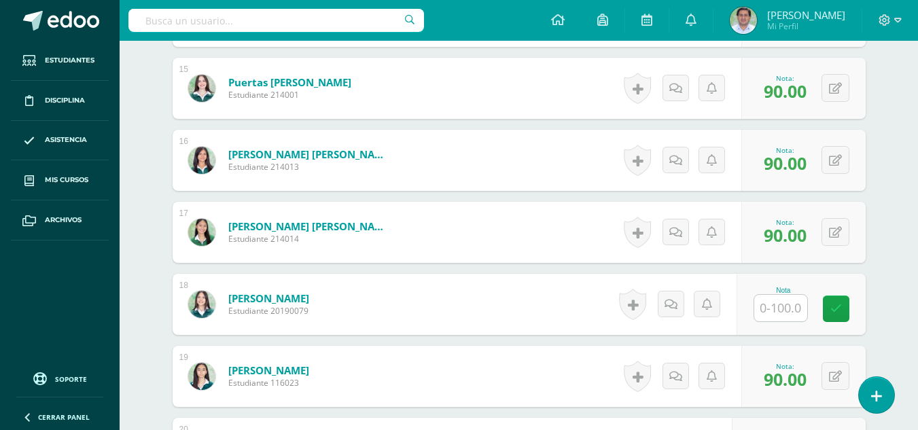
scroll to position [1446, 0]
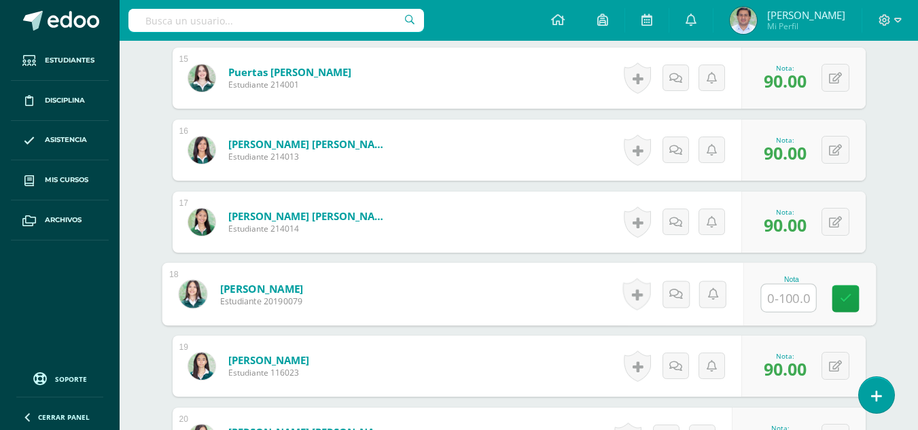
click at [781, 298] on input "text" at bounding box center [788, 298] width 54 height 27
type input "85"
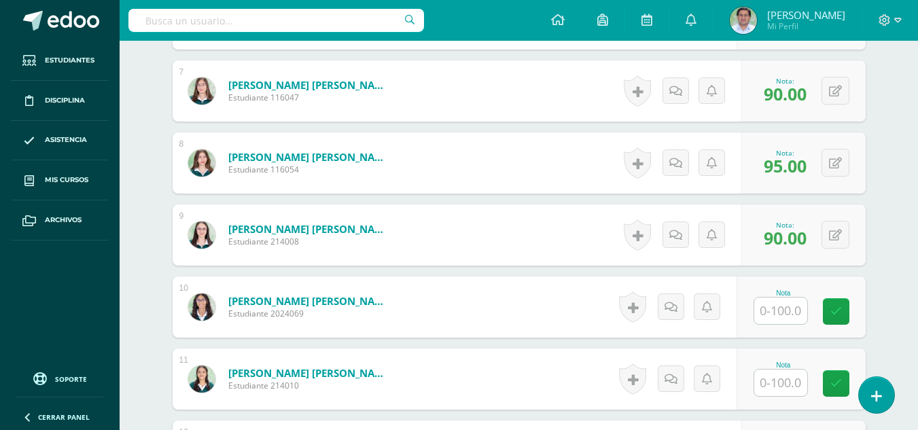
scroll to position [839, 0]
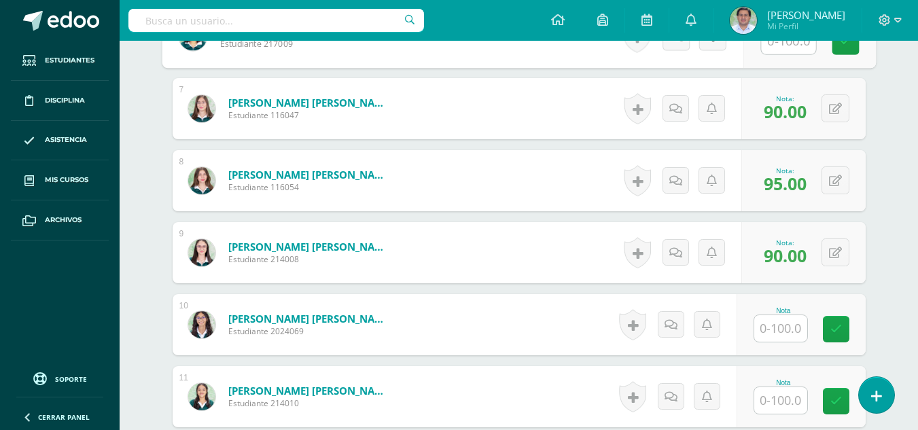
click at [776, 48] on input "text" at bounding box center [788, 40] width 54 height 27
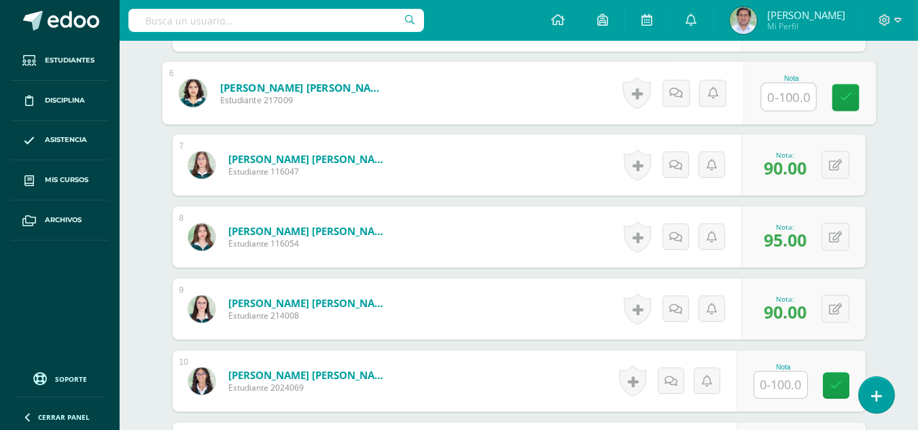
scroll to position [764, 0]
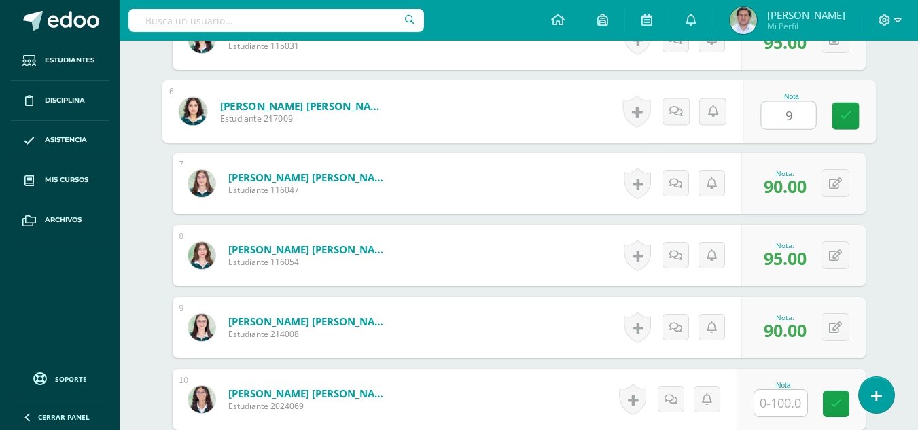
type input "90"
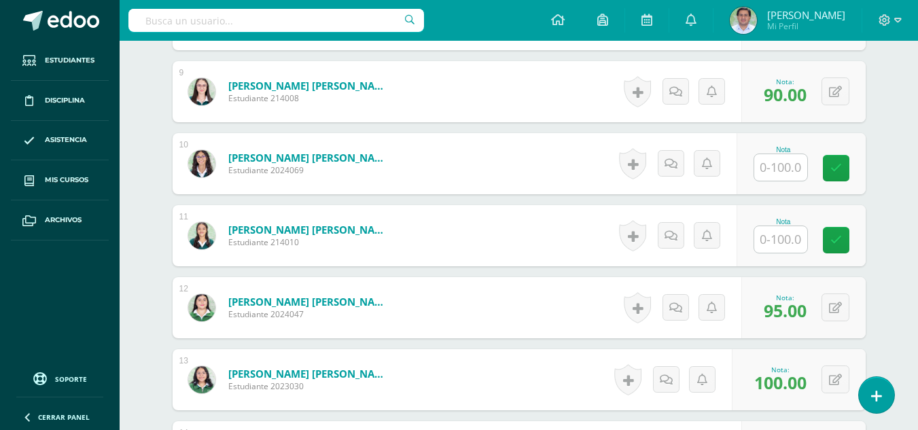
scroll to position [1004, 0]
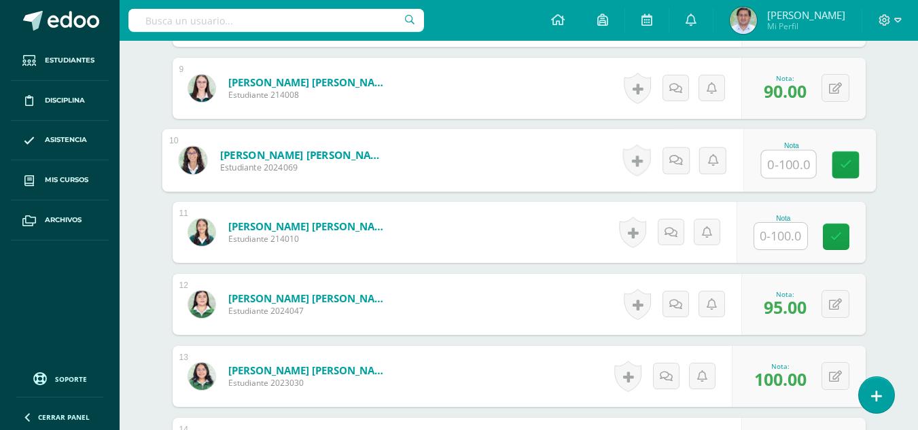
click at [784, 166] on input "text" at bounding box center [788, 164] width 54 height 27
type input "85"
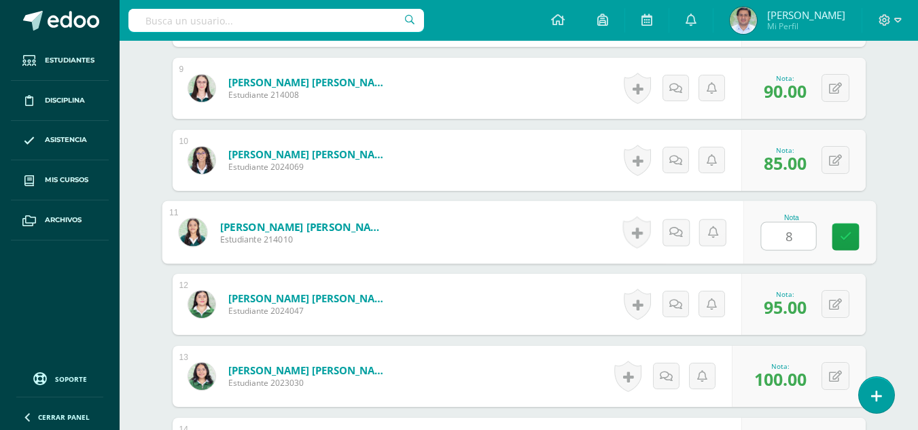
type input "85"
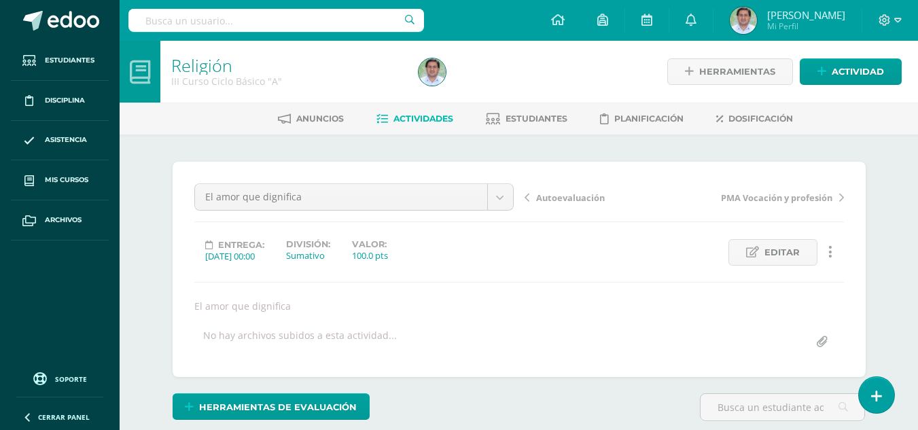
scroll to position [19, 0]
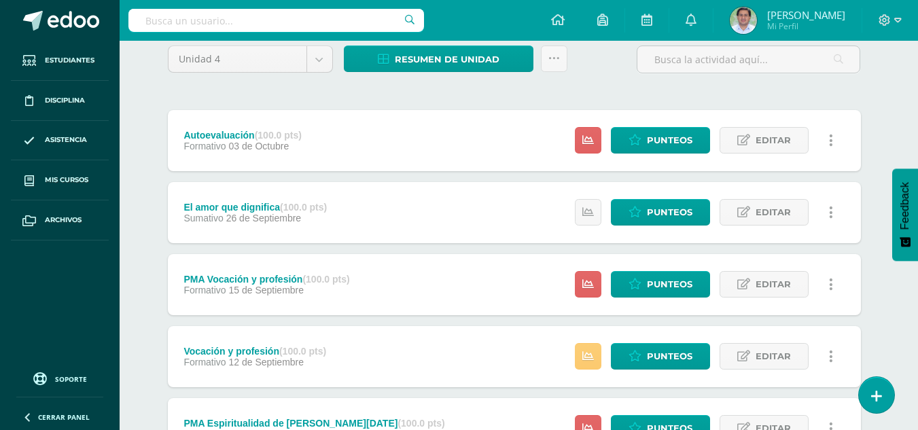
scroll to position [109, 5]
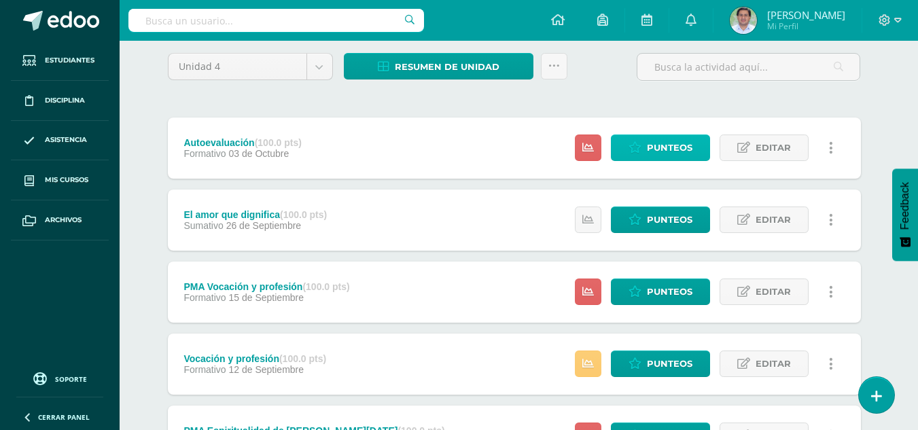
click at [659, 152] on span "Punteos" at bounding box center [670, 147] width 46 height 25
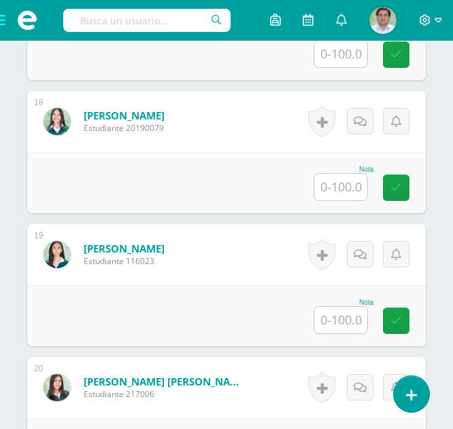
scroll to position [2716, 0]
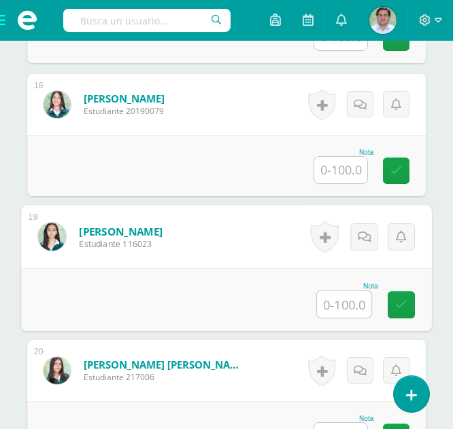
click at [350, 311] on input "text" at bounding box center [344, 304] width 54 height 27
type input "100"
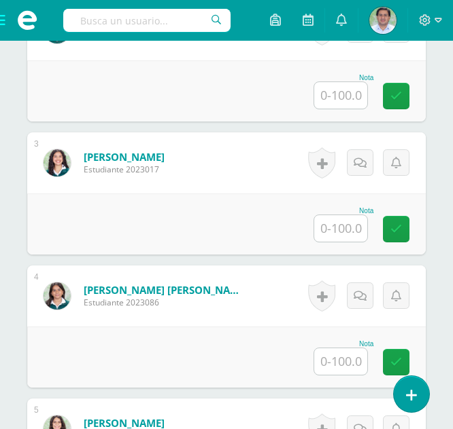
scroll to position [794, 0]
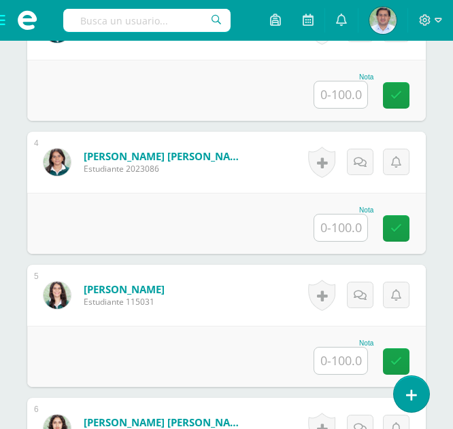
click at [339, 234] on input "text" at bounding box center [340, 228] width 53 height 27
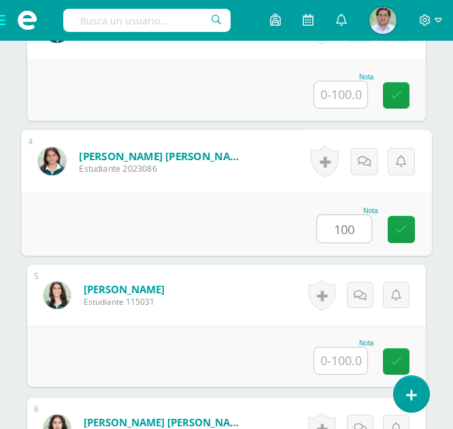
type input "100"
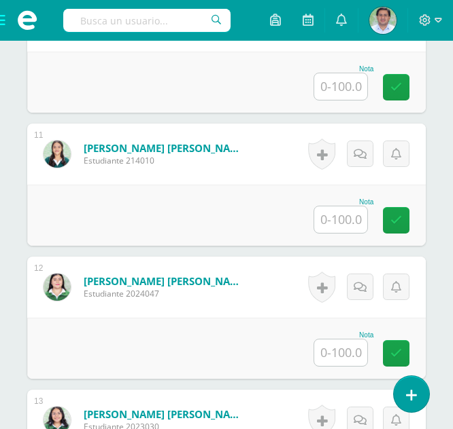
scroll to position [1740, 0]
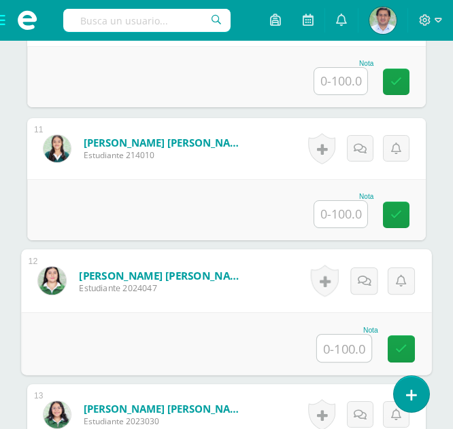
click at [332, 355] on input "text" at bounding box center [344, 348] width 54 height 27
type input "95"
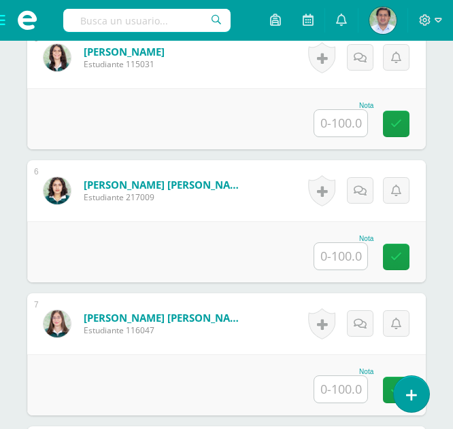
scroll to position [1009, 0]
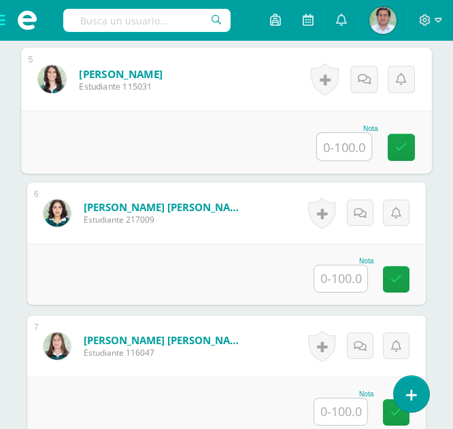
click at [342, 145] on input "text" at bounding box center [344, 146] width 54 height 27
type input "95"
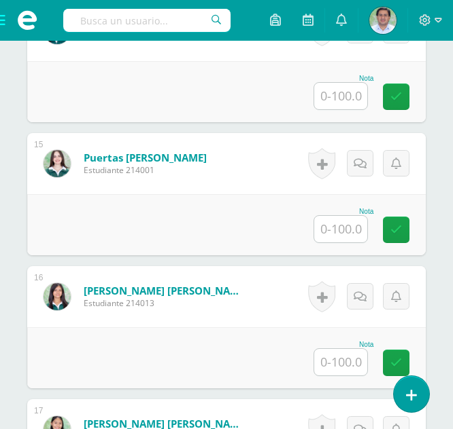
scroll to position [2247, 0]
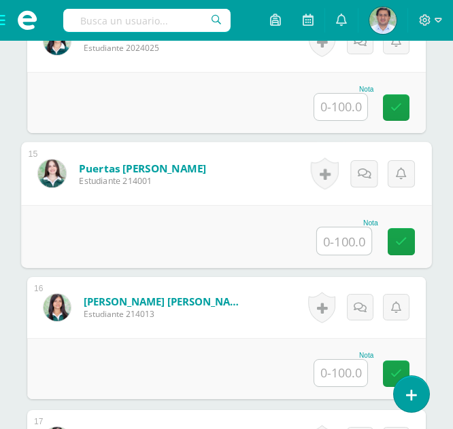
click at [336, 243] on input "text" at bounding box center [344, 241] width 54 height 27
type input "100"
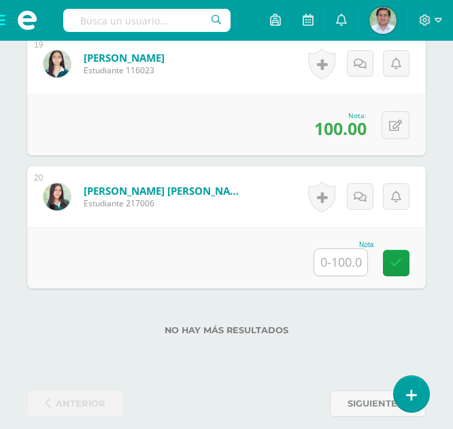
scroll to position [2905, 0]
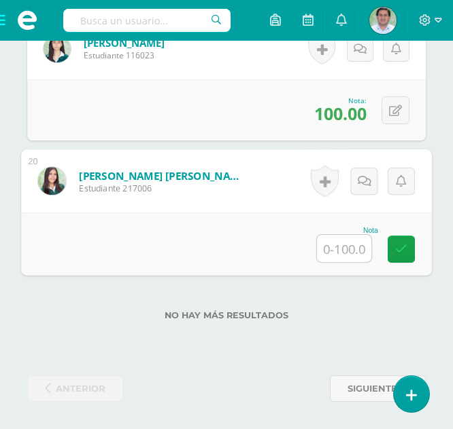
click at [338, 251] on input "text" at bounding box center [344, 248] width 54 height 27
type input "90"
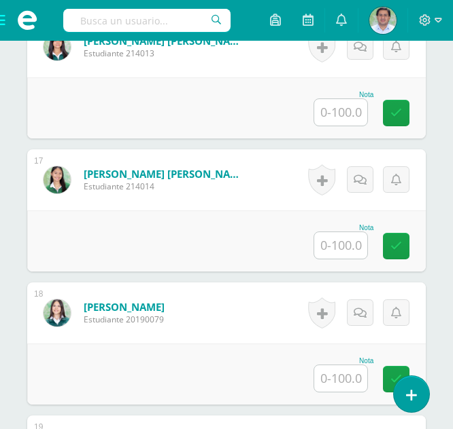
scroll to position [2497, 0]
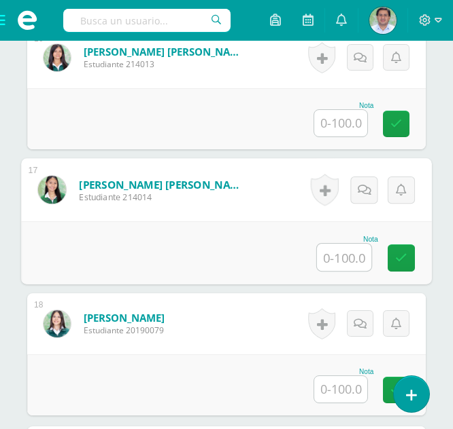
click at [342, 263] on input "text" at bounding box center [344, 257] width 54 height 27
type input "90"
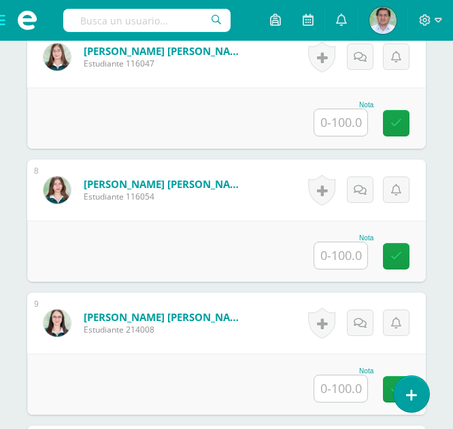
scroll to position [1360, 0]
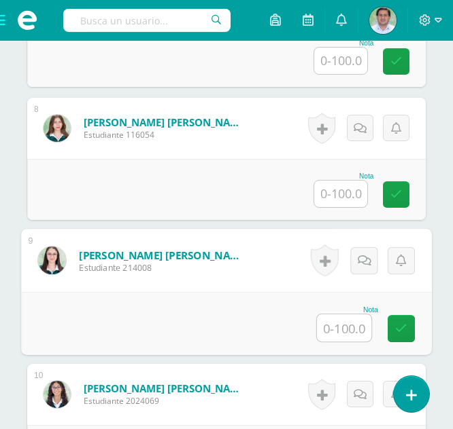
click at [340, 328] on input "text" at bounding box center [344, 328] width 54 height 27
type input "100"
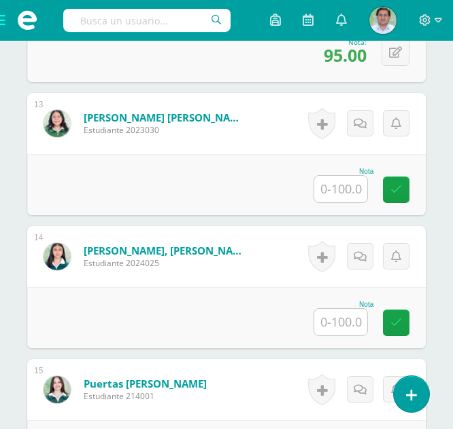
scroll to position [1969, 0]
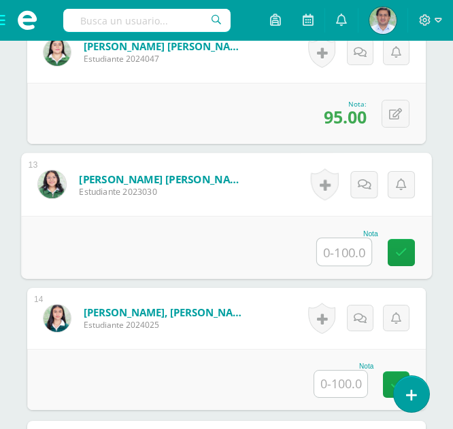
click at [338, 253] on input "text" at bounding box center [344, 252] width 54 height 27
type input "85"
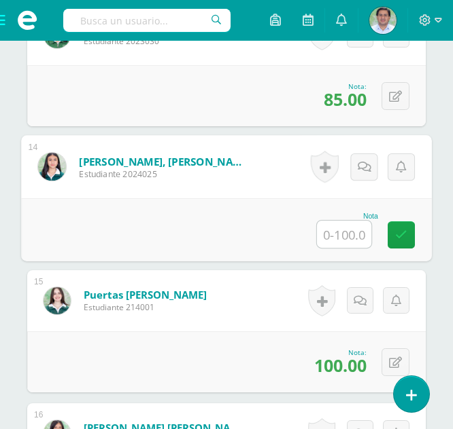
scroll to position [2132, 0]
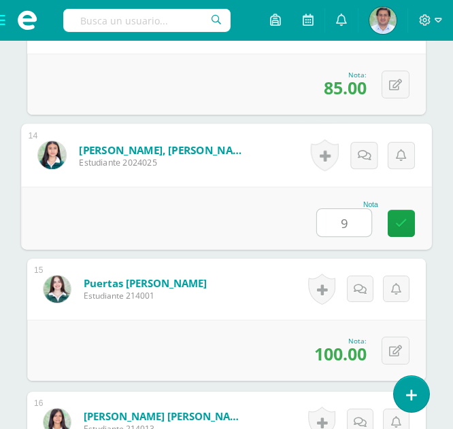
type input "90"
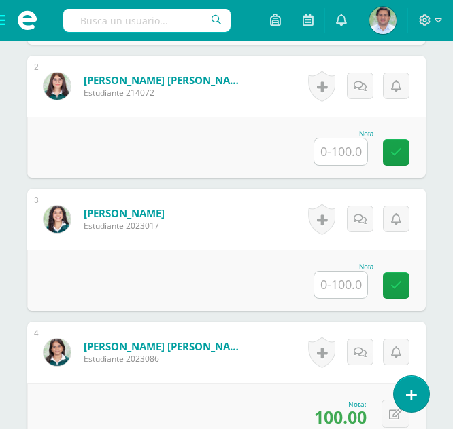
scroll to position [609, 0]
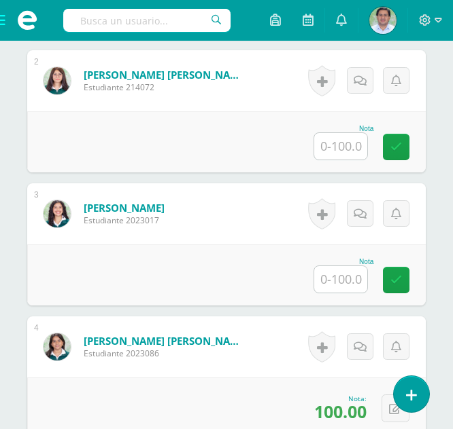
click at [347, 280] on input "text" at bounding box center [340, 279] width 53 height 27
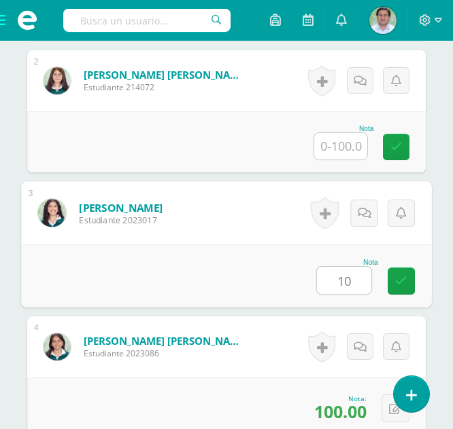
type input "100"
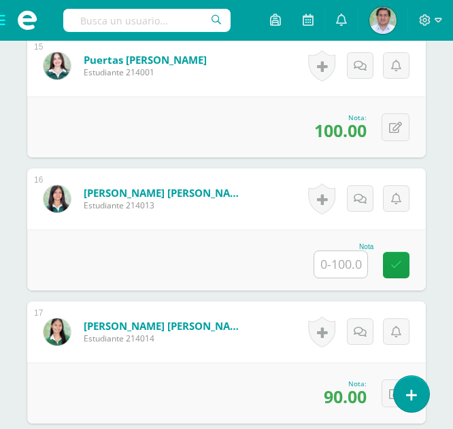
scroll to position [2361, 0]
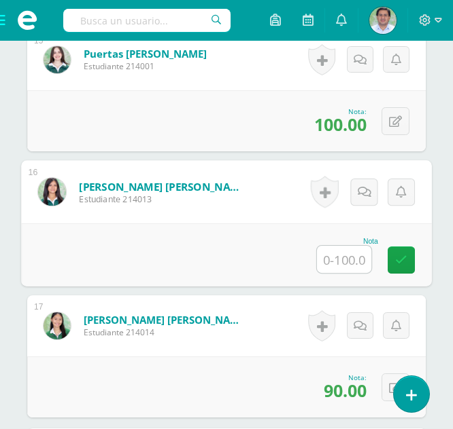
click at [343, 268] on input "text" at bounding box center [344, 259] width 54 height 27
type input "100"
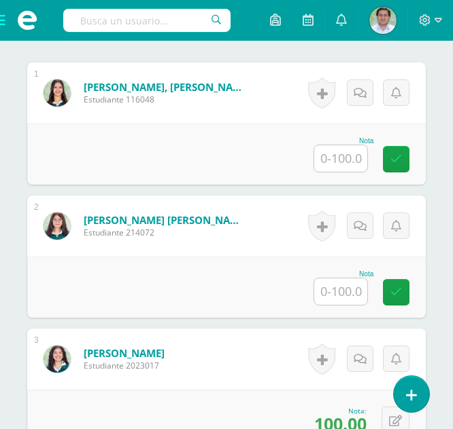
scroll to position [475, 0]
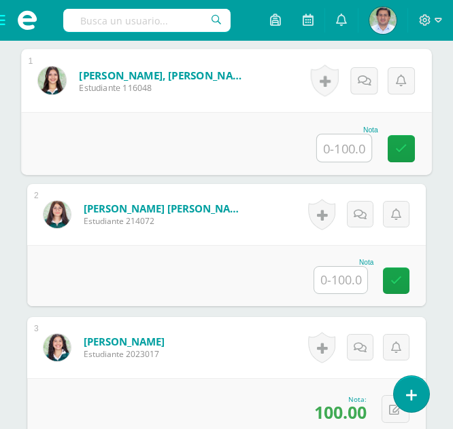
click at [342, 141] on input "text" at bounding box center [344, 148] width 54 height 27
type input "90"
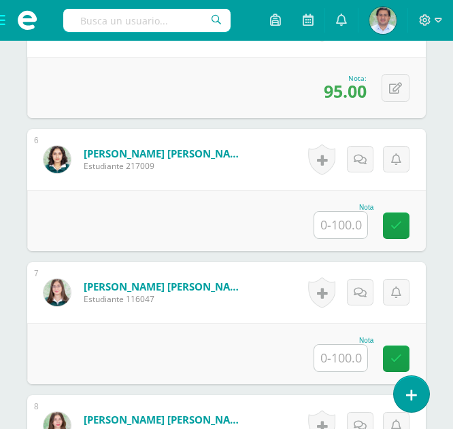
scroll to position [1068, 0]
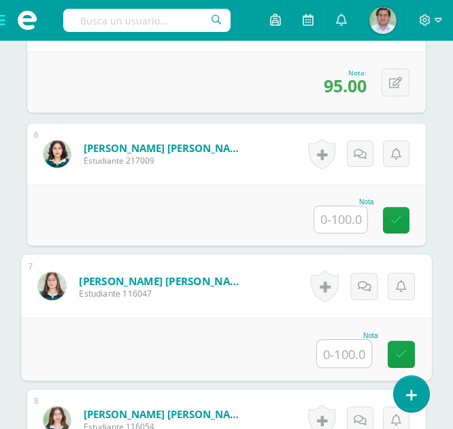
click at [350, 342] on input "text" at bounding box center [344, 353] width 54 height 27
type input "100"
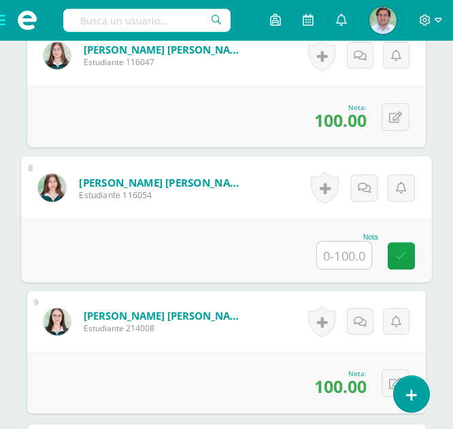
scroll to position [1289, 0]
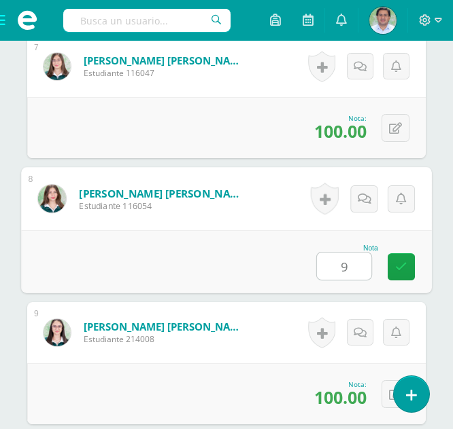
type input "90"
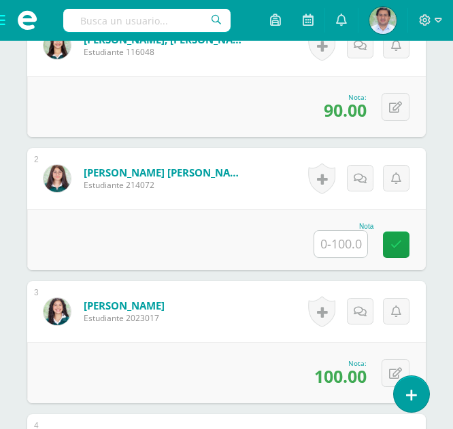
scroll to position [472, 0]
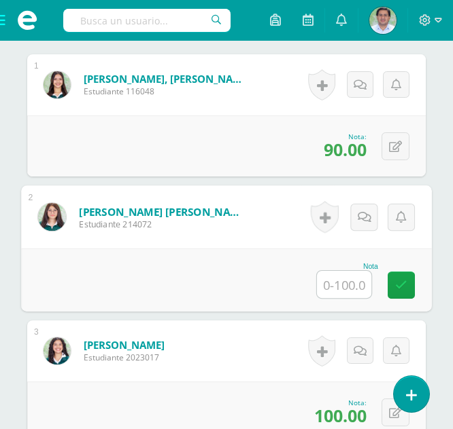
click at [350, 282] on input "text" at bounding box center [344, 284] width 54 height 27
type input "95"
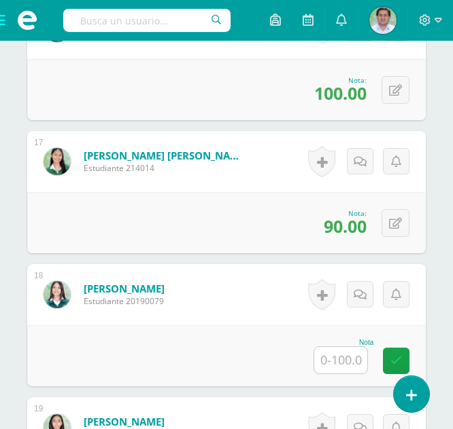
scroll to position [2548, 0]
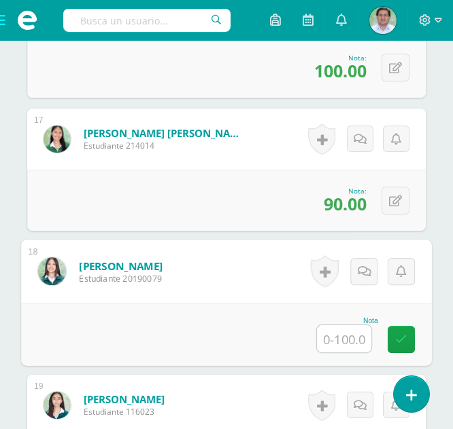
click at [338, 347] on input "text" at bounding box center [344, 338] width 54 height 27
type input "90"
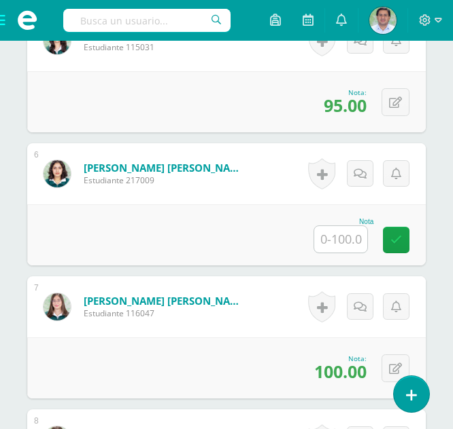
scroll to position [1026, 0]
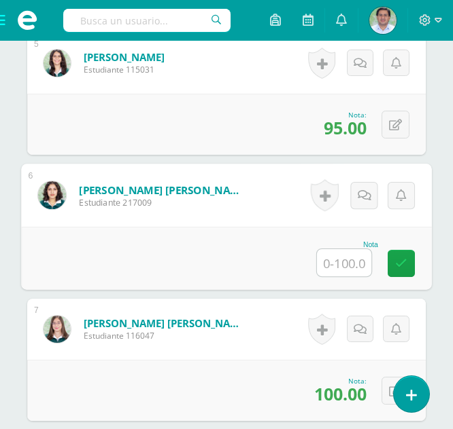
click at [335, 266] on input "text" at bounding box center [344, 262] width 54 height 27
type input "80"
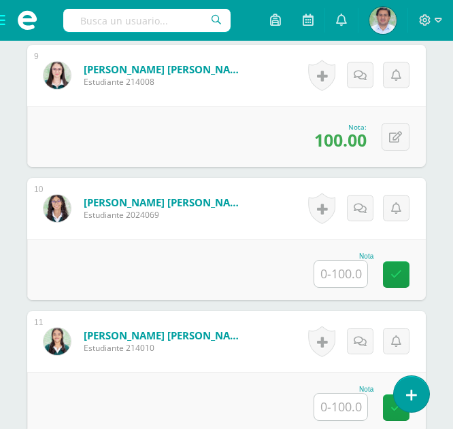
scroll to position [1552, 0]
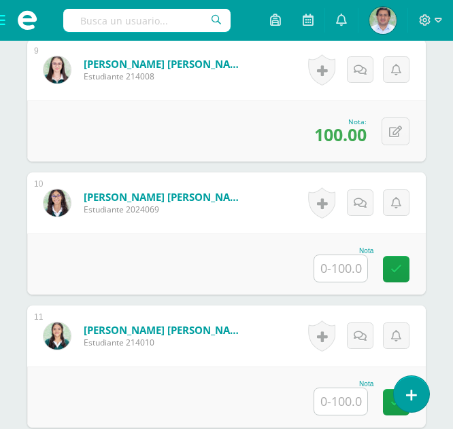
click at [345, 284] on div "Nota" at bounding box center [226, 264] width 398 height 61
click at [341, 268] on input "text" at bounding box center [340, 269] width 53 height 27
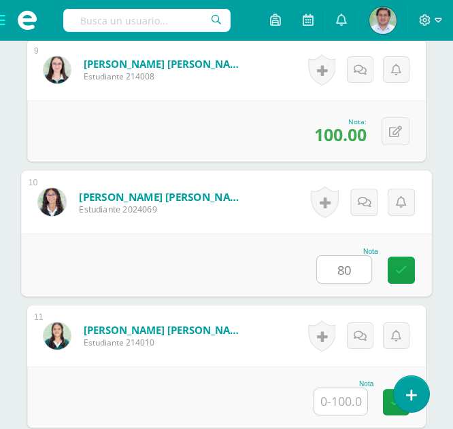
type input "80"
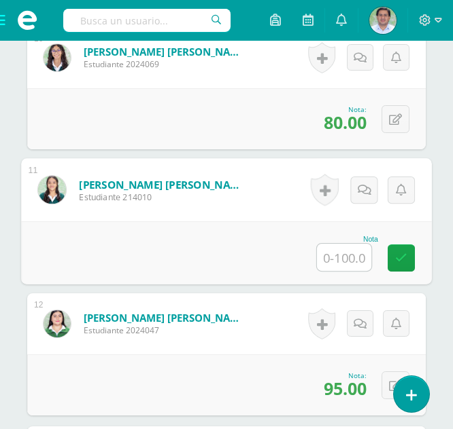
scroll to position [1748, 0]
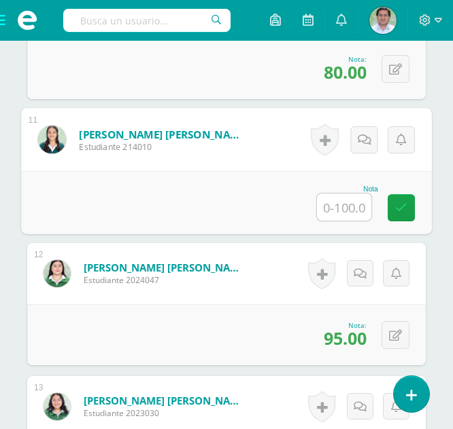
click at [338, 207] on input "text" at bounding box center [344, 207] width 54 height 27
type input "90"
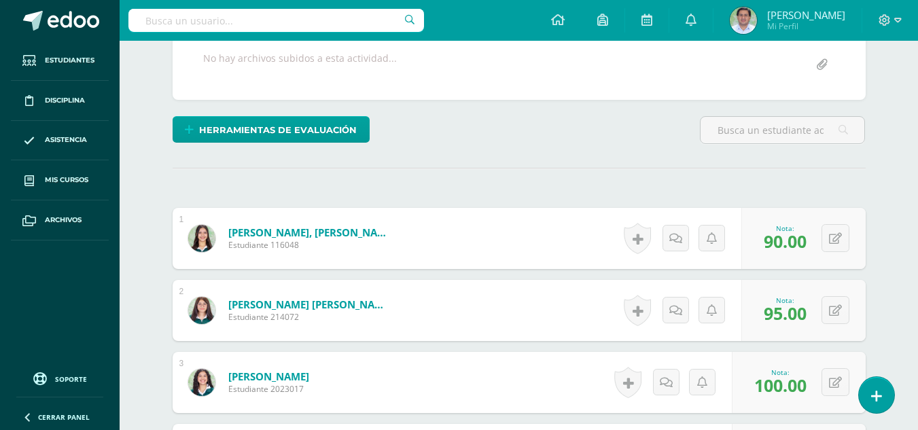
scroll to position [270, 0]
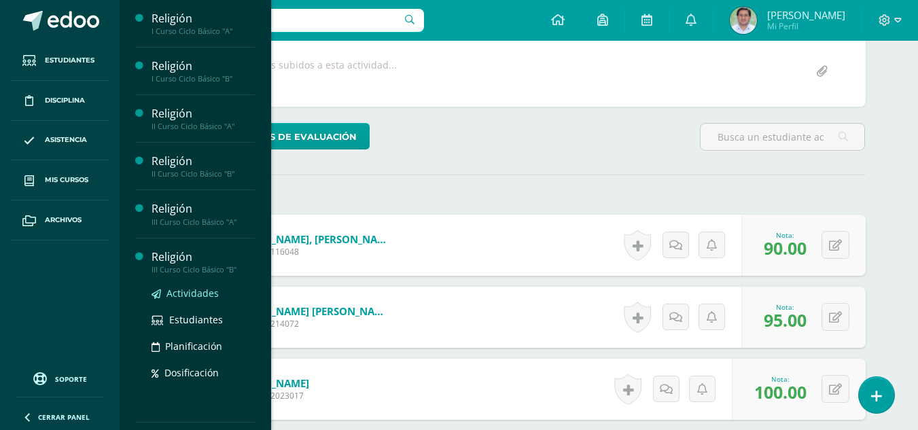
click at [192, 292] on span "Actividades" at bounding box center [192, 293] width 52 height 13
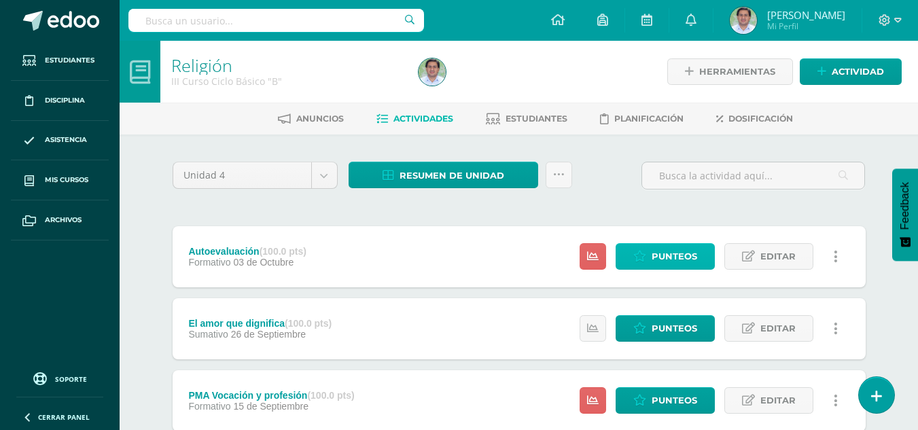
click at [644, 251] on icon at bounding box center [639, 257] width 13 height 12
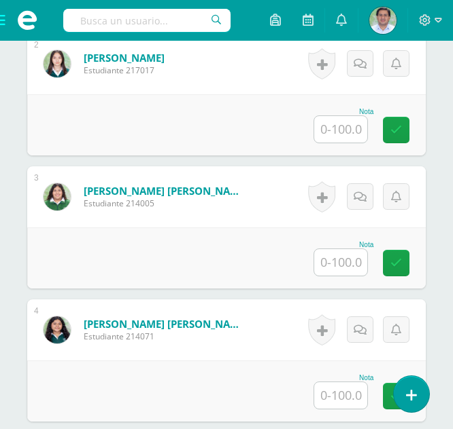
scroll to position [656, 0]
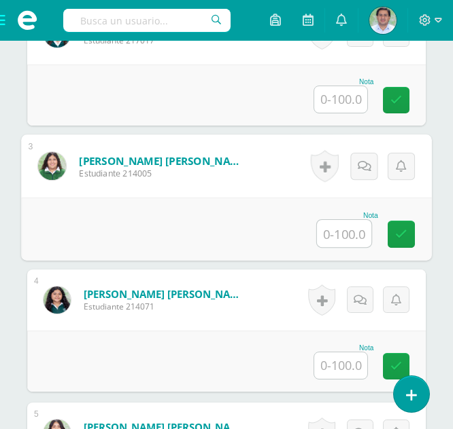
click at [340, 235] on input "text" at bounding box center [344, 233] width 54 height 27
type input "90"
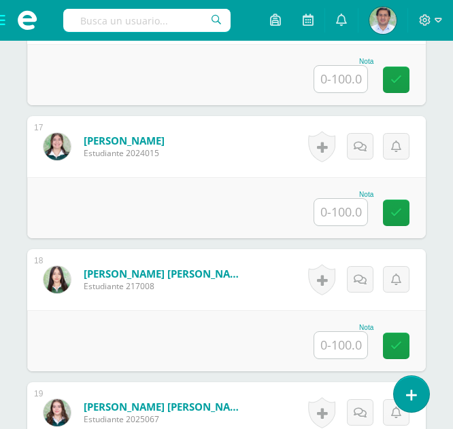
scroll to position [2558, 0]
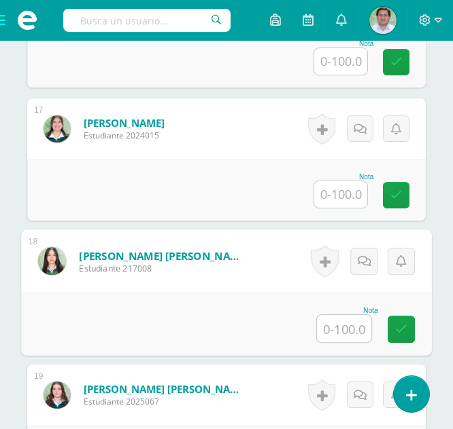
click at [351, 327] on input "text" at bounding box center [344, 328] width 54 height 27
type input "95"
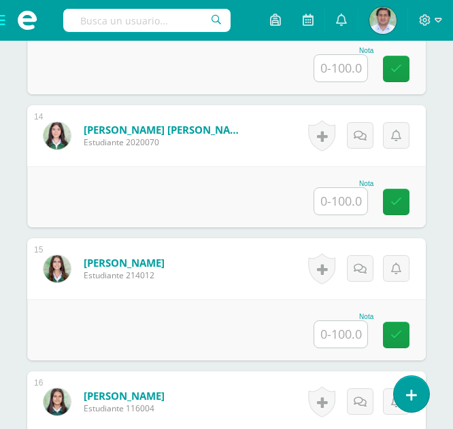
scroll to position [2158, 0]
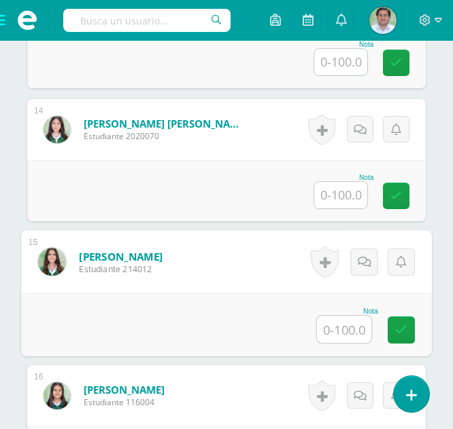
click at [342, 334] on input "text" at bounding box center [344, 329] width 54 height 27
type input "85"
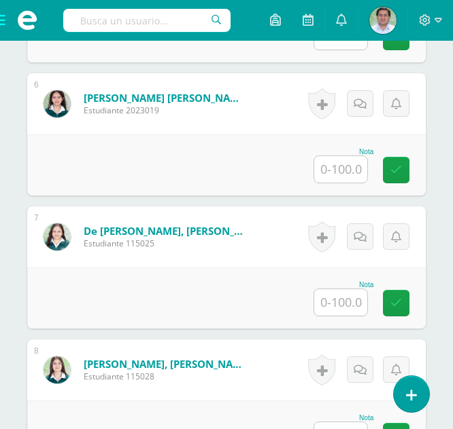
scroll to position [1112, 0]
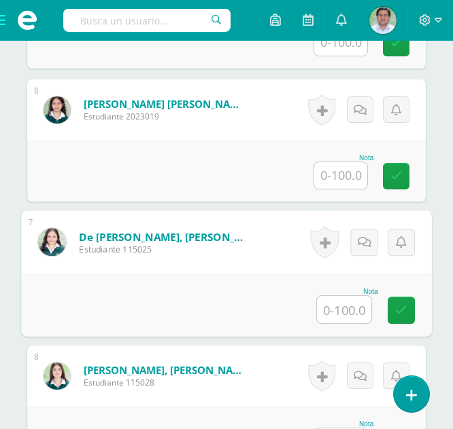
click at [353, 303] on input "text" at bounding box center [344, 309] width 54 height 27
type input "85"
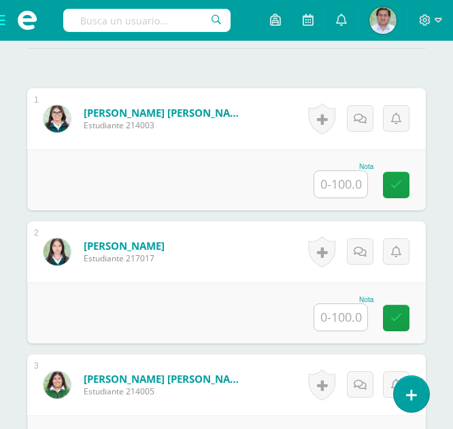
scroll to position [455, 0]
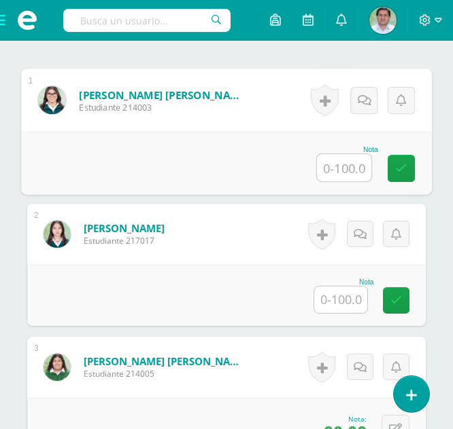
click at [349, 174] on input "text" at bounding box center [344, 167] width 54 height 27
type input "85"
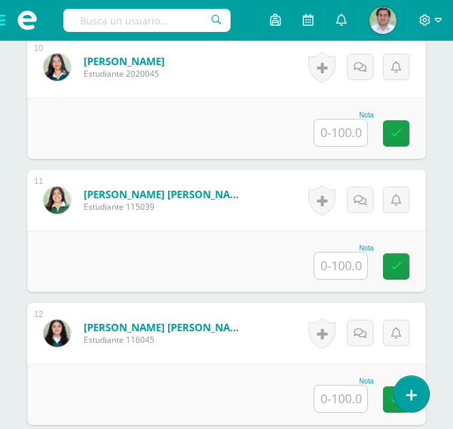
scroll to position [1640, 0]
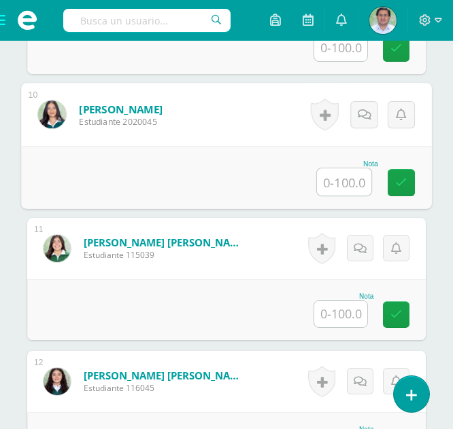
click at [330, 189] on input "text" at bounding box center [344, 182] width 54 height 27
type input "100"
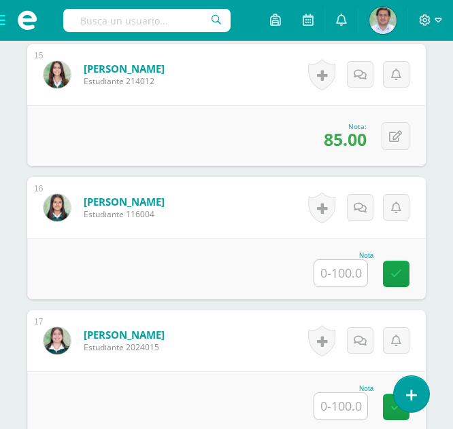
scroll to position [2353, 0]
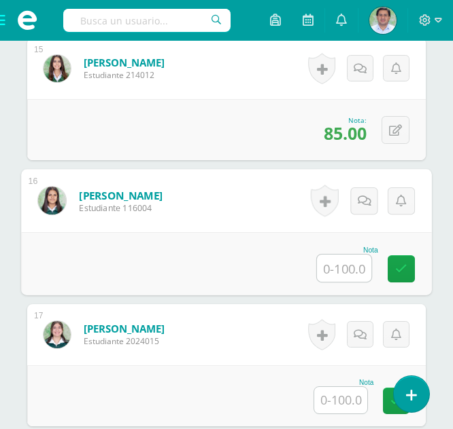
click at [340, 278] on input "text" at bounding box center [344, 268] width 54 height 27
type input "85"
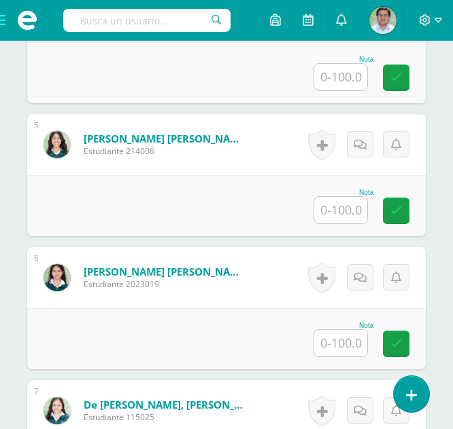
scroll to position [915, 0]
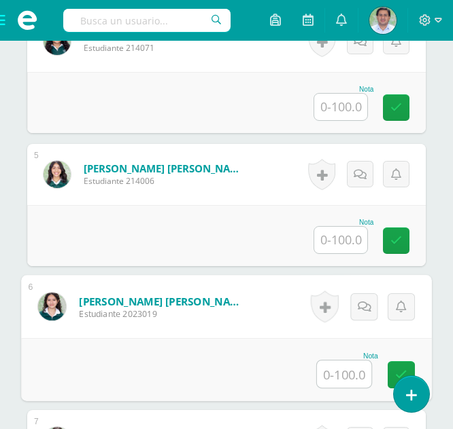
click at [338, 374] on input "text" at bounding box center [344, 374] width 54 height 27
type input "100"
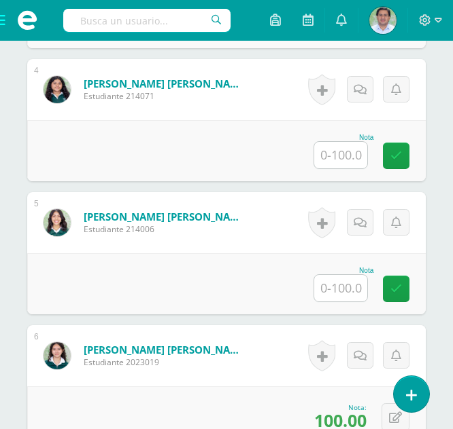
scroll to position [885, 0]
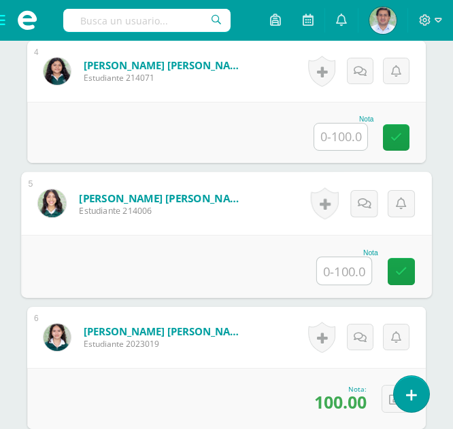
click at [337, 281] on input "text" at bounding box center [344, 271] width 54 height 27
type input "100"
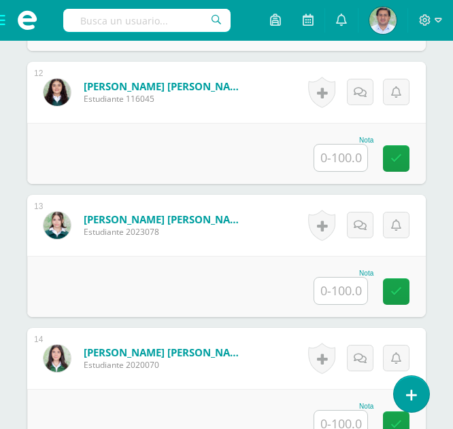
scroll to position [1954, 0]
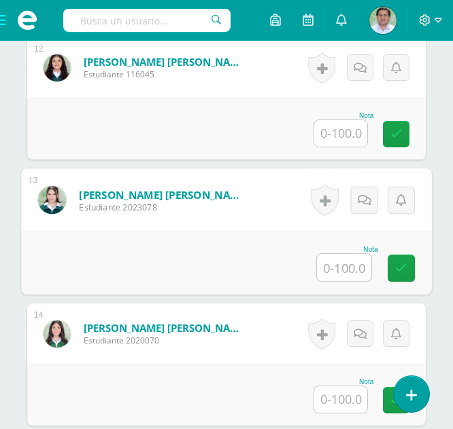
click at [353, 260] on input "text" at bounding box center [344, 267] width 54 height 27
type input "85"
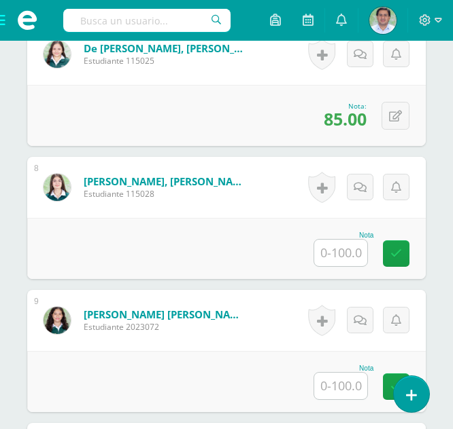
scroll to position [1404, 0]
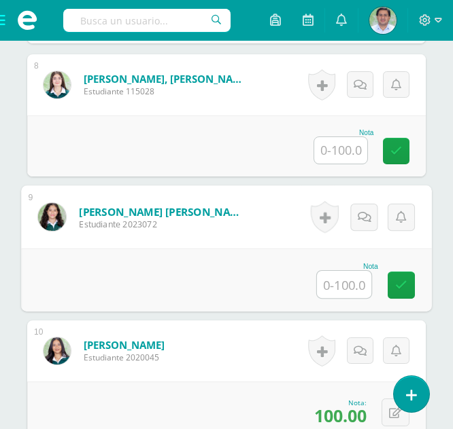
click at [359, 284] on input "text" at bounding box center [344, 284] width 54 height 27
type input "100"
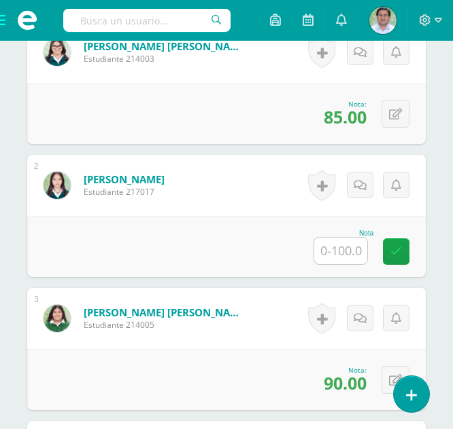
scroll to position [480, 0]
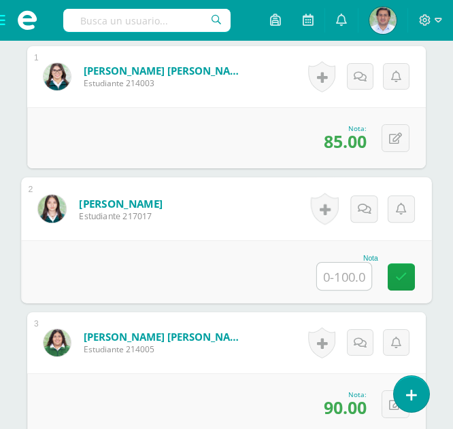
click at [348, 277] on input "text" at bounding box center [344, 276] width 54 height 27
type input "95"
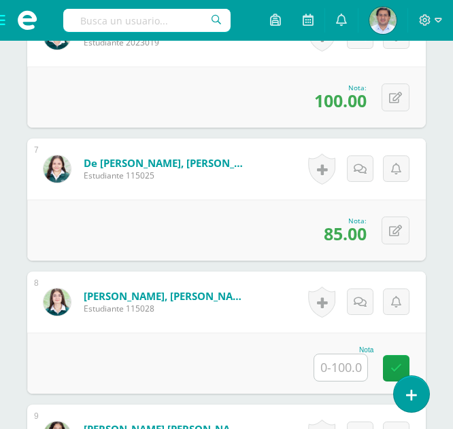
scroll to position [1271, 0]
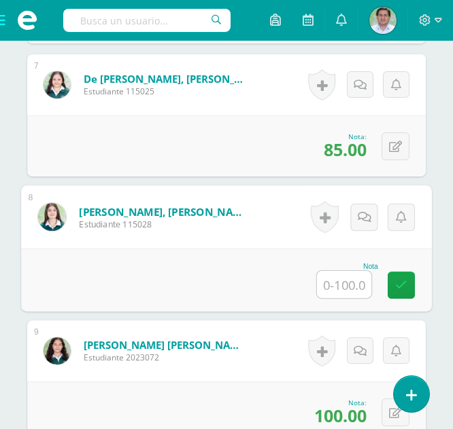
click at [347, 271] on input "text" at bounding box center [344, 284] width 54 height 27
type input "80"
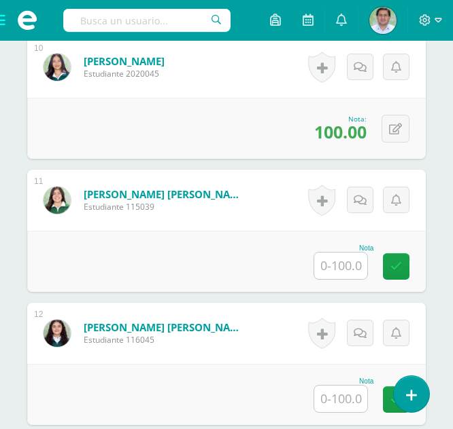
scroll to position [1748, 0]
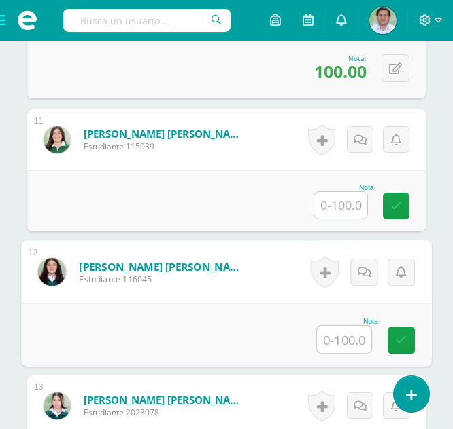
click at [338, 348] on input "text" at bounding box center [344, 339] width 54 height 27
type input "95"
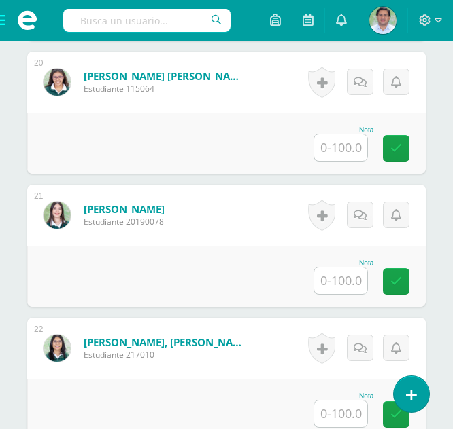
scroll to position [3171, 0]
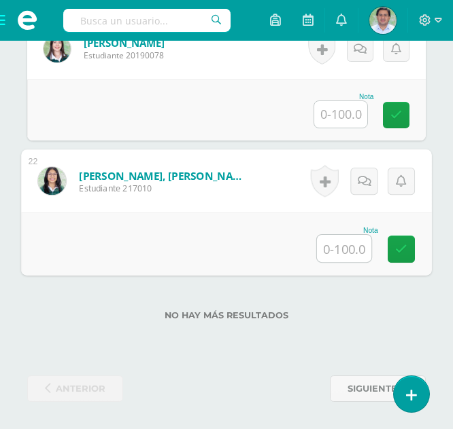
click at [354, 247] on input "text" at bounding box center [344, 248] width 54 height 27
type input "90"
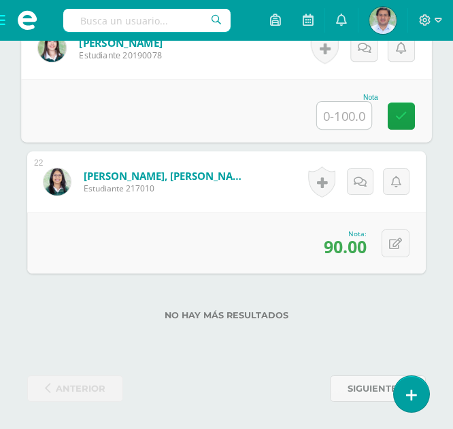
click at [339, 106] on input "text" at bounding box center [344, 115] width 54 height 27
type input "80"
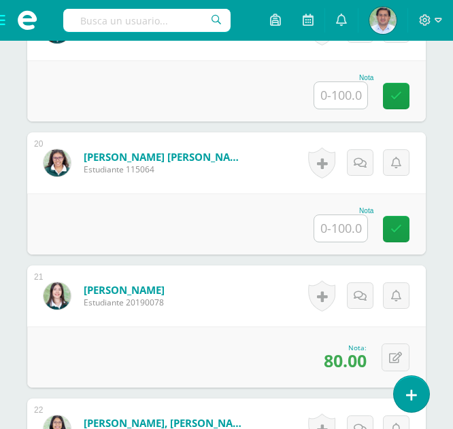
scroll to position [2918, 0]
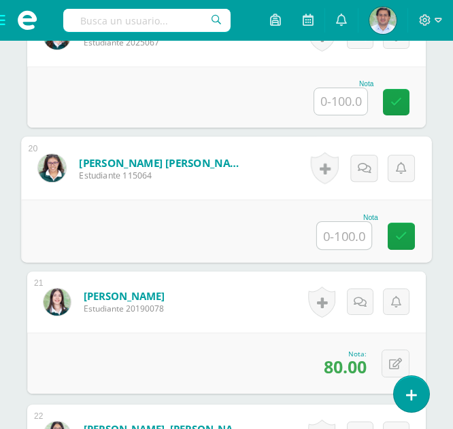
click at [345, 230] on input "text" at bounding box center [344, 235] width 54 height 27
type input "100"
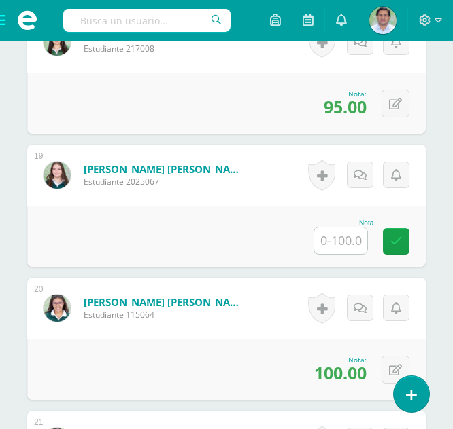
scroll to position [2718, 0]
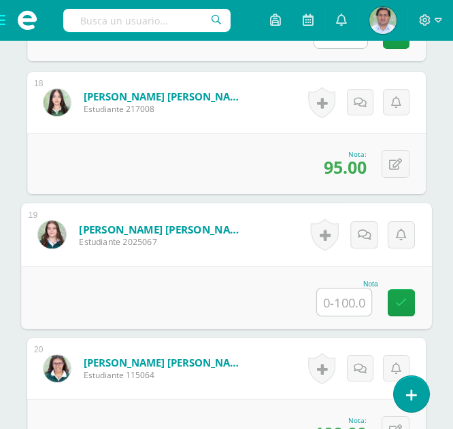
click at [334, 297] on input "text" at bounding box center [344, 302] width 54 height 27
type input "95"
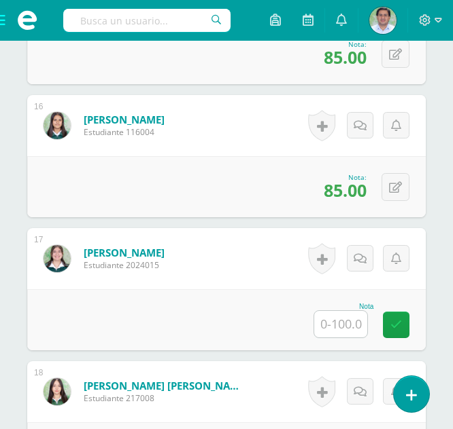
scroll to position [2423, 0]
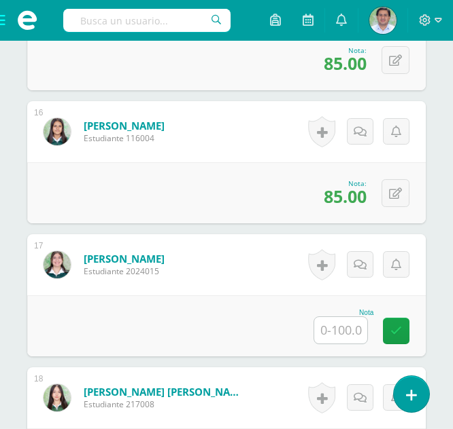
click at [342, 330] on input "text" at bounding box center [340, 330] width 53 height 27
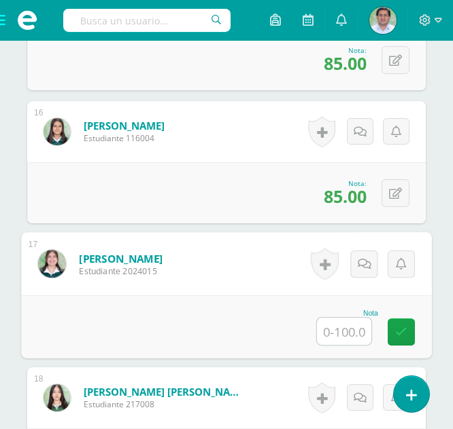
click at [342, 330] on input "text" at bounding box center [344, 331] width 54 height 27
type input "90"
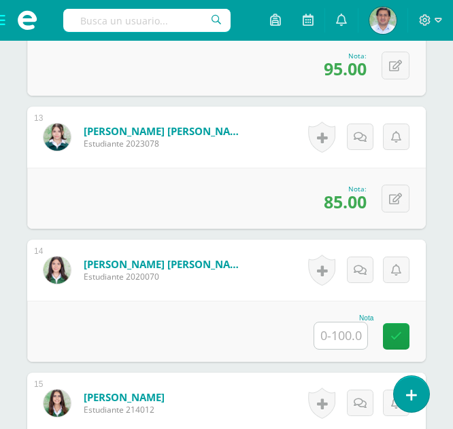
scroll to position [1994, 0]
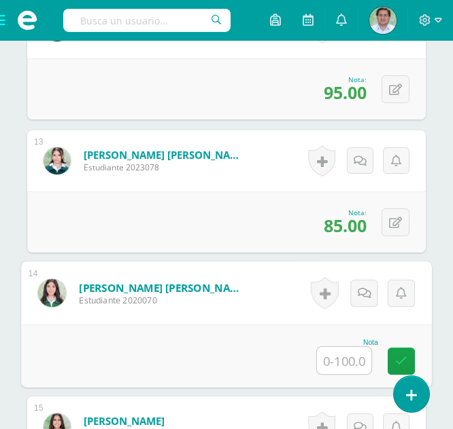
click at [343, 355] on input "text" at bounding box center [344, 360] width 54 height 27
type input "80"
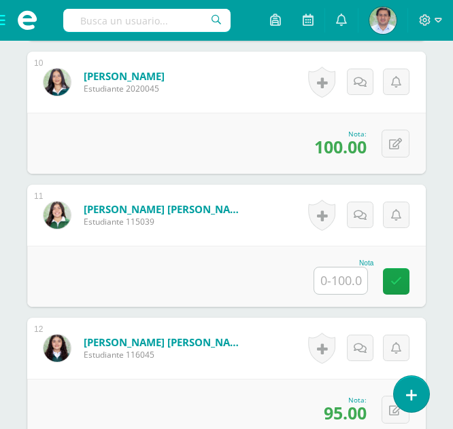
scroll to position [1619, 0]
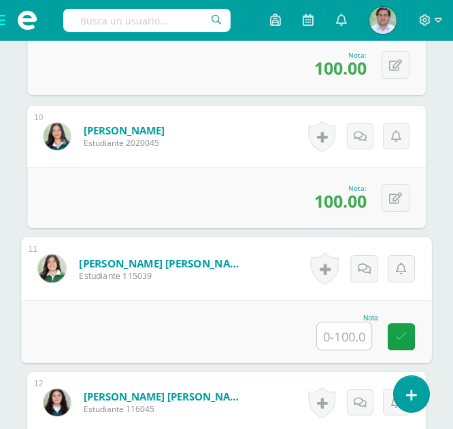
click at [348, 336] on input "text" at bounding box center [344, 336] width 54 height 27
type input "100"
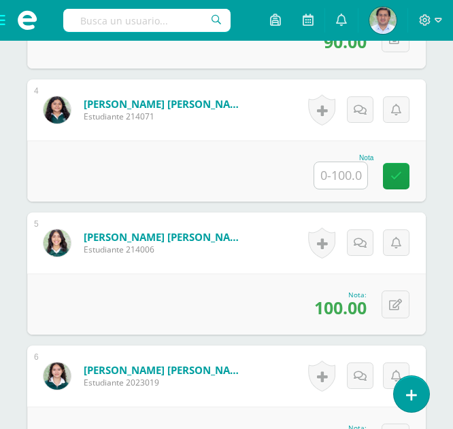
scroll to position [797, 0]
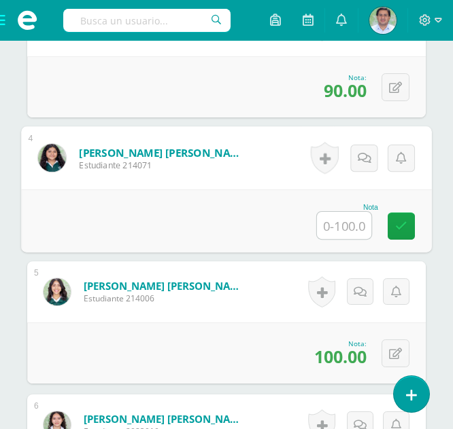
click at [356, 212] on input "text" at bounding box center [344, 225] width 54 height 27
type input "80"
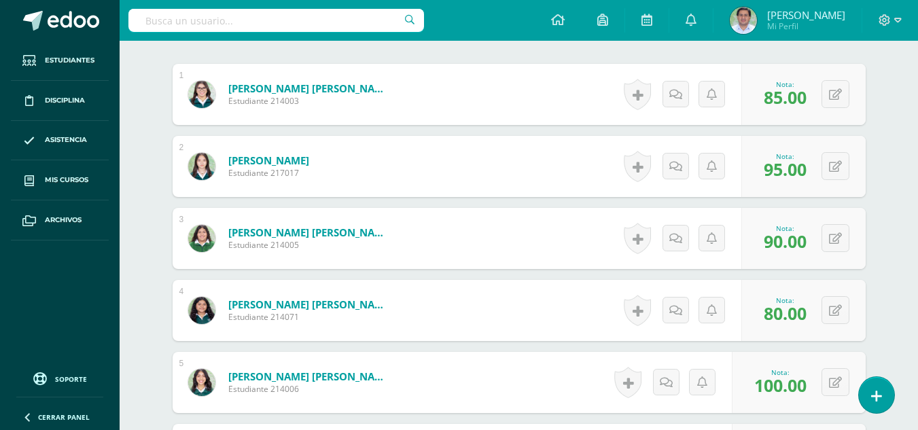
scroll to position [425, 0]
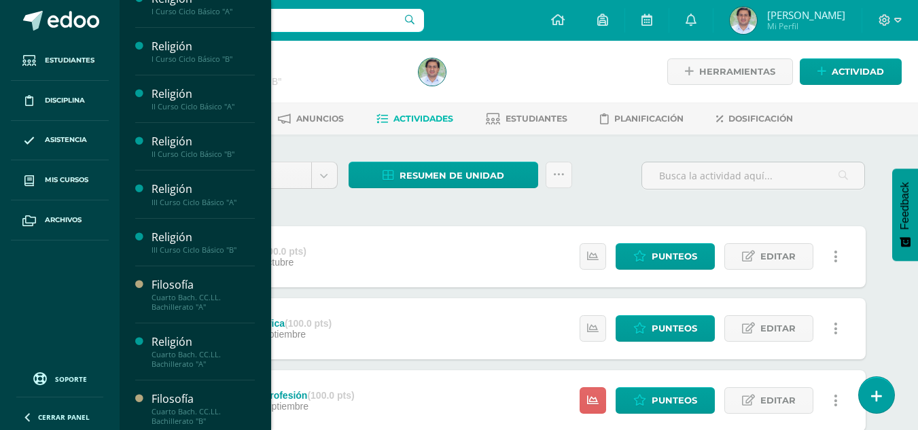
scroll to position [16, 0]
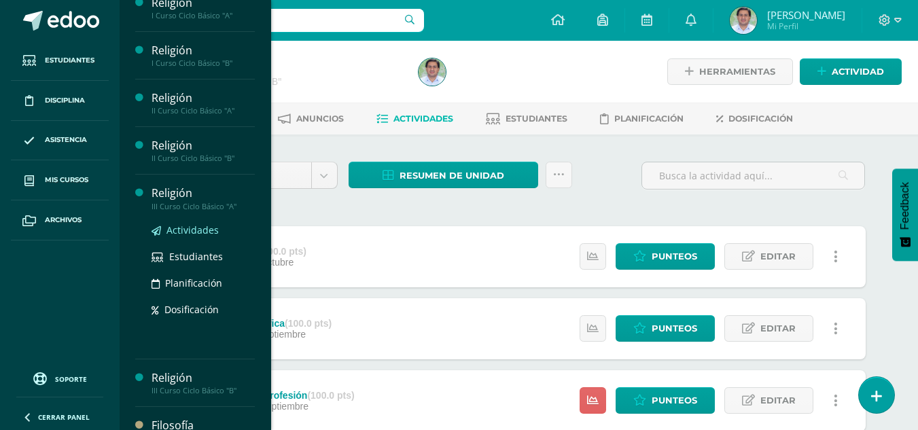
click at [186, 230] on span "Actividades" at bounding box center [192, 230] width 52 height 13
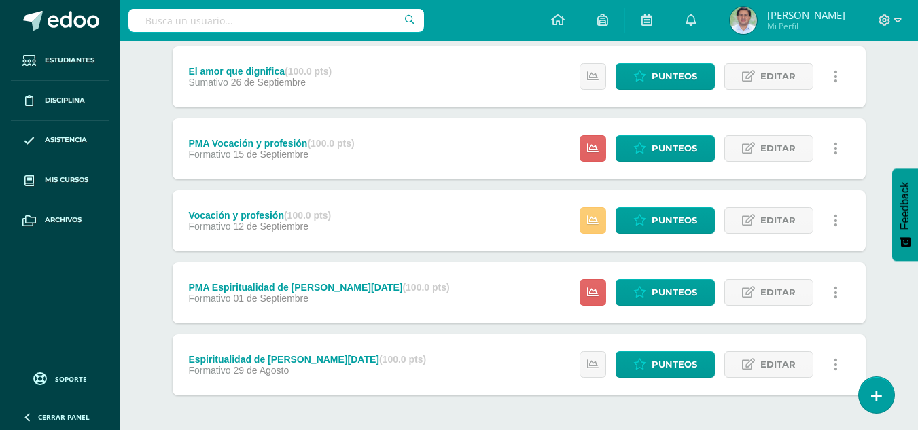
scroll to position [243, 0]
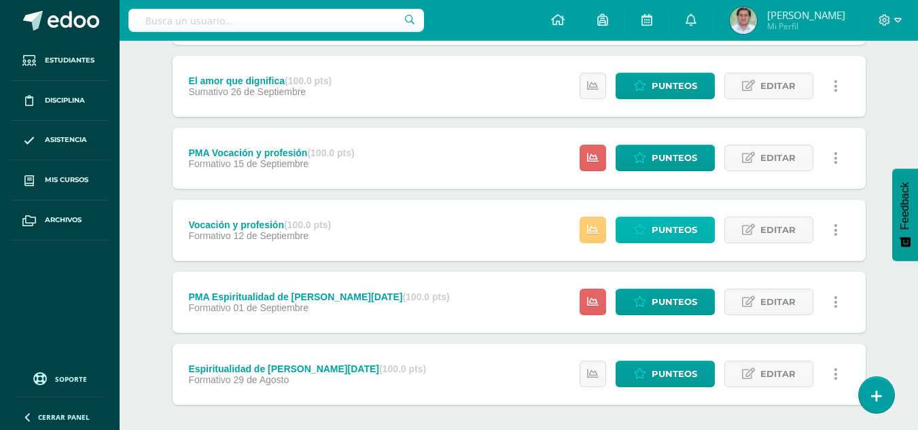
click at [669, 236] on span "Punteos" at bounding box center [675, 229] width 46 height 25
